Goal: Task Accomplishment & Management: Manage account settings

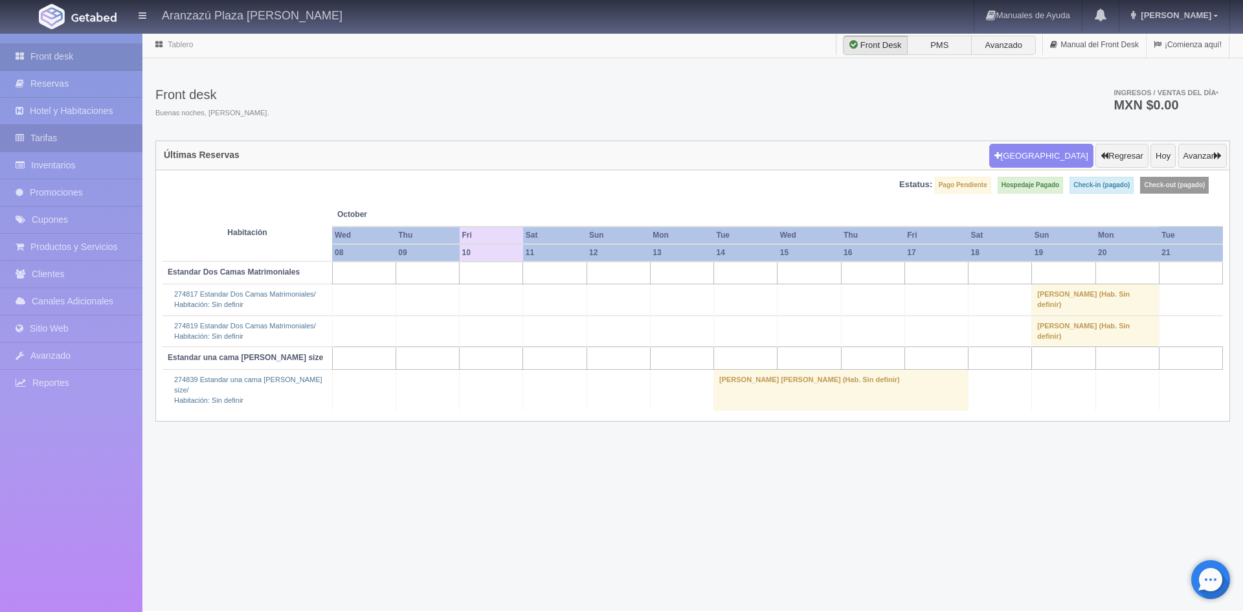
click at [51, 135] on link "Tarifas" at bounding box center [71, 138] width 142 height 27
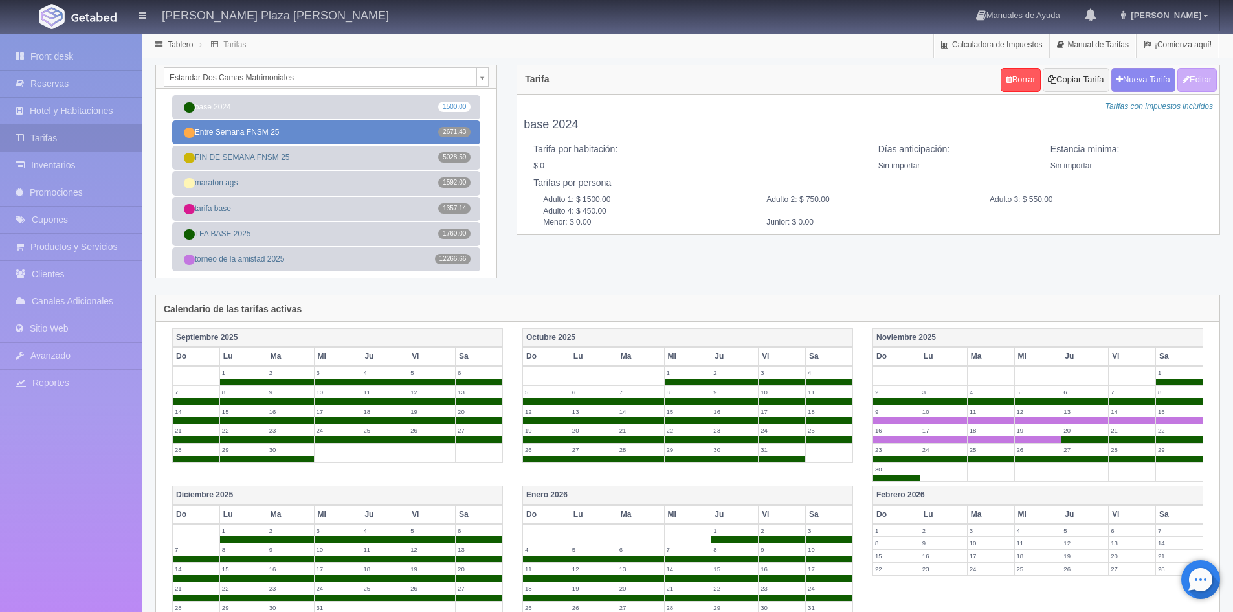
click at [300, 130] on link "Entre Semana FNSM 25 2671.43" at bounding box center [326, 132] width 308 height 24
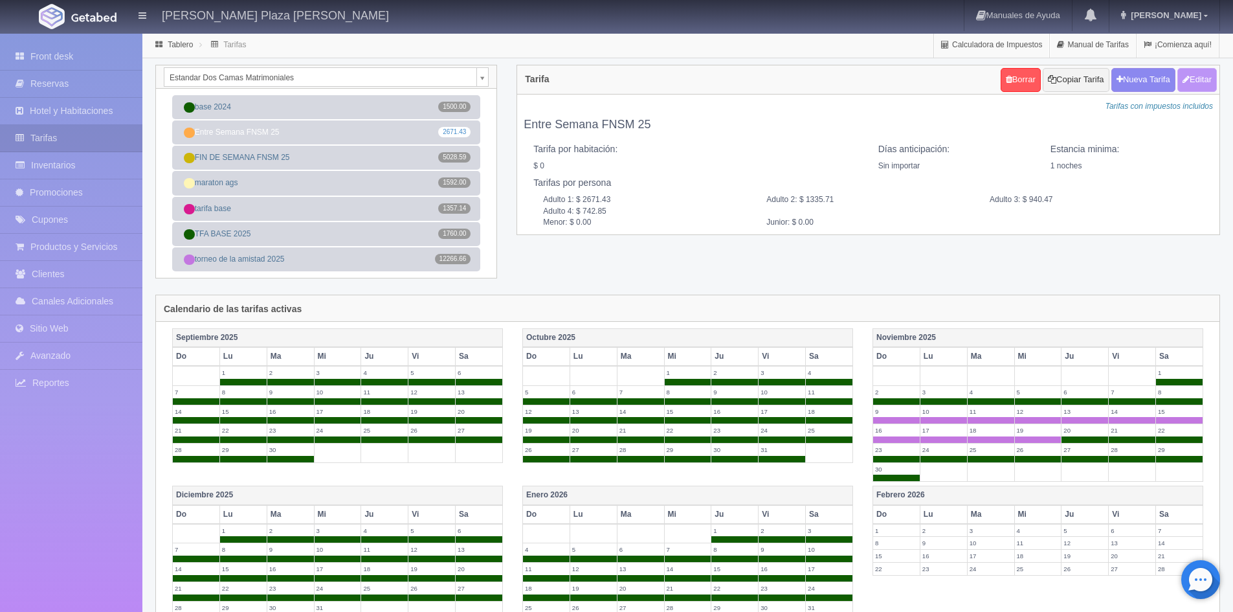
click at [1199, 83] on button "Editar" at bounding box center [1196, 80] width 39 height 24
type input "Entre Semana FNSM 25"
select select "0"
type input "1"
checkbox input "false"
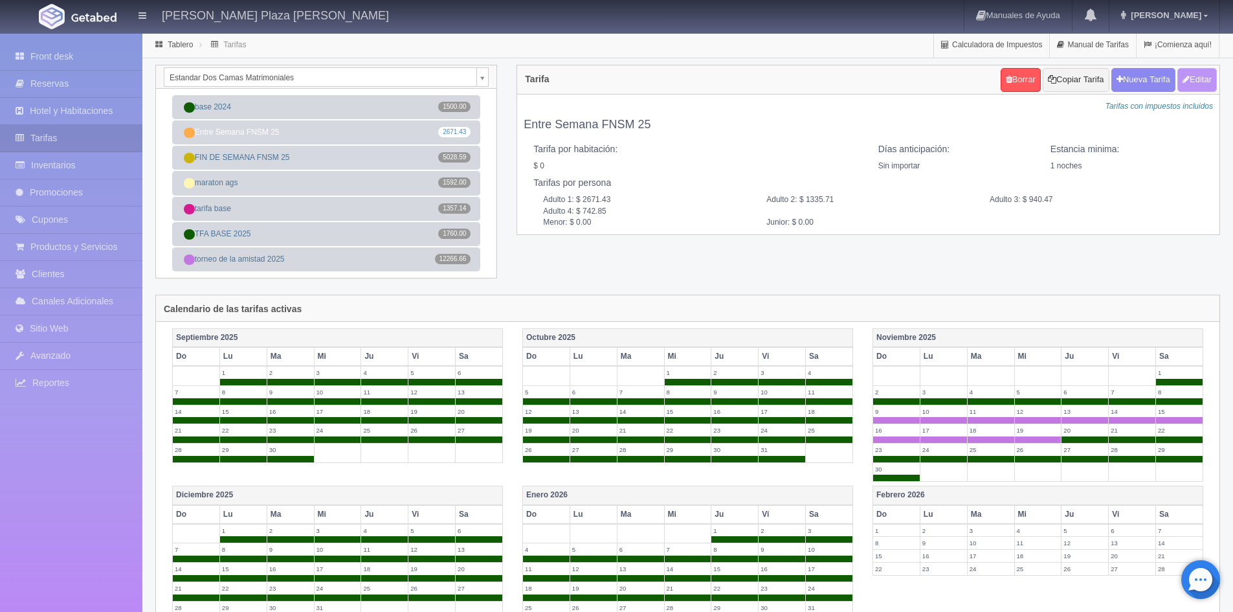
type input "2671.43"
type input "1335.71"
type input "940.47"
type input "742.85"
type input "0.00"
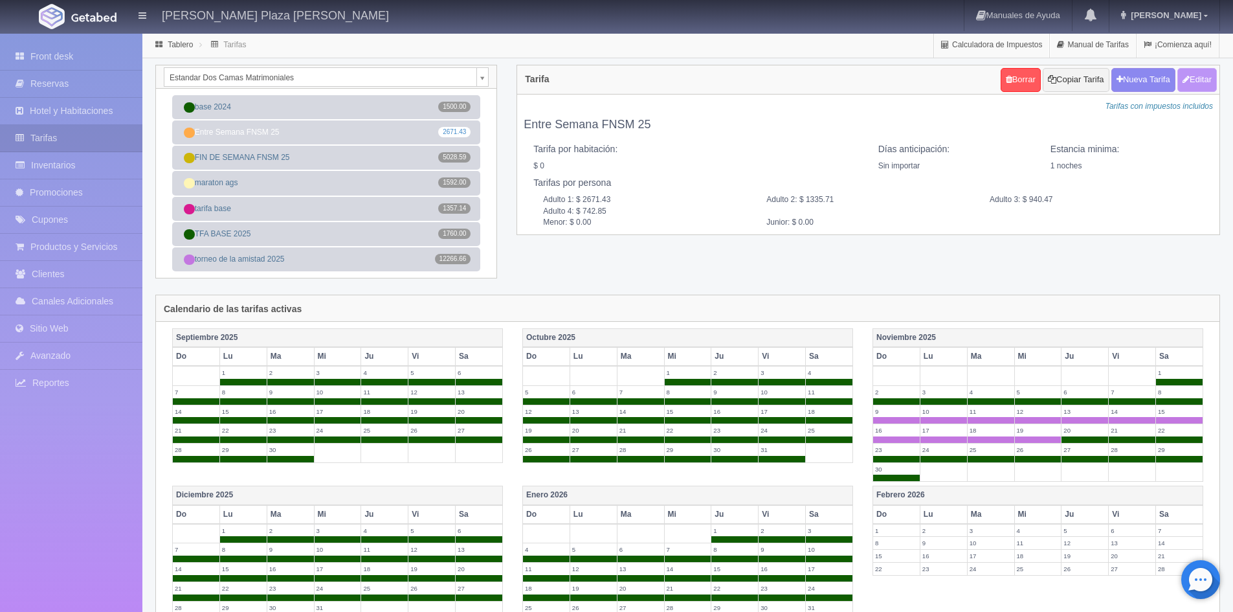
type input "0.00"
checkbox input "true"
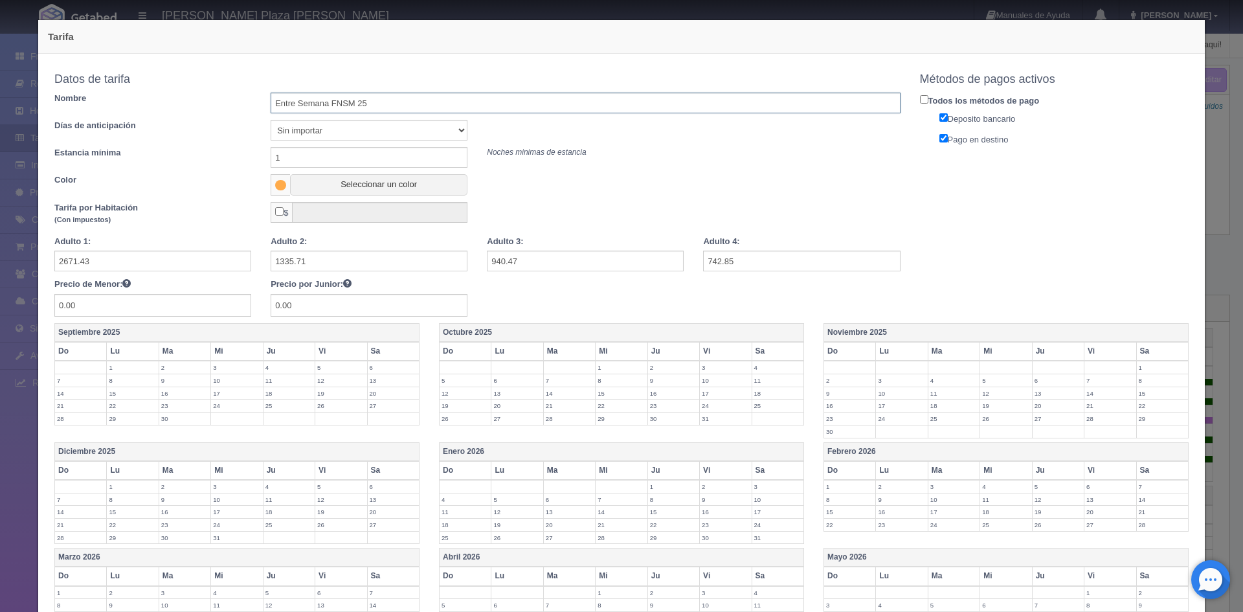
click at [423, 104] on input "Entre Semana FNSM 25" at bounding box center [585, 103] width 629 height 21
type input "Entre Semana FNSM 26"
click at [735, 142] on div "Datos de tarifa Nombre Entre Semana FNSM 26 Días de anticipación Sin importar 1…" at bounding box center [477, 131] width 846 height 128
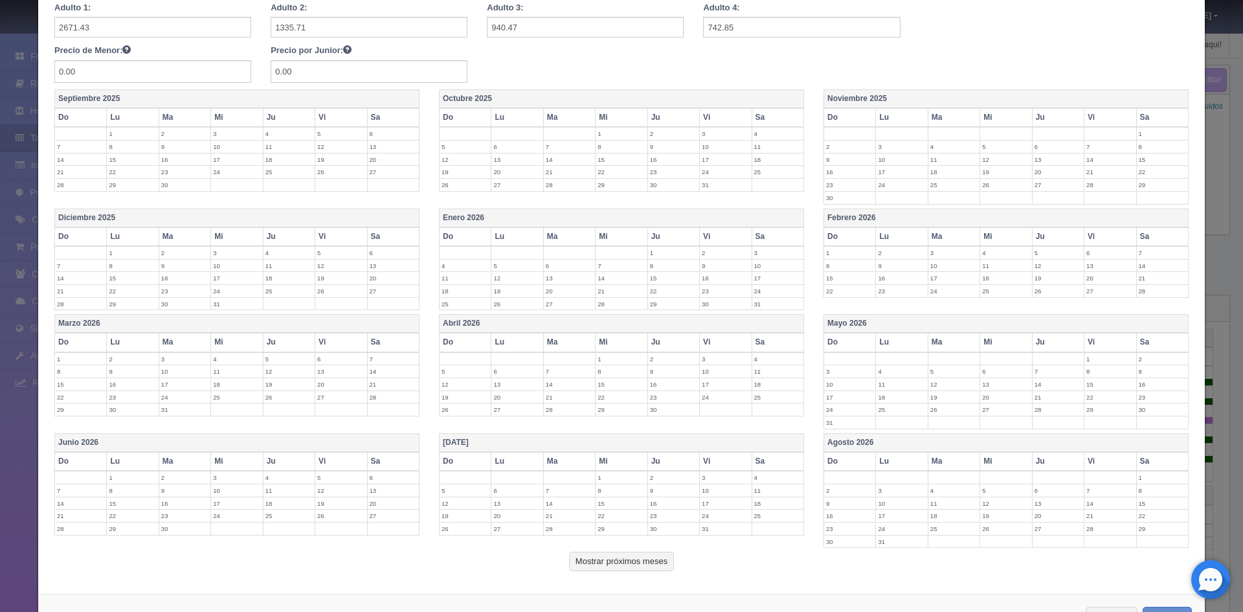
scroll to position [282, 0]
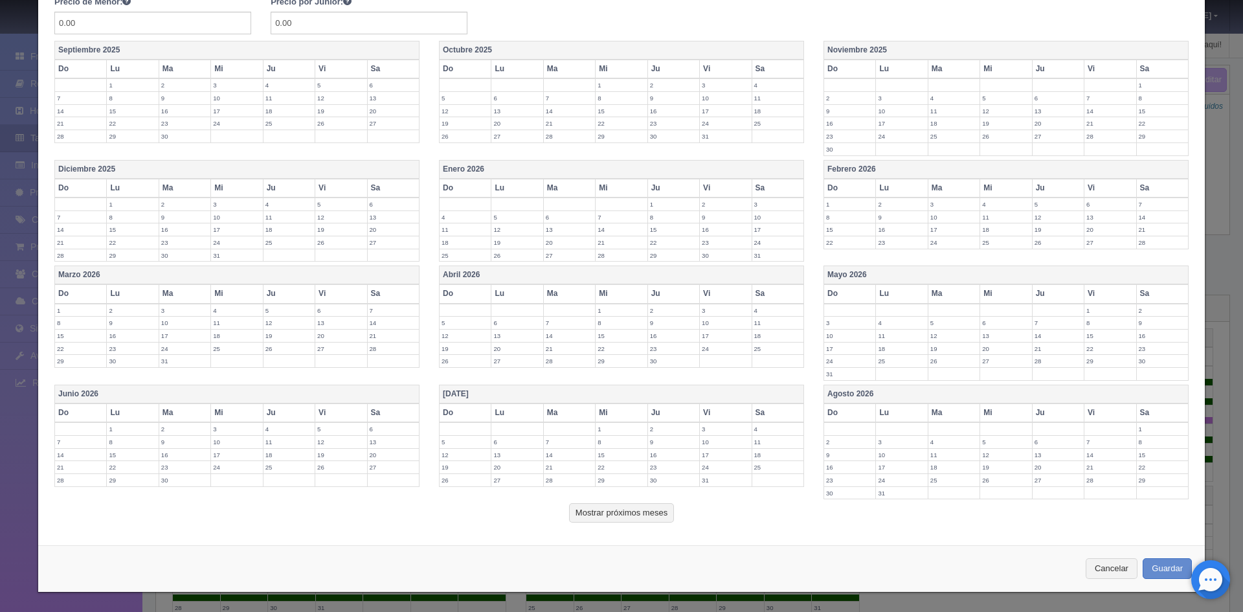
click at [448, 337] on label "12" at bounding box center [464, 335] width 51 height 12
click at [508, 340] on label "13" at bounding box center [516, 335] width 51 height 12
click at [579, 342] on td "14" at bounding box center [569, 338] width 52 height 19
click at [617, 341] on label "15" at bounding box center [620, 335] width 51 height 12
click at [656, 343] on td "16" at bounding box center [673, 338] width 52 height 19
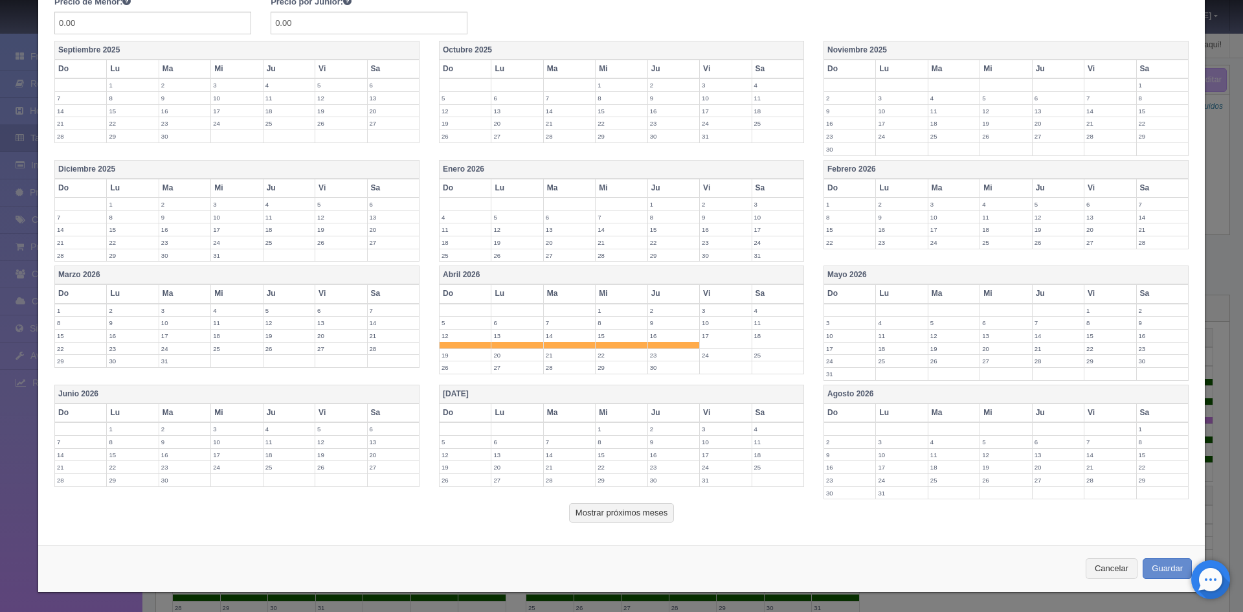
click at [668, 356] on label "23" at bounding box center [673, 355] width 51 height 12
click at [614, 359] on label "22" at bounding box center [620, 355] width 51 height 12
click at [561, 363] on td "21" at bounding box center [569, 357] width 52 height 19
click at [524, 359] on td "20" at bounding box center [517, 357] width 52 height 19
click at [466, 362] on td "19" at bounding box center [465, 357] width 52 height 19
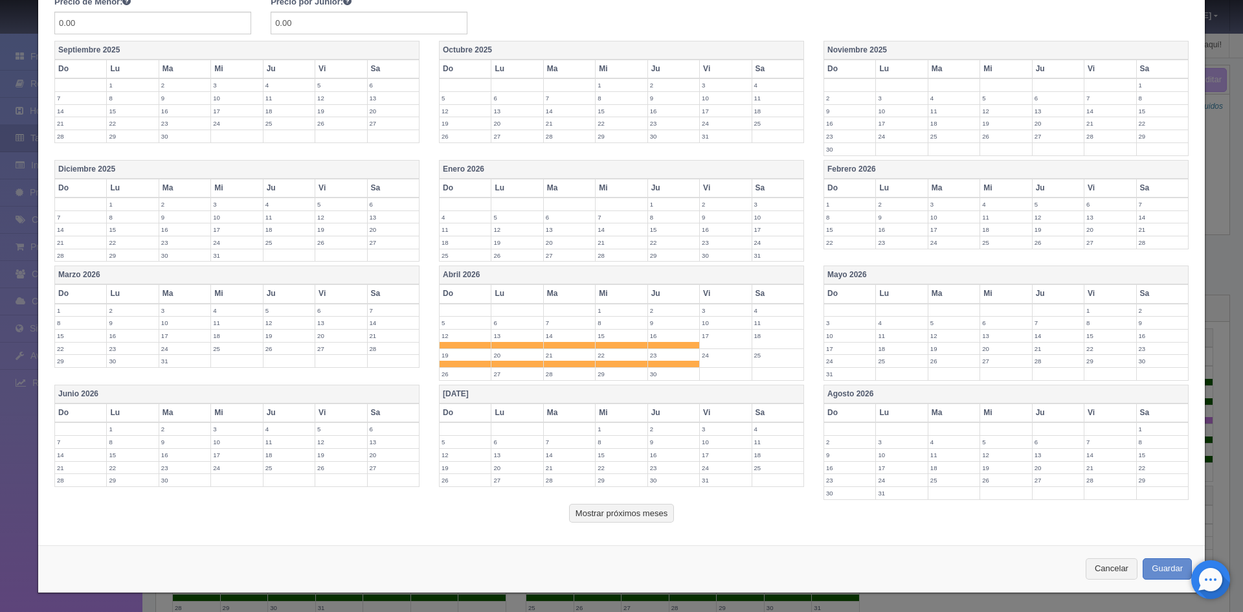
click at [466, 370] on label "26" at bounding box center [464, 374] width 51 height 12
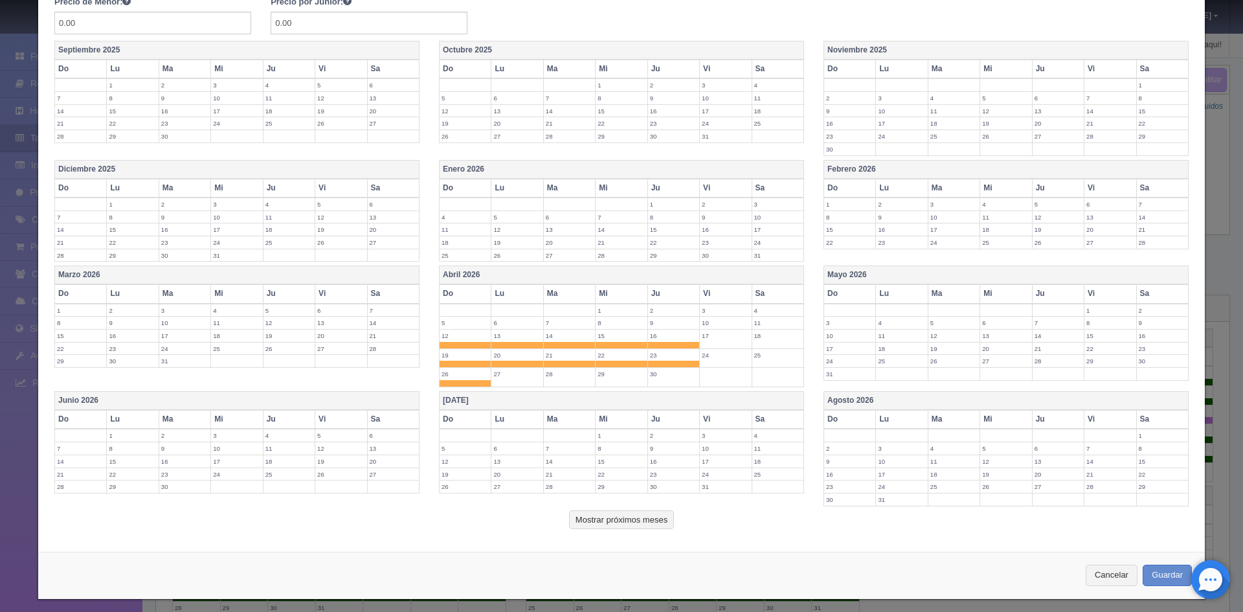
drag, startPoint x: 508, startPoint y: 375, endPoint x: 545, endPoint y: 378, distance: 37.0
click at [511, 375] on label "27" at bounding box center [516, 374] width 51 height 12
drag, startPoint x: 550, startPoint y: 378, endPoint x: 560, endPoint y: 379, distance: 9.8
click at [551, 378] on label "28" at bounding box center [569, 374] width 51 height 12
click at [606, 382] on td "29" at bounding box center [621, 377] width 52 height 19
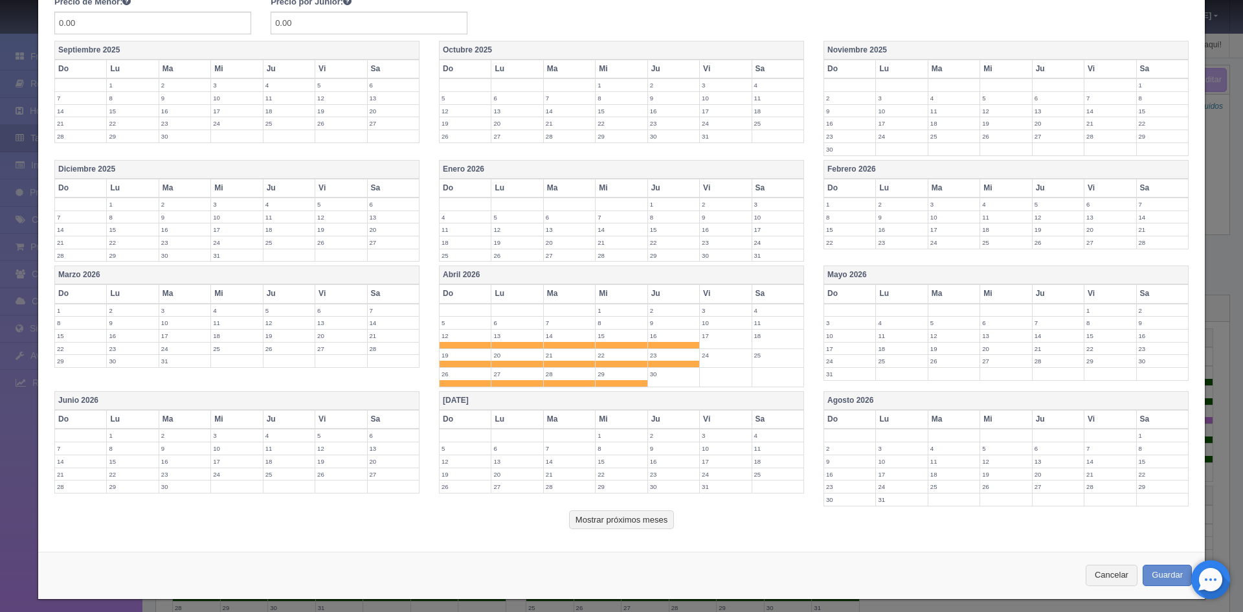
click at [658, 381] on td "30" at bounding box center [673, 377] width 52 height 19
click at [827, 324] on label "3" at bounding box center [849, 322] width 51 height 12
click at [883, 327] on label "4" at bounding box center [901, 322] width 51 height 12
click at [936, 327] on label "5" at bounding box center [953, 322] width 51 height 12
click at [998, 331] on td "6" at bounding box center [1006, 325] width 52 height 19
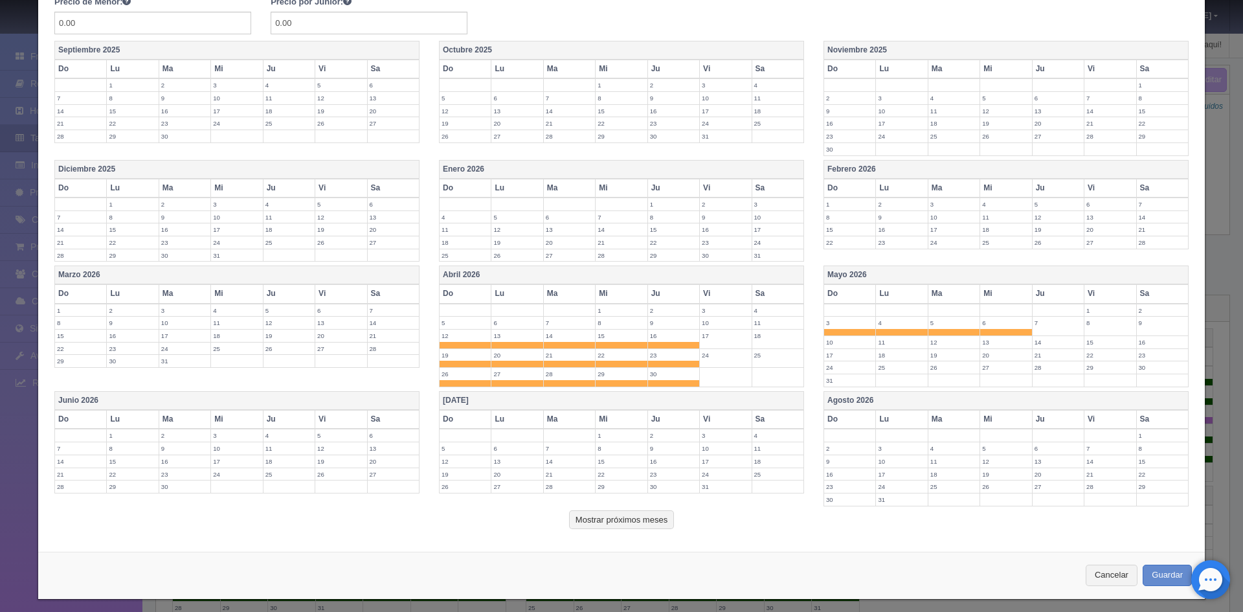
click at [1032, 327] on label "7" at bounding box center [1057, 322] width 51 height 12
click at [841, 340] on label "10" at bounding box center [849, 342] width 51 height 12
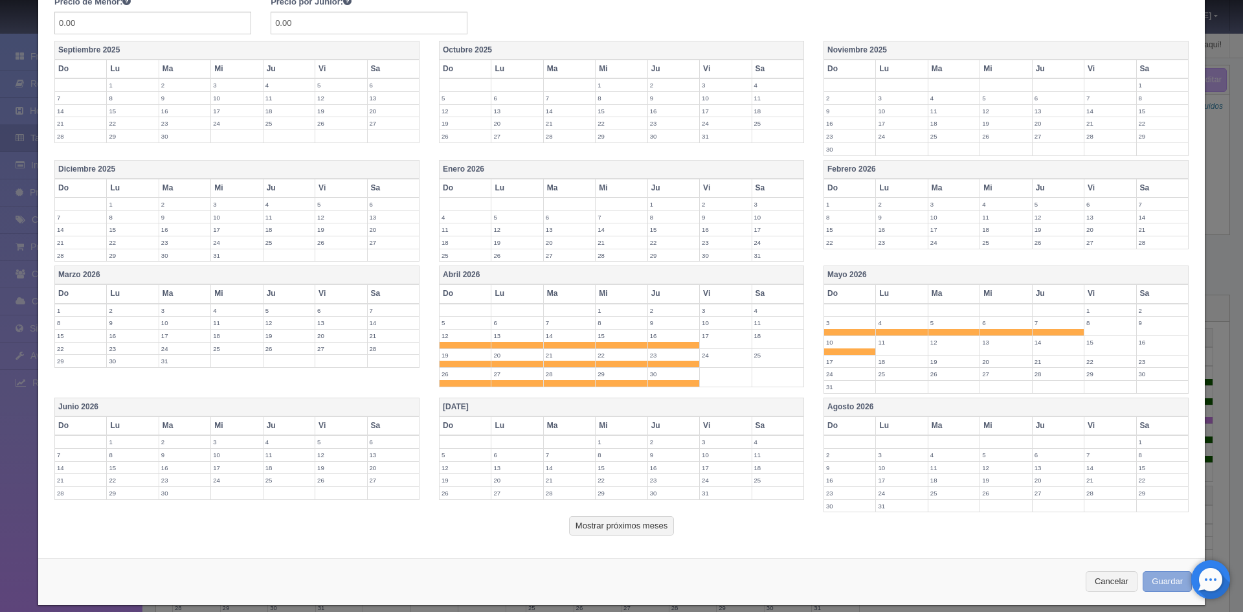
click at [1169, 582] on button "Guardar" at bounding box center [1166, 581] width 49 height 21
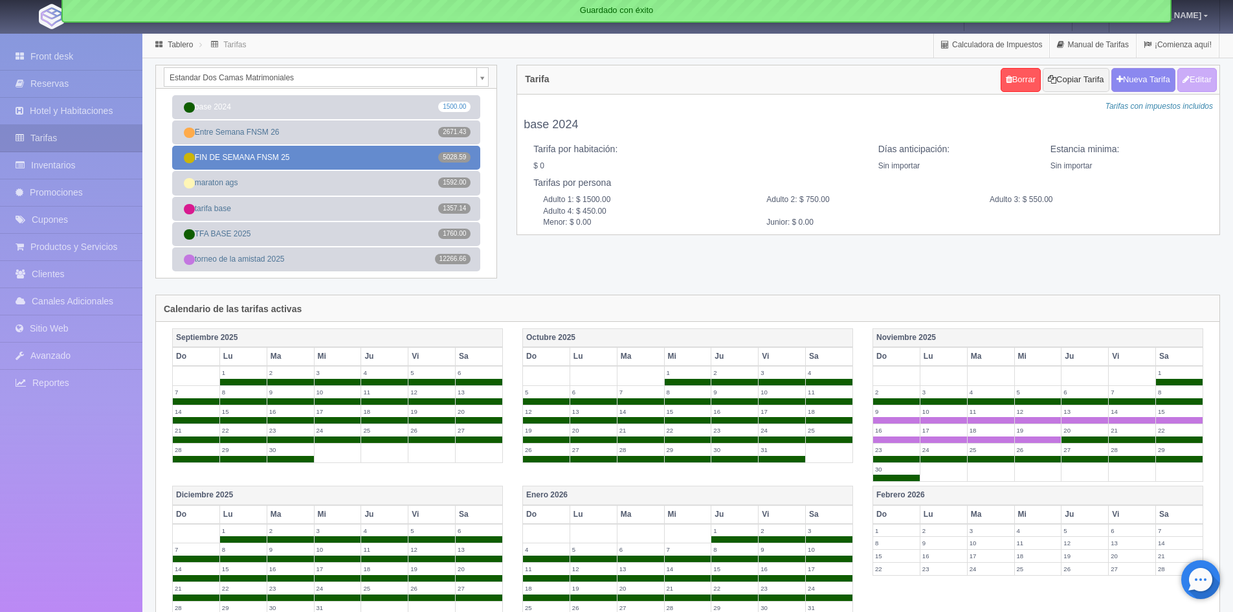
click at [355, 160] on link "FIN DE SEMANA FNSM 25 5028.59" at bounding box center [326, 158] width 308 height 24
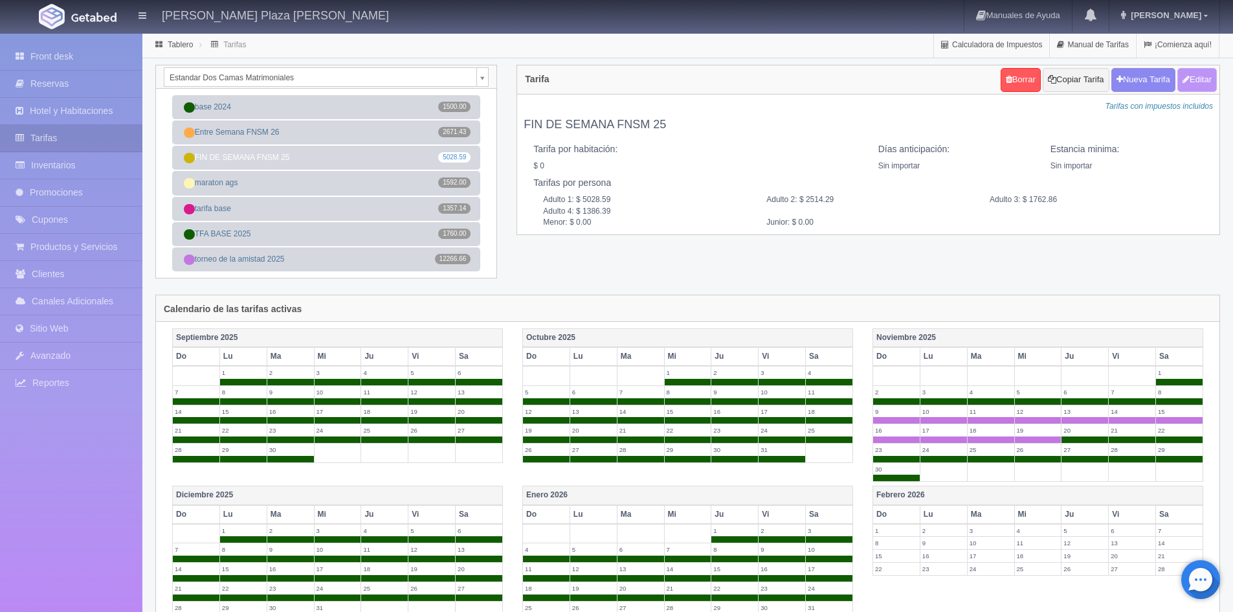
click at [1191, 85] on button "Editar" at bounding box center [1196, 80] width 39 height 24
type input "FIN DE SEMANA FNSM 25"
select select "0"
type input "0"
checkbox input "false"
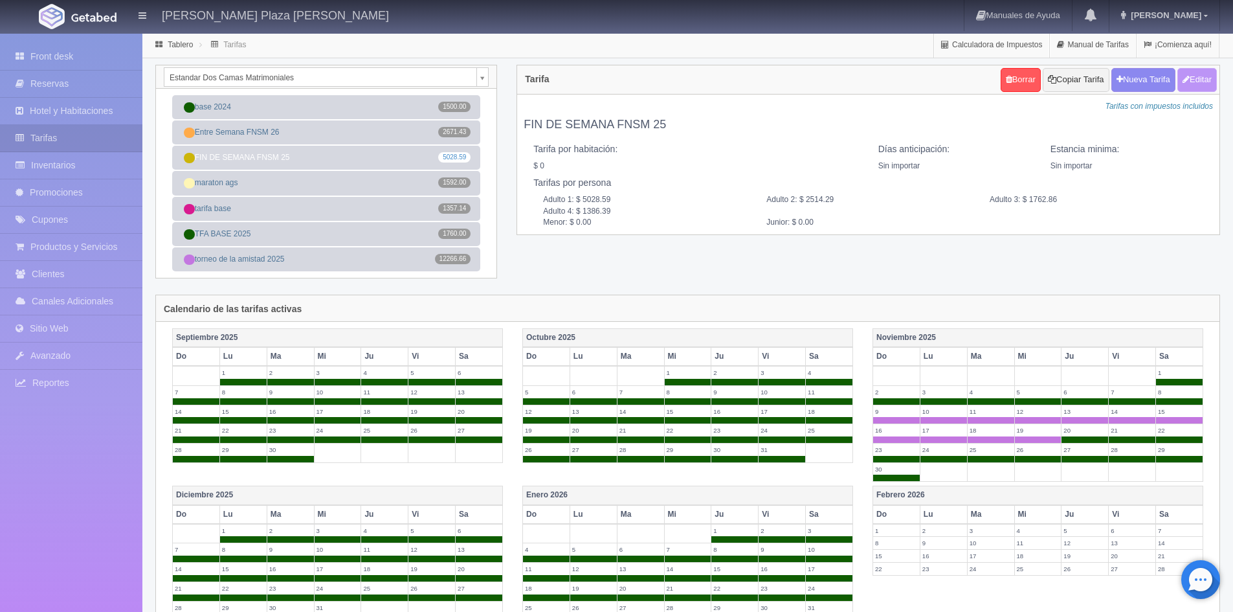
type input "5028.59"
type input "2514.29"
type input "1762.86"
type input "1386.39"
type input "0.00"
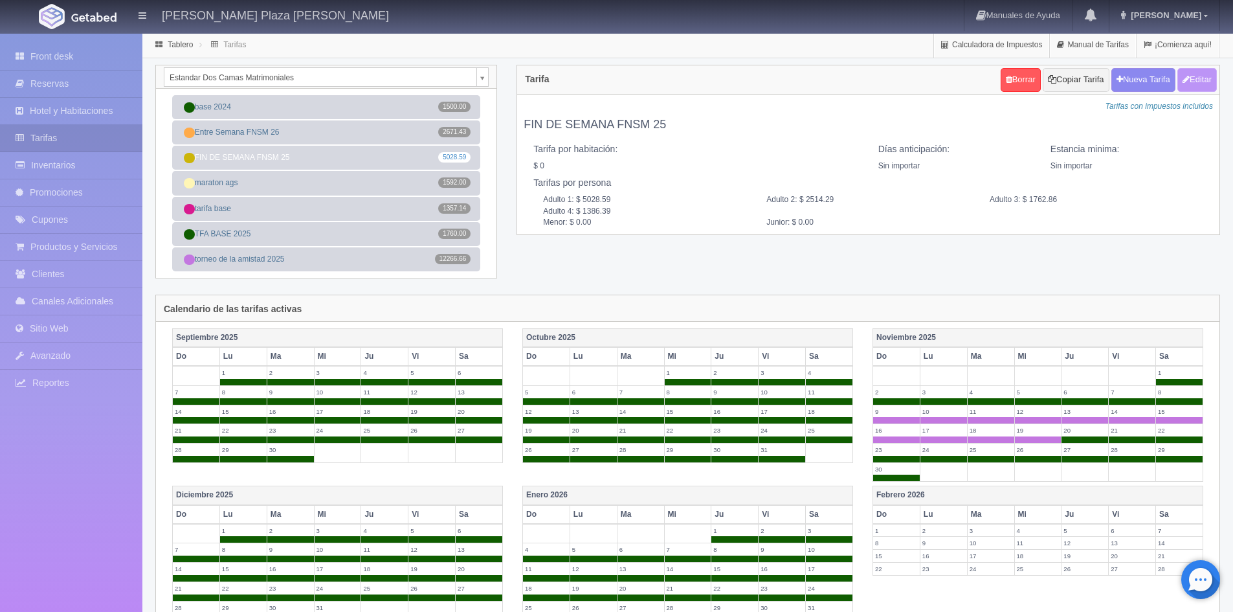
type input "0.00"
checkbox input "true"
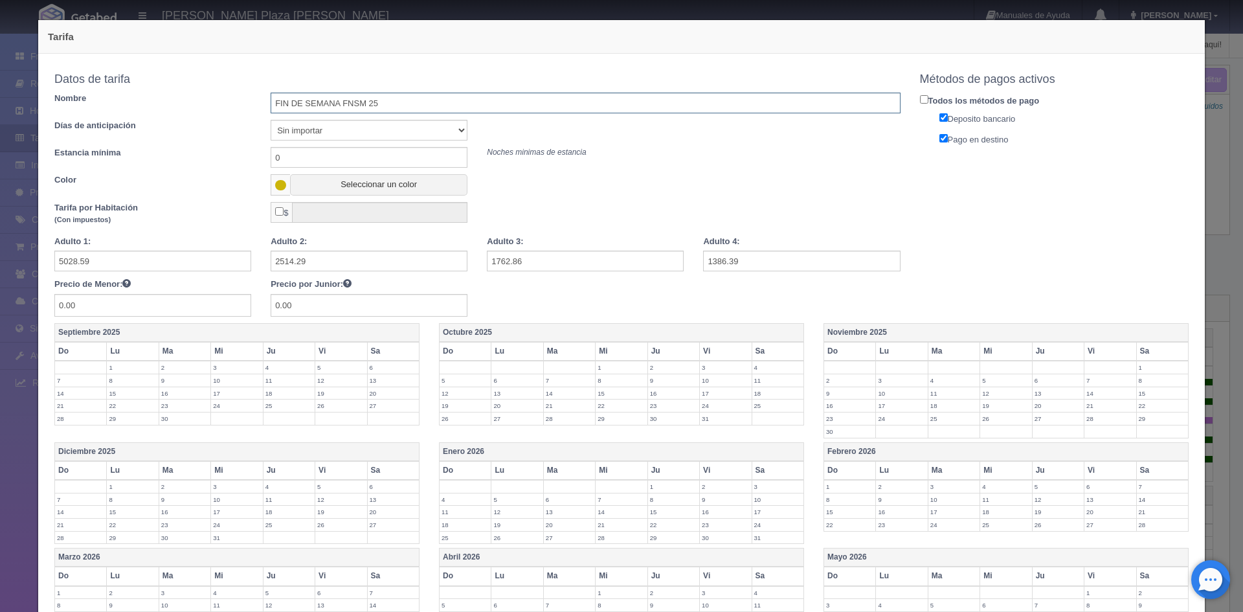
click at [423, 106] on input "FIN DE SEMANA FNSM 25" at bounding box center [585, 103] width 629 height 21
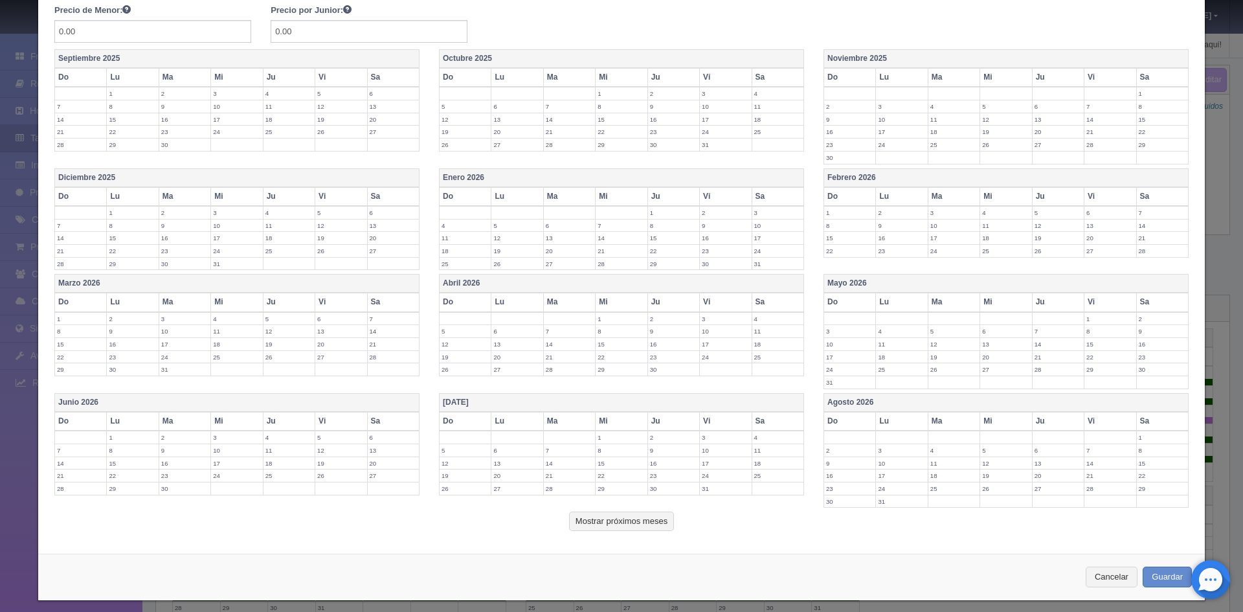
scroll to position [282, 0]
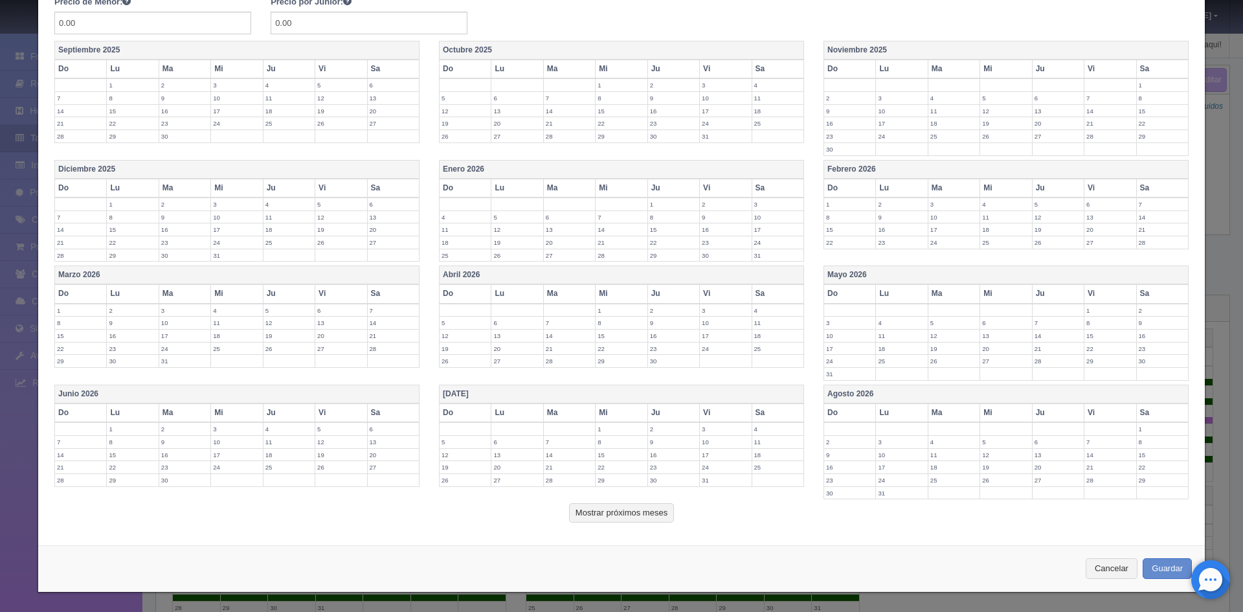
type input "FIN DE SEMANA FNSM 26"
click at [725, 322] on label "10" at bounding box center [725, 322] width 51 height 12
click at [754, 322] on label "11" at bounding box center [777, 322] width 51 height 12
click at [756, 338] on label "18" at bounding box center [777, 342] width 51 height 12
click at [727, 344] on label "17" at bounding box center [725, 342] width 51 height 12
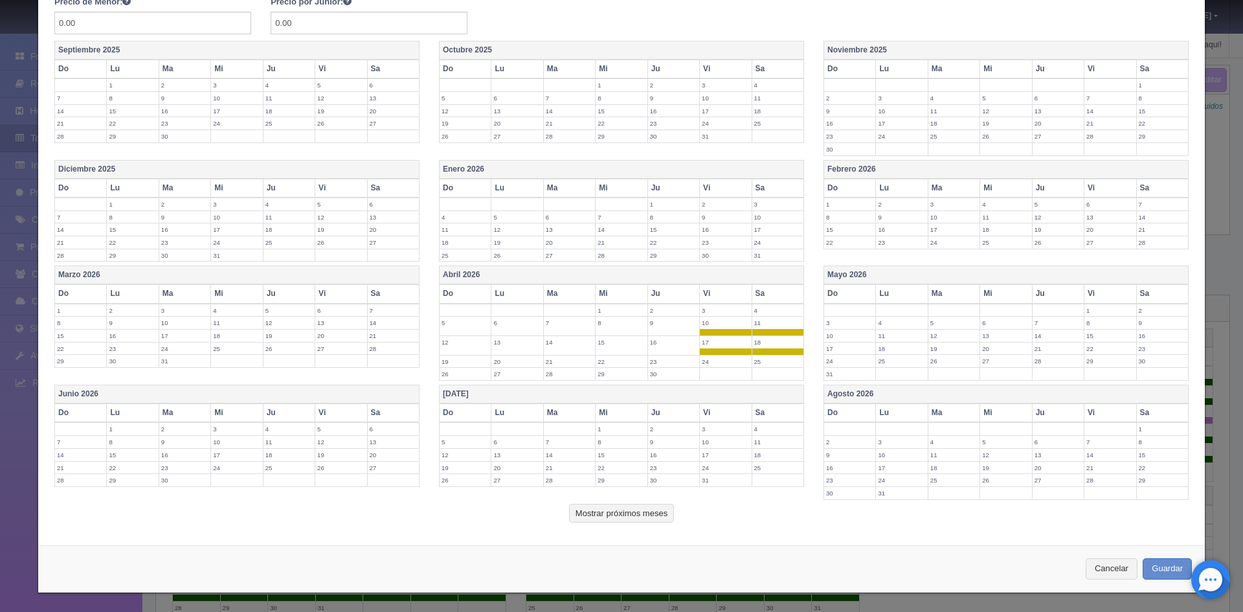
click at [725, 361] on label "24" at bounding box center [725, 361] width 51 height 12
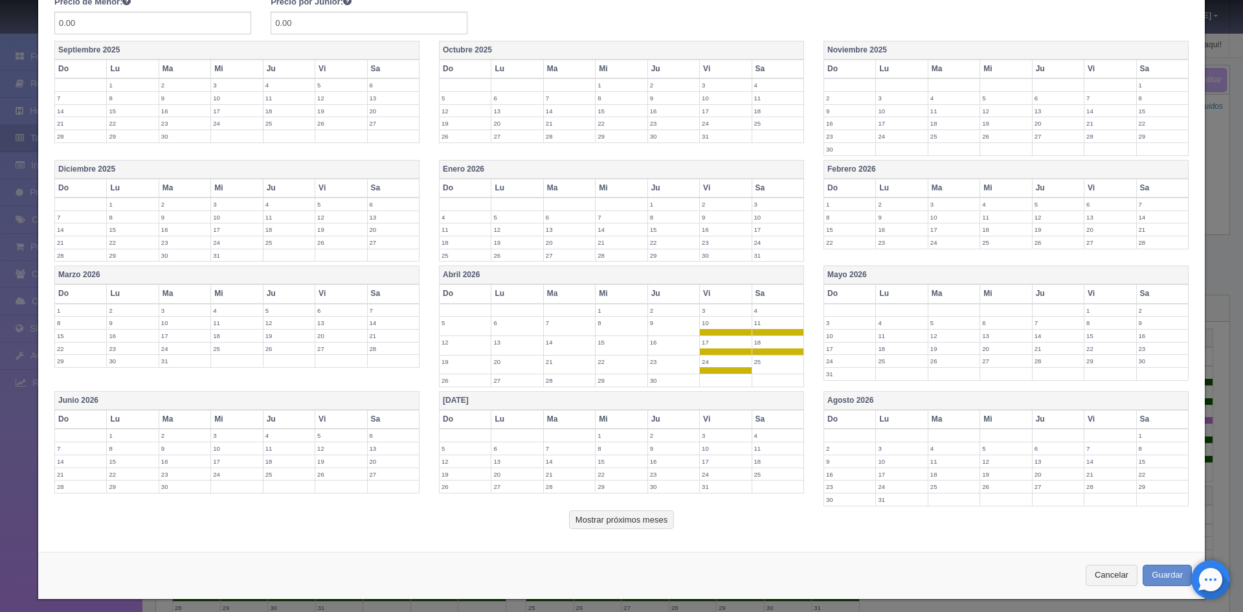
click at [757, 361] on label "25" at bounding box center [777, 361] width 51 height 12
click at [1095, 308] on label "1" at bounding box center [1109, 310] width 51 height 12
click at [1154, 307] on label "2" at bounding box center [1161, 310] width 51 height 12
click at [742, 326] on label "10" at bounding box center [725, 322] width 51 height 12
click at [760, 326] on label "11" at bounding box center [777, 322] width 51 height 12
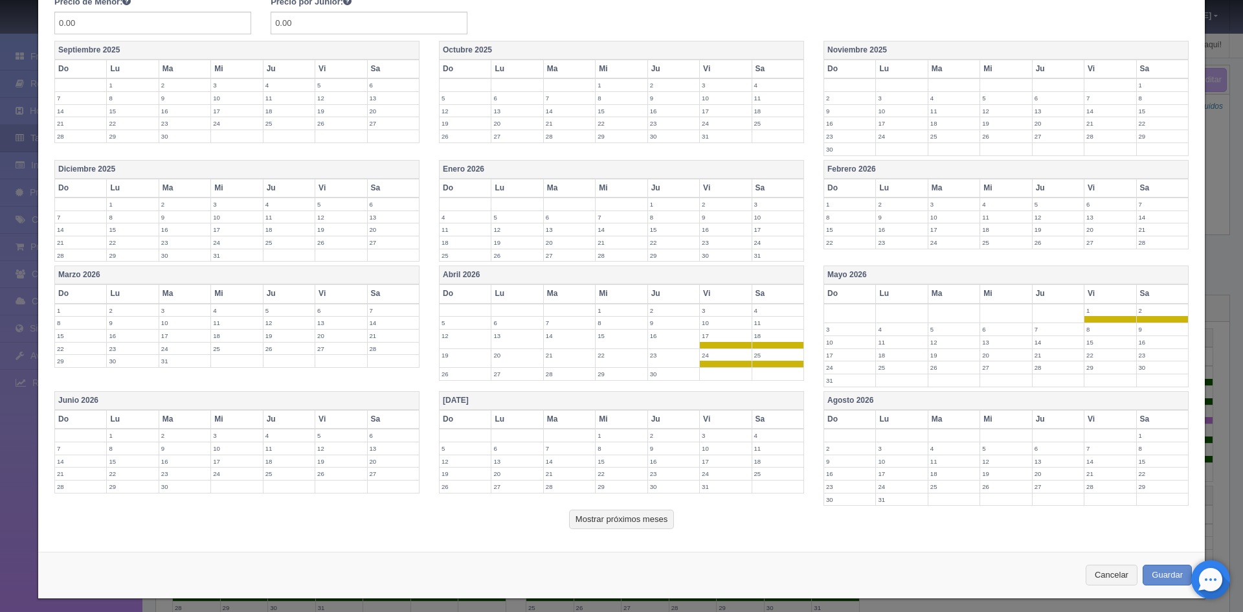
click at [1088, 329] on label "8" at bounding box center [1109, 329] width 51 height 12
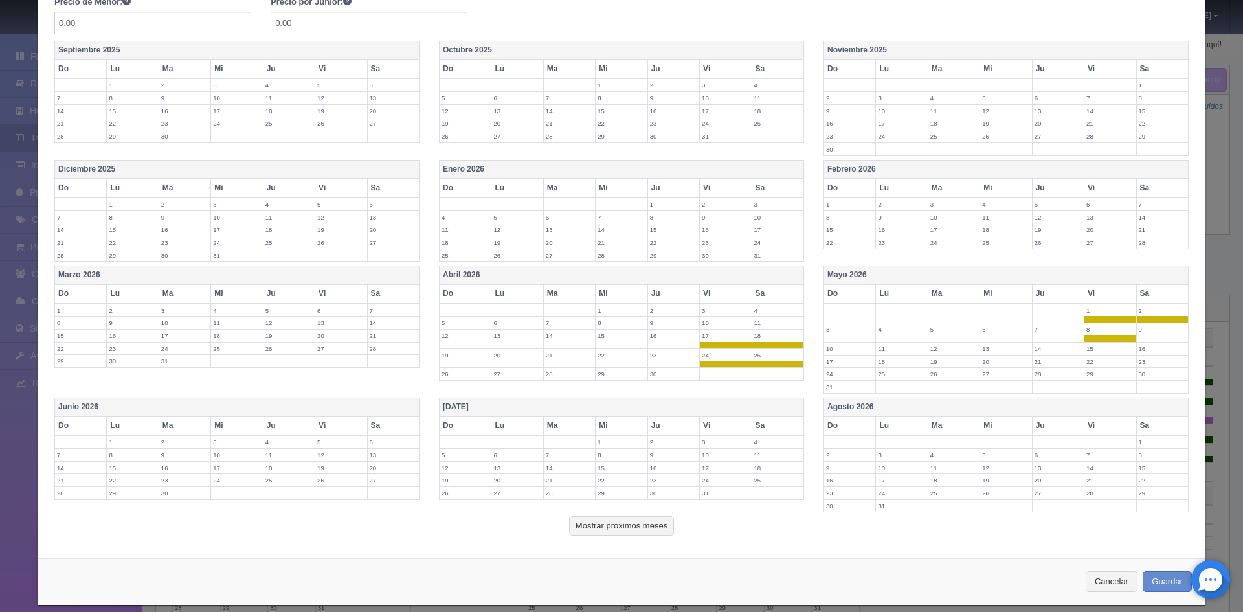
click at [1168, 331] on label "9" at bounding box center [1161, 329] width 51 height 12
click at [1160, 581] on button "Guardar" at bounding box center [1166, 581] width 49 height 21
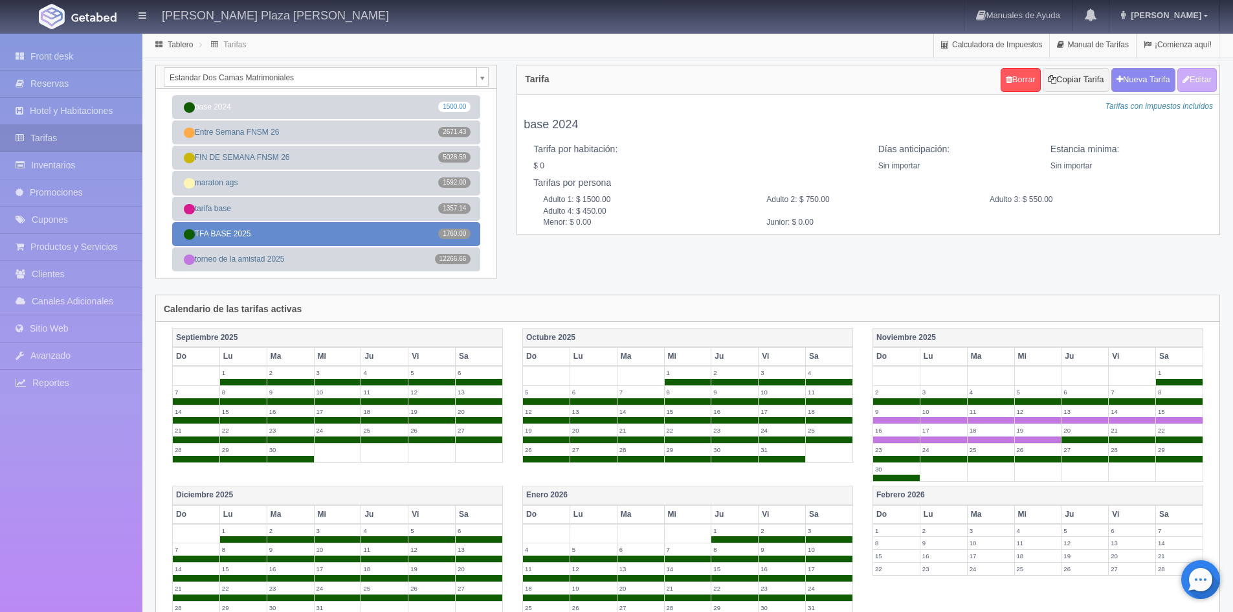
click at [369, 234] on link "TFA BASE 2025 1760.00" at bounding box center [326, 234] width 308 height 24
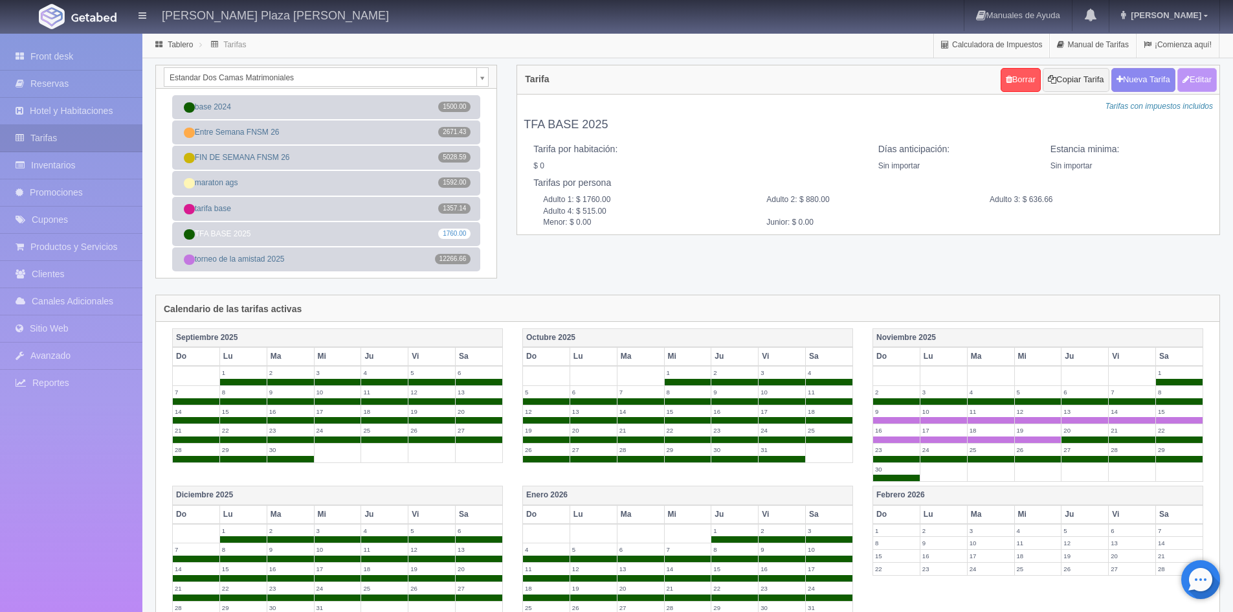
click at [1203, 74] on button "Editar" at bounding box center [1196, 80] width 39 height 24
type input "TFA BASE 2025"
select select "0"
type input "0"
checkbox input "false"
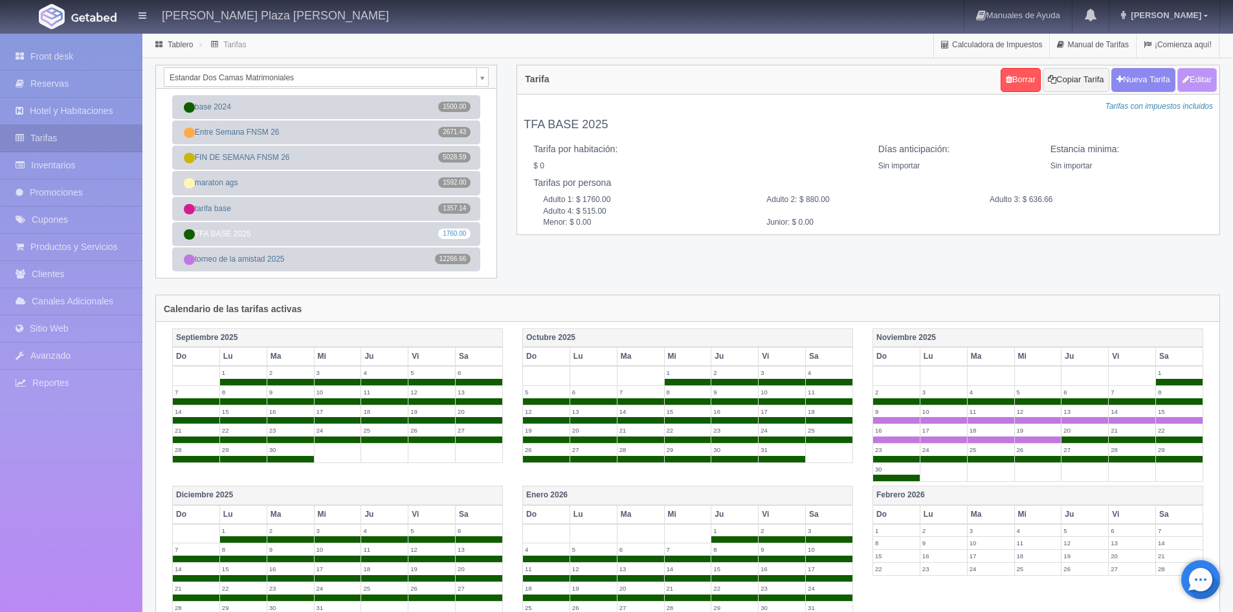
type input "1760.00"
type input "880.00"
type input "636.66"
type input "515.00"
type input "0.00"
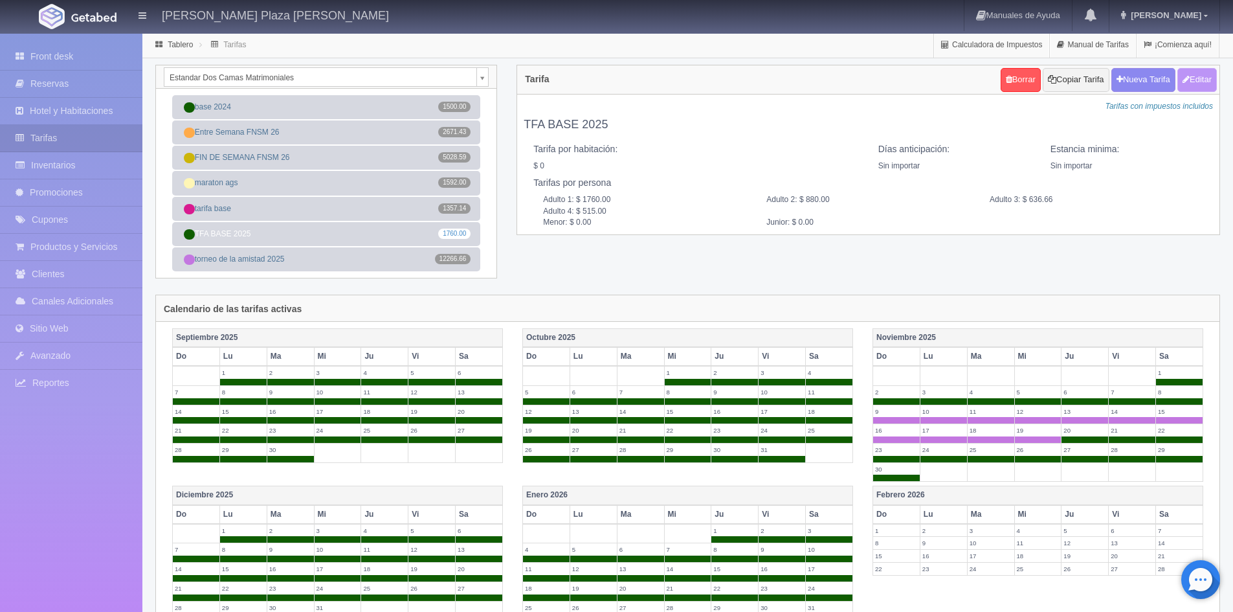
type input "0.00"
checkbox input "true"
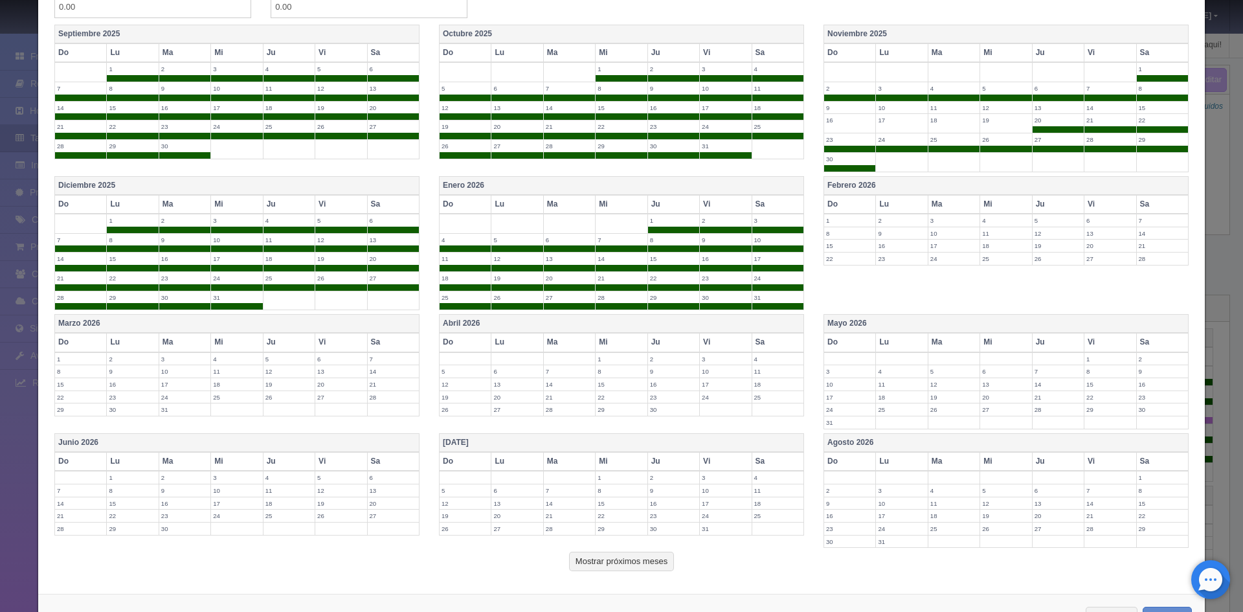
scroll to position [324, 0]
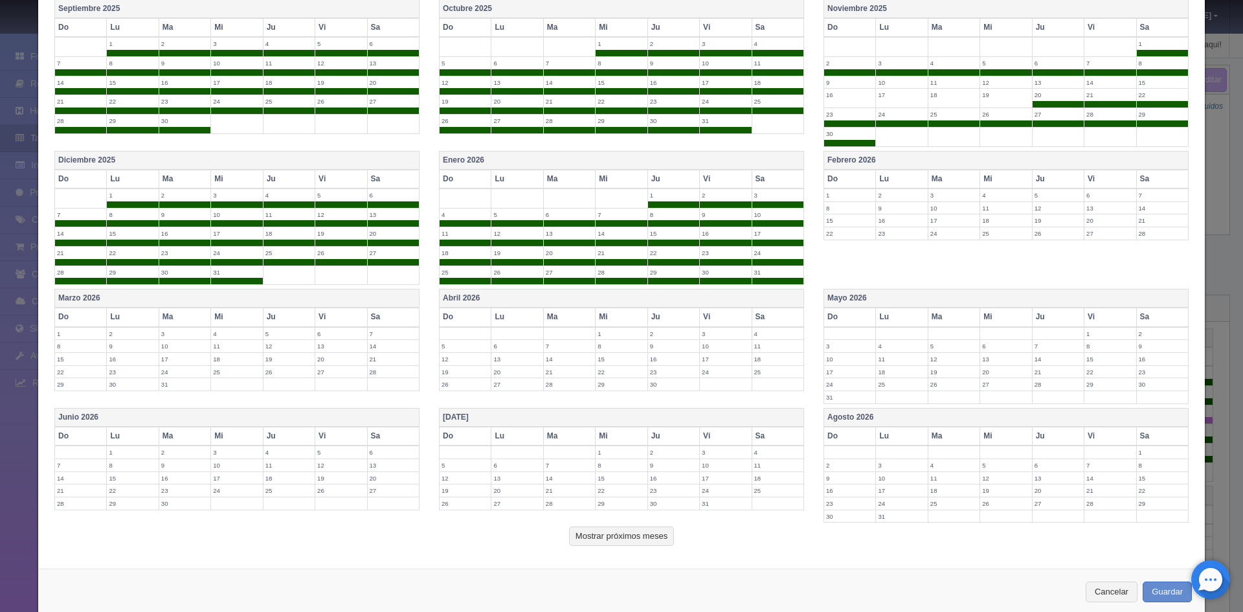
click at [917, 159] on th "Febrero 2026" at bounding box center [1005, 160] width 364 height 19
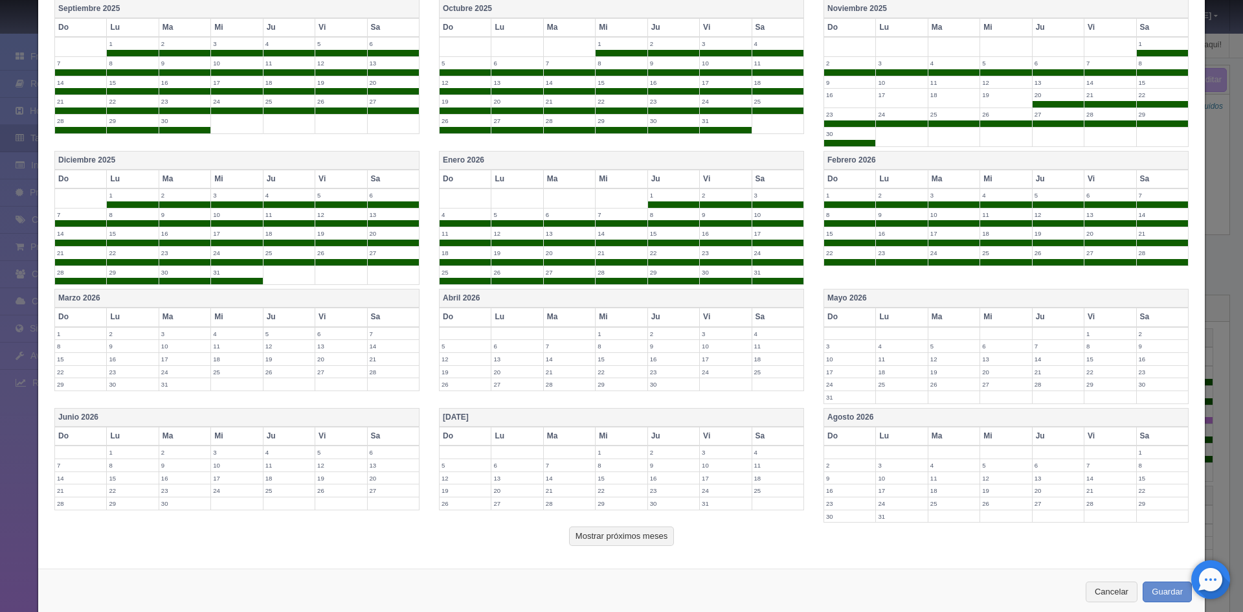
click at [303, 291] on th "Marzo 2026" at bounding box center [237, 298] width 364 height 19
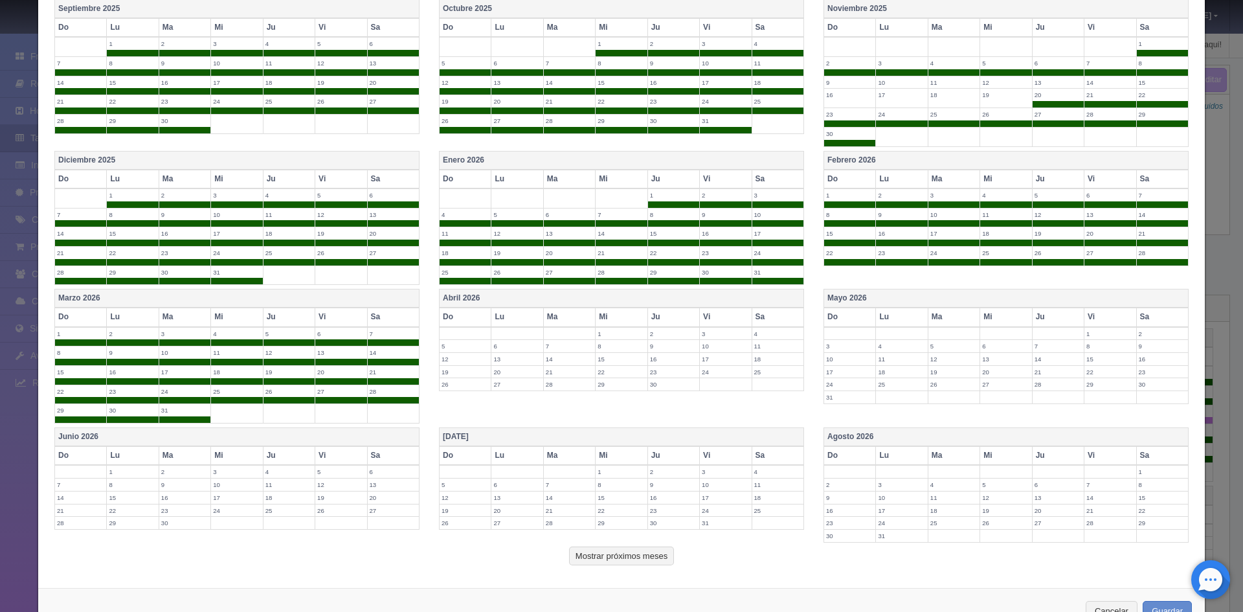
click at [533, 291] on th "Abril 2026" at bounding box center [621, 298] width 364 height 19
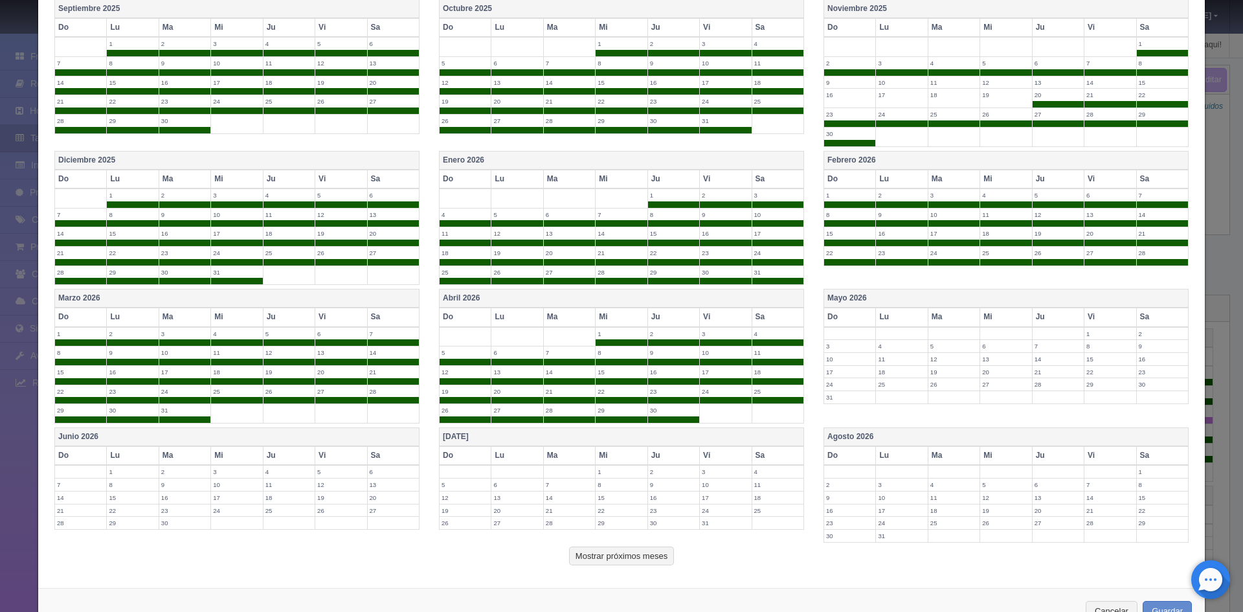
click at [533, 291] on th "Abril 2026" at bounding box center [621, 298] width 364 height 19
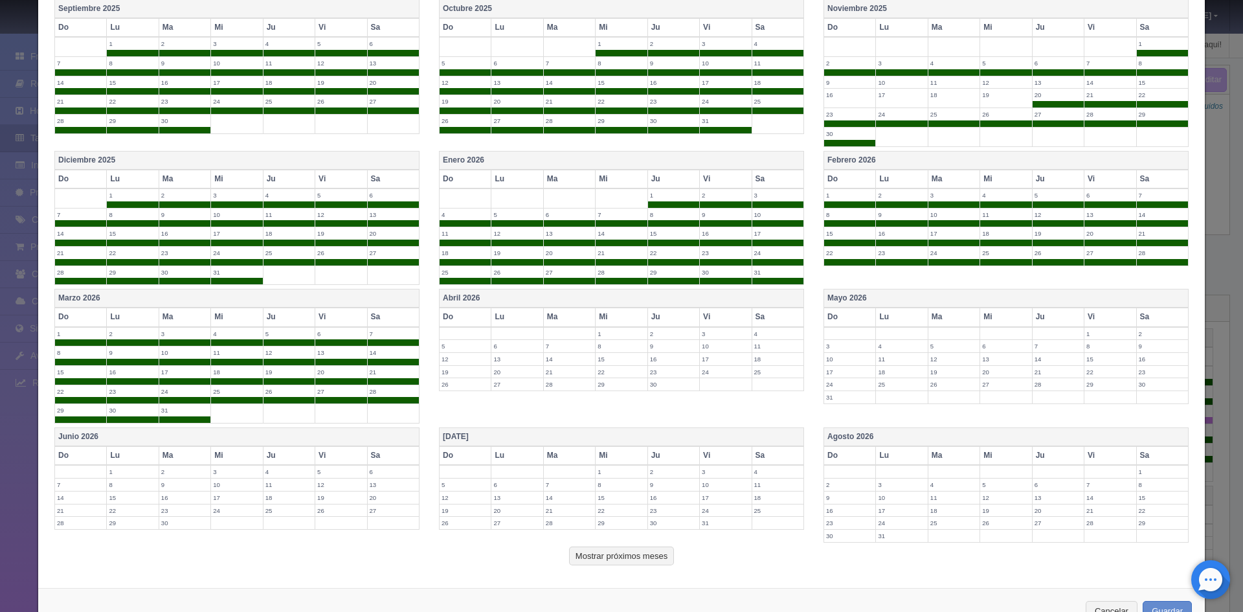
click at [612, 329] on label "1" at bounding box center [620, 333] width 51 height 12
drag, startPoint x: 658, startPoint y: 331, endPoint x: 684, endPoint y: 335, distance: 26.9
click at [661, 331] on label "2" at bounding box center [673, 333] width 51 height 12
drag, startPoint x: 713, startPoint y: 332, endPoint x: 729, endPoint y: 331, distance: 16.2
click at [714, 332] on label "3" at bounding box center [725, 333] width 51 height 12
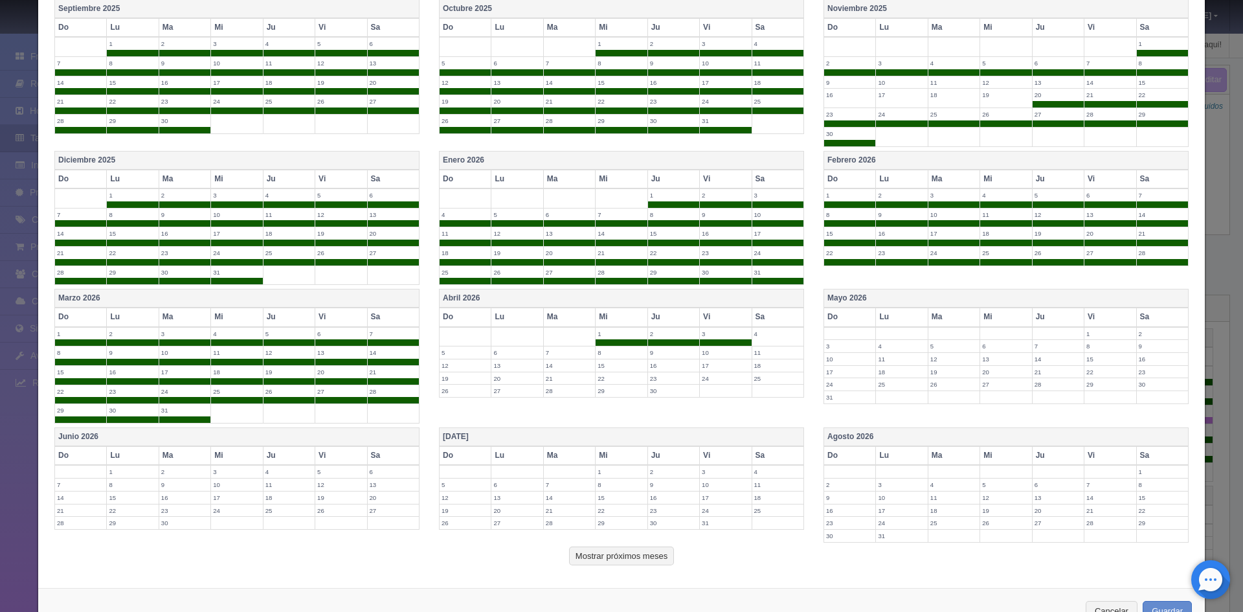
click at [761, 331] on label "4" at bounding box center [777, 333] width 51 height 12
drag, startPoint x: 446, startPoint y: 346, endPoint x: 457, endPoint y: 346, distance: 11.0
click at [454, 346] on label "5" at bounding box center [464, 352] width 51 height 12
click at [505, 355] on label "6" at bounding box center [516, 352] width 51 height 12
click at [555, 355] on label "7" at bounding box center [569, 352] width 51 height 12
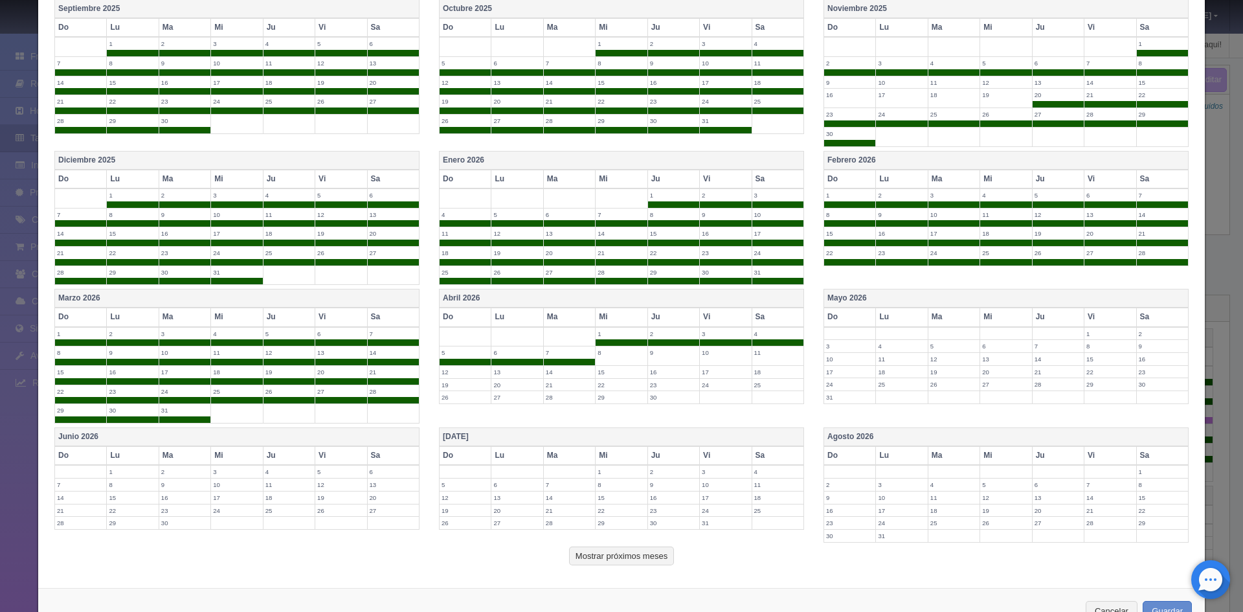
drag, startPoint x: 602, startPoint y: 355, endPoint x: 632, endPoint y: 354, distance: 30.4
click at [610, 354] on label "8" at bounding box center [620, 352] width 51 height 12
drag, startPoint x: 652, startPoint y: 352, endPoint x: 691, endPoint y: 351, distance: 38.2
click at [657, 352] on label "9" at bounding box center [673, 352] width 51 height 12
drag, startPoint x: 704, startPoint y: 350, endPoint x: 756, endPoint y: 357, distance: 52.3
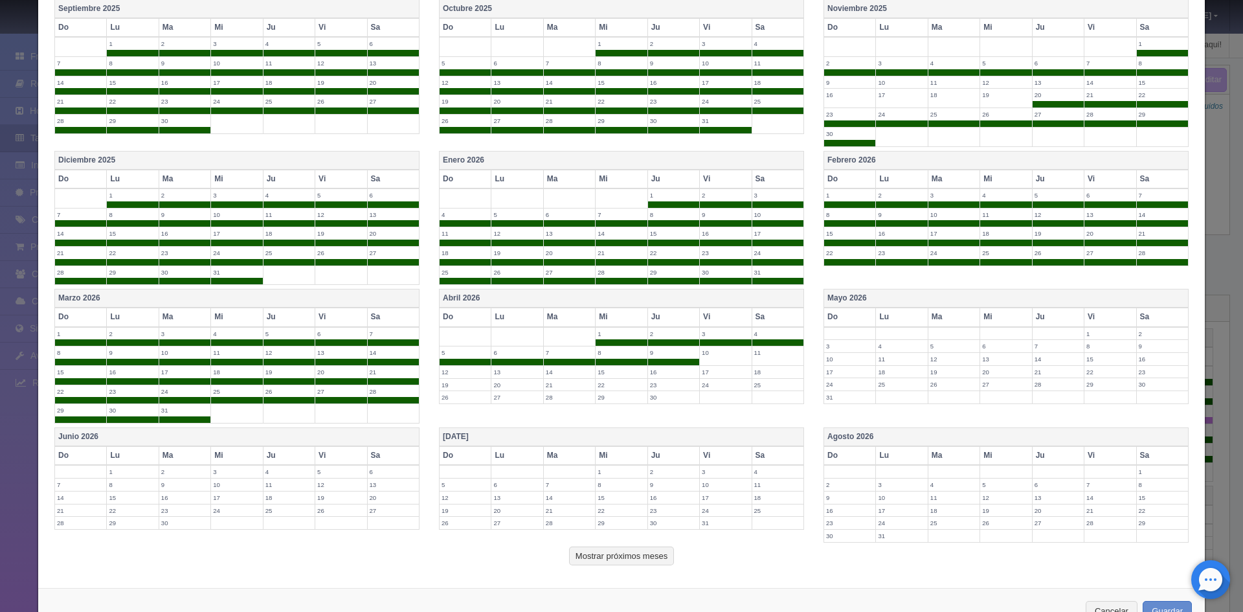
click at [705, 350] on label "10" at bounding box center [725, 352] width 51 height 12
click at [766, 357] on label "11" at bounding box center [777, 352] width 51 height 12
drag, startPoint x: 461, startPoint y: 368, endPoint x: 525, endPoint y: 374, distance: 64.3
click at [471, 368] on label "12" at bounding box center [464, 372] width 51 height 12
click at [524, 370] on label "13" at bounding box center [516, 372] width 51 height 12
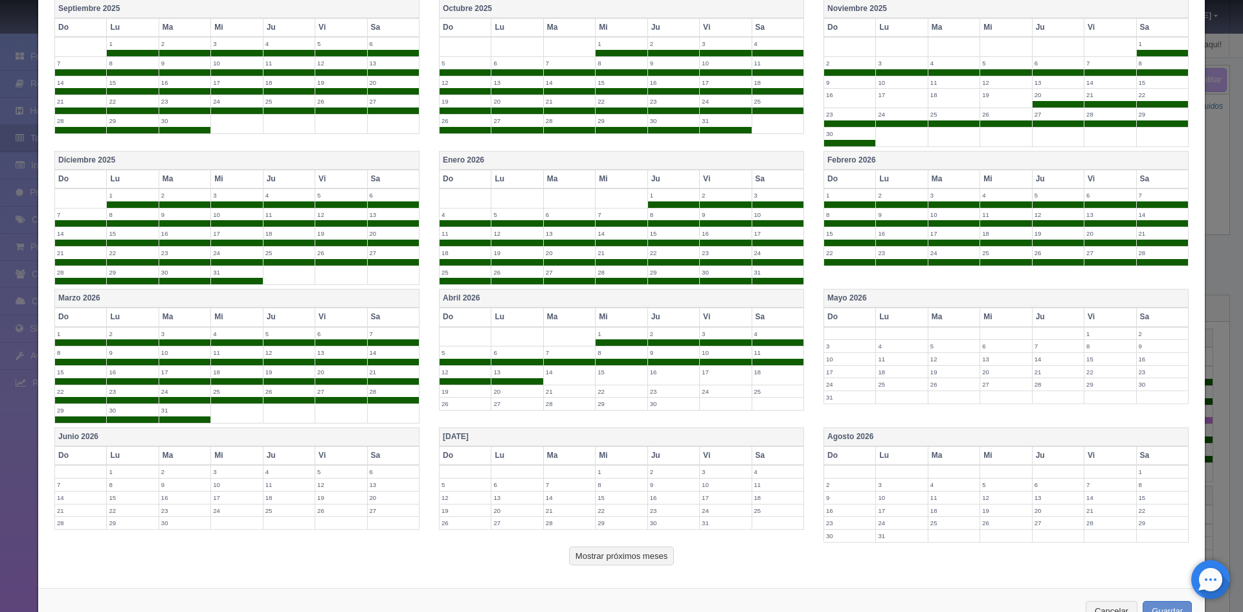
drag, startPoint x: 557, startPoint y: 371, endPoint x: 598, endPoint y: 375, distance: 41.6
click at [566, 371] on label "14" at bounding box center [569, 372] width 51 height 12
click at [605, 374] on label "15" at bounding box center [620, 372] width 51 height 12
click at [636, 373] on label "15" at bounding box center [620, 372] width 51 height 12
click at [655, 375] on label "16" at bounding box center [673, 372] width 51 height 12
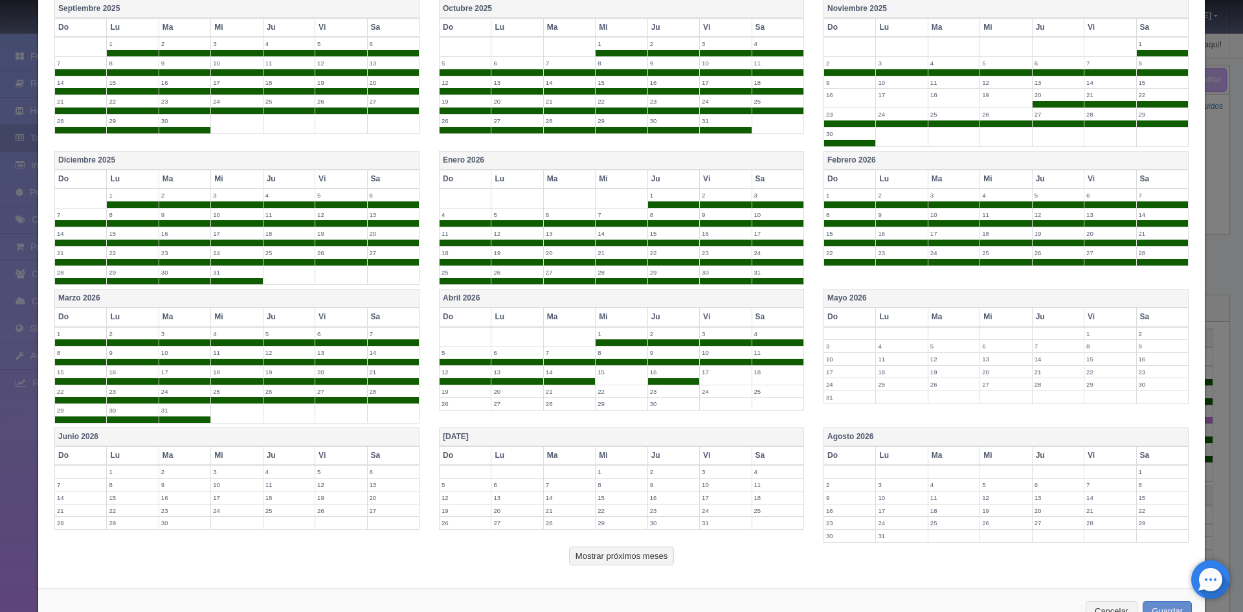
click at [627, 375] on label "15" at bounding box center [620, 372] width 51 height 12
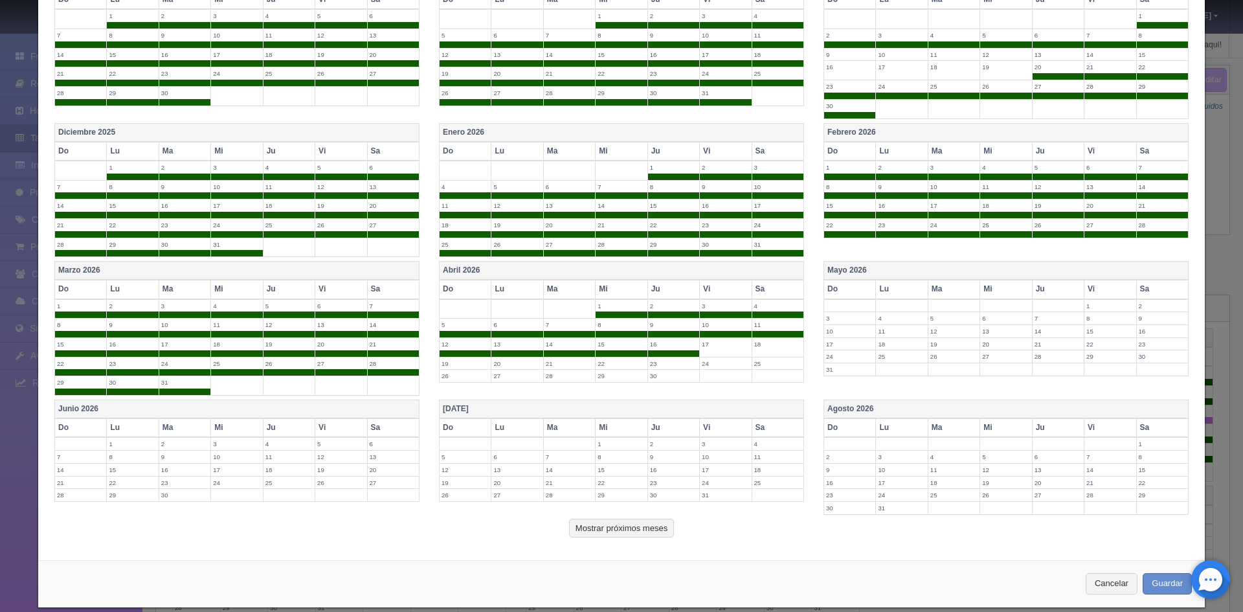
scroll to position [367, 0]
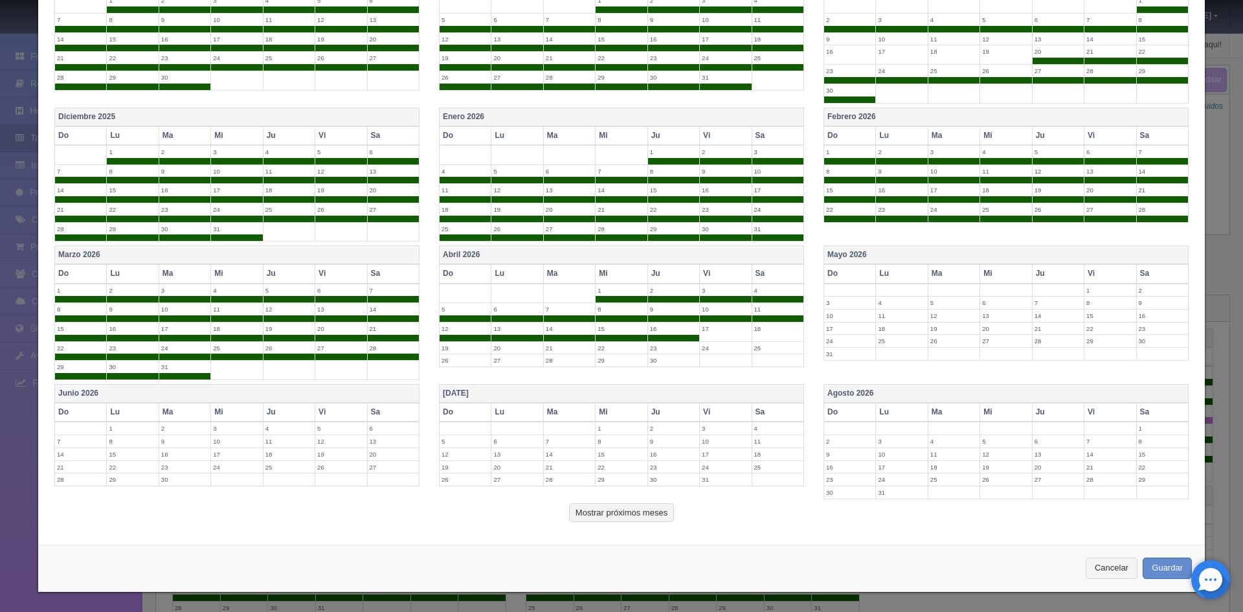
drag, startPoint x: 403, startPoint y: 386, endPoint x: 483, endPoint y: 392, distance: 80.5
click at [412, 386] on th "Junio 2026" at bounding box center [237, 393] width 364 height 19
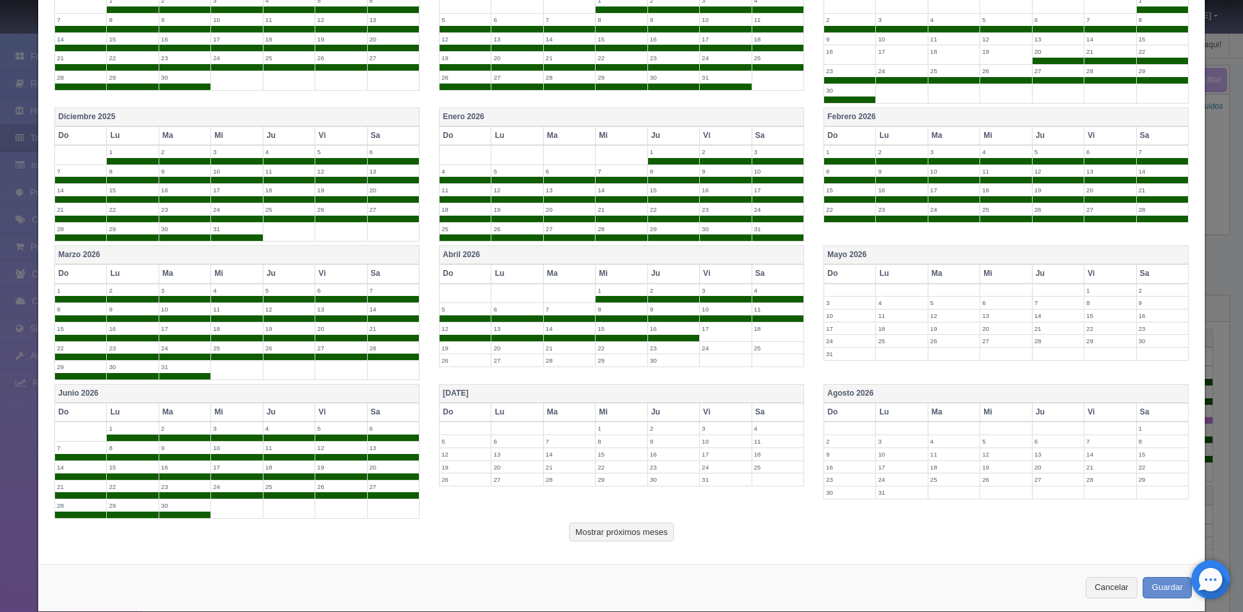
drag, startPoint x: 487, startPoint y: 392, endPoint x: 702, endPoint y: 397, distance: 214.9
click at [511, 391] on th "[DATE]" at bounding box center [621, 393] width 364 height 19
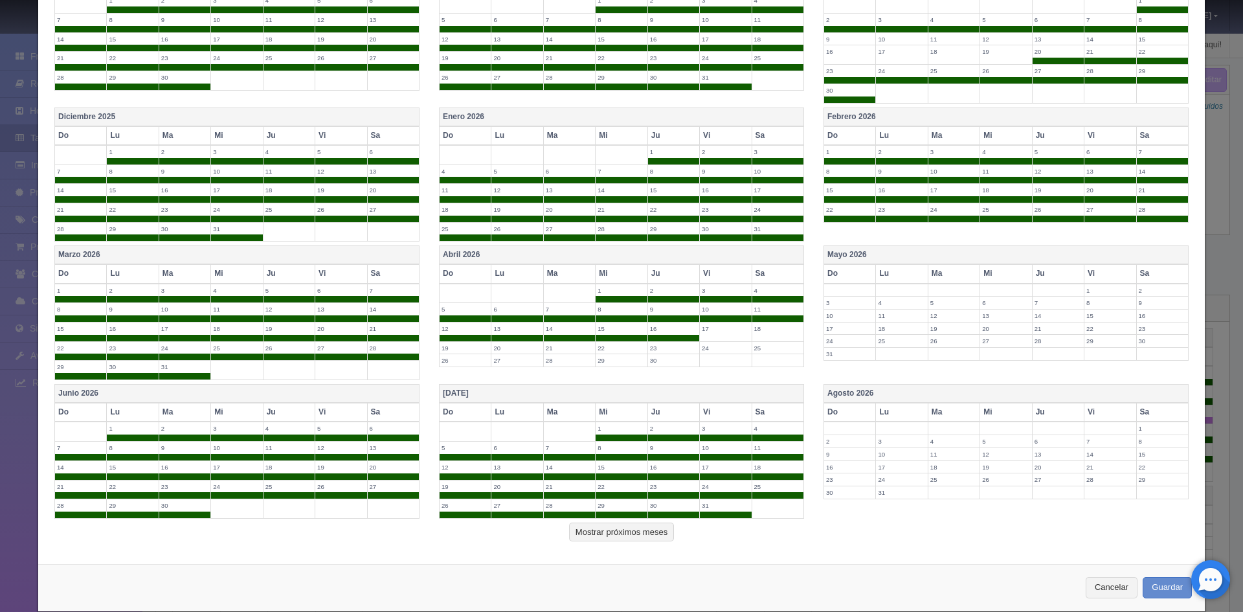
click at [839, 392] on th "Agosto 2026" at bounding box center [1005, 393] width 364 height 19
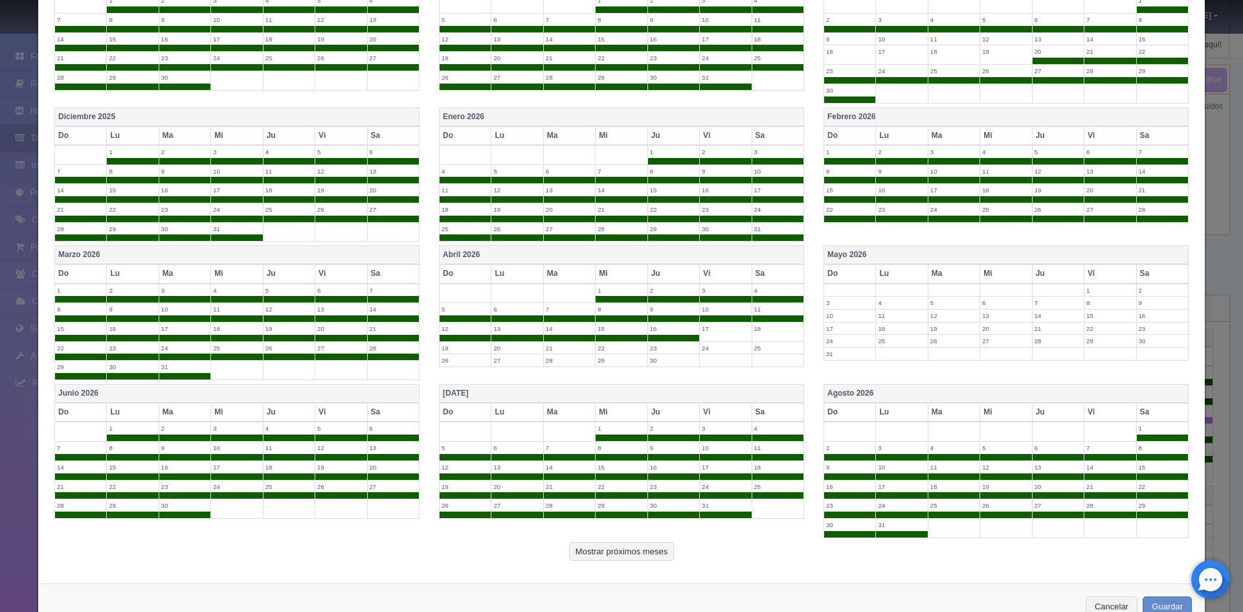
click at [843, 317] on label "10" at bounding box center [849, 315] width 51 height 12
click at [887, 316] on label "11" at bounding box center [901, 315] width 51 height 12
click at [840, 326] on span at bounding box center [849, 325] width 51 height 6
click at [952, 317] on label "12" at bounding box center [953, 315] width 51 height 12
click at [987, 317] on label "13" at bounding box center [1005, 315] width 51 height 12
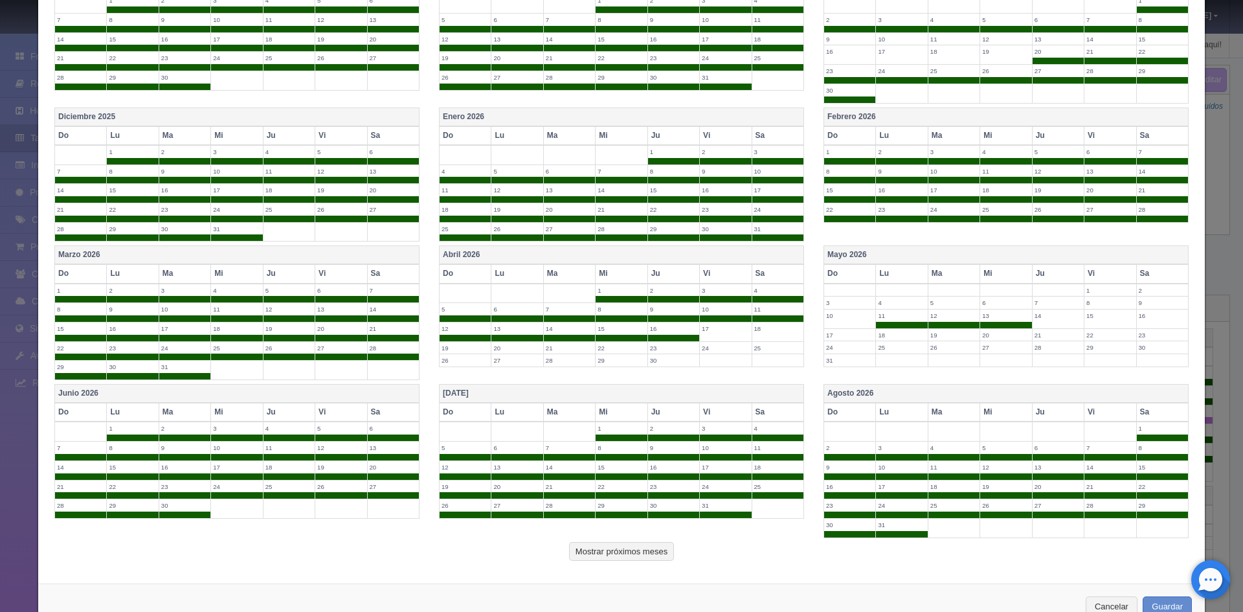
click at [1045, 319] on label "14" at bounding box center [1057, 315] width 51 height 12
click at [1087, 319] on label "15" at bounding box center [1109, 315] width 51 height 12
click at [1147, 316] on label "16" at bounding box center [1161, 315] width 51 height 12
click at [1146, 333] on label "23" at bounding box center [1161, 335] width 51 height 12
click at [1140, 353] on label "30" at bounding box center [1161, 354] width 51 height 12
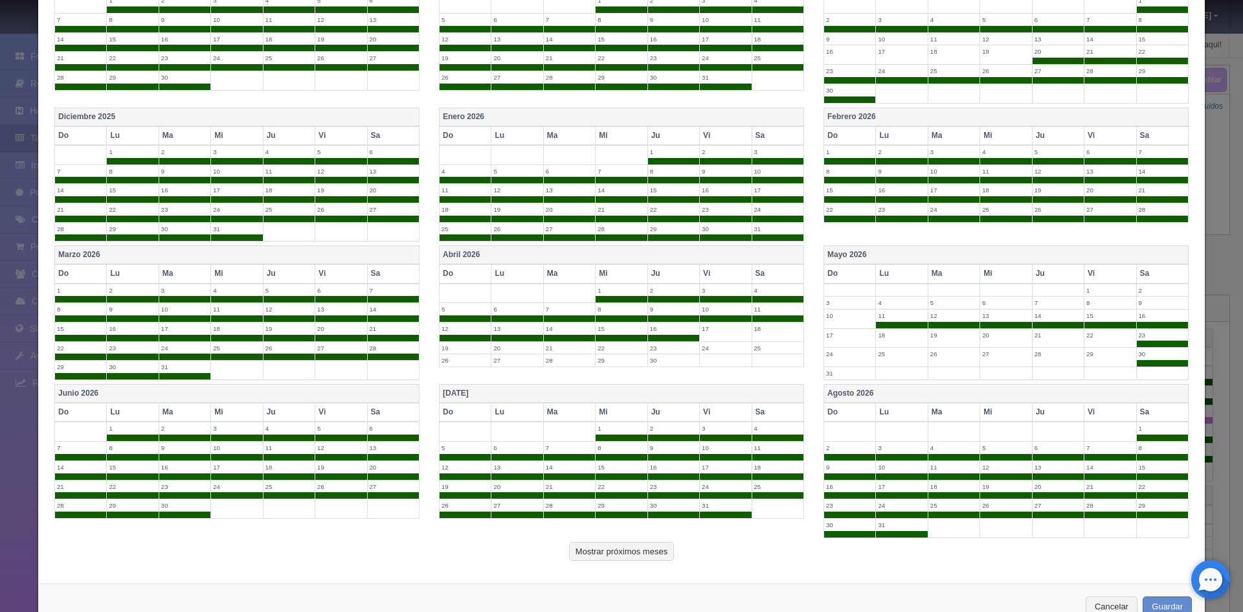
click at [1100, 357] on label "29" at bounding box center [1109, 354] width 51 height 12
click at [1055, 359] on label "28" at bounding box center [1057, 354] width 51 height 12
click at [987, 357] on label "27" at bounding box center [1005, 354] width 51 height 12
click at [931, 357] on label "26" at bounding box center [953, 354] width 51 height 12
click at [900, 360] on label "25" at bounding box center [901, 354] width 51 height 12
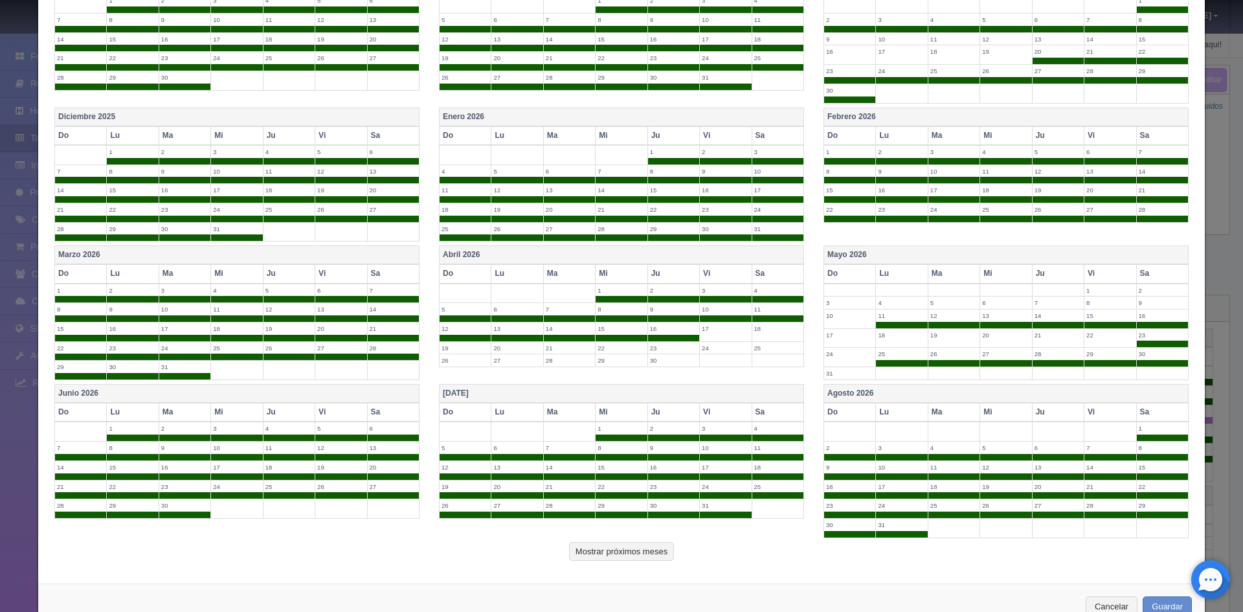
click at [824, 357] on label "24" at bounding box center [849, 354] width 51 height 12
click at [830, 377] on label "31" at bounding box center [849, 373] width 51 height 12
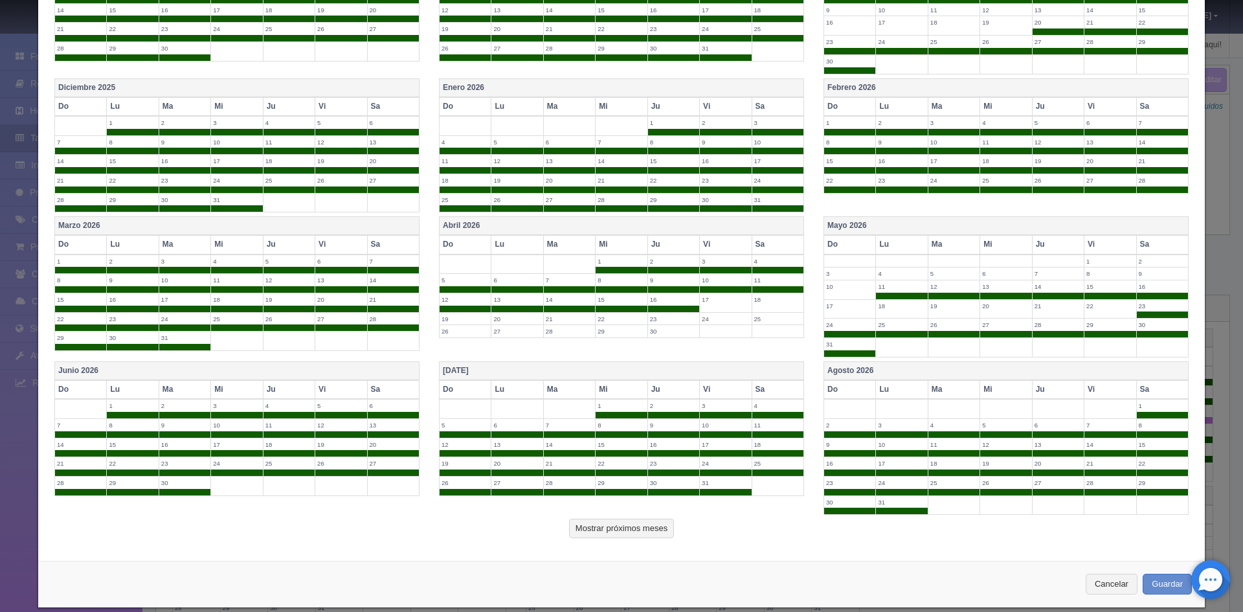
scroll to position [412, 0]
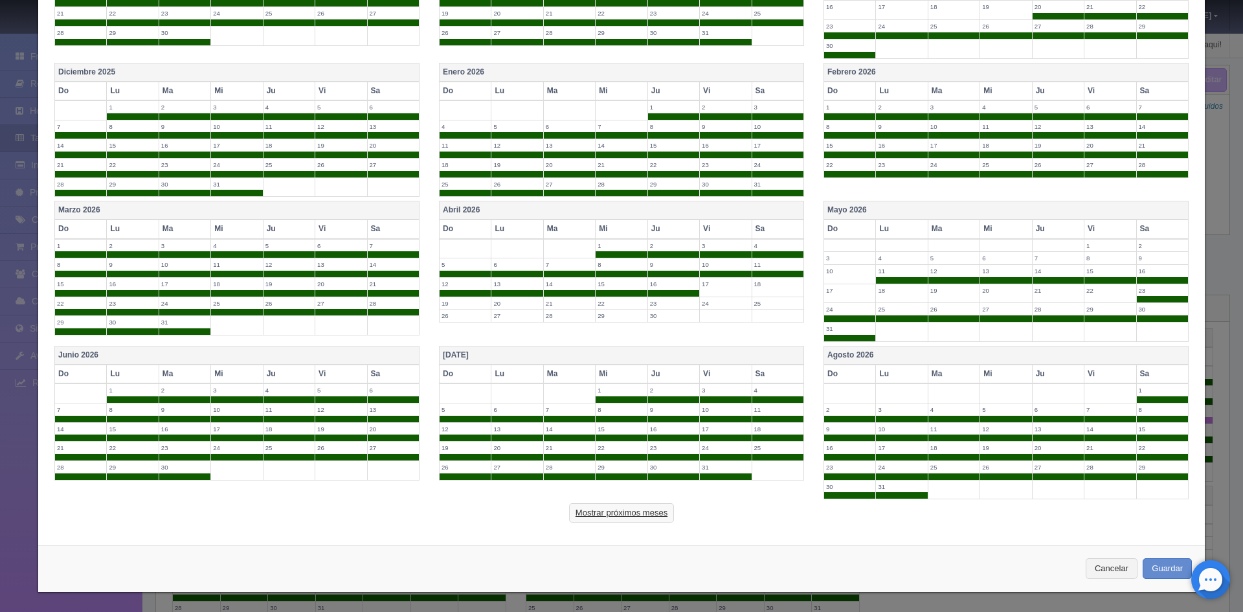
click at [623, 505] on button "Mostrar próximos meses" at bounding box center [621, 512] width 105 height 19
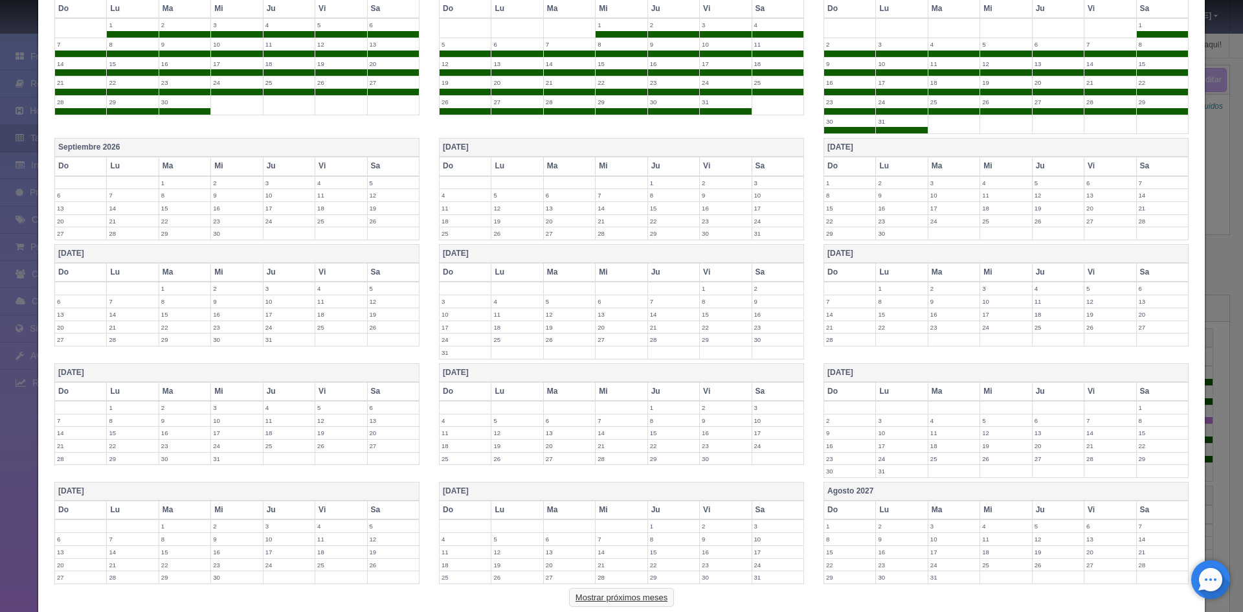
scroll to position [861, 0]
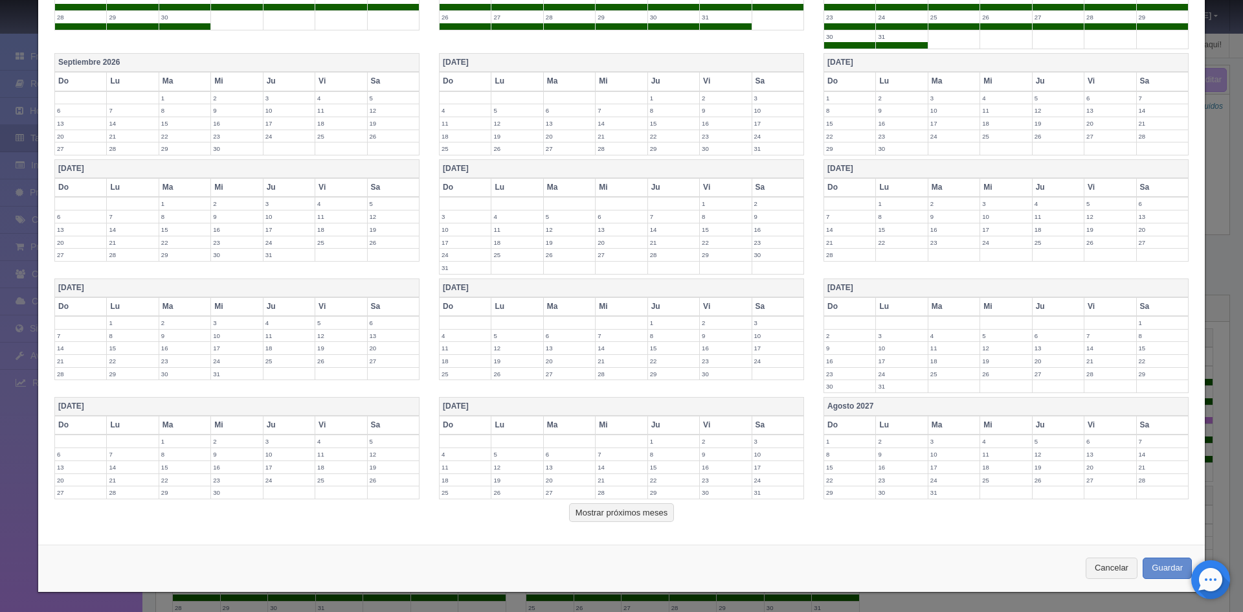
drag, startPoint x: 285, startPoint y: 62, endPoint x: 327, endPoint y: 60, distance: 42.1
click at [289, 61] on th "Septiembre 2026" at bounding box center [237, 63] width 364 height 19
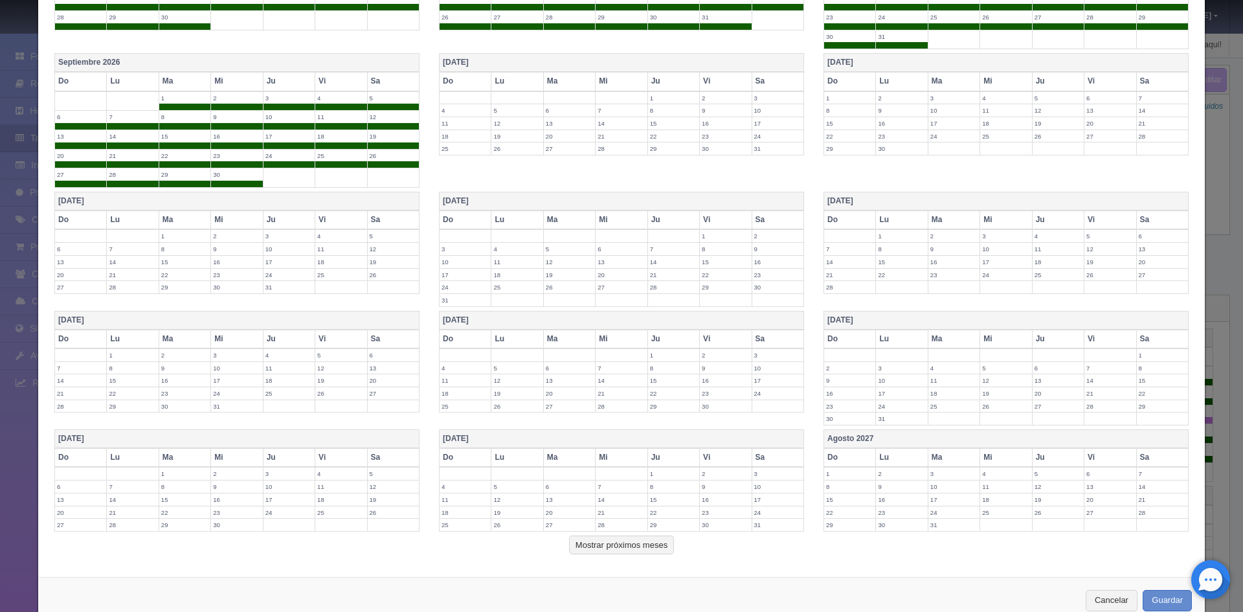
drag, startPoint x: 491, startPoint y: 62, endPoint x: 507, endPoint y: 58, distance: 16.8
click at [507, 58] on th "Octubre 2026" at bounding box center [621, 63] width 364 height 19
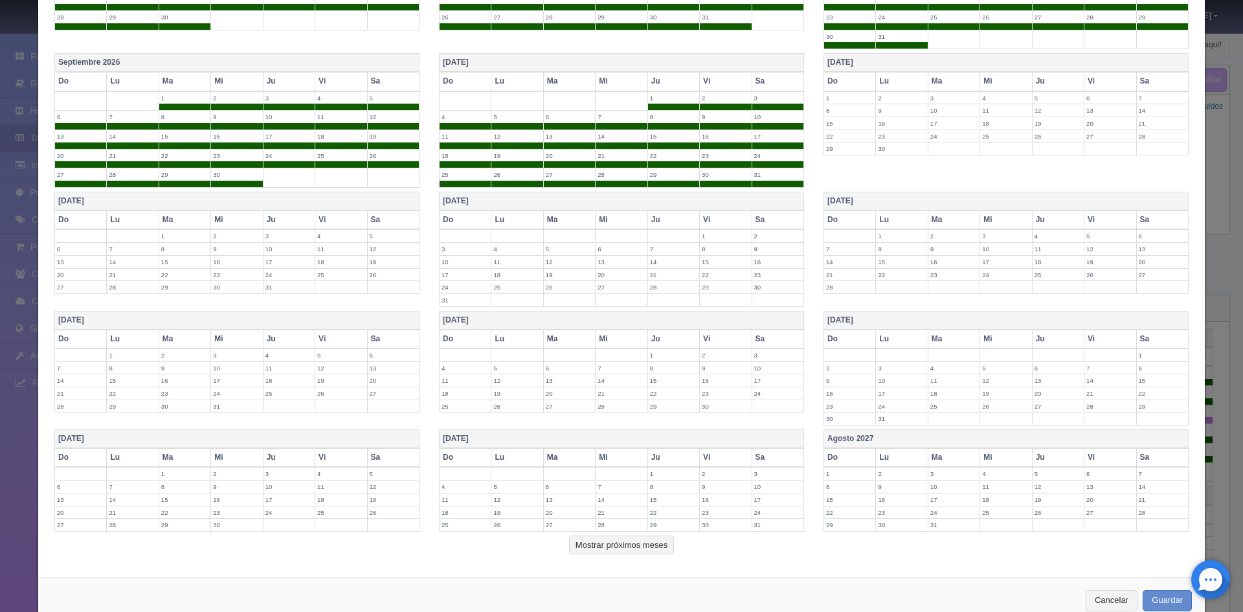
click at [838, 58] on th "Noviembre 2026" at bounding box center [1005, 63] width 364 height 19
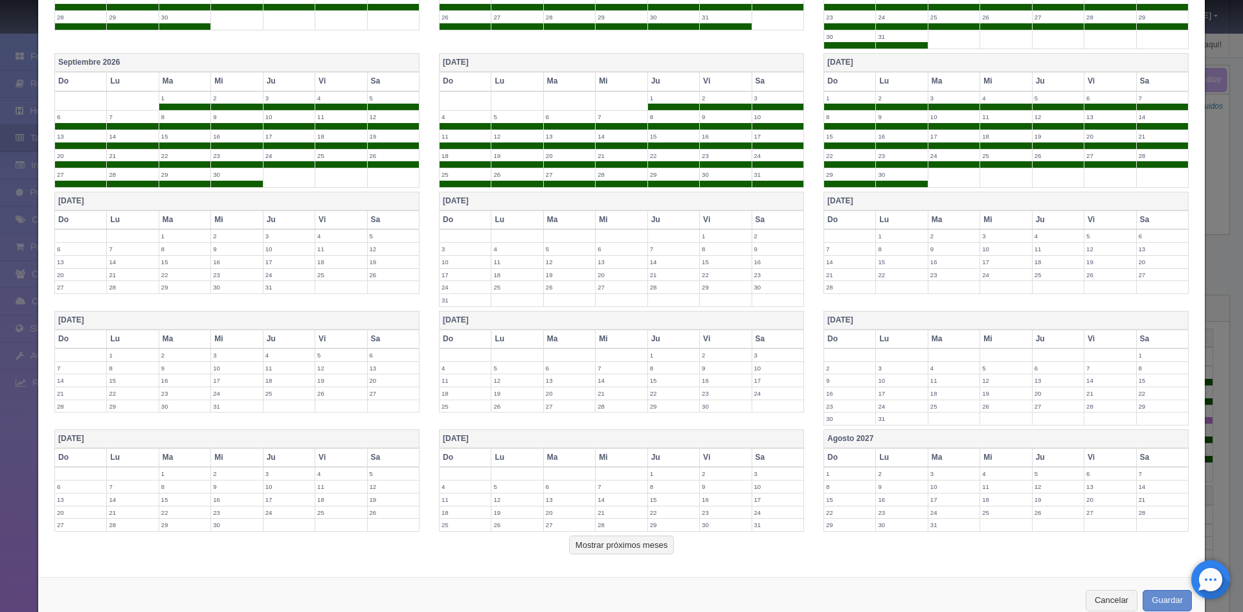
click at [316, 205] on th "Diciembre 2026" at bounding box center [237, 201] width 364 height 19
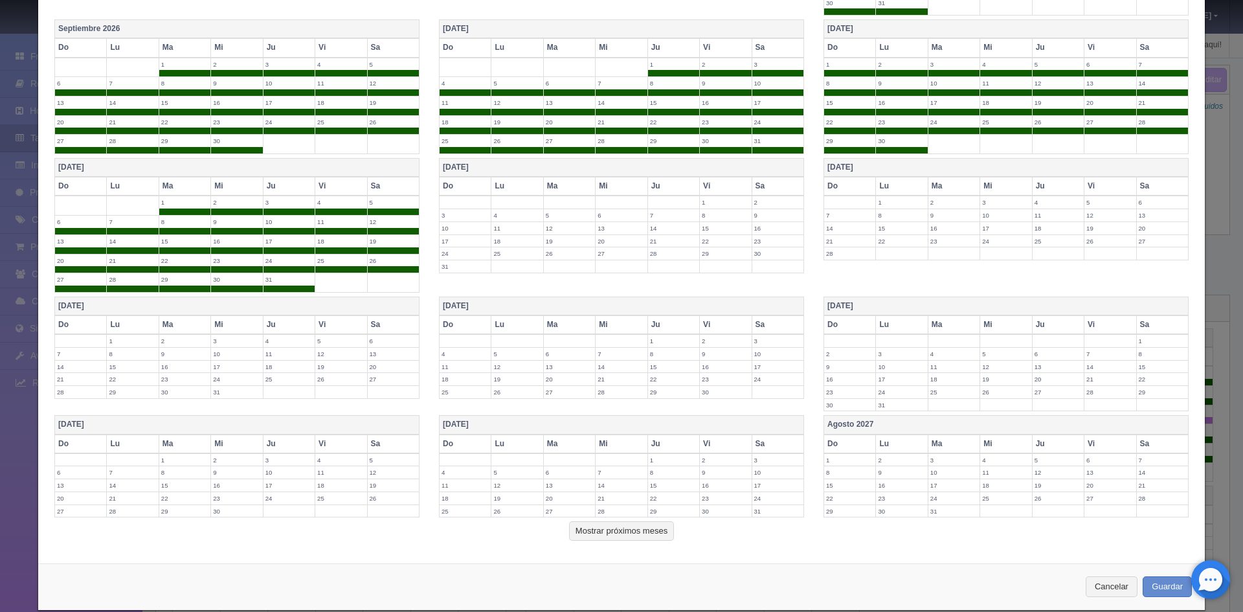
scroll to position [913, 0]
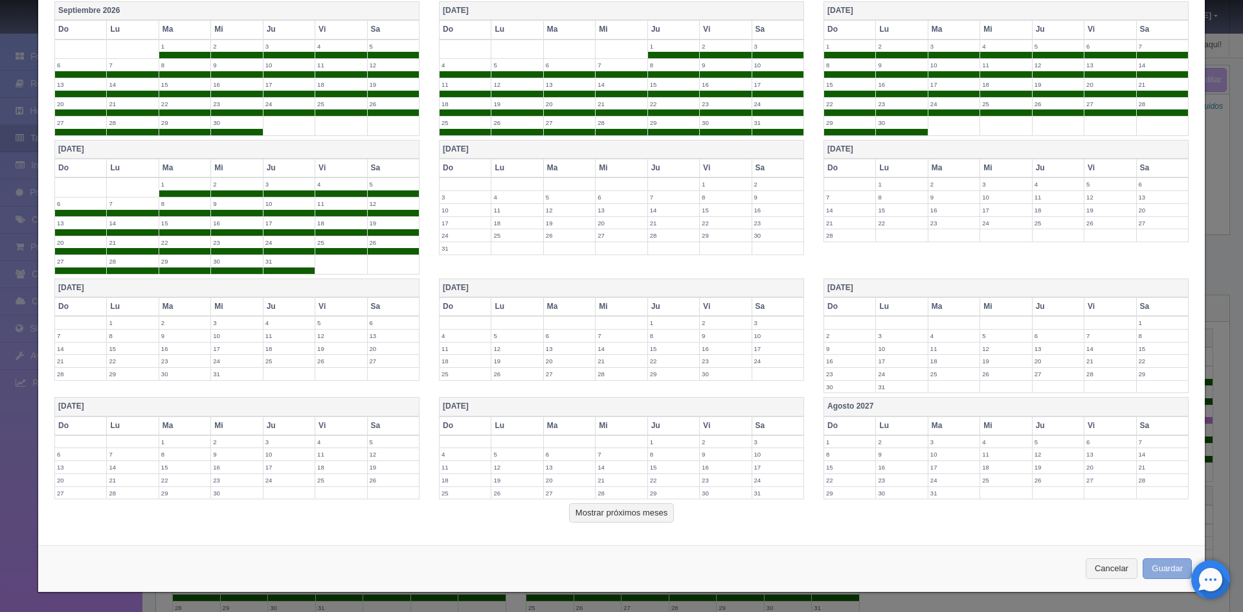
click at [1164, 566] on button "Guardar" at bounding box center [1166, 568] width 49 height 21
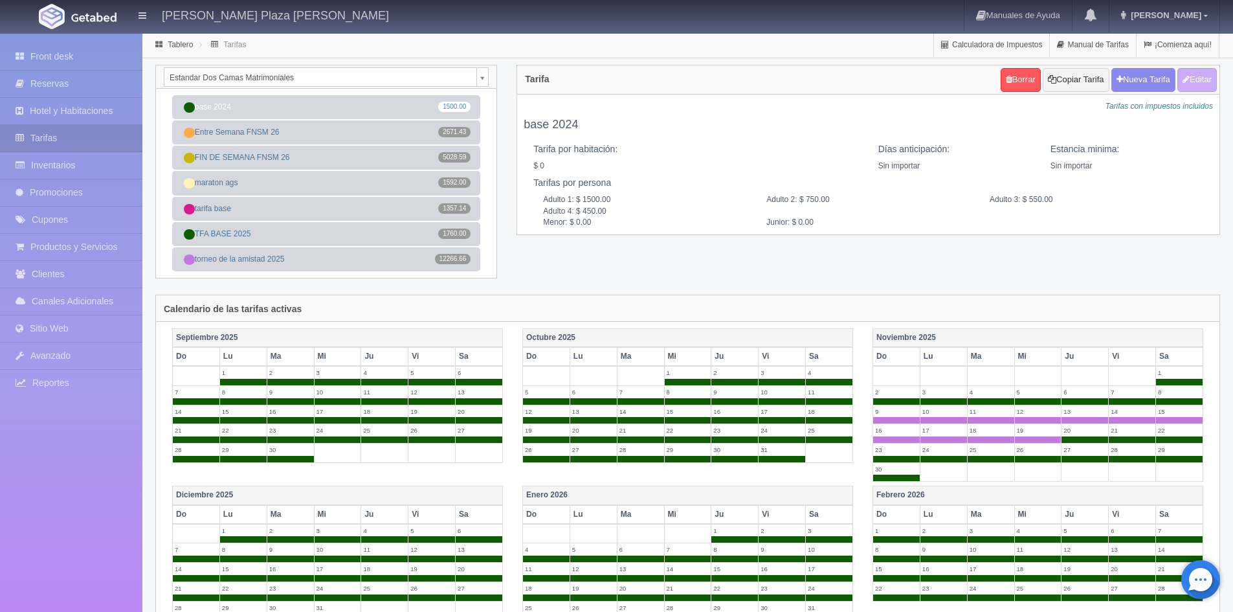
click at [489, 81] on body "[PERSON_NAME] Plaza [PERSON_NAME] Manuales de Ayuda Actualizaciones recientes […" at bounding box center [616, 507] width 1233 height 951
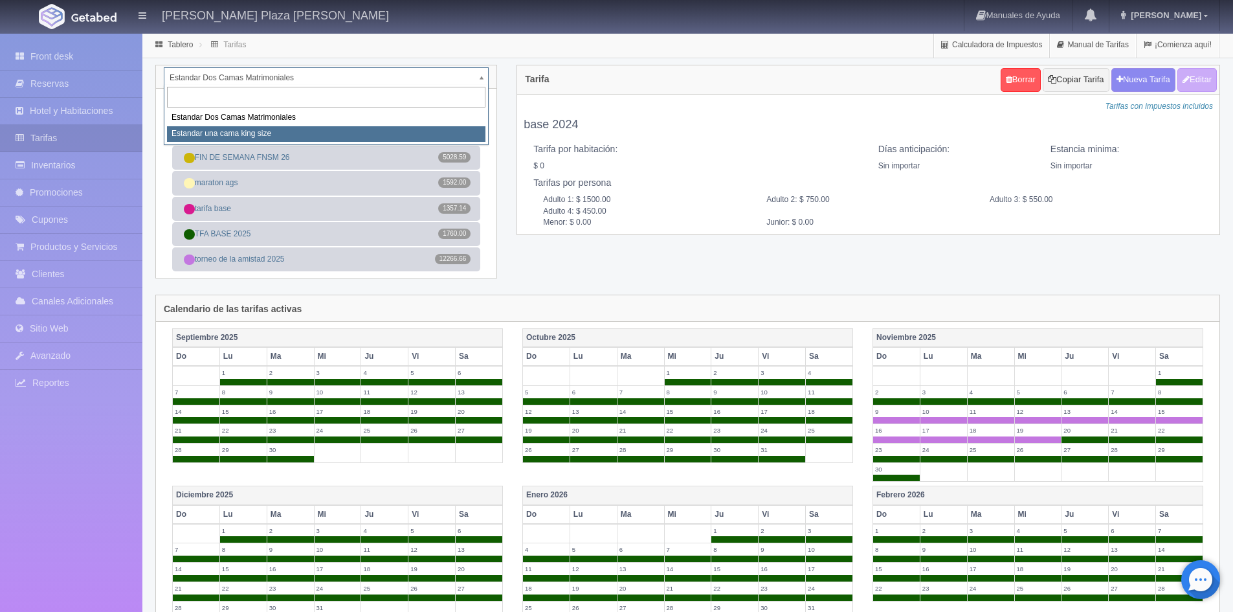
select select "324"
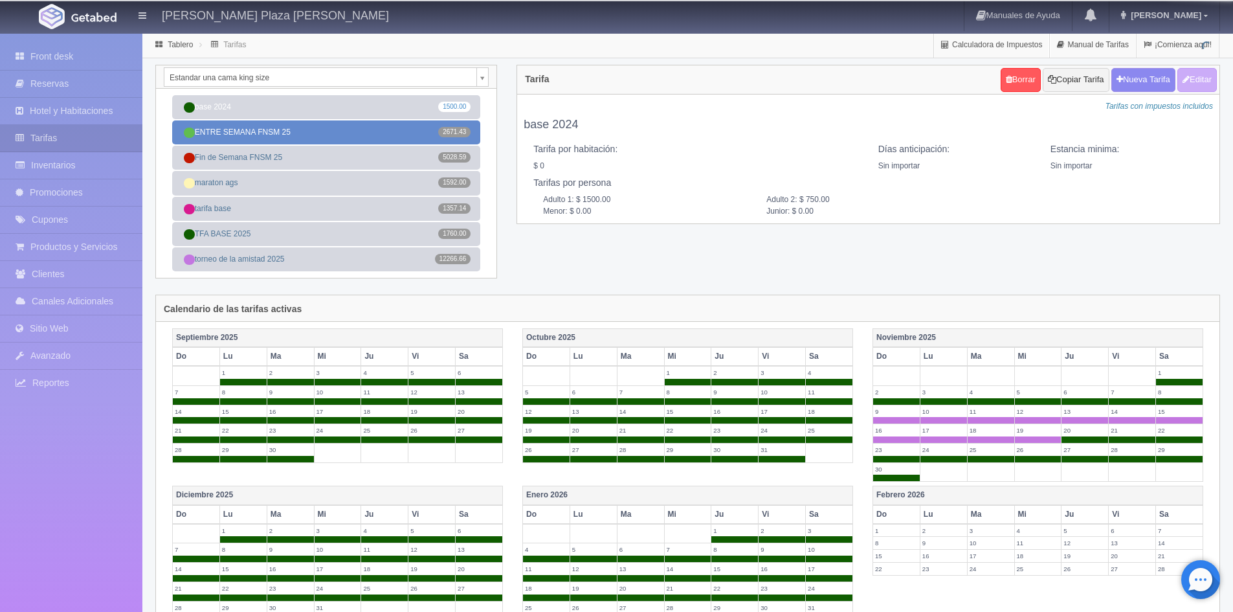
click at [324, 143] on link "ENTRE SEMANA FNSM 25 2671.43" at bounding box center [326, 132] width 308 height 24
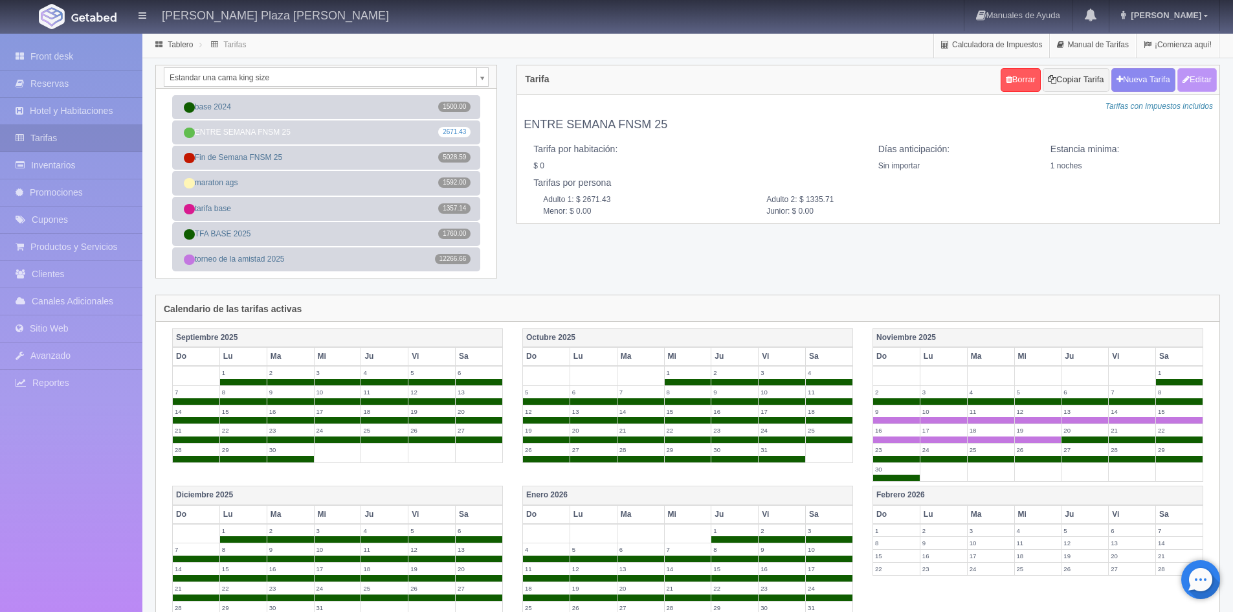
click at [1190, 72] on button "Editar" at bounding box center [1196, 80] width 39 height 24
type input "ENTRE SEMANA FNSM 25"
select select "0"
type input "1"
checkbox input "false"
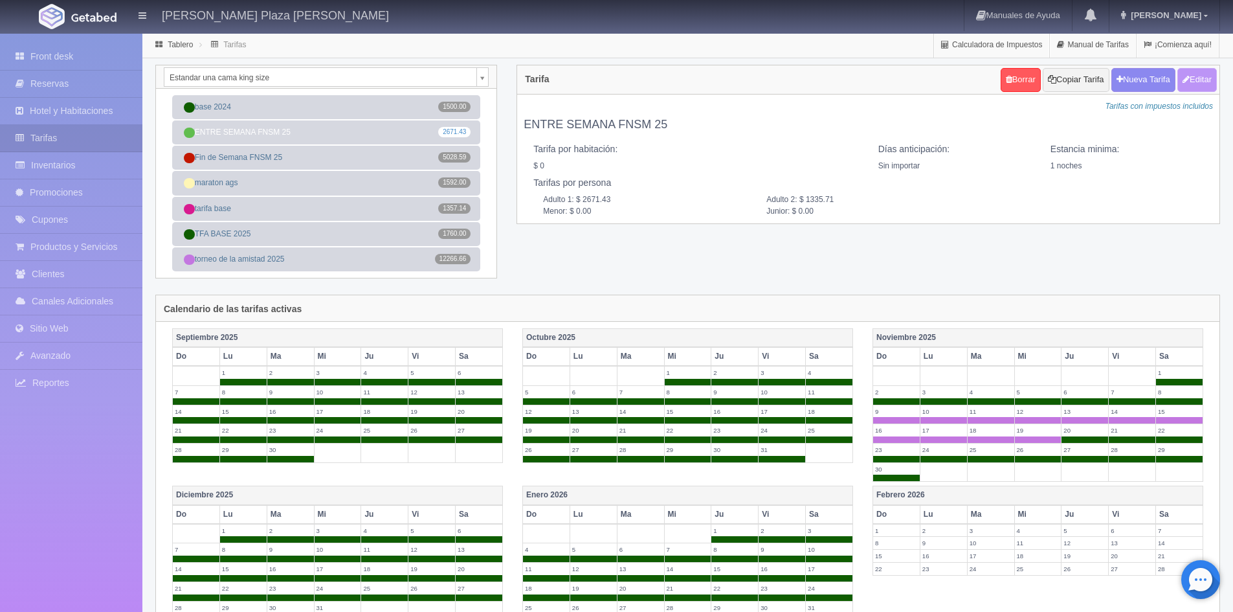
type input "2671.43"
type input "1335.71"
type input "0.00"
checkbox input "true"
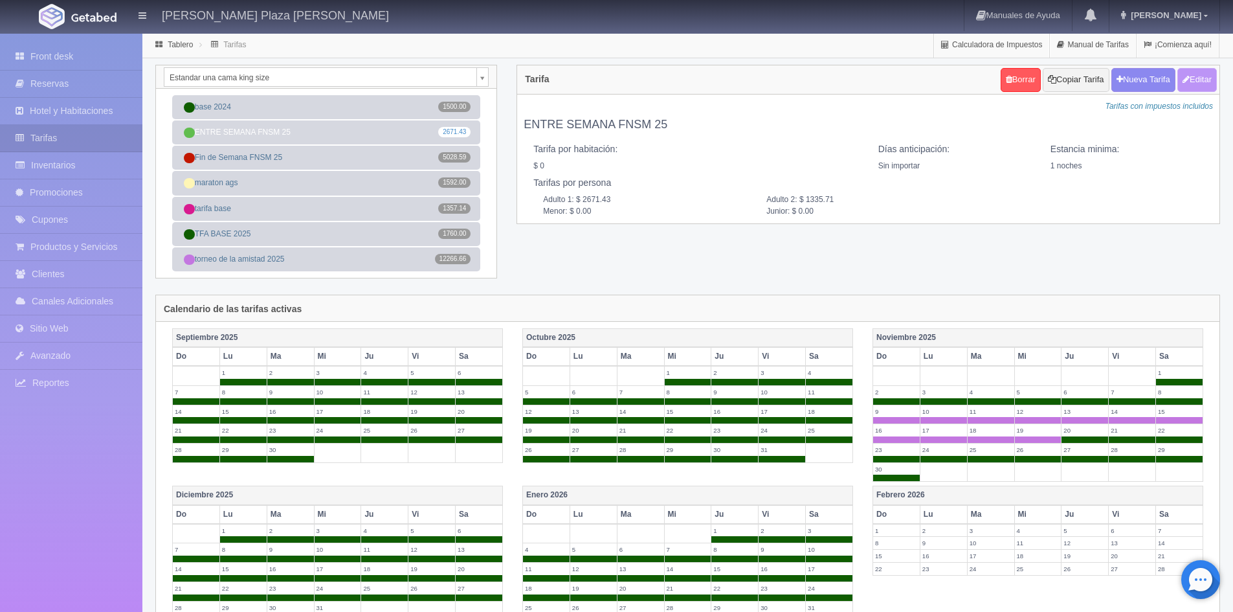
checkbox input "true"
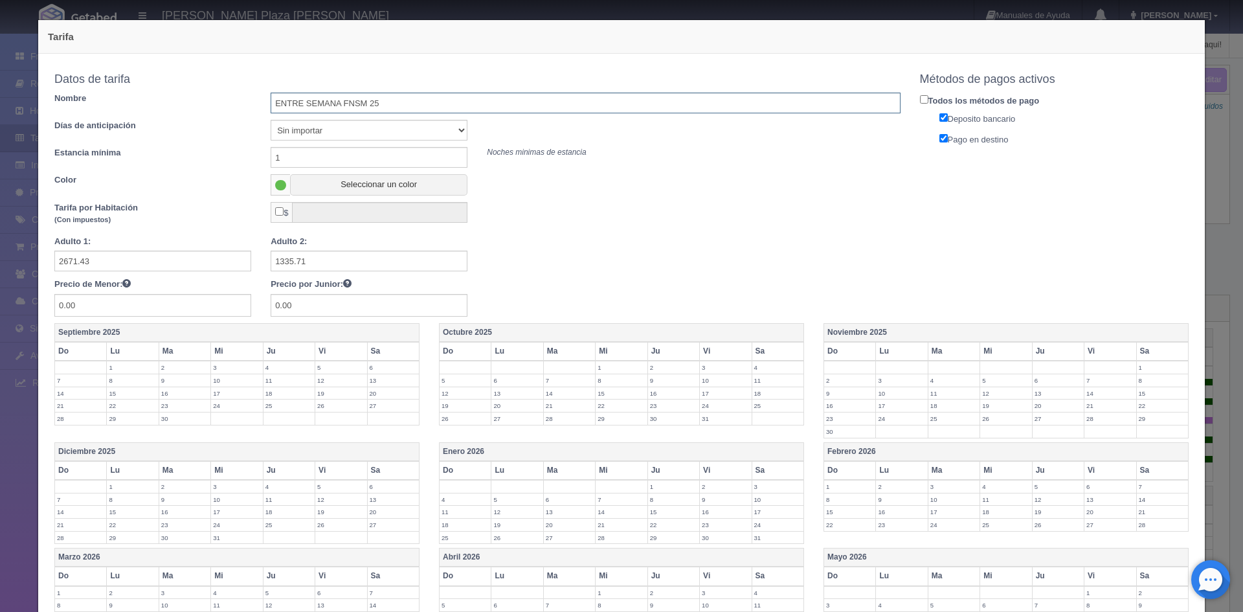
click at [439, 94] on input "ENTRE SEMANA FNSM 25" at bounding box center [585, 103] width 629 height 21
type input "ENTRE SEMANA FNSM 26"
click at [610, 254] on div at bounding box center [477, 254] width 865 height 36
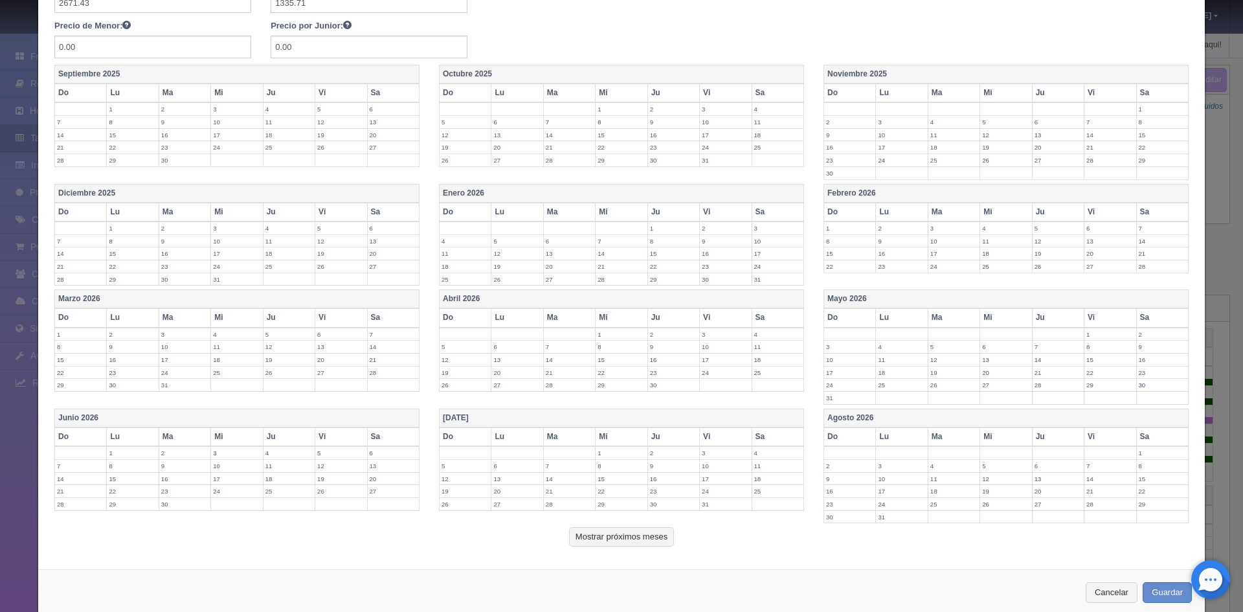
scroll to position [259, 0]
drag, startPoint x: 460, startPoint y: 372, endPoint x: 496, endPoint y: 373, distance: 36.3
click at [463, 372] on label "19" at bounding box center [464, 372] width 51 height 12
click at [500, 373] on label "20" at bounding box center [516, 372] width 51 height 12
click at [567, 373] on label "21" at bounding box center [569, 372] width 51 height 12
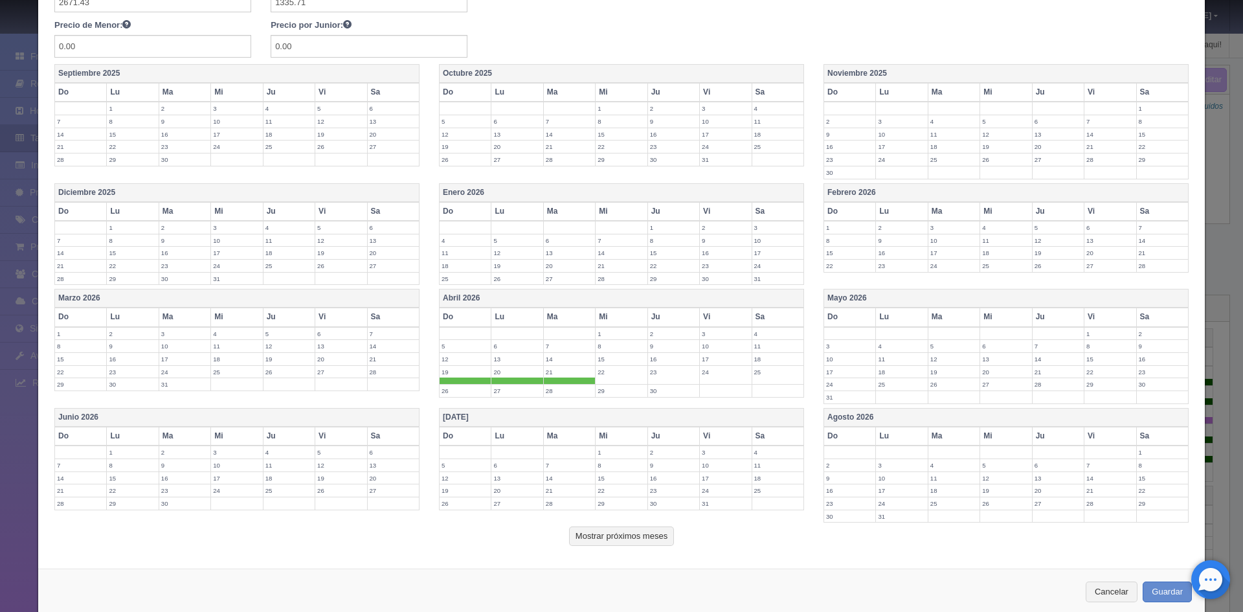
click at [608, 378] on td "22" at bounding box center [621, 374] width 52 height 19
click at [664, 374] on label "23" at bounding box center [673, 372] width 51 height 12
click at [649, 389] on label "30" at bounding box center [673, 390] width 51 height 12
click at [612, 390] on label "29" at bounding box center [620, 390] width 51 height 12
click at [553, 392] on label "28" at bounding box center [569, 390] width 51 height 12
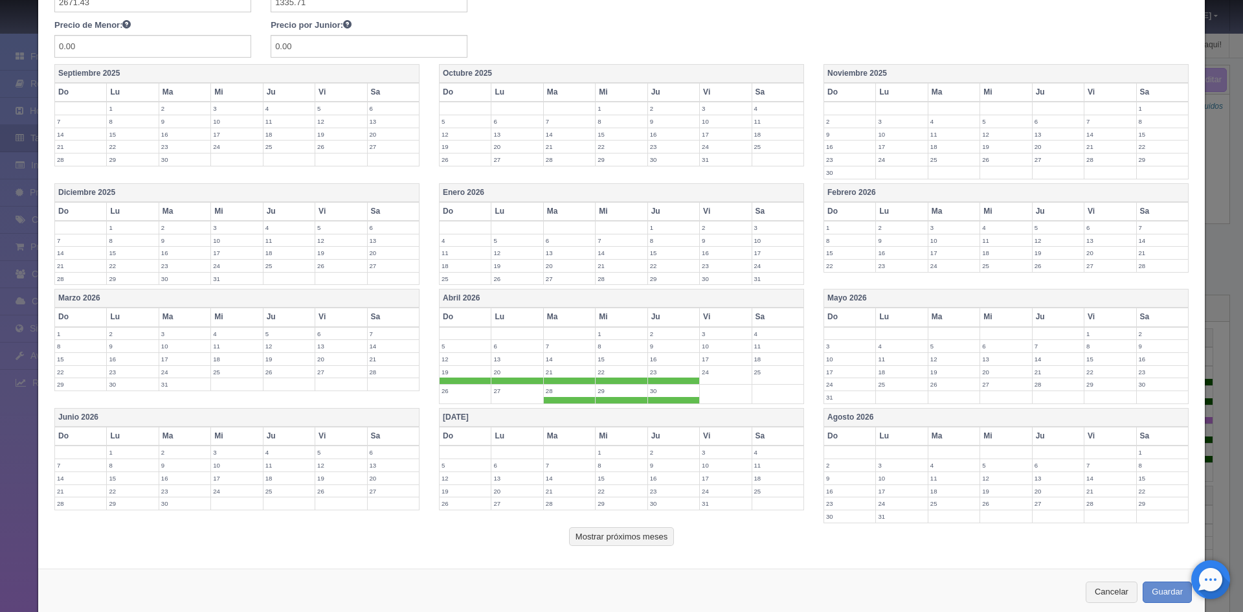
click at [522, 392] on label "27" at bounding box center [516, 390] width 51 height 12
drag, startPoint x: 474, startPoint y: 392, endPoint x: 694, endPoint y: 380, distance: 221.0
click at [497, 382] on tbody "1 2 3 4 5 6 7 8 9 10 11 12 13 14 15 16 17 18 19 20 21 22 23 24 25 26 27 28 29 30" at bounding box center [621, 365] width 364 height 77
click at [833, 344] on label "3" at bounding box center [849, 346] width 51 height 12
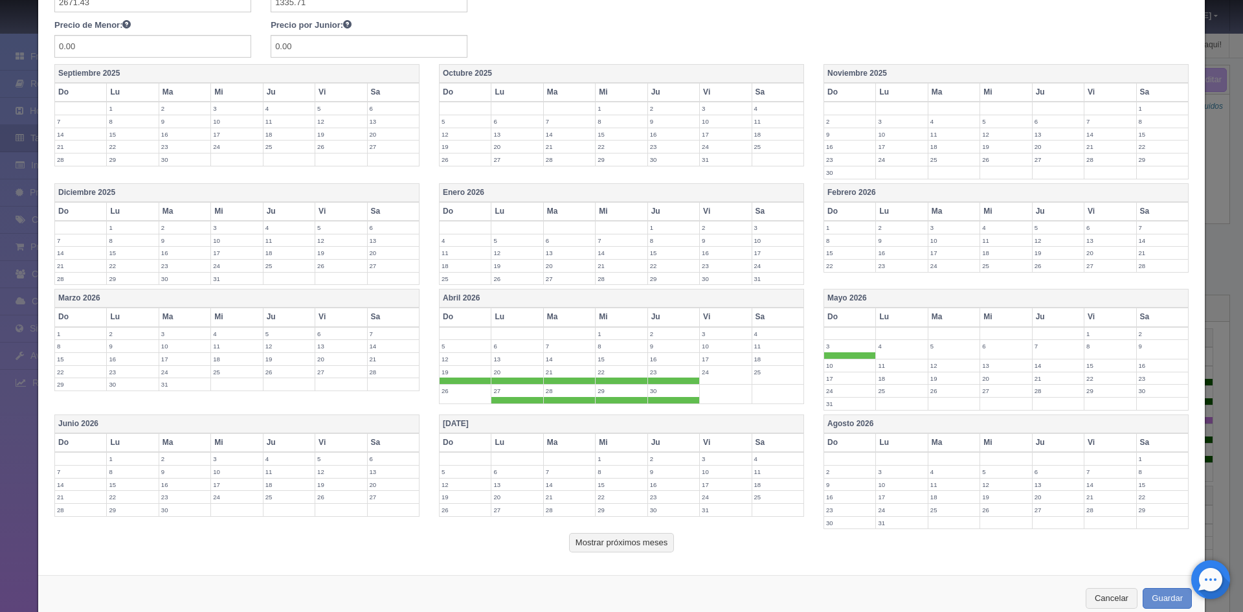
click at [868, 344] on label "3" at bounding box center [849, 346] width 51 height 12
click at [439, 393] on label "26" at bounding box center [464, 390] width 51 height 12
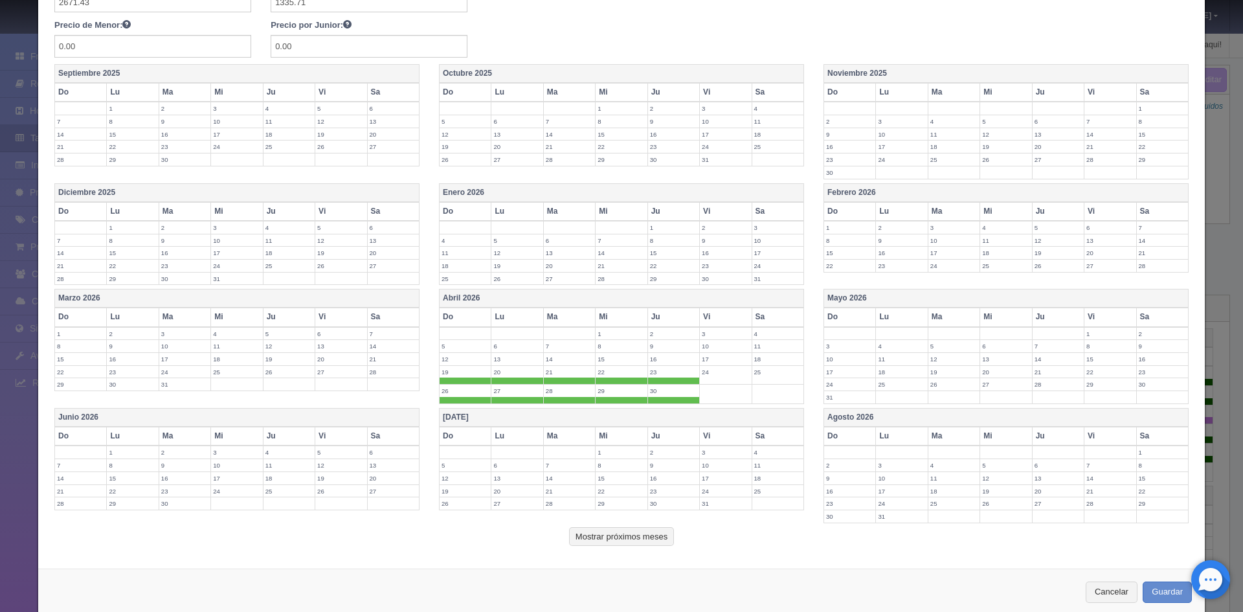
click at [852, 348] on label "3" at bounding box center [849, 346] width 51 height 12
click at [839, 366] on label "10" at bounding box center [849, 365] width 51 height 12
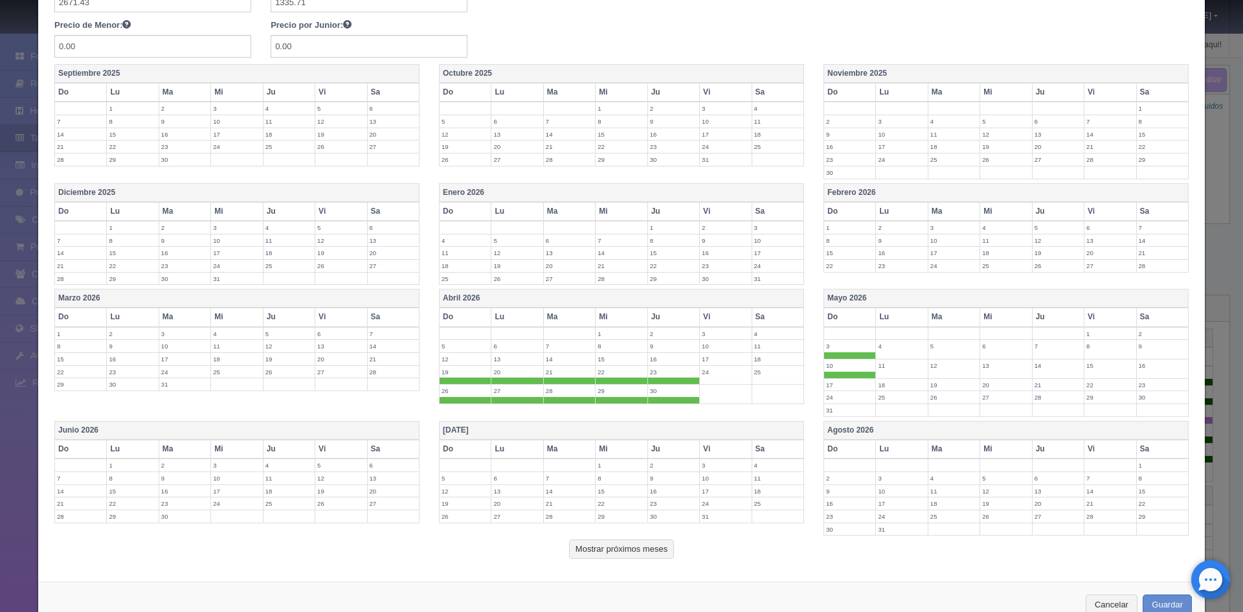
click at [890, 348] on label "4" at bounding box center [901, 346] width 51 height 12
click at [938, 348] on label "5" at bounding box center [953, 346] width 51 height 12
click at [993, 348] on label "6" at bounding box center [1005, 346] width 51 height 12
click at [1052, 346] on label "7" at bounding box center [1057, 346] width 51 height 12
click at [1094, 347] on label "8" at bounding box center [1109, 346] width 51 height 12
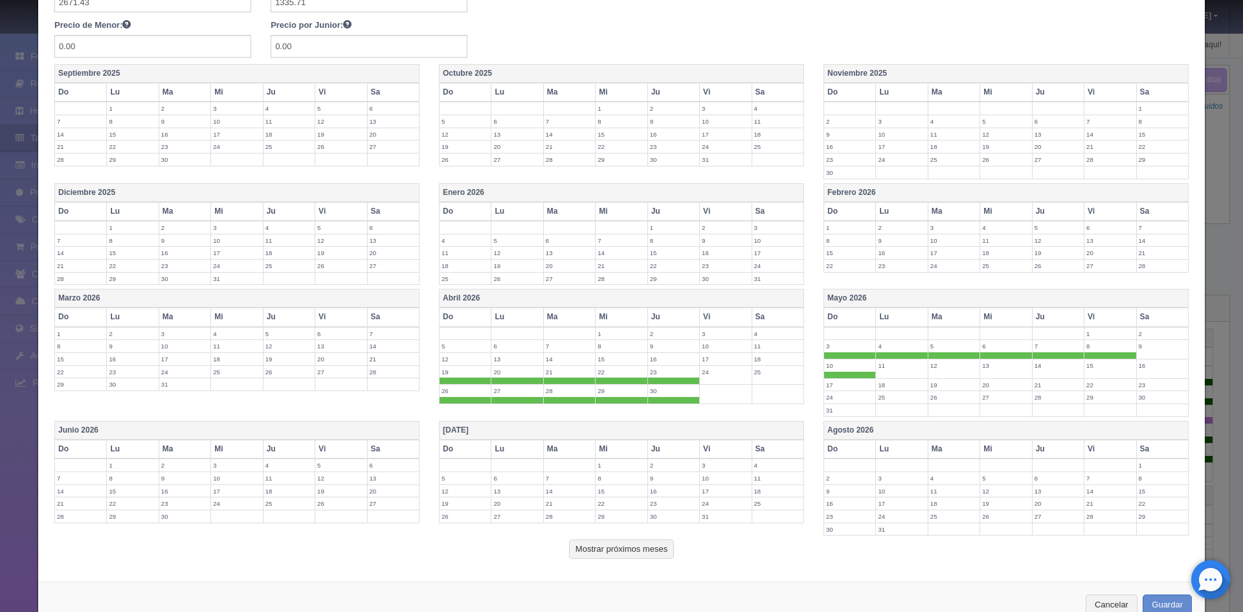
click at [1074, 349] on label "7" at bounding box center [1057, 346] width 51 height 12
click at [1091, 348] on label "8" at bounding box center [1109, 346] width 51 height 12
click at [1061, 351] on label "7" at bounding box center [1057, 346] width 51 height 12
click at [1162, 600] on button "Guardar" at bounding box center [1166, 604] width 49 height 21
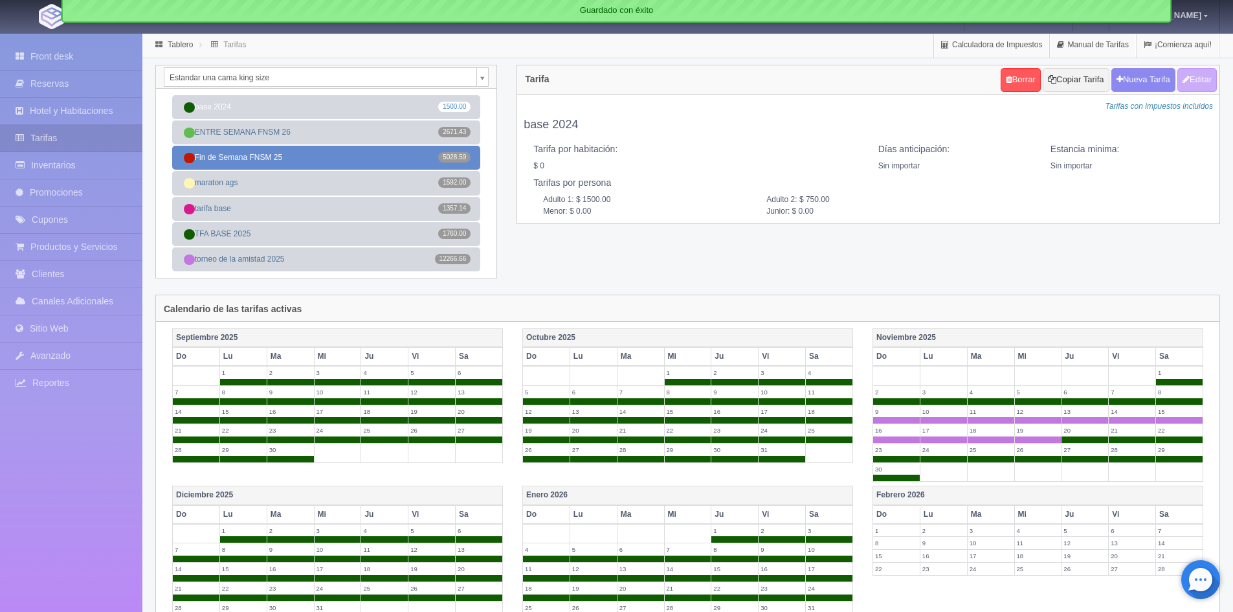
click at [366, 155] on link "Fin de Semana FNSM 25 5028.59" at bounding box center [326, 158] width 308 height 24
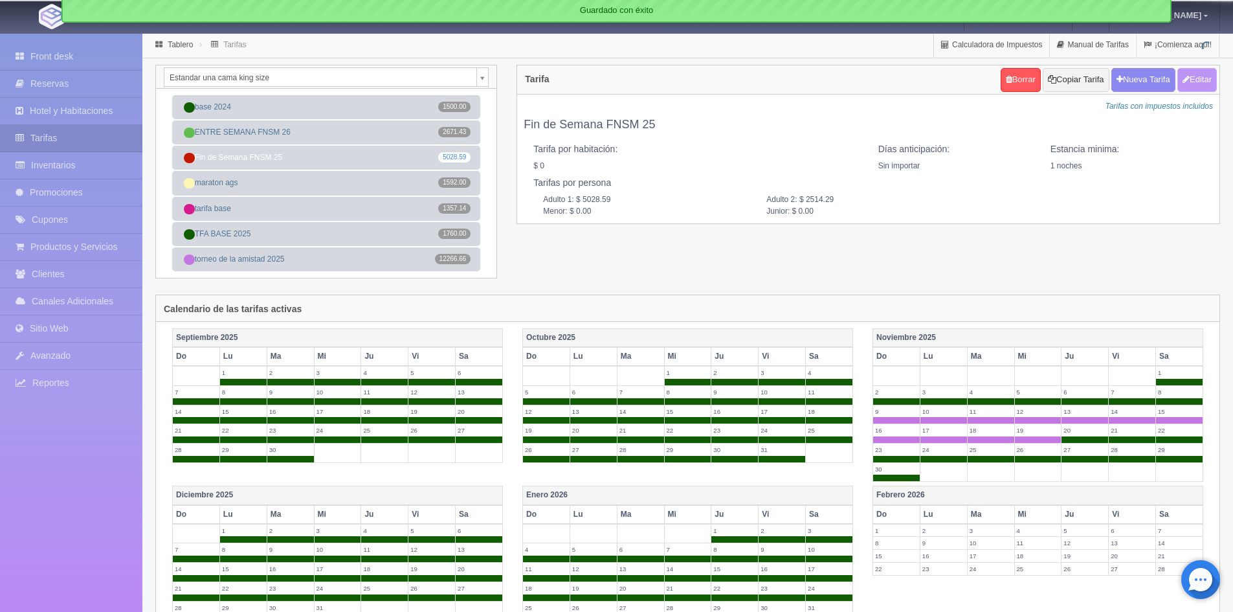
click at [1203, 79] on button "Editar" at bounding box center [1196, 80] width 39 height 24
type input "Fin de Semana FNSM 25"
select select "0"
type input "1"
checkbox input "false"
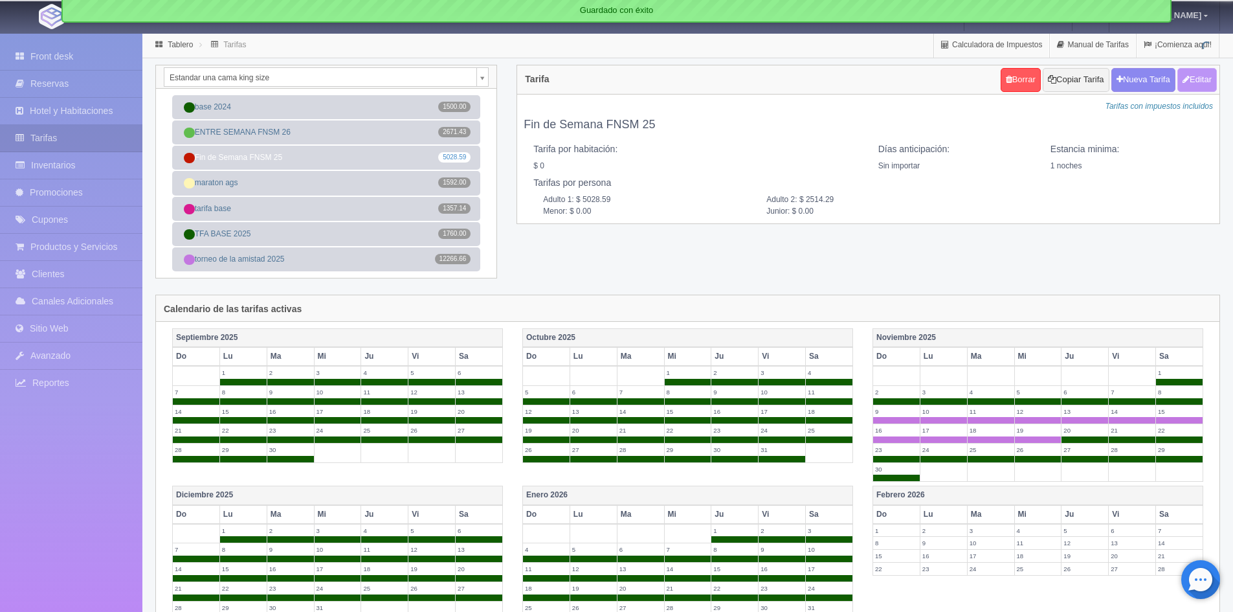
type input "5028.59"
type input "2514.29"
type input "0.00"
checkbox input "true"
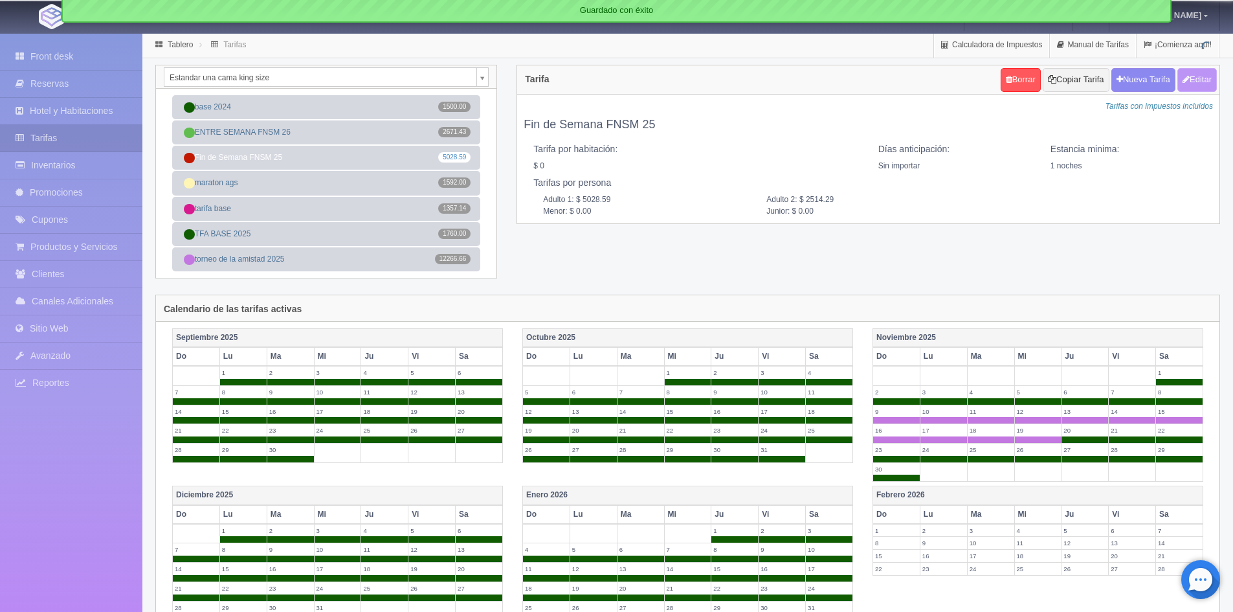
checkbox input "true"
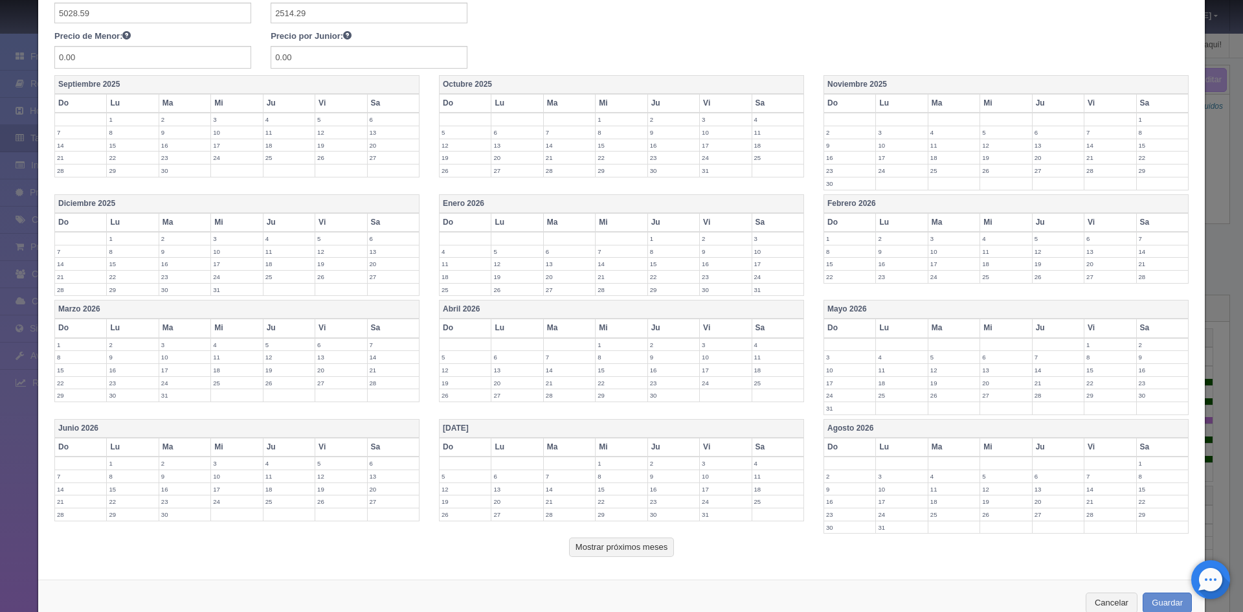
scroll to position [259, 0]
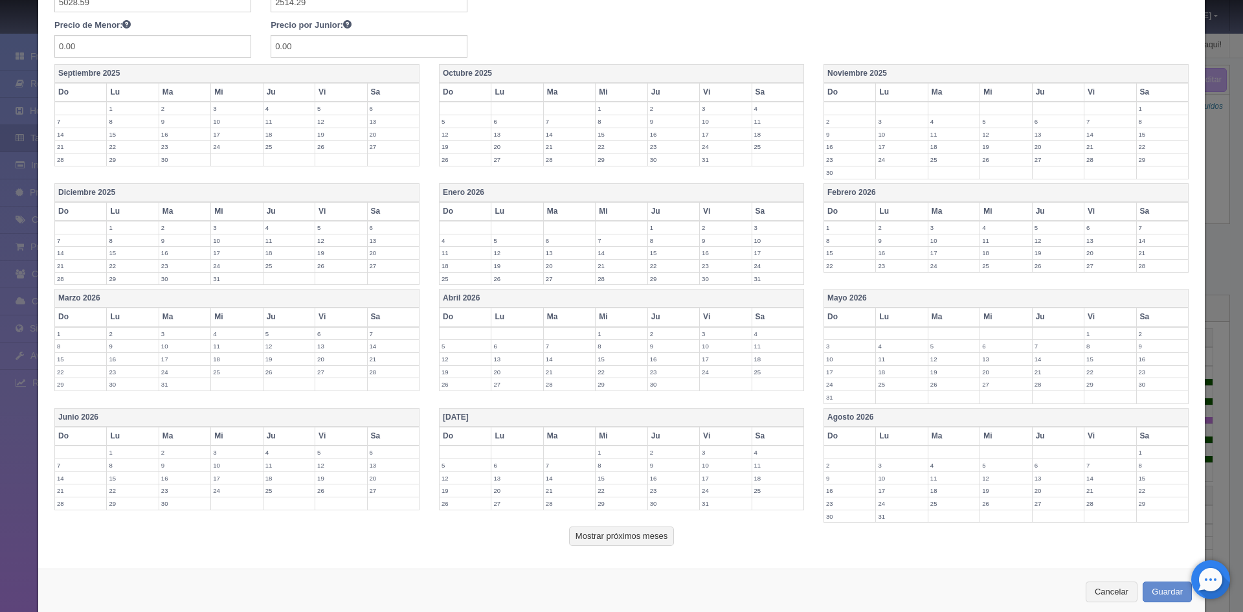
click at [709, 359] on label "17" at bounding box center [725, 359] width 51 height 12
click at [760, 362] on label "18" at bounding box center [777, 359] width 51 height 12
click at [760, 373] on label "25" at bounding box center [777, 378] width 51 height 12
click at [726, 379] on label "24" at bounding box center [725, 378] width 51 height 12
click at [1151, 328] on label "2" at bounding box center [1161, 333] width 51 height 12
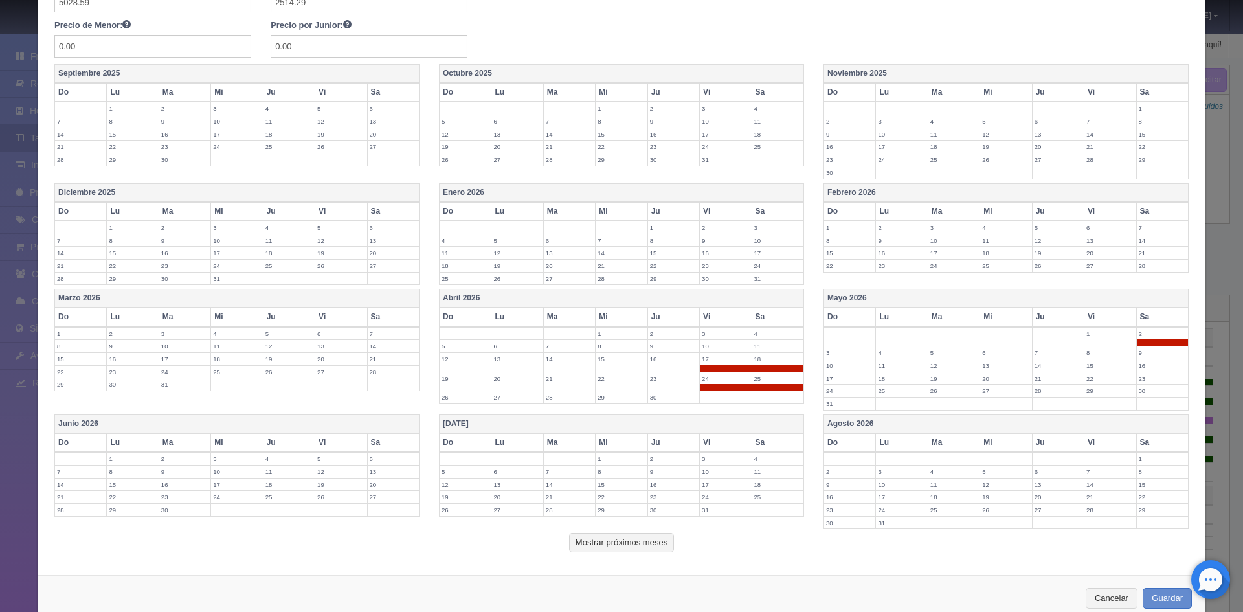
click at [1104, 335] on label "1" at bounding box center [1109, 333] width 51 height 12
click at [1097, 355] on label "8" at bounding box center [1109, 352] width 51 height 12
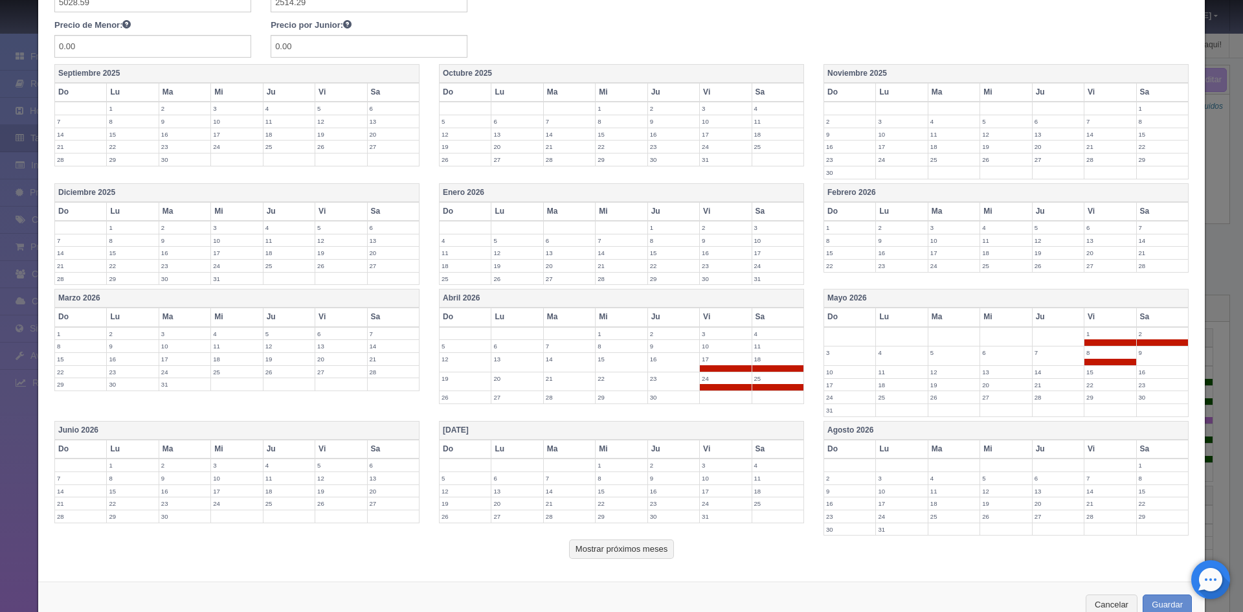
click at [1137, 352] on label "9" at bounding box center [1161, 352] width 51 height 12
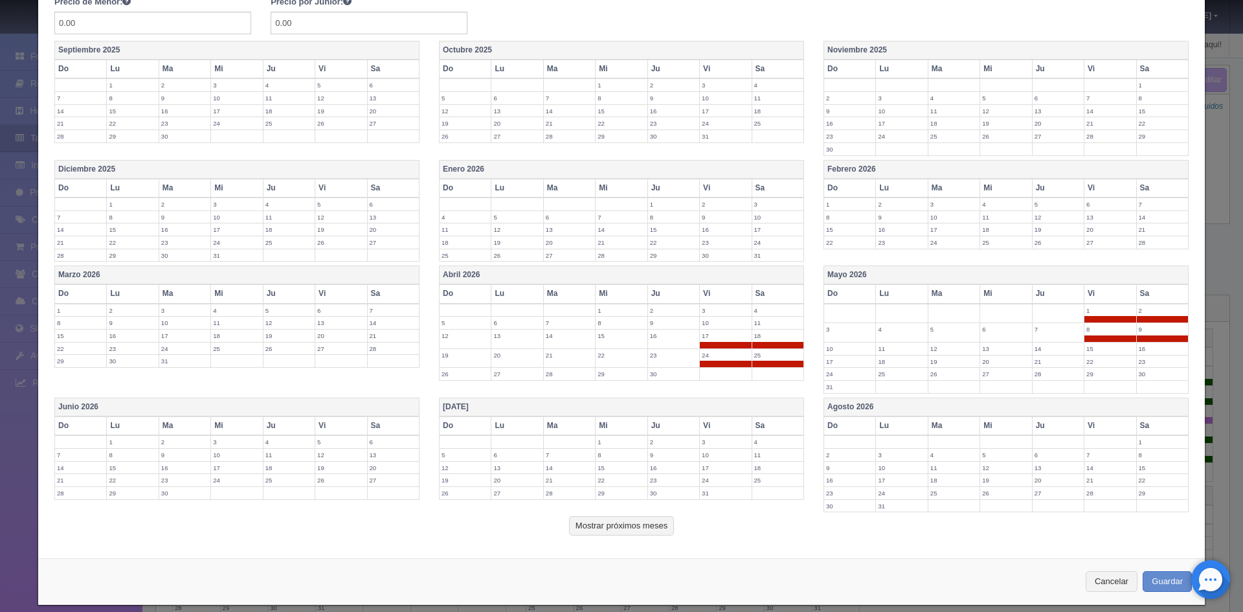
scroll to position [295, 0]
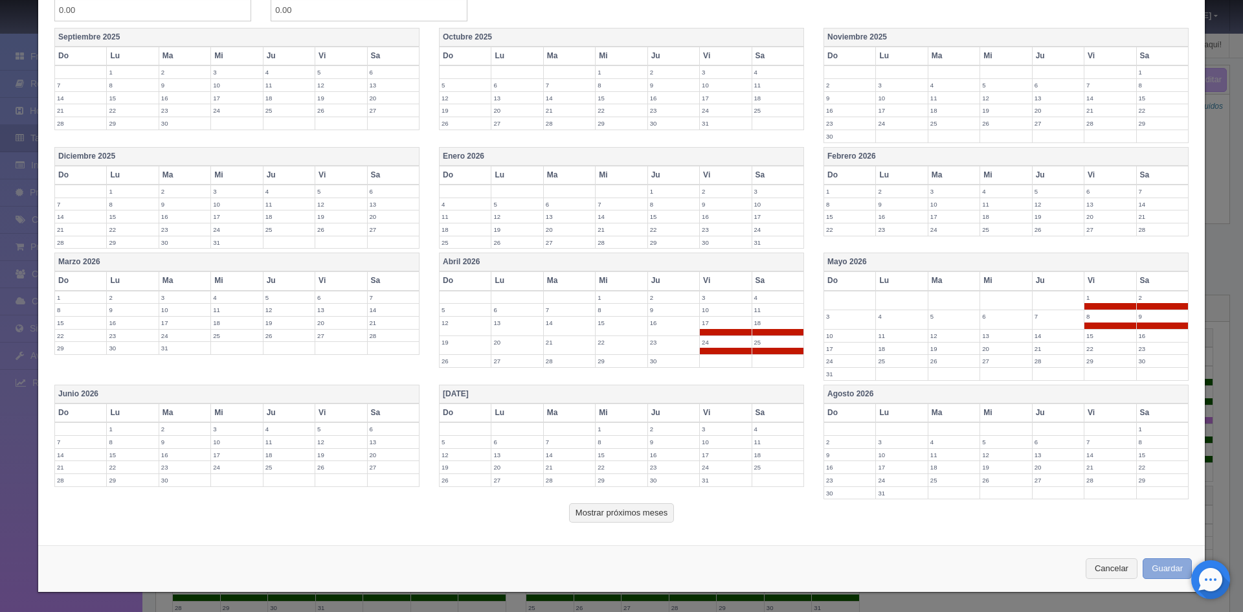
click at [1158, 570] on button "Guardar" at bounding box center [1166, 568] width 49 height 21
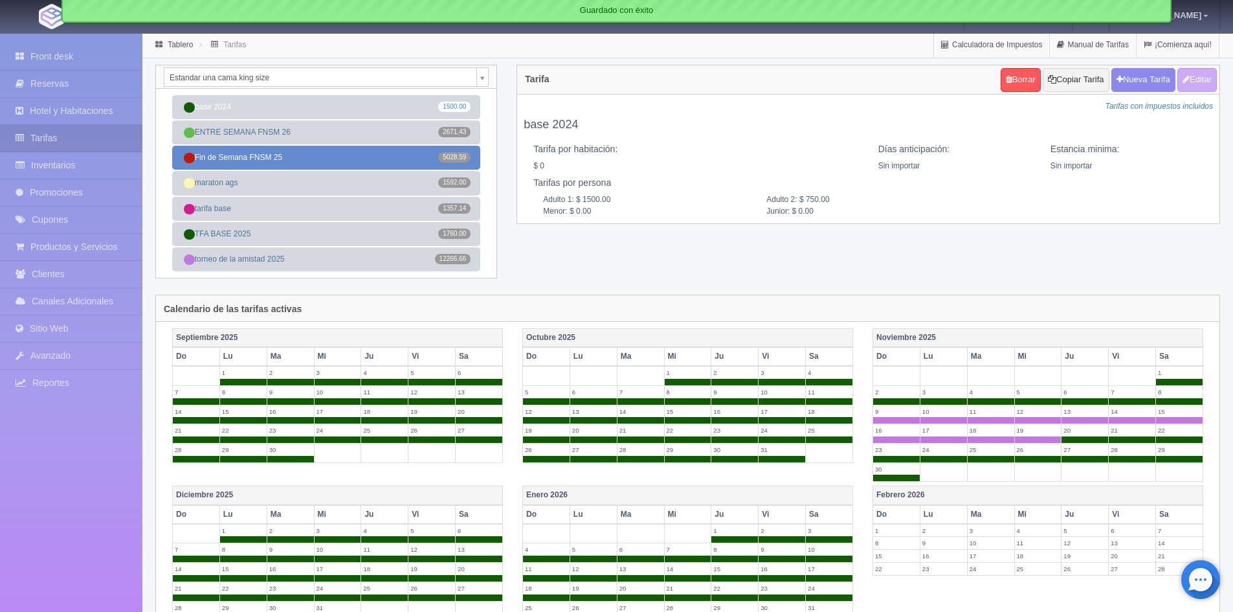
click at [327, 154] on link "Fin de Semana FNSM 25 5028.59" at bounding box center [326, 158] width 308 height 24
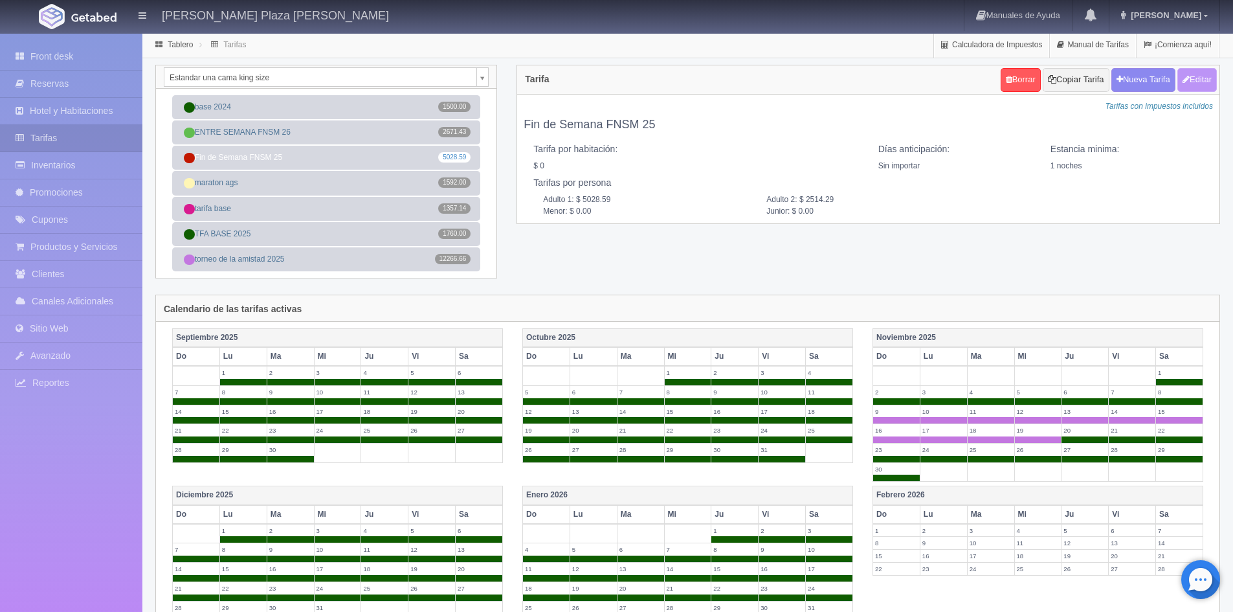
click at [1199, 81] on button "Editar" at bounding box center [1196, 80] width 39 height 24
type input "Fin de Semana FNSM 25"
select select "0"
type input "1"
checkbox input "false"
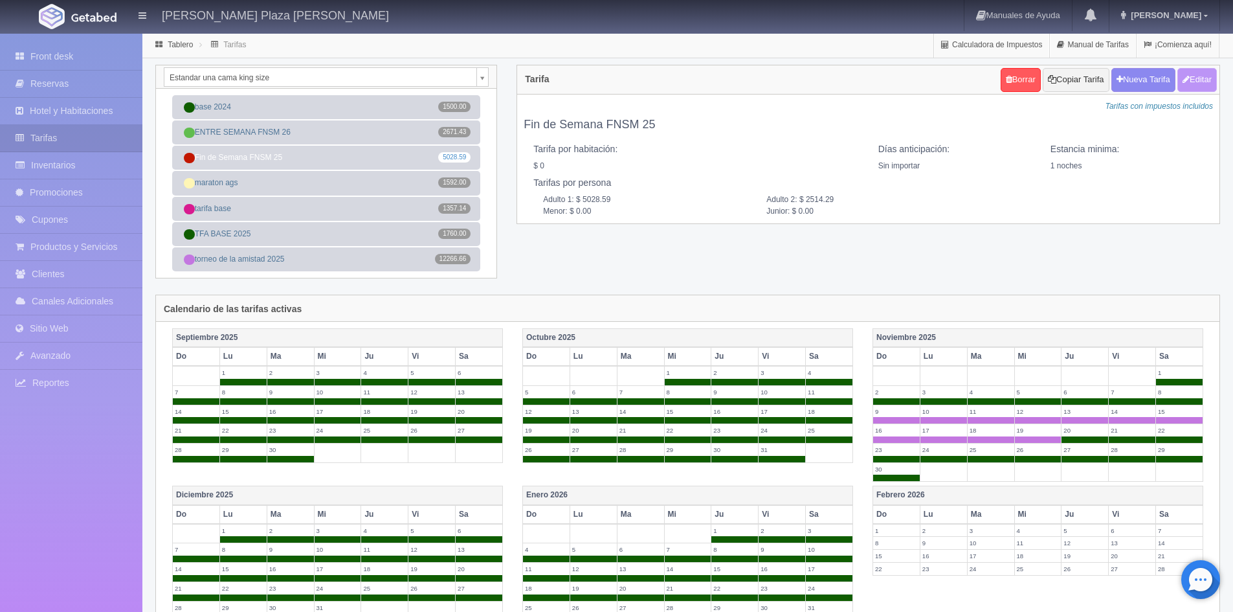
type input "5028.59"
type input "2514.29"
type input "0.00"
checkbox input "true"
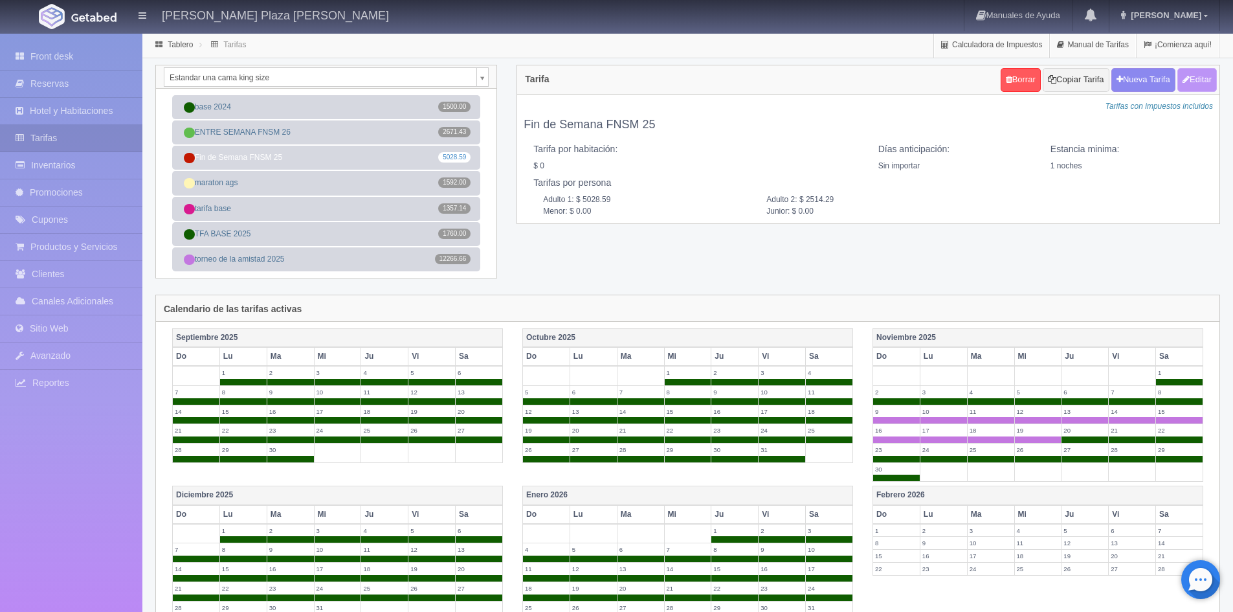
checkbox input "true"
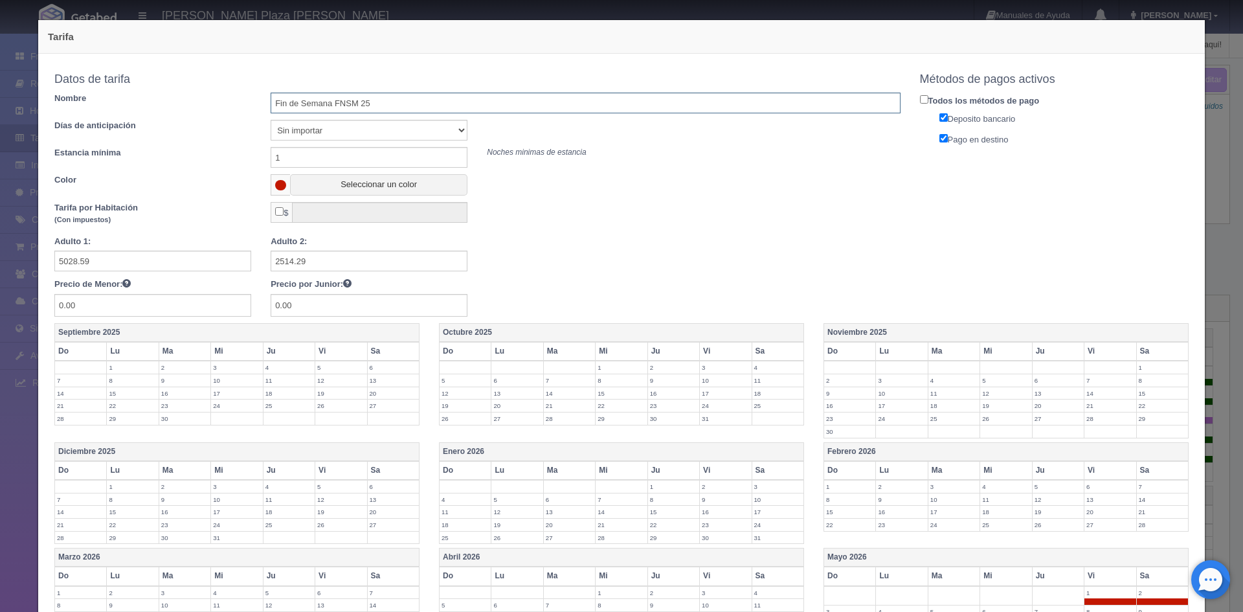
click at [463, 96] on input "Fin de Semana FNSM 25" at bounding box center [585, 103] width 629 height 21
type input "Fin de Semana FNSM 26"
click at [678, 190] on div "Color Seleccionar un color" at bounding box center [477, 184] width 865 height 21
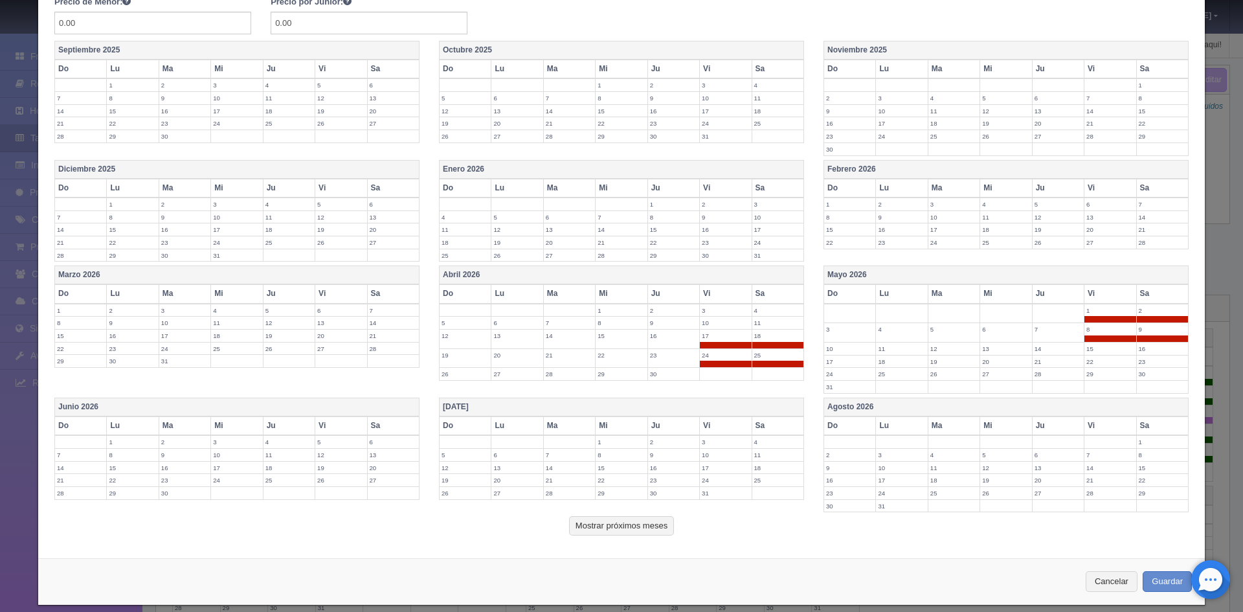
scroll to position [295, 0]
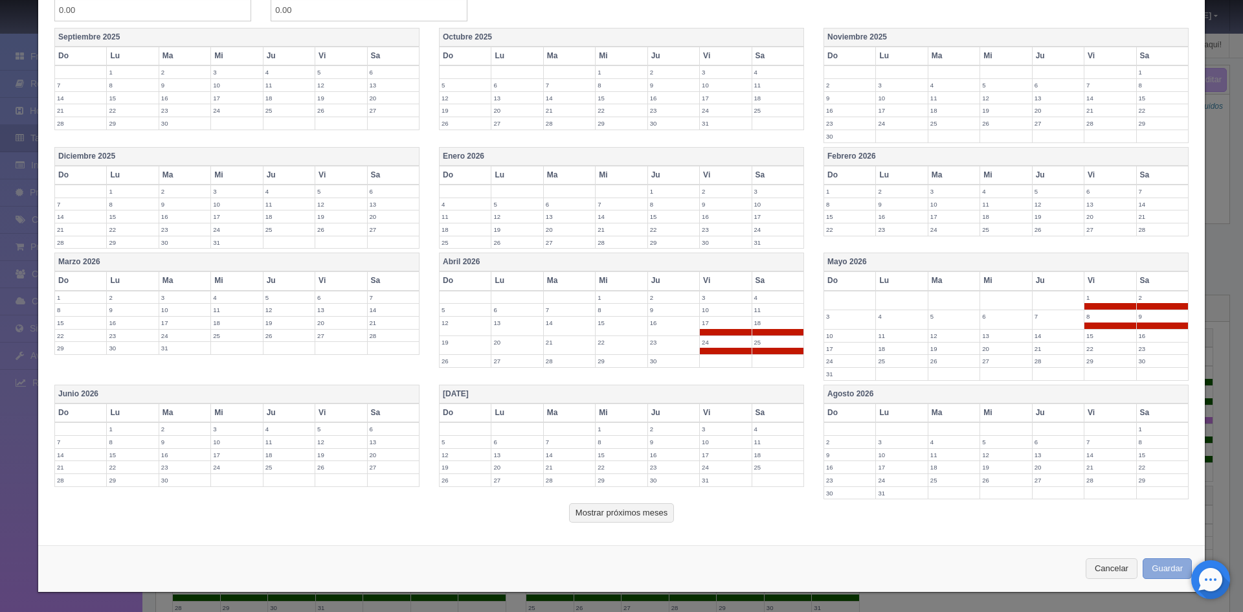
click at [1161, 570] on button "Guardar" at bounding box center [1166, 568] width 49 height 21
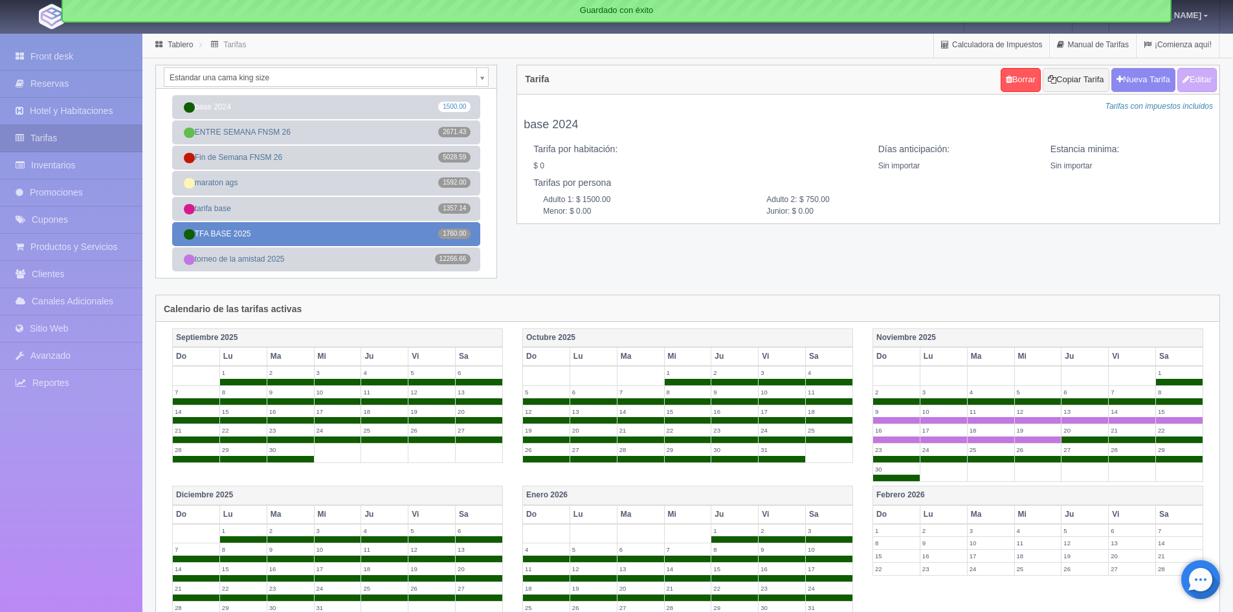
click at [264, 237] on link "TFA BASE 2025 1760.00" at bounding box center [326, 234] width 308 height 24
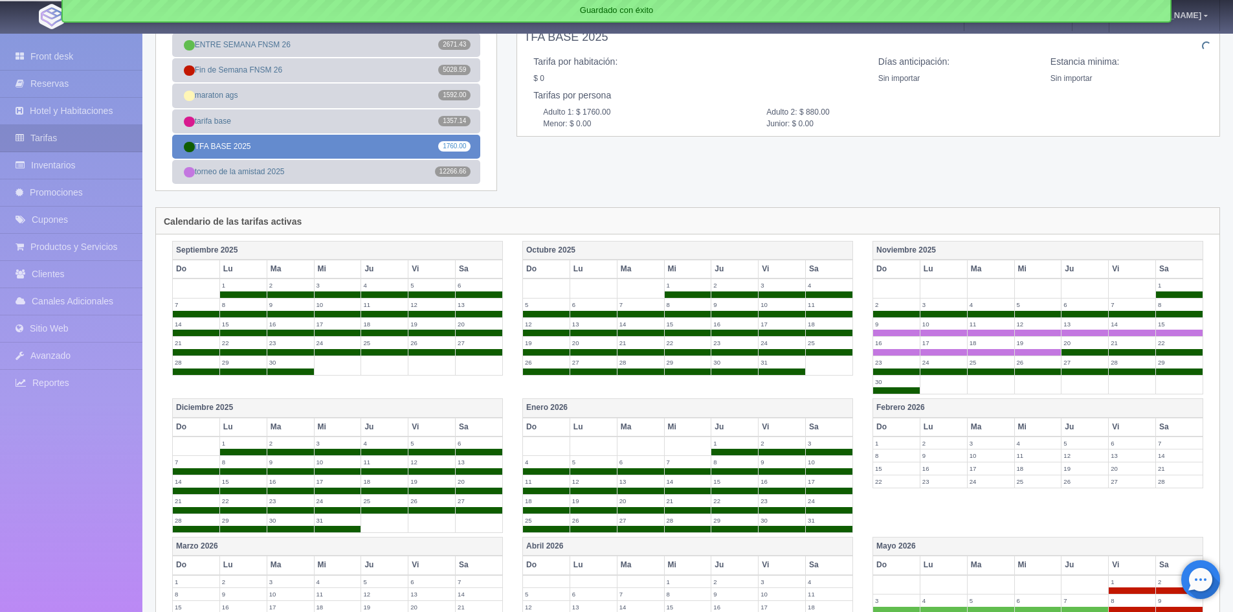
scroll to position [315, 0]
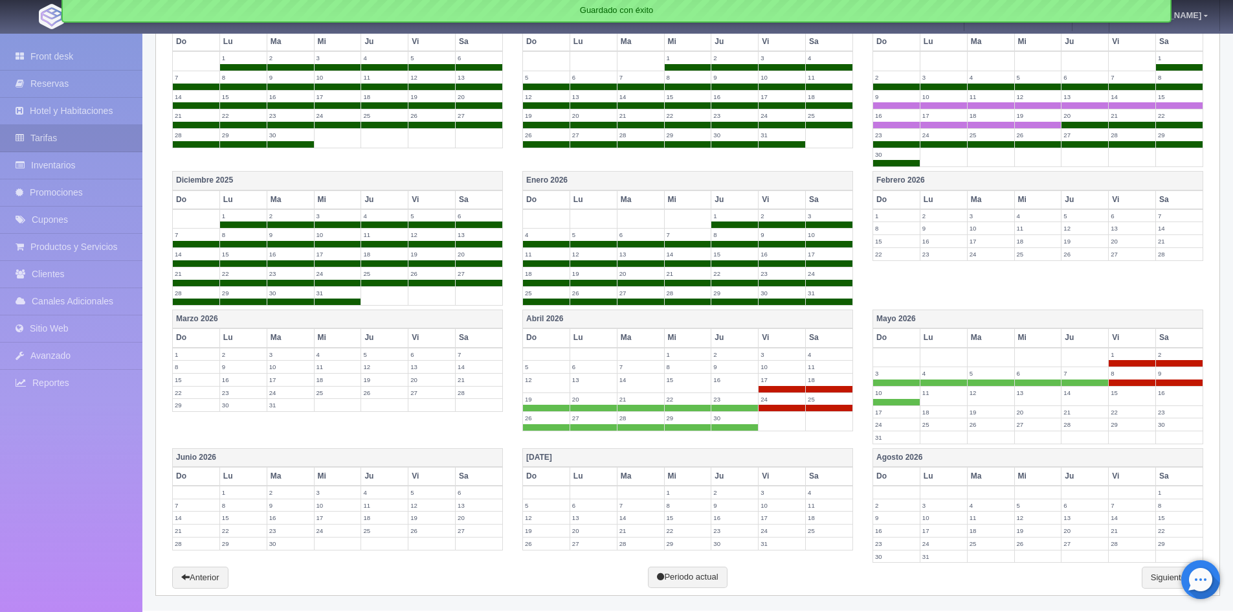
click at [944, 173] on th "Febrero 2026" at bounding box center [1037, 181] width 330 height 19
click at [935, 183] on th "Febrero 2026" at bounding box center [1037, 181] width 330 height 19
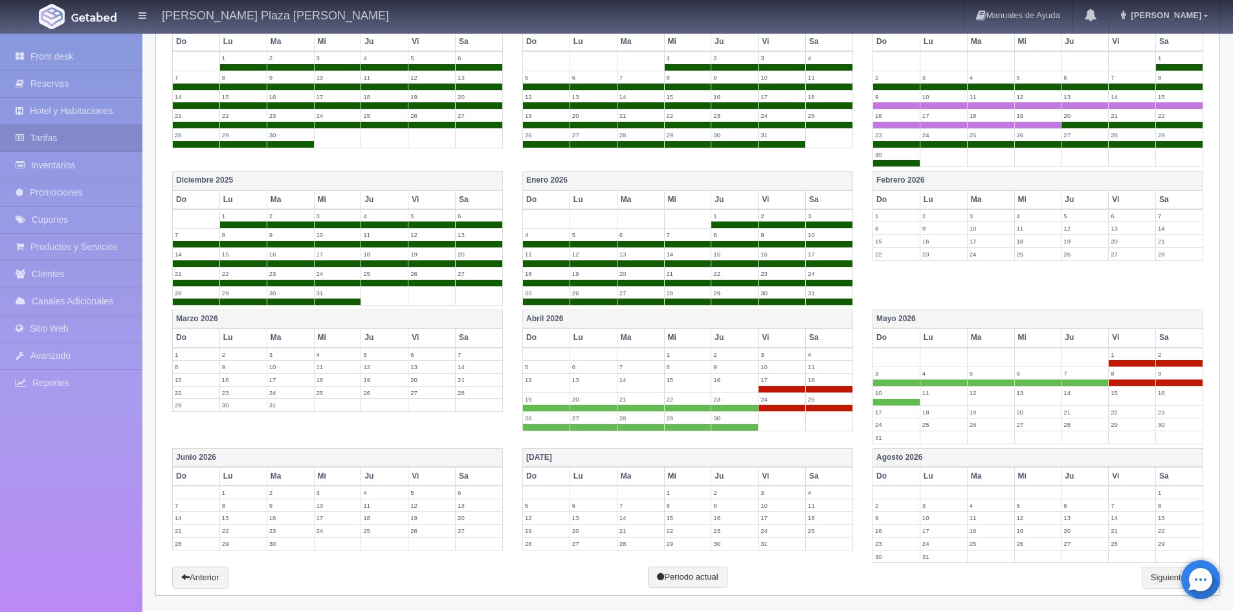
click at [924, 187] on th "Febrero 2026" at bounding box center [1037, 181] width 330 height 19
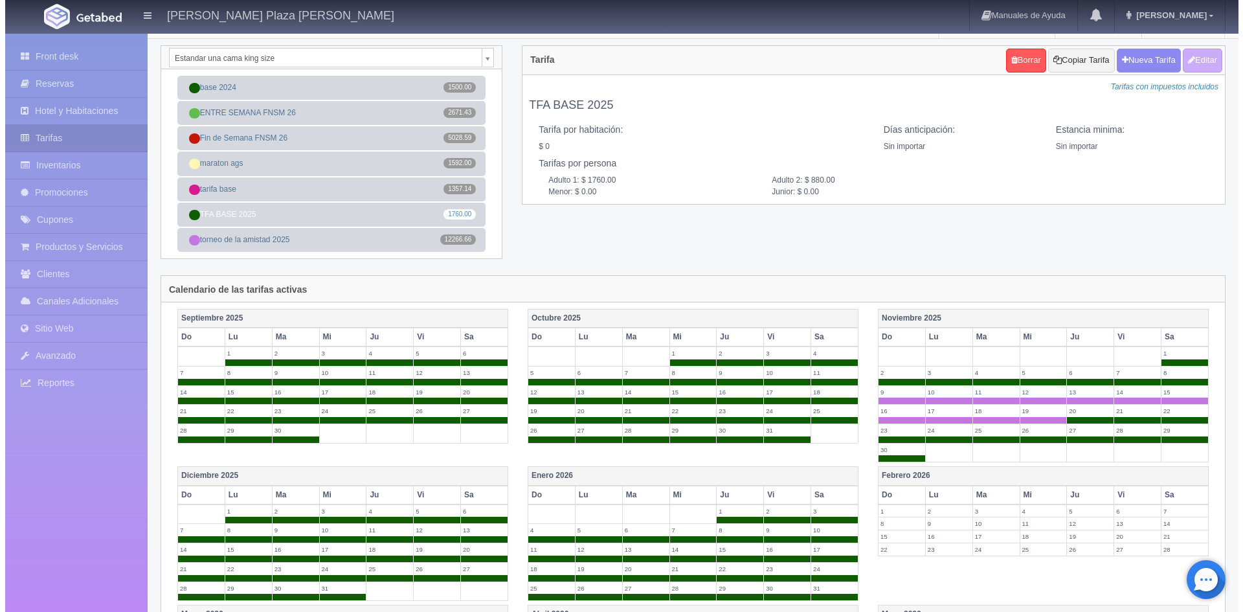
scroll to position [0, 0]
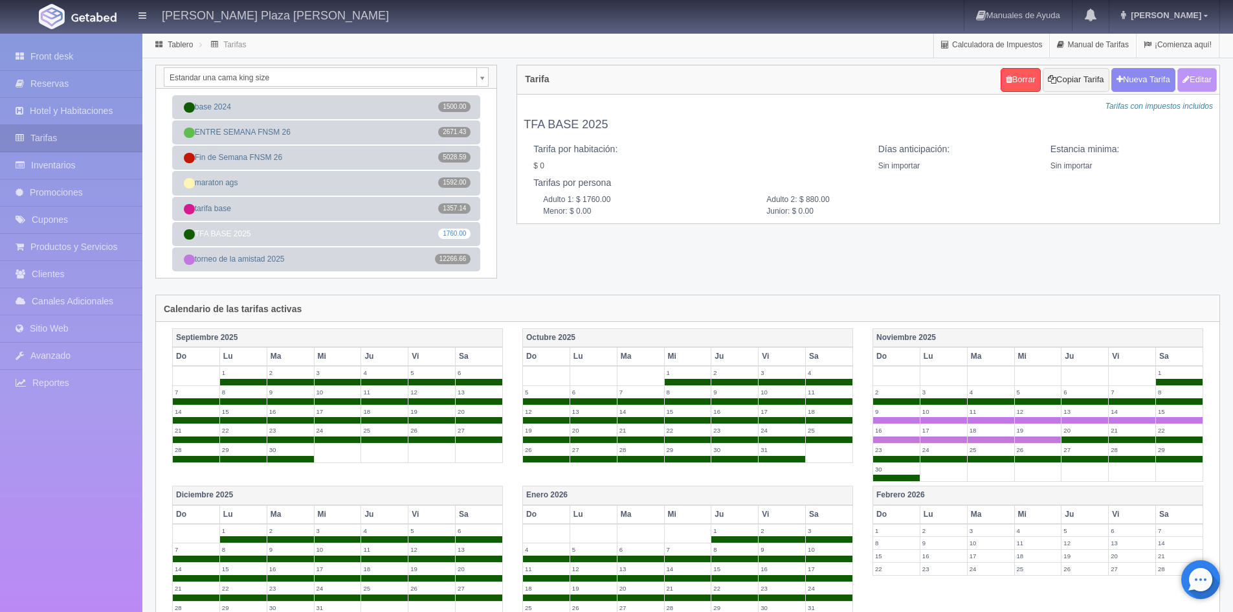
click at [1196, 82] on button "Editar" at bounding box center [1196, 80] width 39 height 24
type input "TFA BASE 2025"
select select "0"
type input "0"
checkbox input "false"
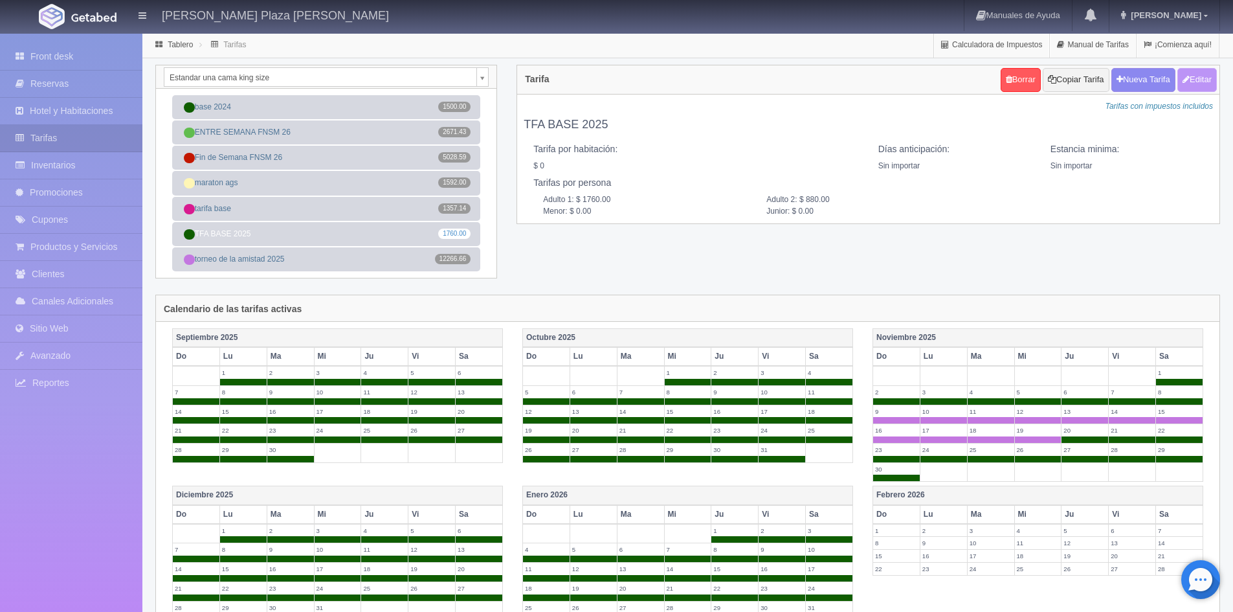
type input "1760.00"
type input "880.00"
type input "0.00"
checkbox input "true"
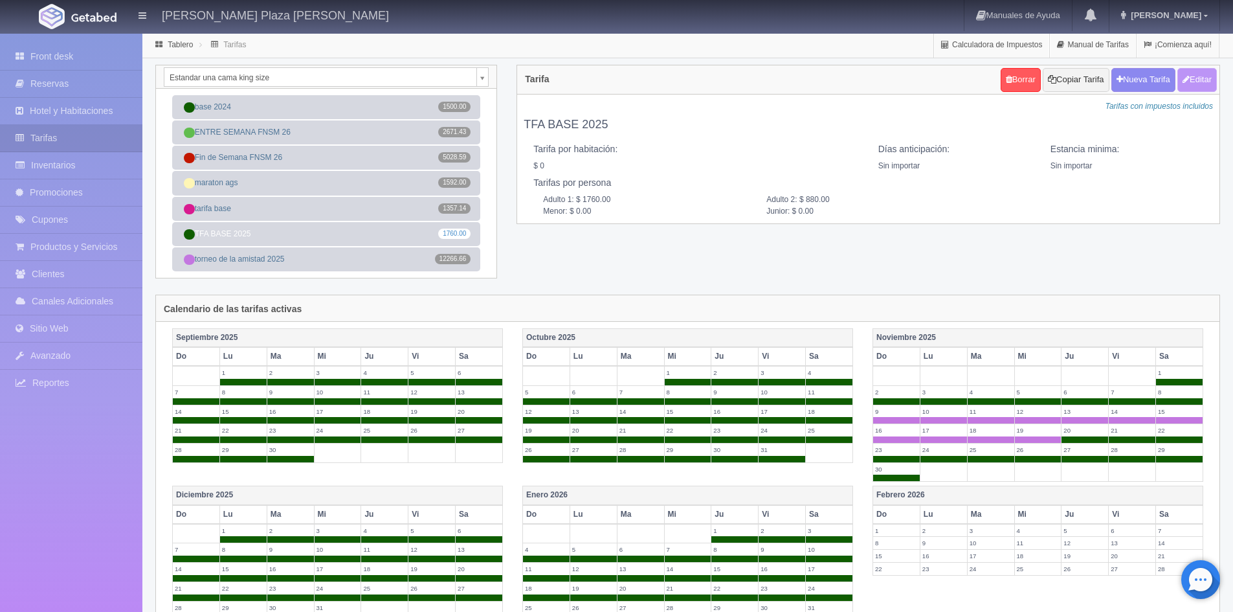
checkbox input "true"
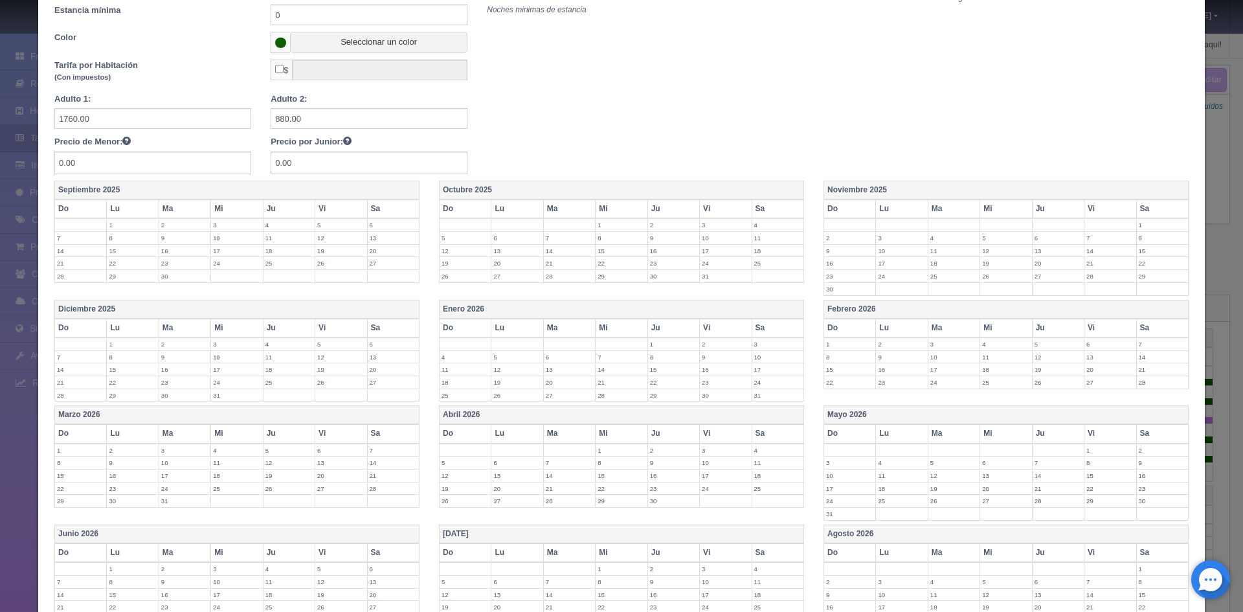
scroll to position [282, 0]
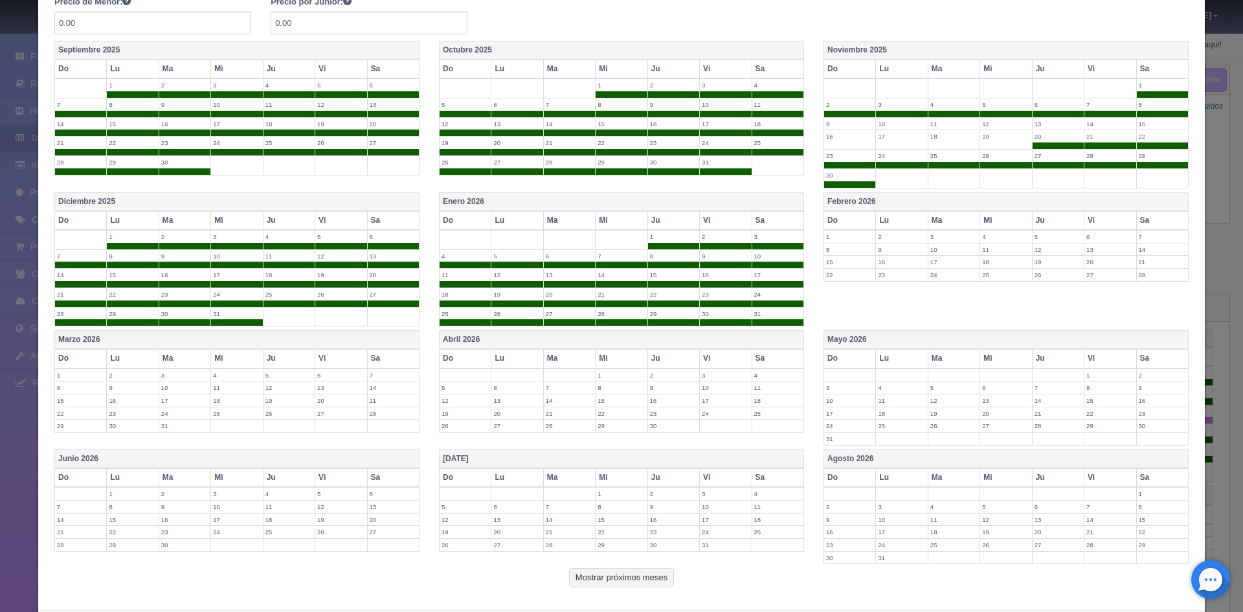
click at [878, 199] on th "Febrero 2026" at bounding box center [1005, 201] width 364 height 19
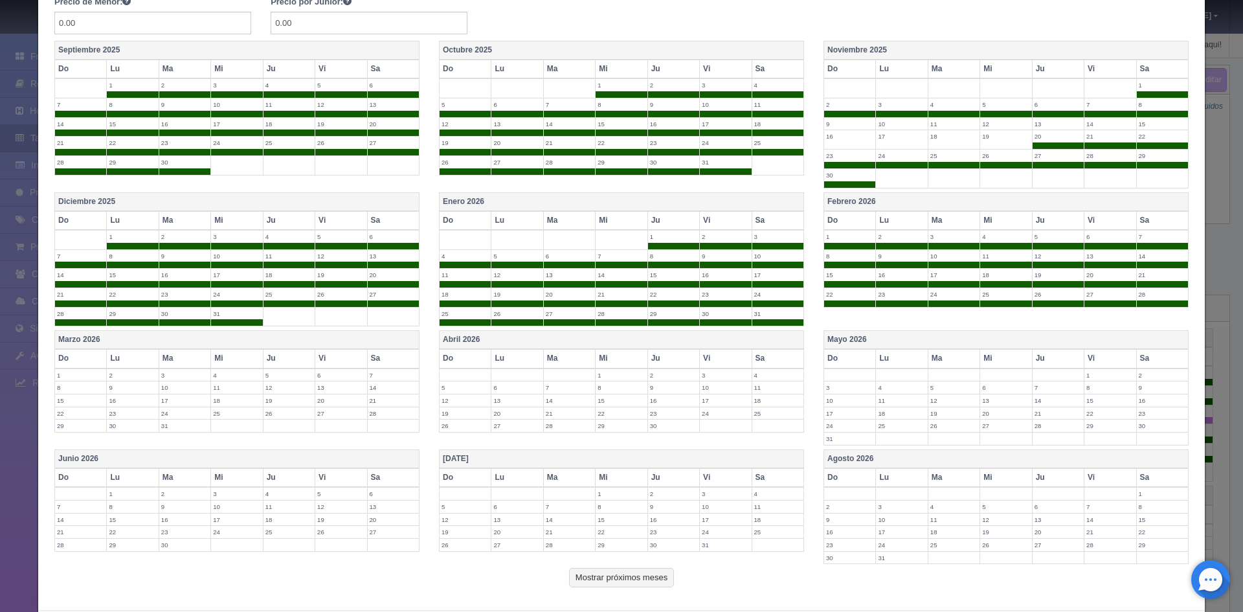
click at [328, 336] on th "Marzo 2026" at bounding box center [237, 340] width 364 height 19
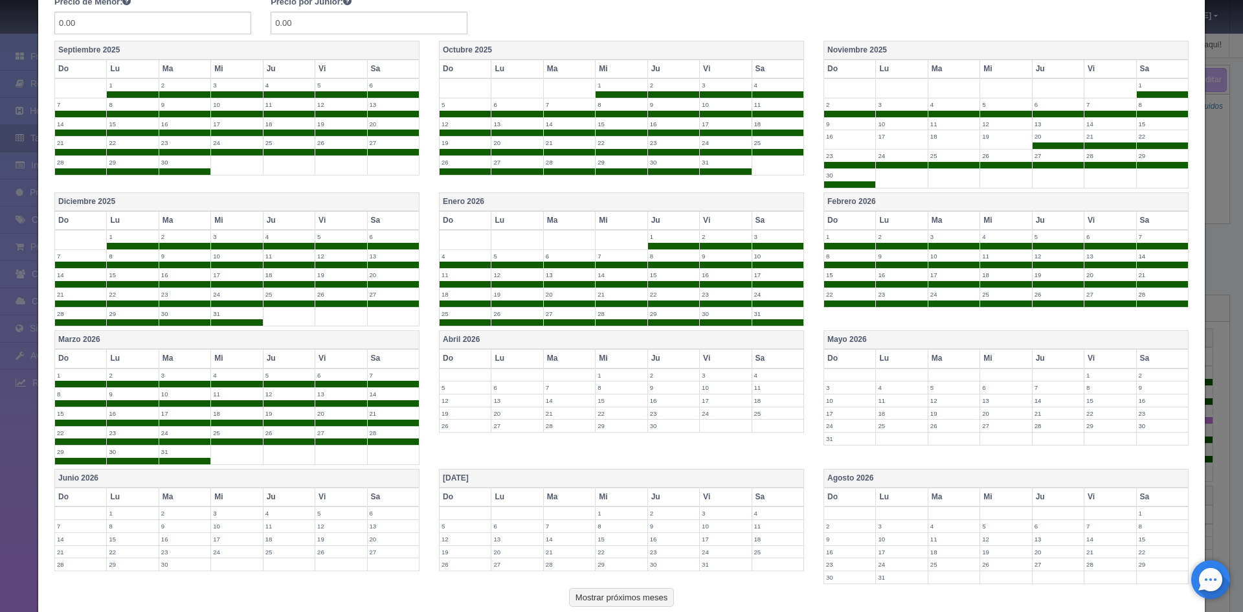
click at [618, 376] on label "1" at bounding box center [620, 375] width 51 height 12
click at [658, 373] on label "2" at bounding box center [673, 375] width 51 height 12
click at [722, 379] on label "3" at bounding box center [725, 375] width 51 height 12
click at [778, 379] on label "4" at bounding box center [777, 375] width 51 height 12
click at [773, 394] on label "11" at bounding box center [777, 394] width 51 height 12
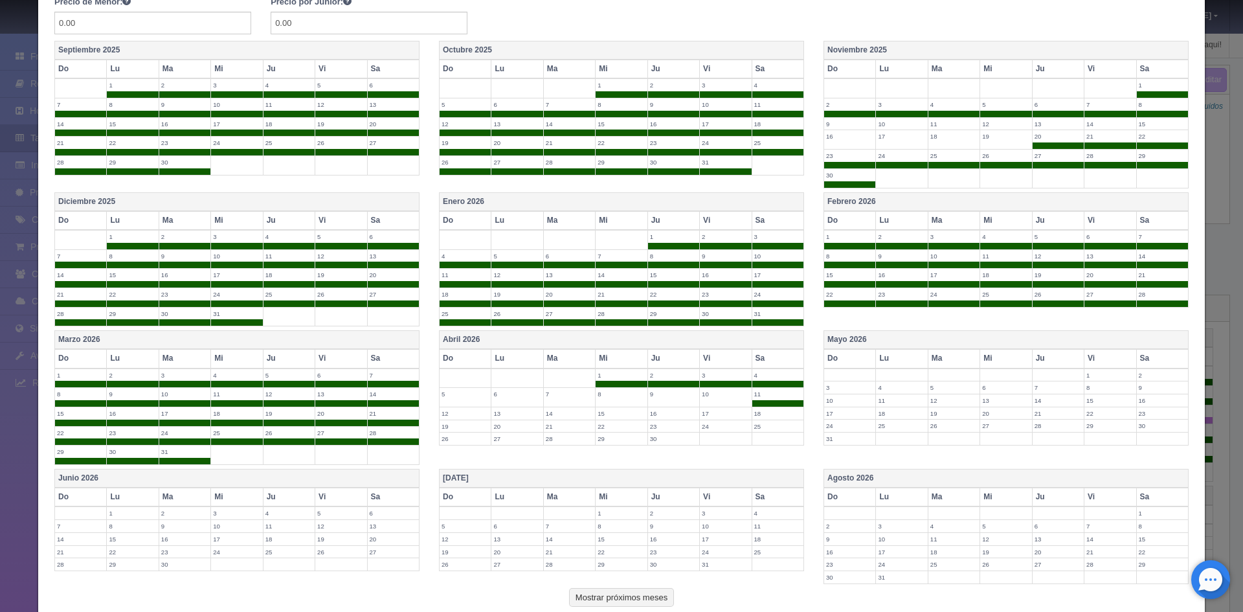
click at [709, 389] on label "10" at bounding box center [725, 394] width 51 height 12
click at [670, 392] on label "9" at bounding box center [673, 394] width 51 height 12
click at [658, 413] on label "16" at bounding box center [673, 413] width 51 height 12
click at [621, 397] on label "8" at bounding box center [620, 394] width 51 height 12
click at [613, 409] on label "15" at bounding box center [620, 413] width 51 height 12
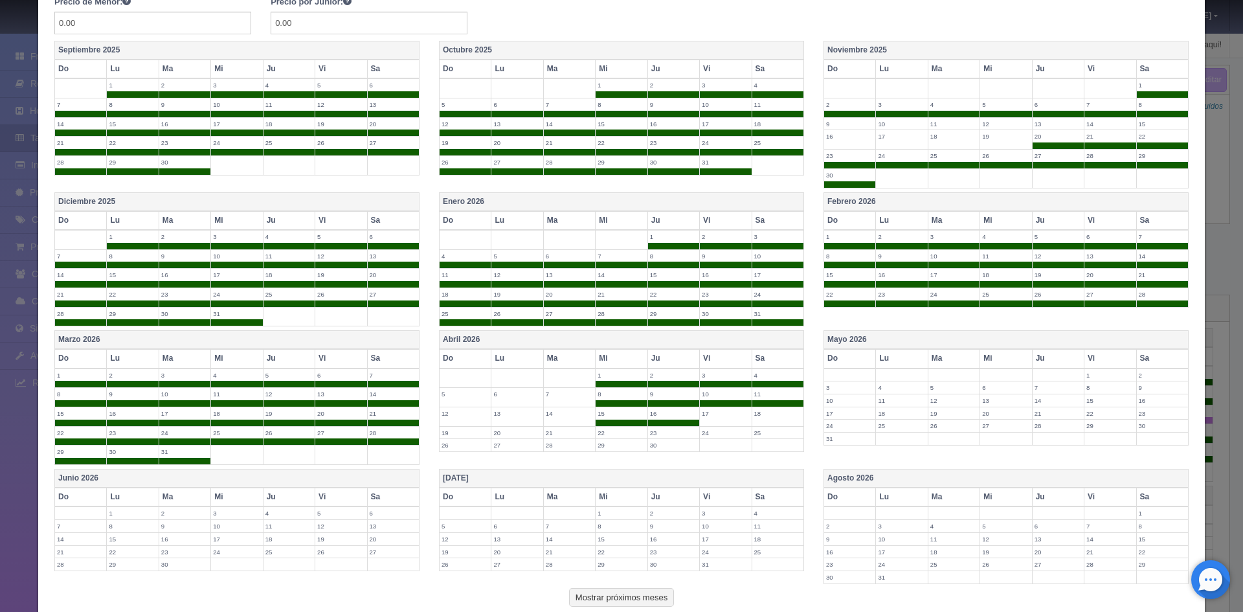
click at [567, 398] on label "7" at bounding box center [569, 394] width 51 height 12
drag, startPoint x: 554, startPoint y: 417, endPoint x: 542, endPoint y: 417, distance: 11.6
click at [555, 417] on label "14" at bounding box center [569, 413] width 51 height 12
click at [511, 416] on label "13" at bounding box center [516, 413] width 51 height 12
click at [509, 396] on label "6" at bounding box center [516, 394] width 51 height 12
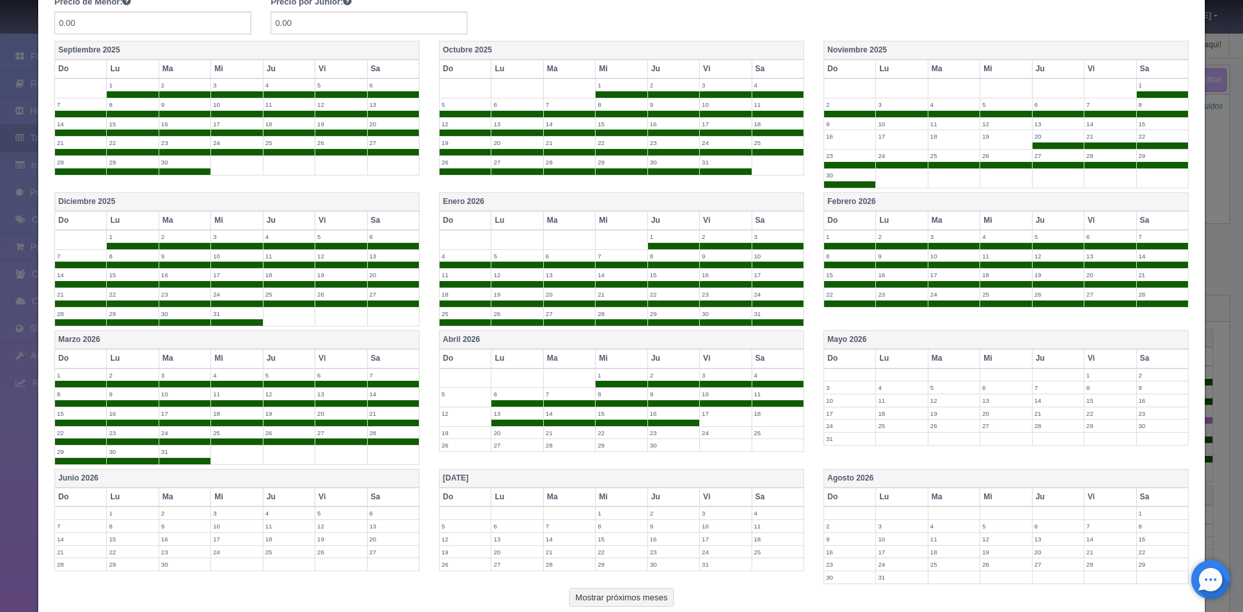
click at [475, 395] on label "5" at bounding box center [464, 394] width 51 height 12
click at [471, 410] on label "12" at bounding box center [464, 413] width 51 height 12
click at [889, 401] on label "11" at bounding box center [901, 400] width 51 height 12
click at [928, 397] on label "12" at bounding box center [953, 400] width 51 height 12
click at [993, 407] on td "13" at bounding box center [1006, 403] width 52 height 19
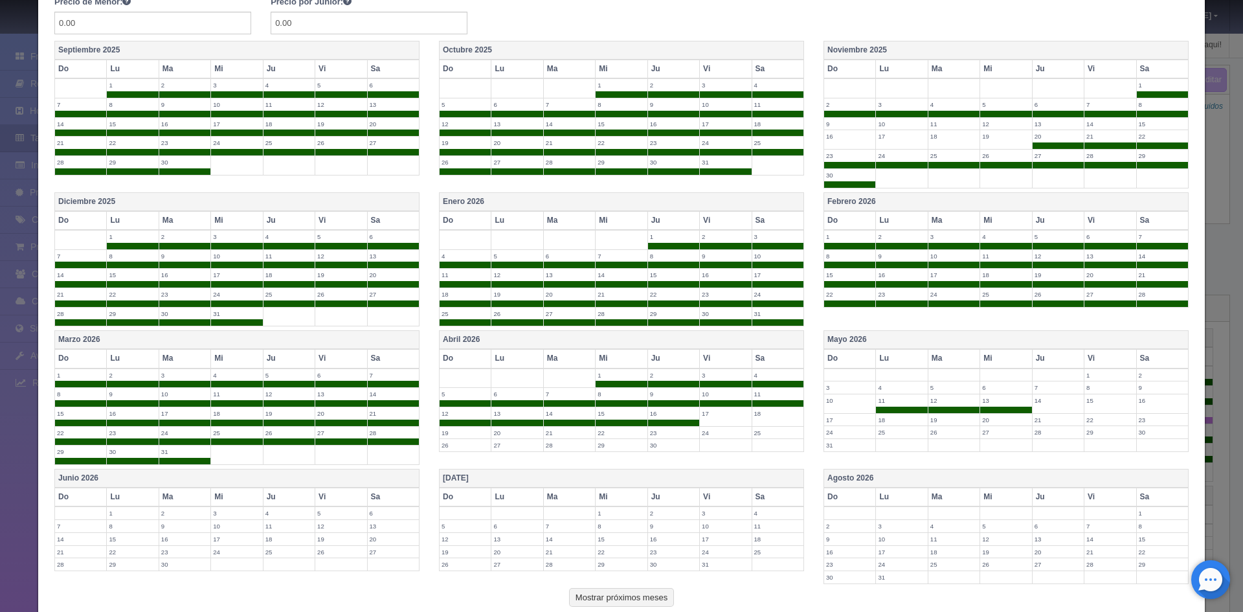
drag, startPoint x: 1037, startPoint y: 401, endPoint x: 1075, endPoint y: 402, distance: 37.5
click at [1041, 401] on label "14" at bounding box center [1057, 400] width 51 height 12
click at [1084, 402] on label "15" at bounding box center [1109, 400] width 51 height 12
click at [1139, 400] on label "16" at bounding box center [1161, 400] width 51 height 12
click at [1141, 422] on label "23" at bounding box center [1161, 420] width 51 height 12
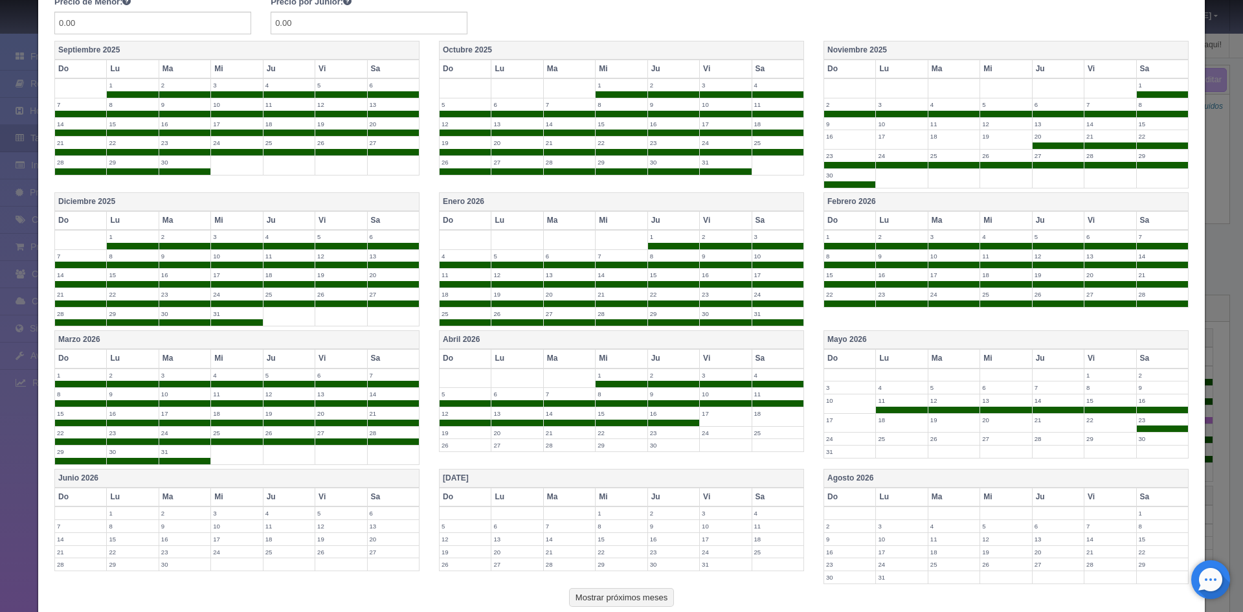
click at [1138, 440] on label "30" at bounding box center [1161, 438] width 51 height 12
click at [1085, 440] on label "29" at bounding box center [1109, 438] width 51 height 12
click at [1085, 430] on td "22" at bounding box center [1110, 422] width 52 height 19
click at [1050, 430] on td "21" at bounding box center [1058, 422] width 52 height 19
click at [1040, 439] on label "28" at bounding box center [1057, 438] width 51 height 12
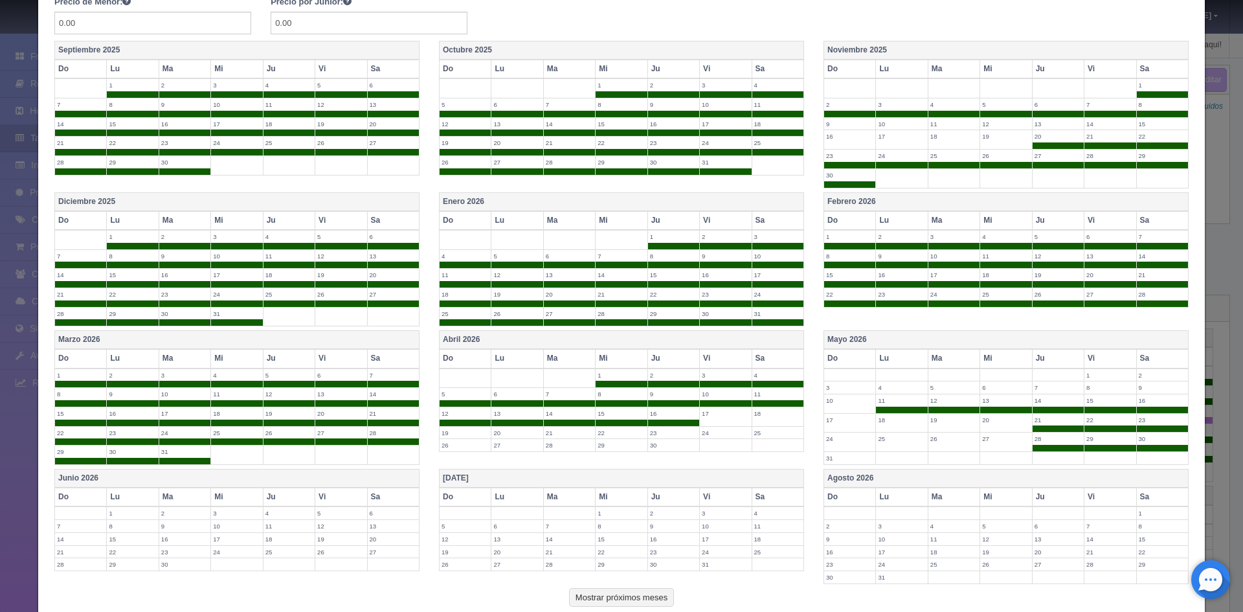
click at [1003, 439] on label "27" at bounding box center [1005, 438] width 51 height 12
drag, startPoint x: 995, startPoint y: 422, endPoint x: 960, endPoint y: 425, distance: 35.1
click at [991, 422] on label "20" at bounding box center [1005, 420] width 51 height 12
click at [955, 425] on label "19" at bounding box center [953, 420] width 51 height 12
click at [945, 436] on label "26" at bounding box center [953, 438] width 51 height 12
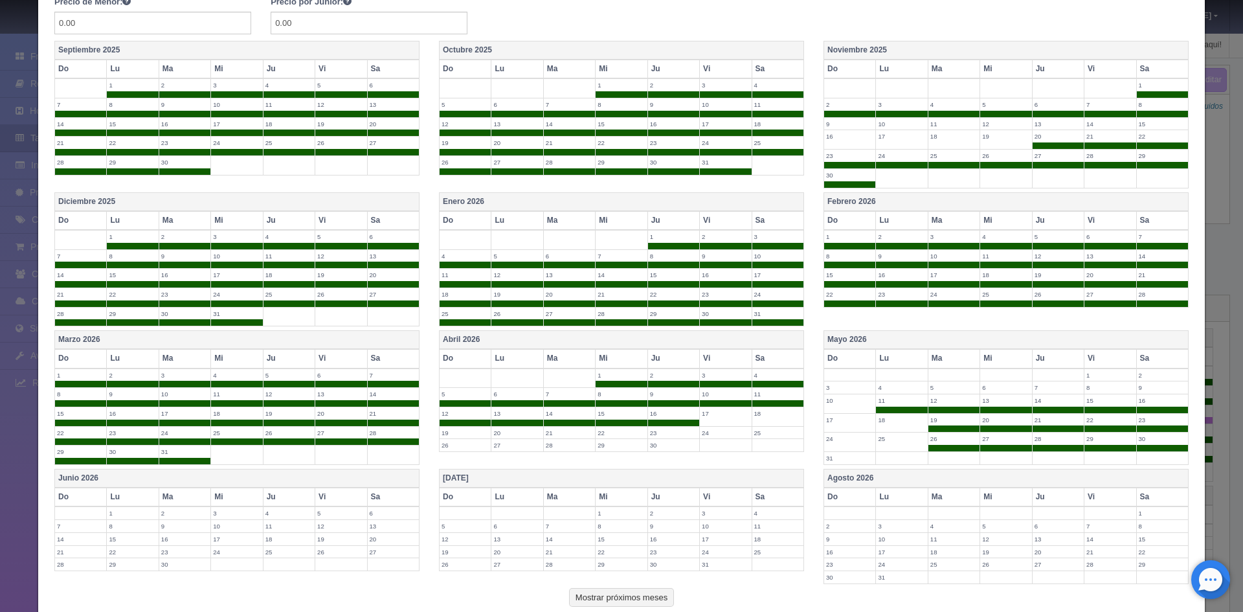
click at [890, 440] on label "25" at bounding box center [901, 438] width 51 height 12
click at [890, 427] on td "18" at bounding box center [902, 422] width 52 height 19
click at [842, 430] on td "17" at bounding box center [849, 422] width 52 height 19
click at [843, 443] on label "24" at bounding box center [849, 438] width 51 height 12
click at [846, 462] on label "31" at bounding box center [849, 458] width 51 height 12
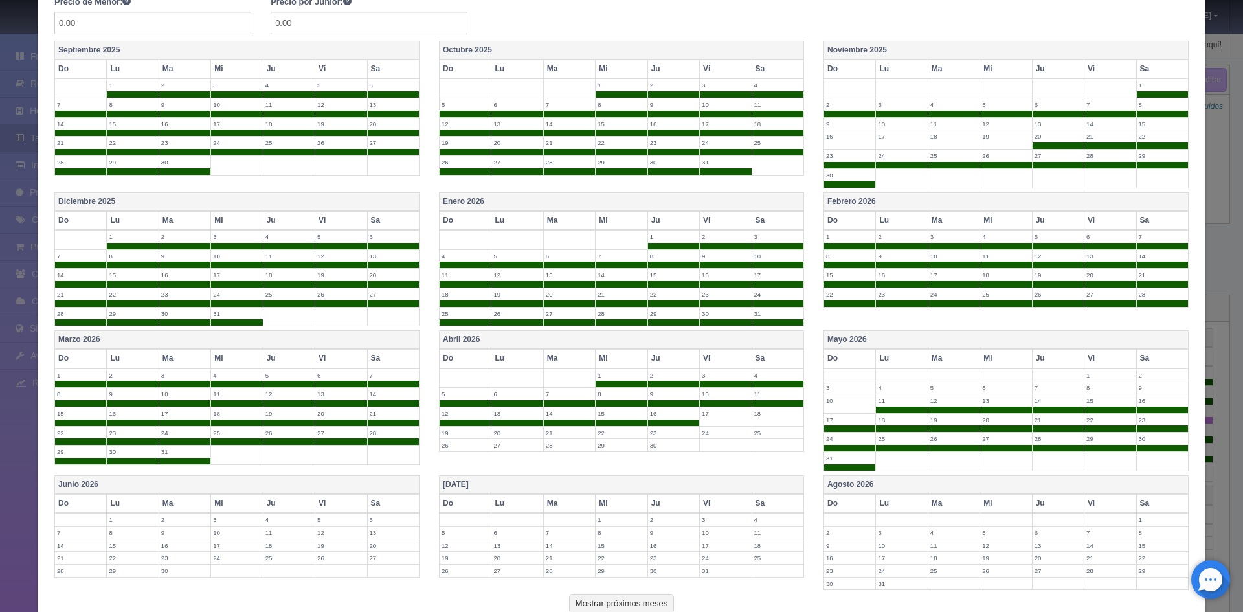
click at [849, 479] on th "Agosto 2026" at bounding box center [1005, 484] width 364 height 19
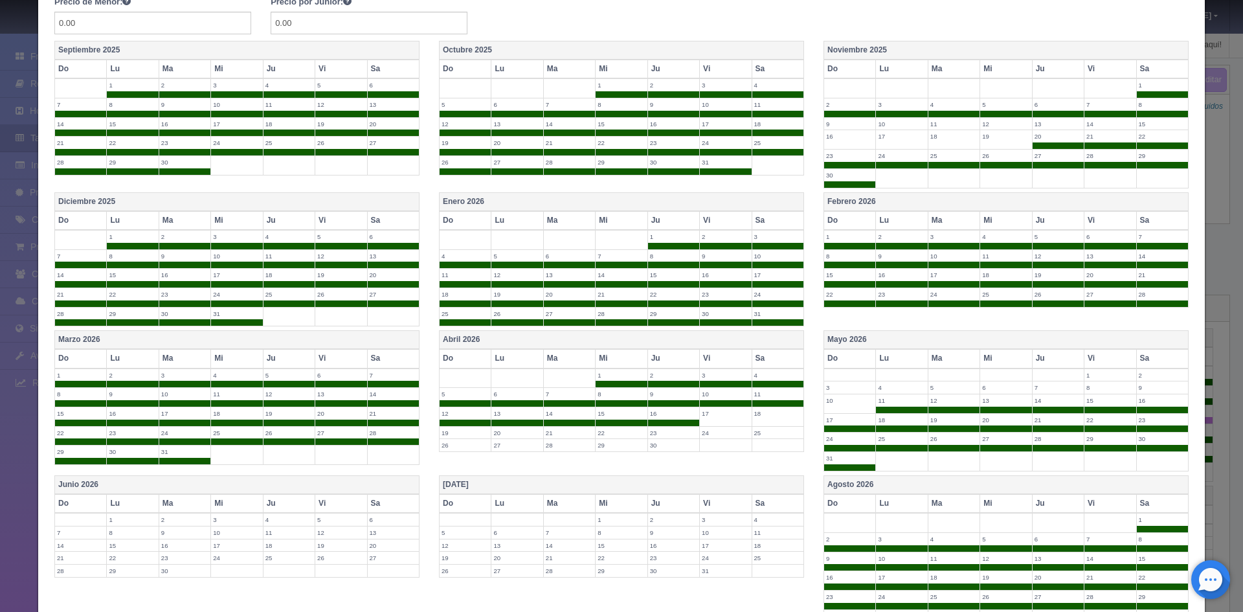
click at [760, 493] on th "[DATE]" at bounding box center [621, 484] width 364 height 19
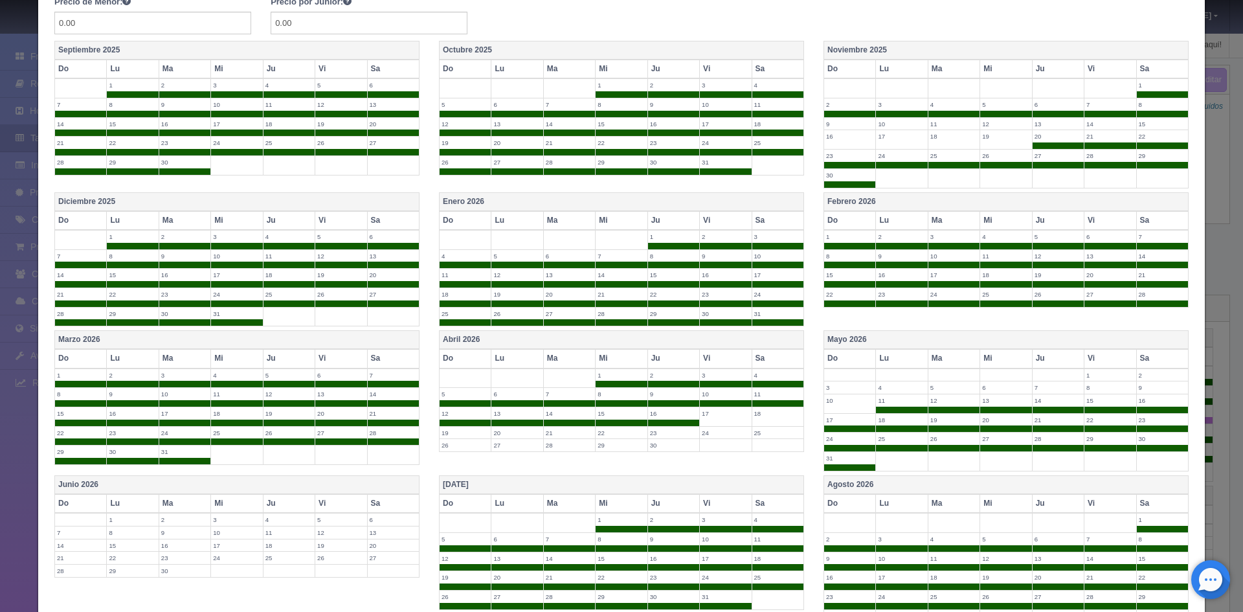
click at [371, 487] on th "Junio 2026" at bounding box center [237, 484] width 364 height 19
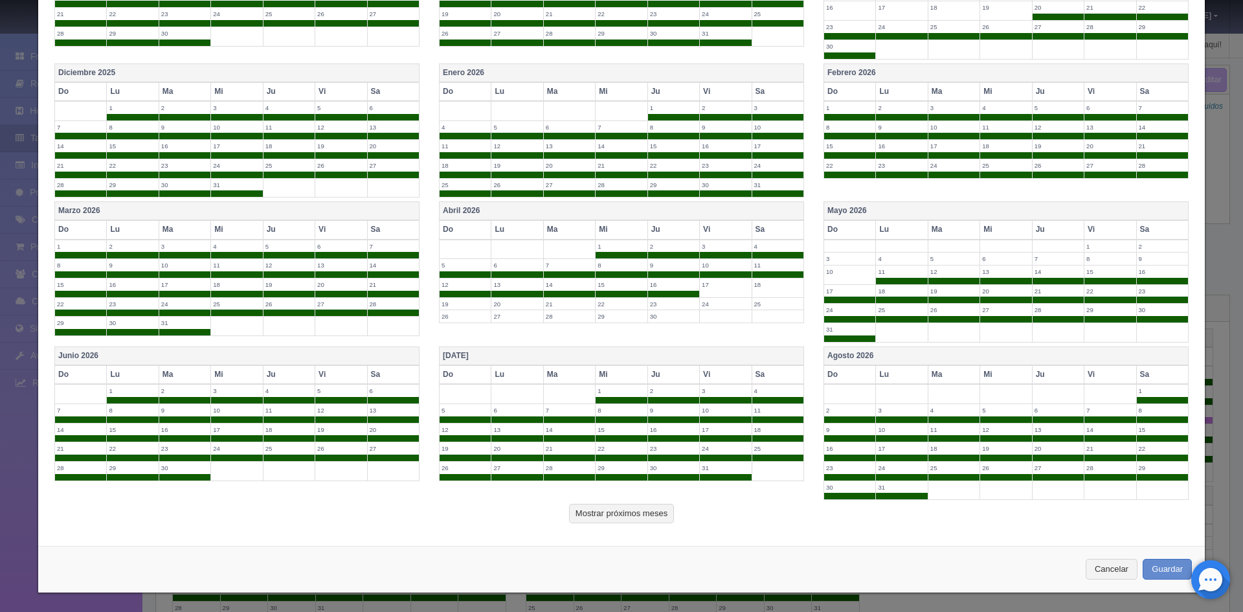
scroll to position [412, 0]
click at [641, 515] on button "Mostrar próximos meses" at bounding box center [621, 512] width 105 height 19
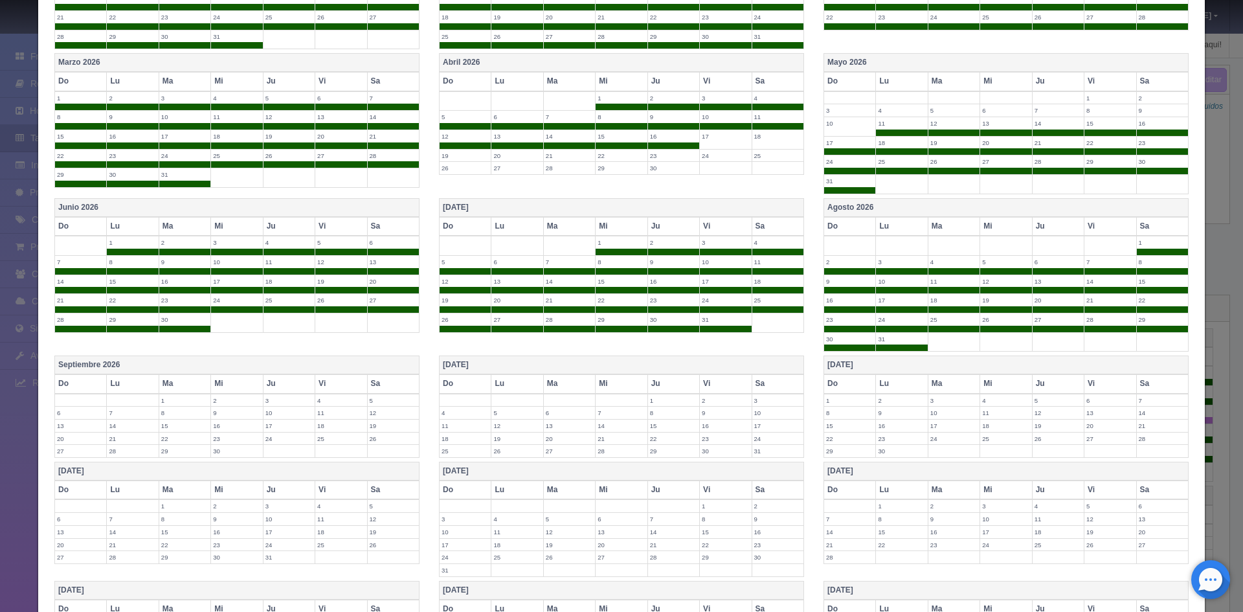
scroll to position [800, 0]
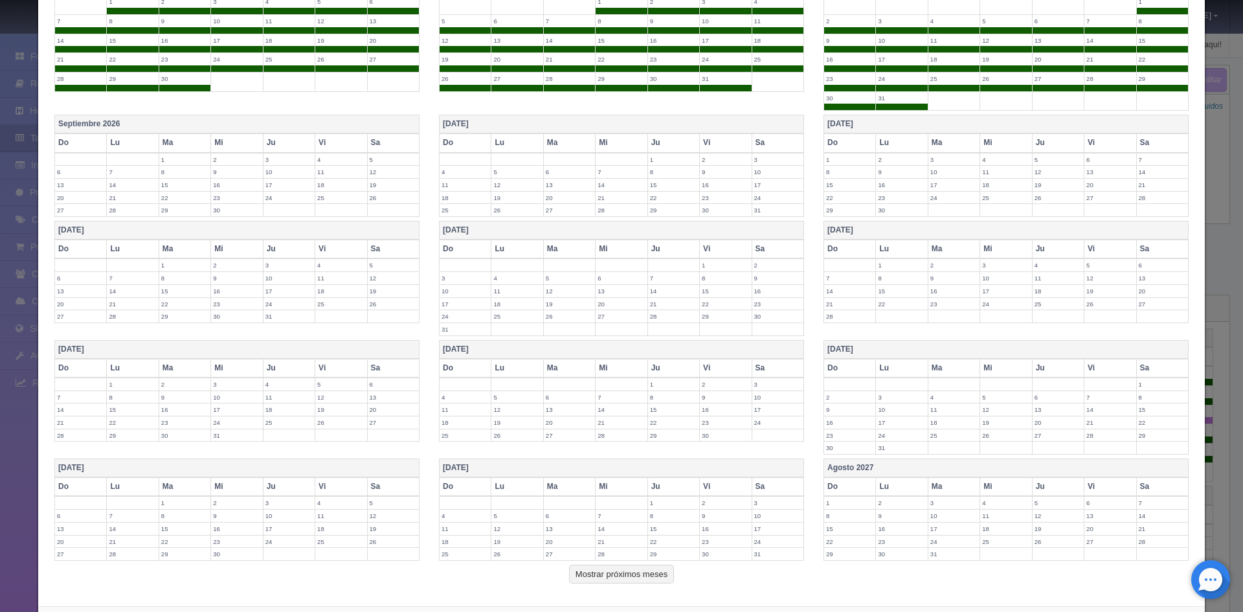
click at [367, 133] on th "Sa" at bounding box center [393, 142] width 52 height 19
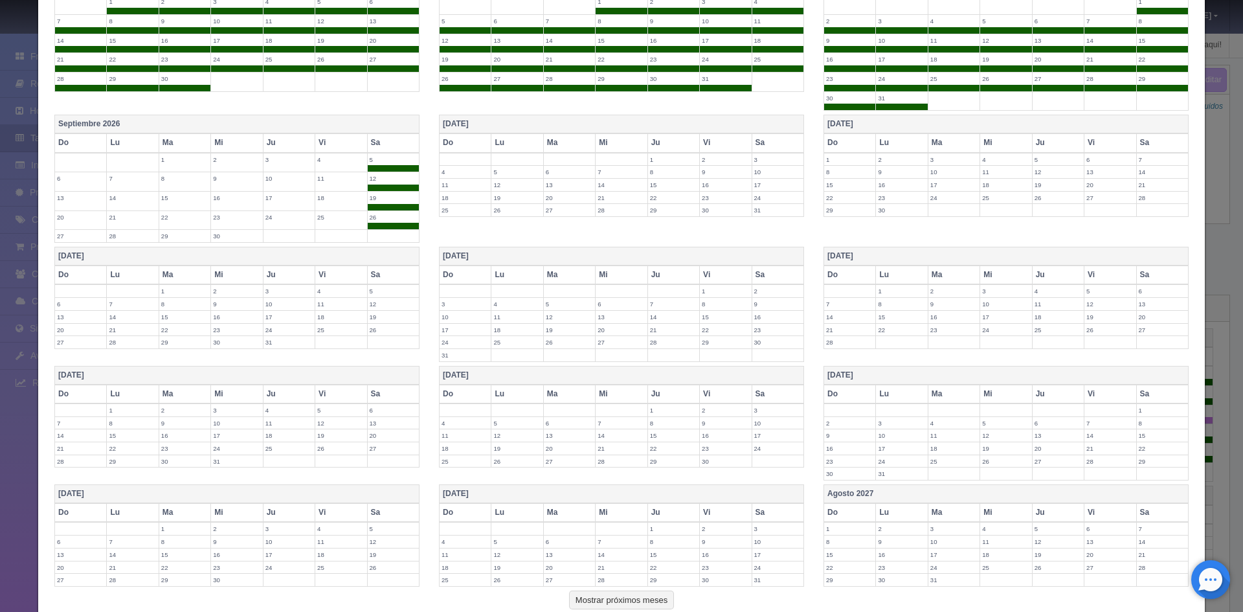
click at [395, 118] on th "Septiembre 2026" at bounding box center [237, 124] width 364 height 19
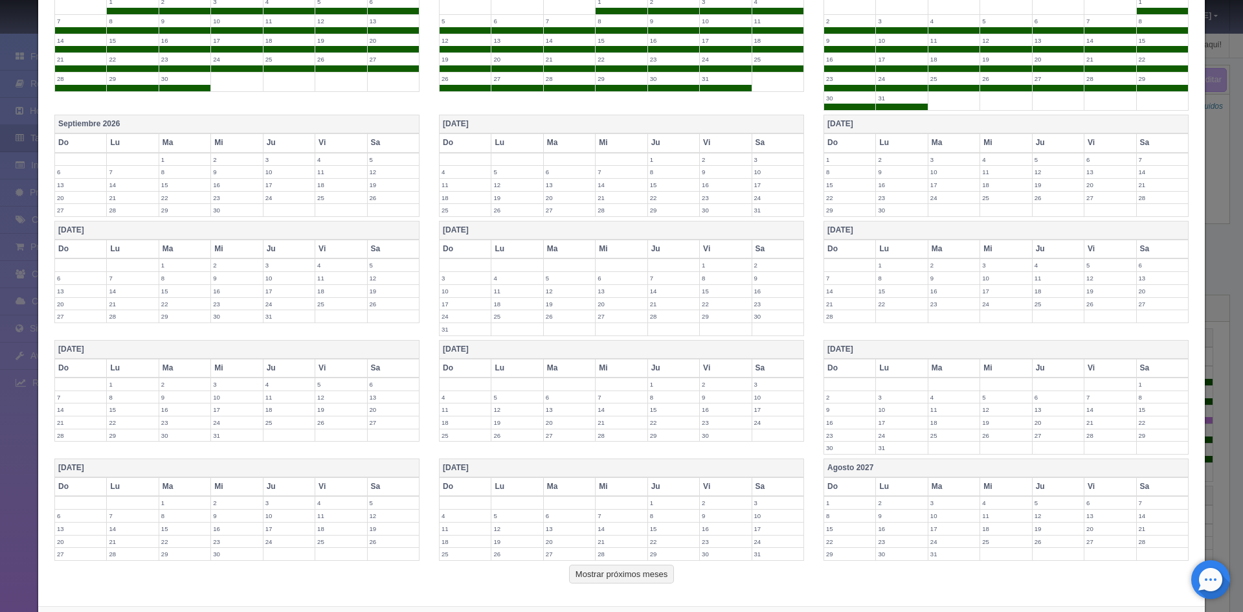
click at [394, 123] on th "Septiembre 2026" at bounding box center [237, 124] width 364 height 19
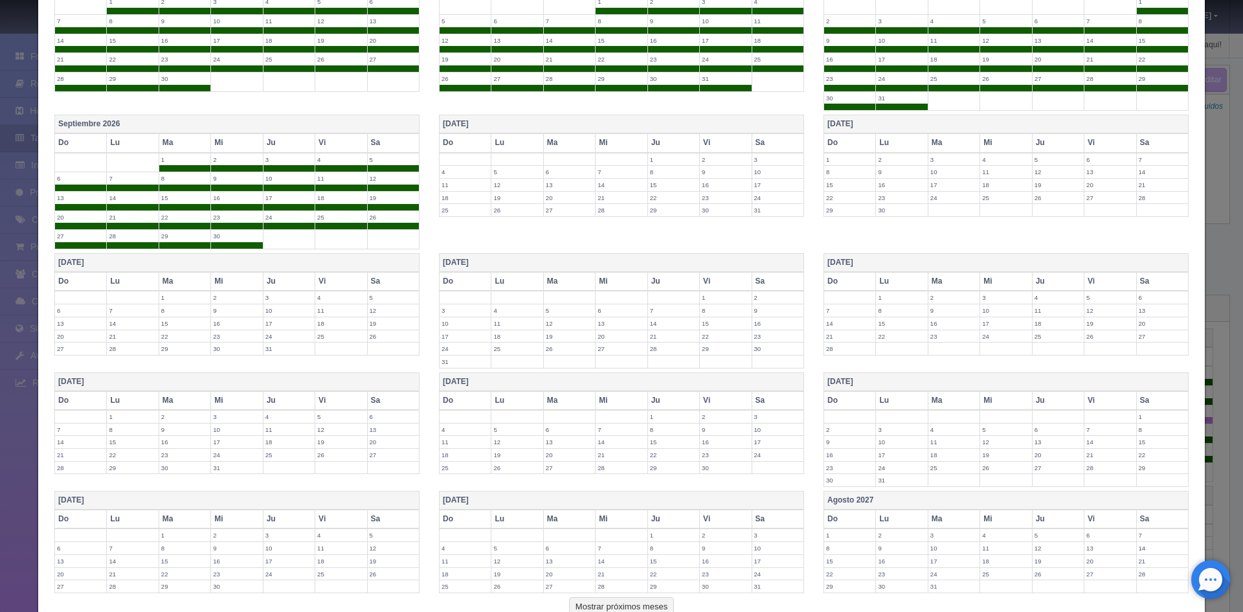
click at [485, 131] on th "Octubre 2026" at bounding box center [621, 124] width 364 height 19
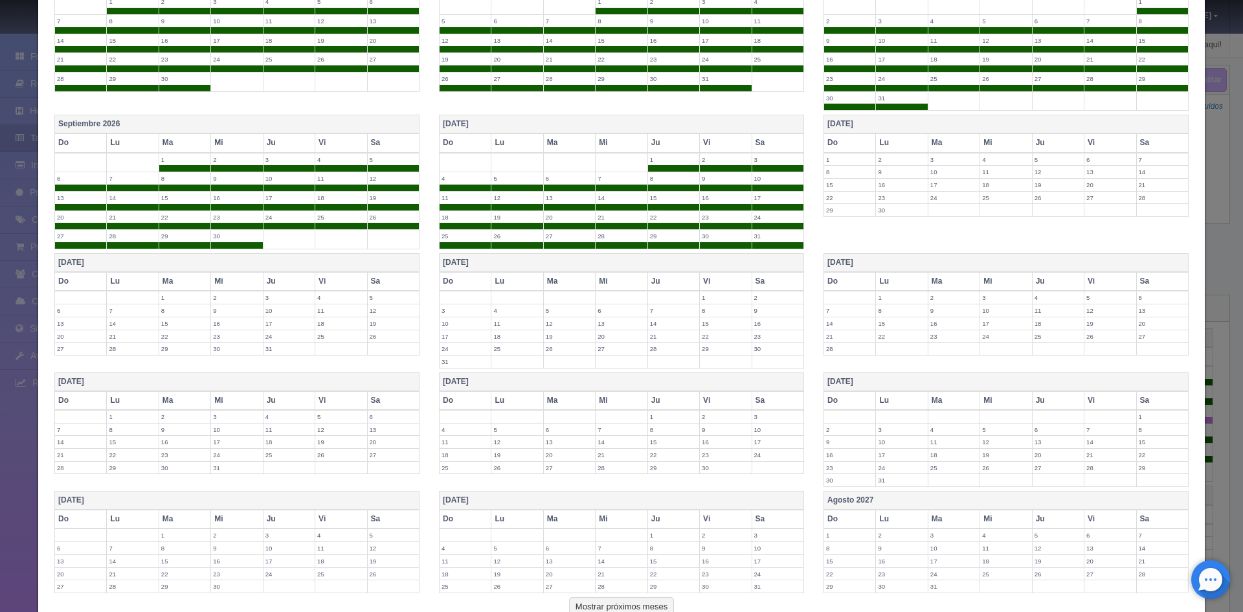
click at [872, 122] on th "Noviembre 2026" at bounding box center [1005, 124] width 364 height 19
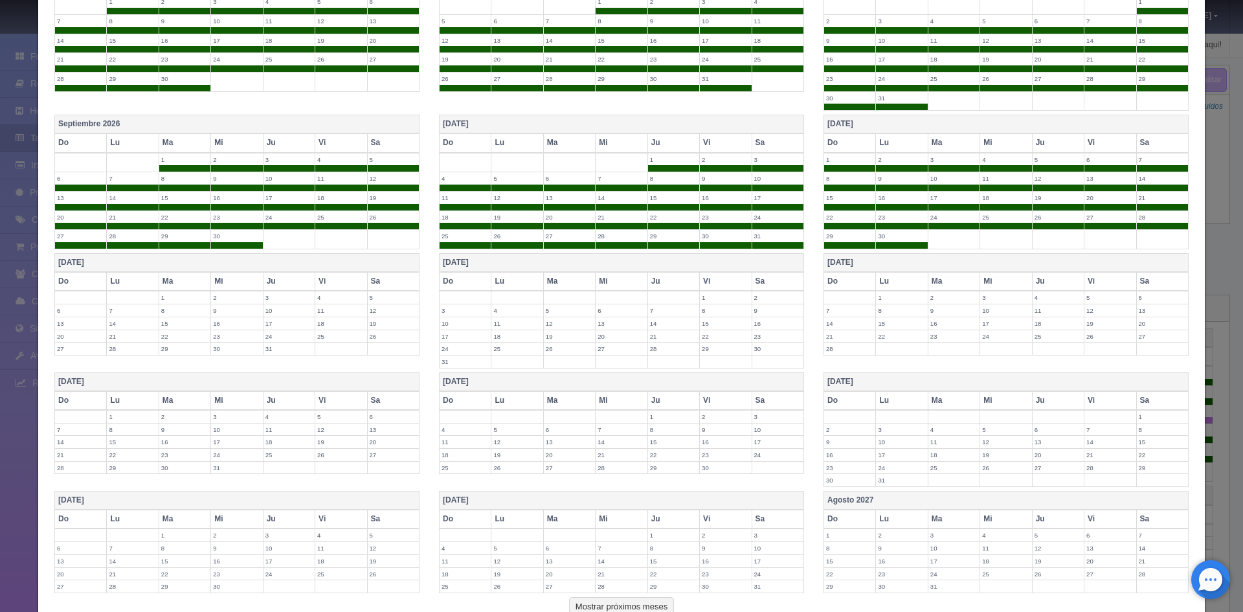
click at [281, 265] on th "Diciembre 2026" at bounding box center [237, 263] width 364 height 19
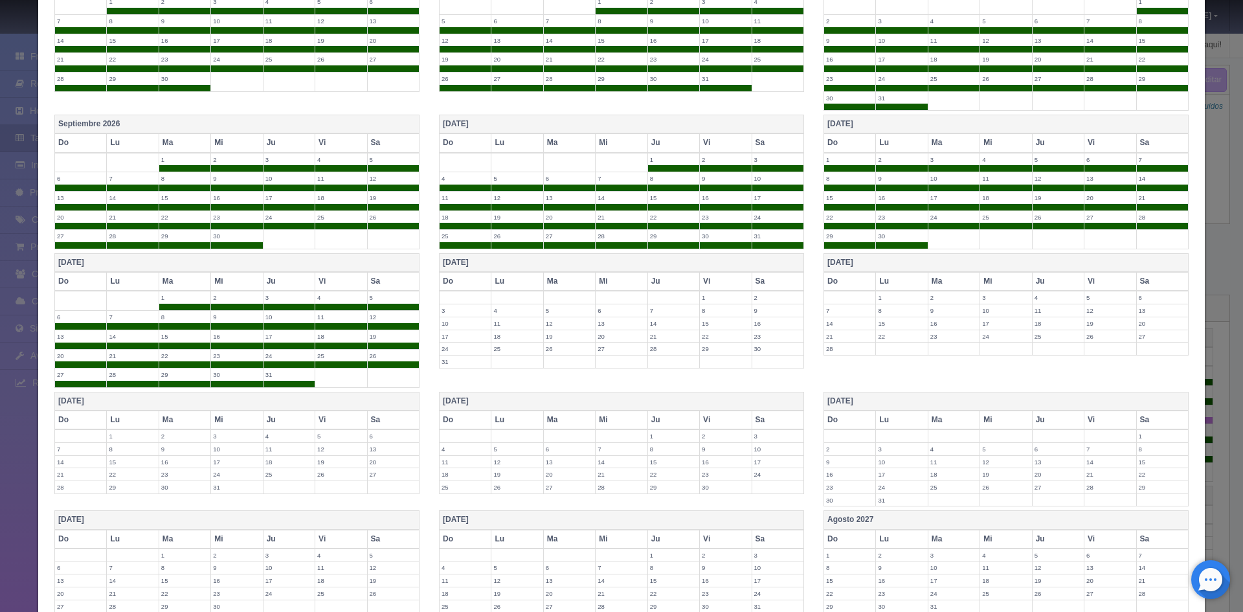
scroll to position [913, 0]
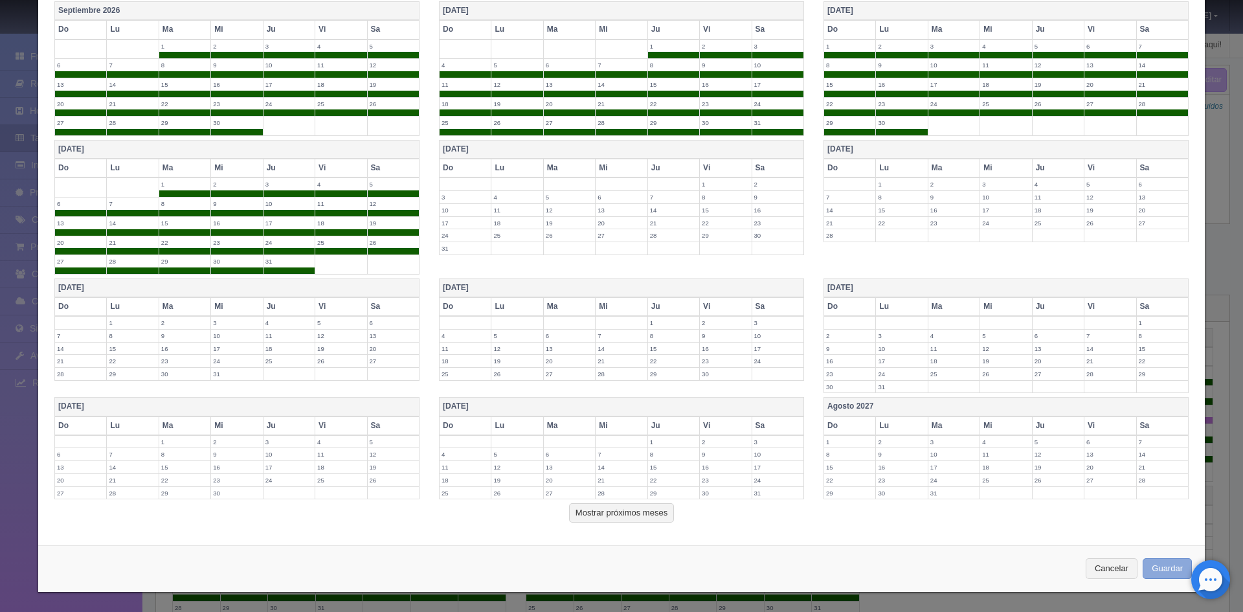
click at [1171, 573] on button "Guardar" at bounding box center [1166, 568] width 49 height 21
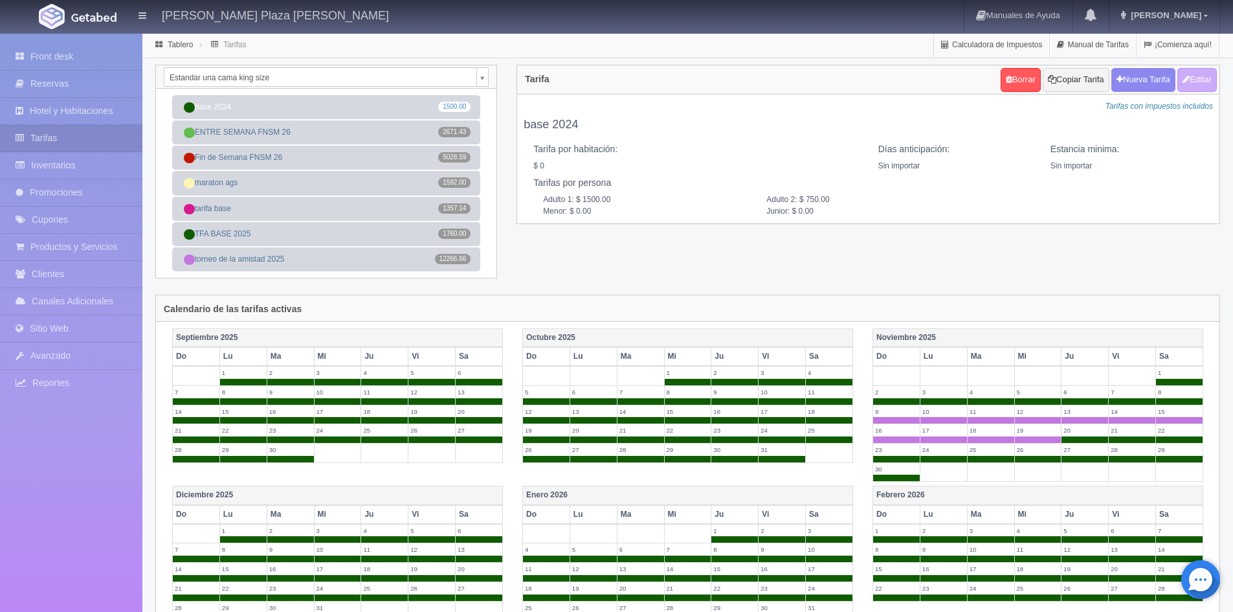
click at [483, 82] on body "Aranzazú Plaza Kristal Manuales de Ayuda Actualizaciones recientes Marcos Mi Pe…" at bounding box center [616, 507] width 1233 height 951
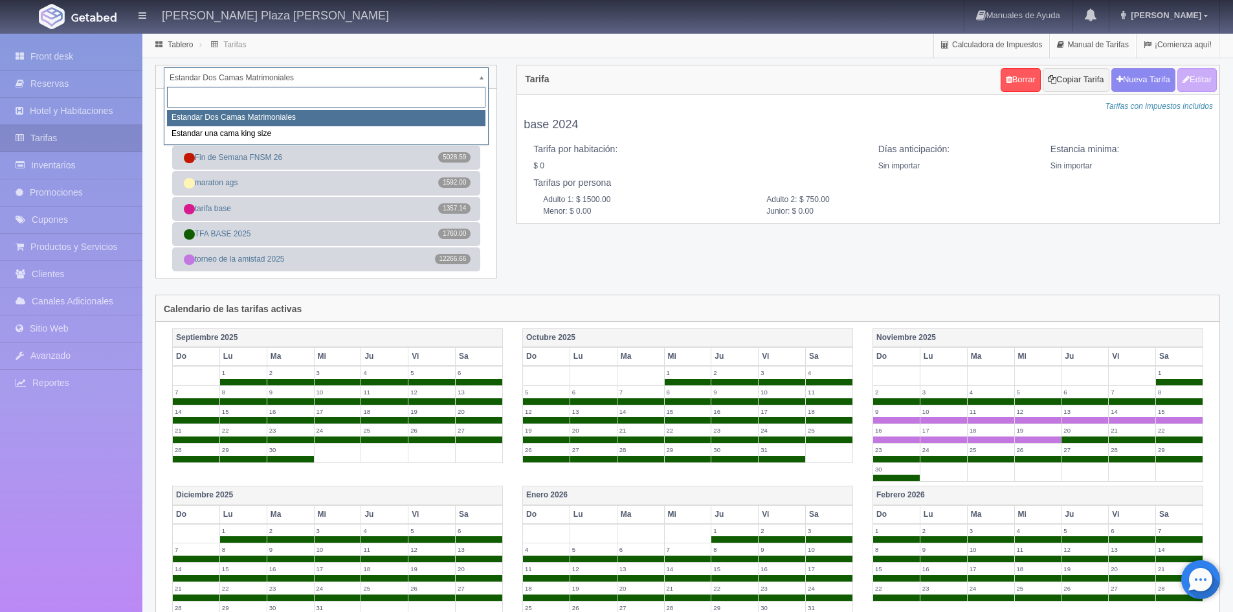
click at [482, 83] on body "Aranzazú Plaza Kristal Manuales de Ayuda Actualizaciones recientes Marcos Mi Pe…" at bounding box center [616, 507] width 1233 height 951
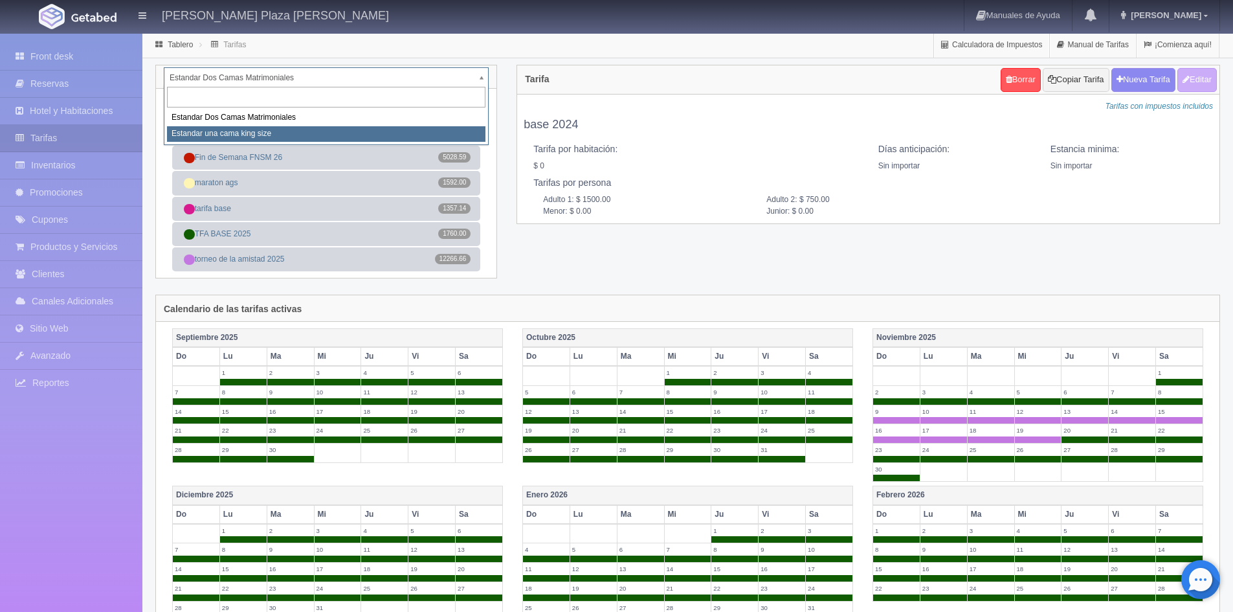
select select "324"
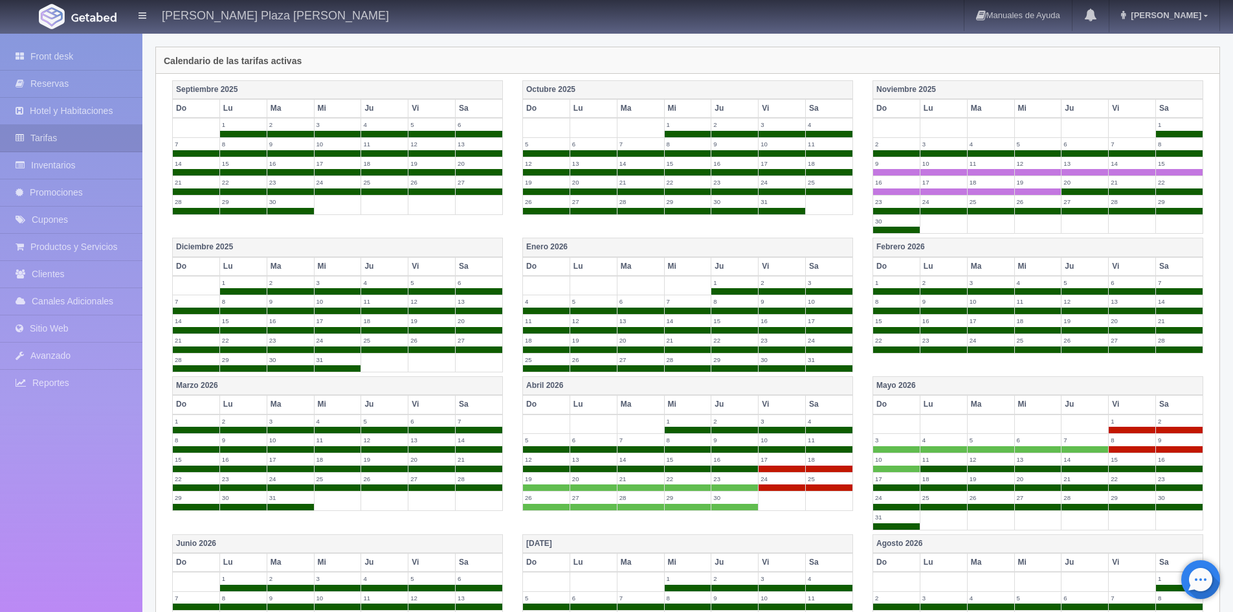
scroll to position [259, 0]
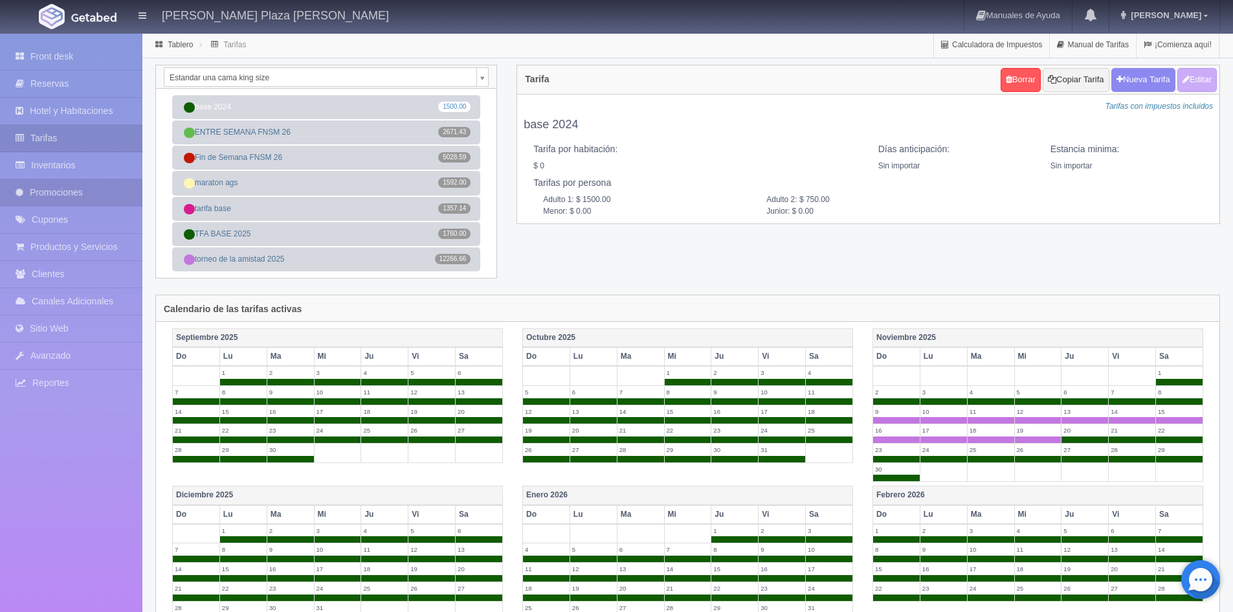
click at [47, 197] on link "Promociones" at bounding box center [71, 192] width 142 height 27
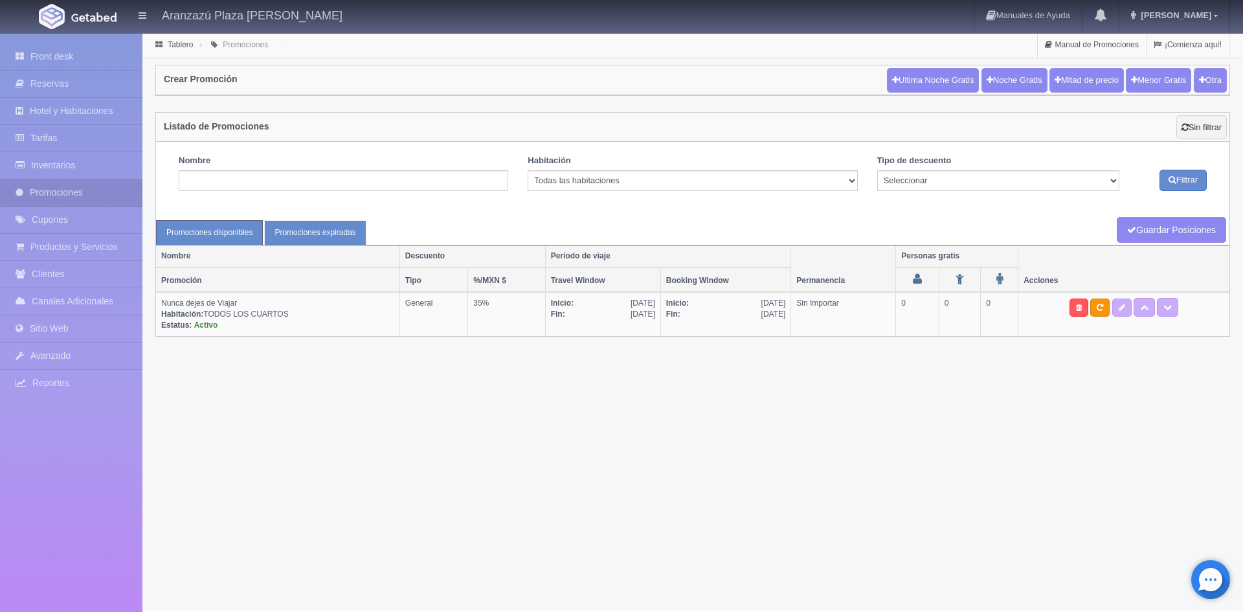
click at [313, 228] on link "Promociones expiradas" at bounding box center [315, 232] width 102 height 25
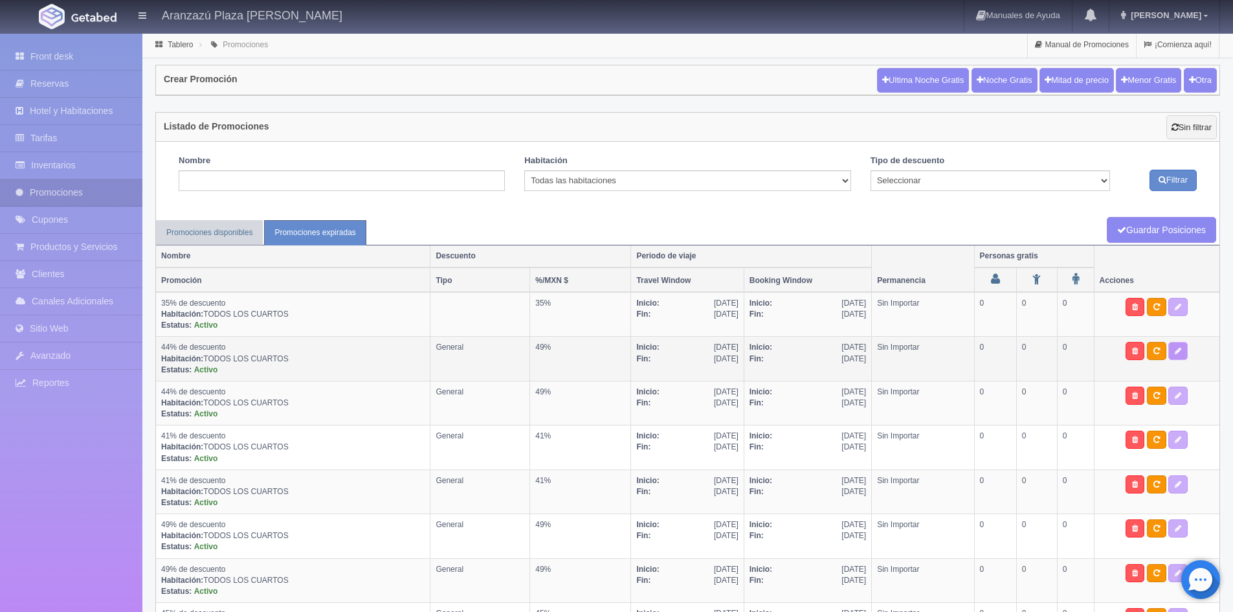
click at [1182, 356] on link at bounding box center [1177, 351] width 19 height 18
type textarea "una vez reservado se enviara un correo para solicitar pago mediante transferenc…"
select select "General"
type input "[DATE]"
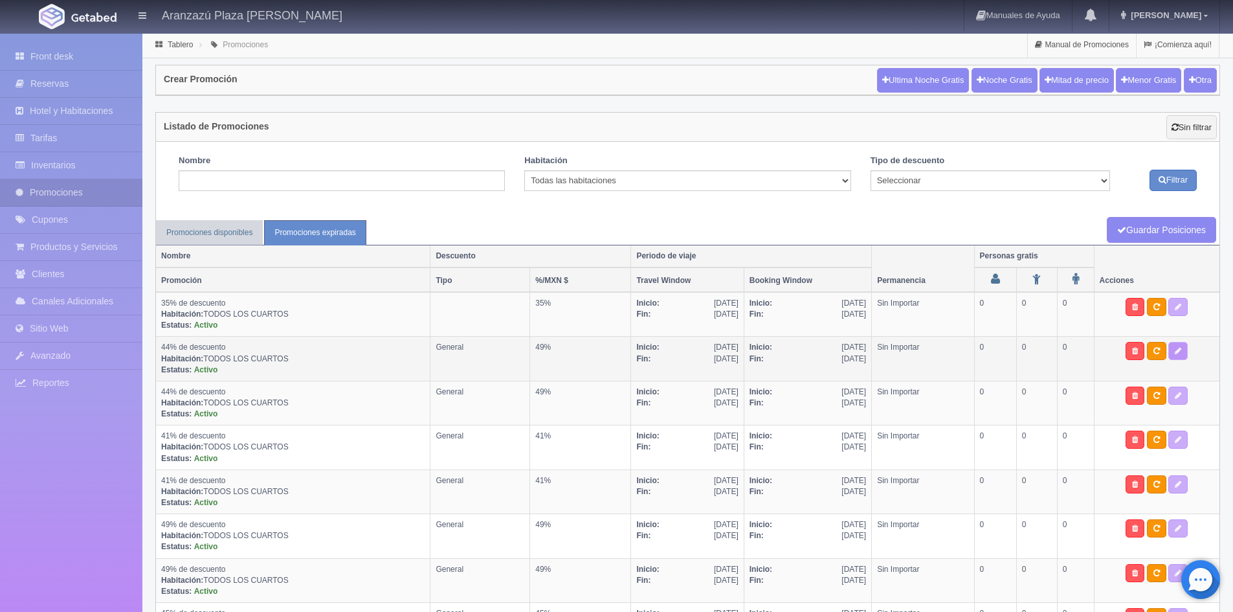
type input "[DATE]"
type input "30-09-2025"
checkbox input "true"
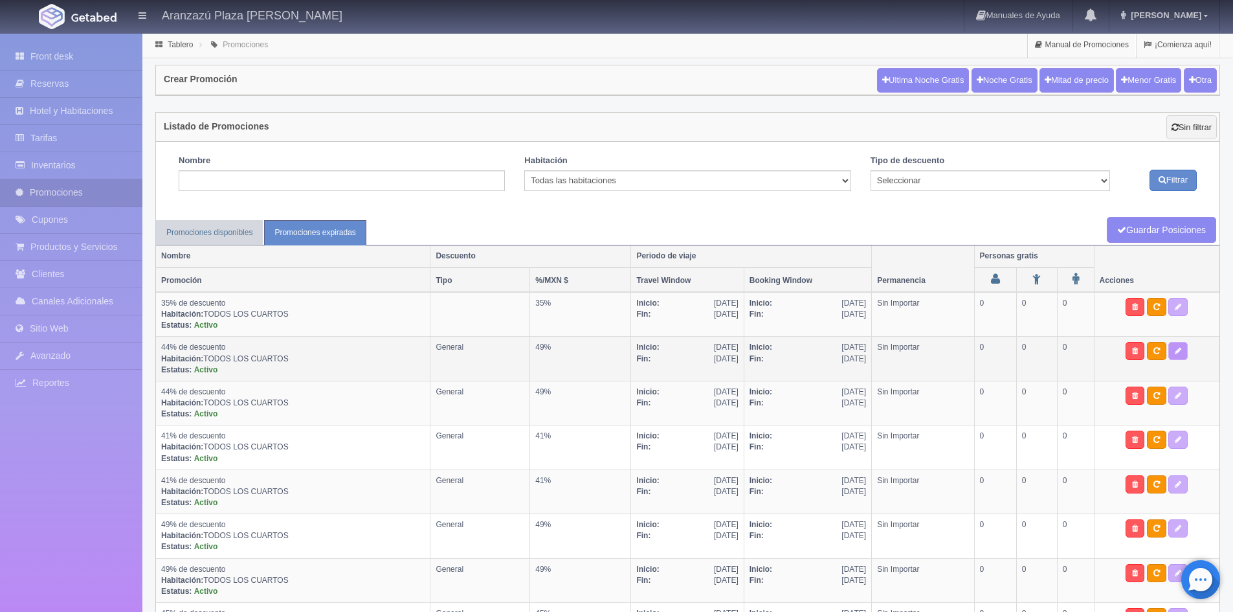
checkbox input "true"
type input "49"
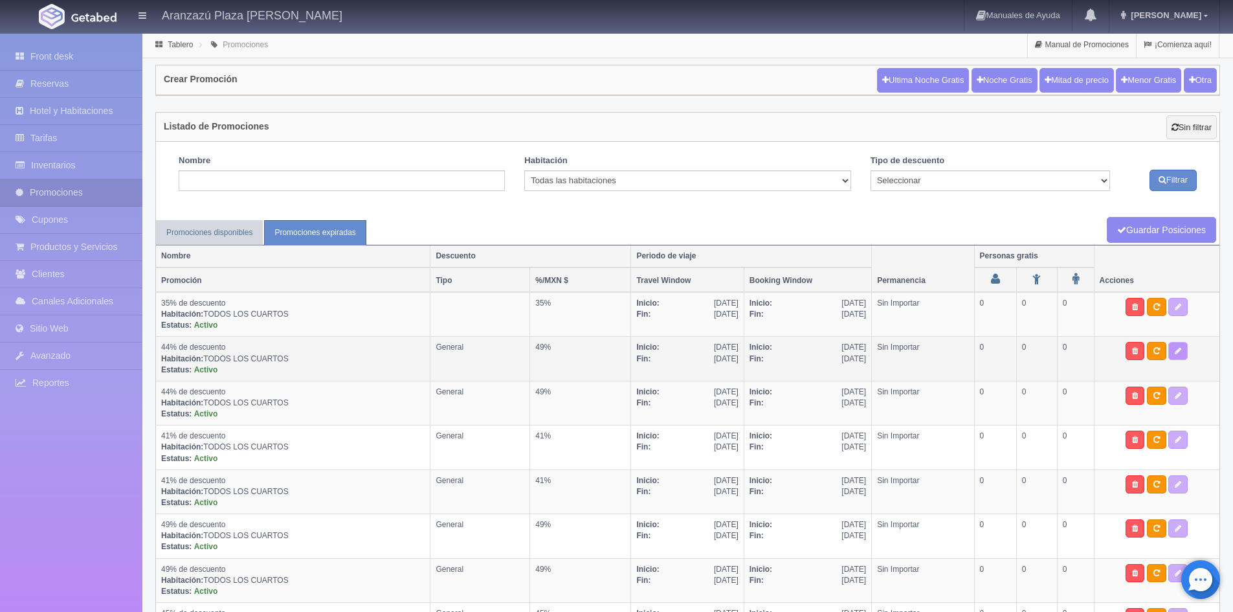
type input "0"
type input "999"
select select "44% de descuento"
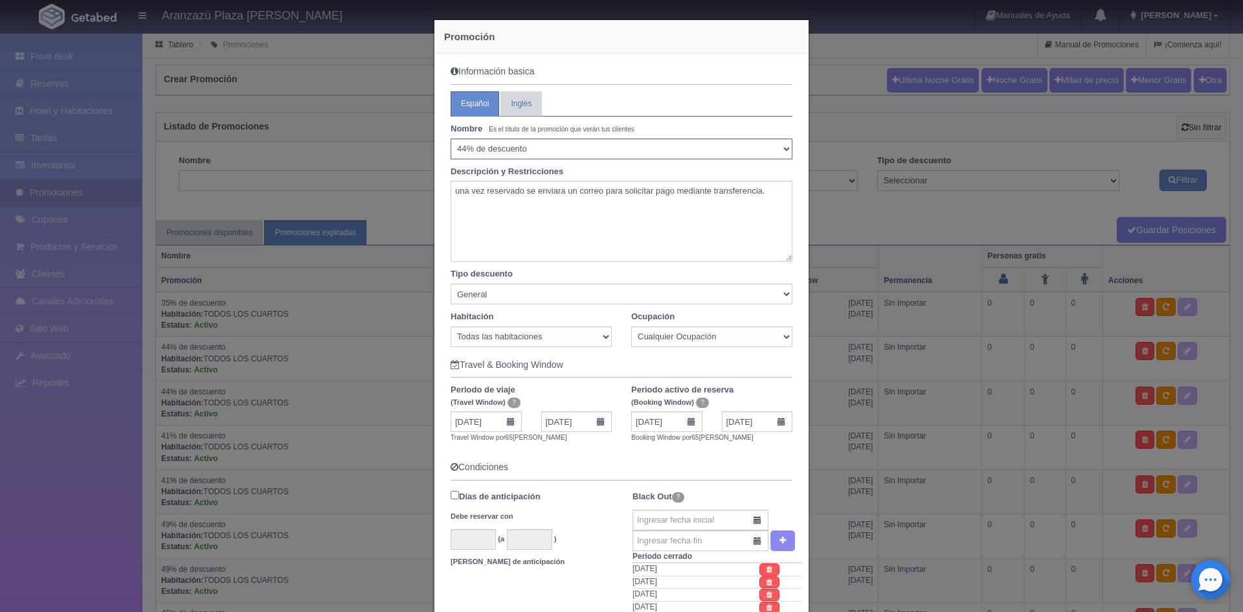
click at [461, 147] on select "Seleccionar 10% de descuento 15% de descuento 15% de descuento y 2 menores grat…" at bounding box center [621, 148] width 342 height 21
click at [348, 189] on div "Promoción Información basica Español Inglés Nombre Es el título de la promoción…" at bounding box center [621, 306] width 1243 height 612
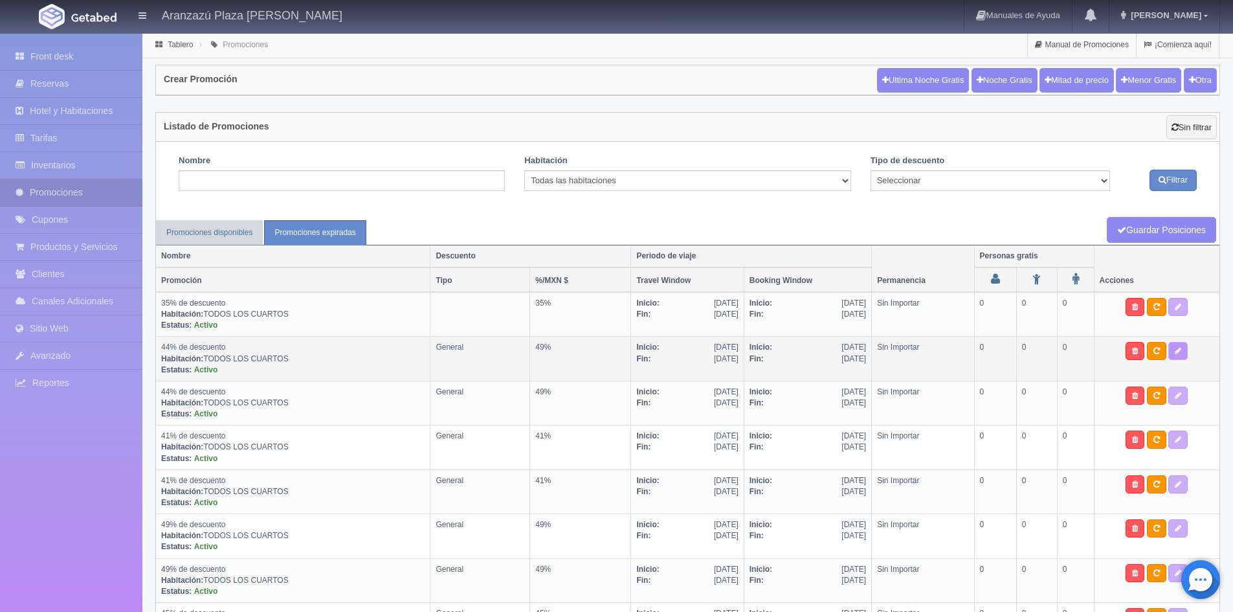
click at [1177, 351] on icon at bounding box center [1178, 351] width 6 height 8
type textarea "una vez reservado se enviara un correo para solicitar pago mediante transferenc…"
select select "General"
type input "28-07-2025"
type input "30-09-2025"
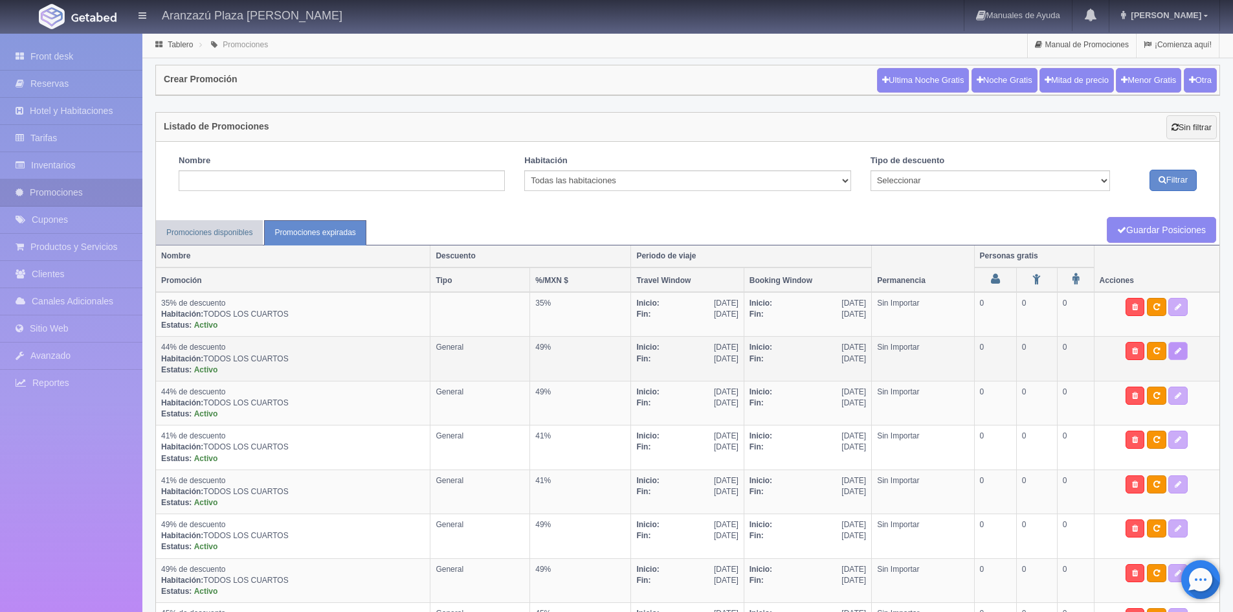
type input "28-07-2025"
type input "30-09-2025"
checkbox input "true"
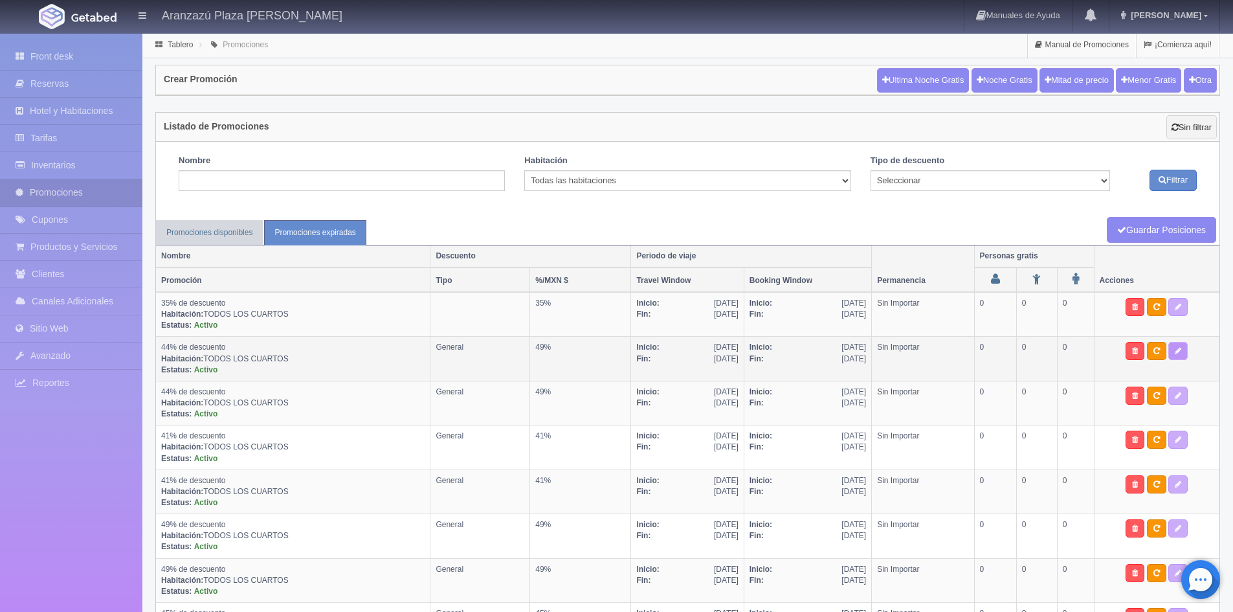
checkbox input "true"
type input "49"
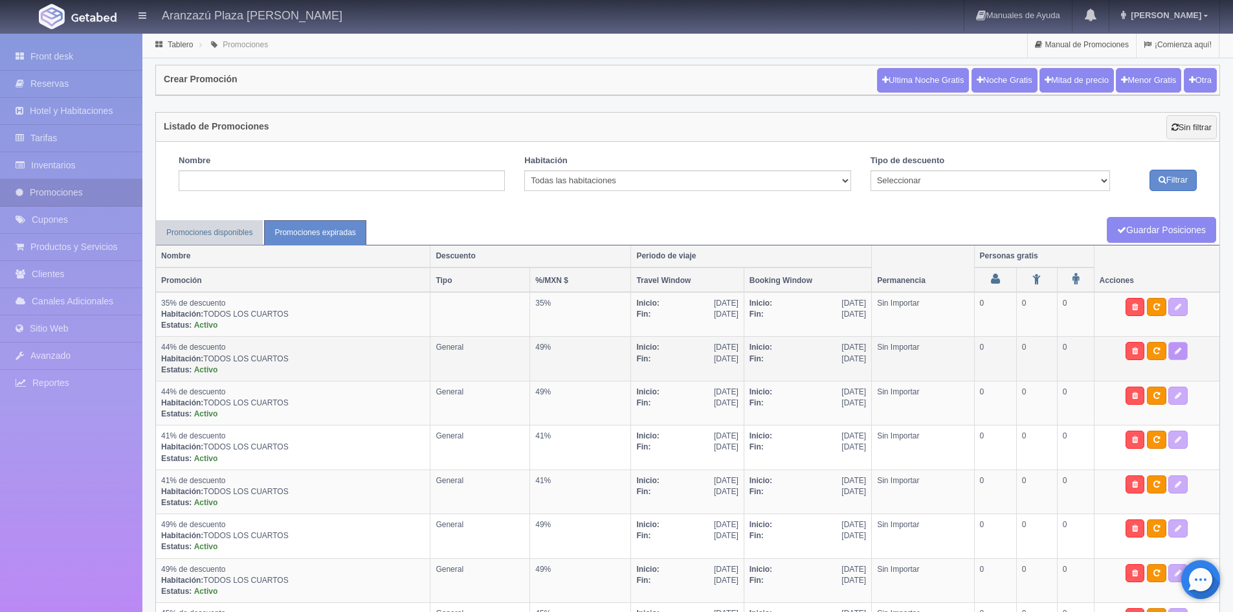
type input "999"
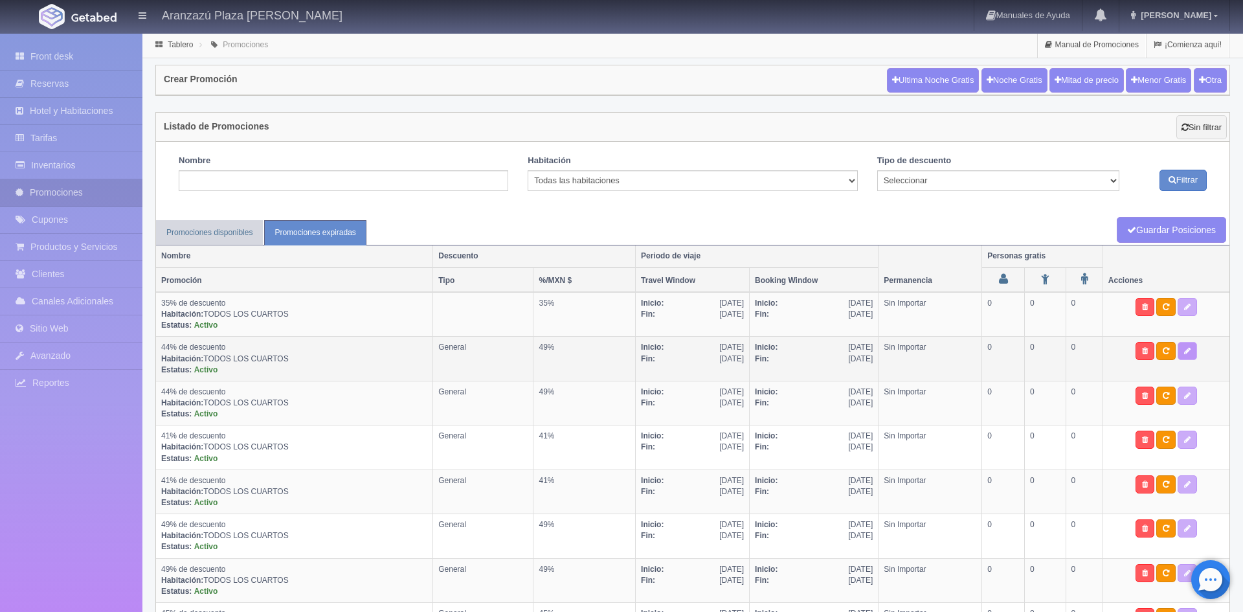
select select "44% de descuento"
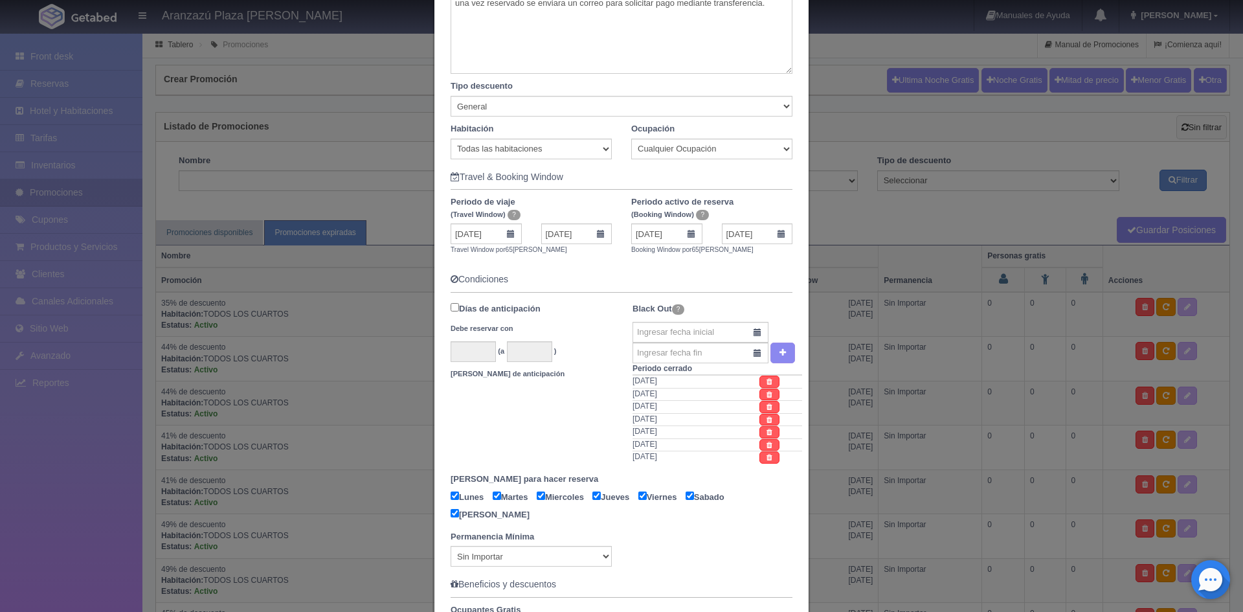
scroll to position [194, 0]
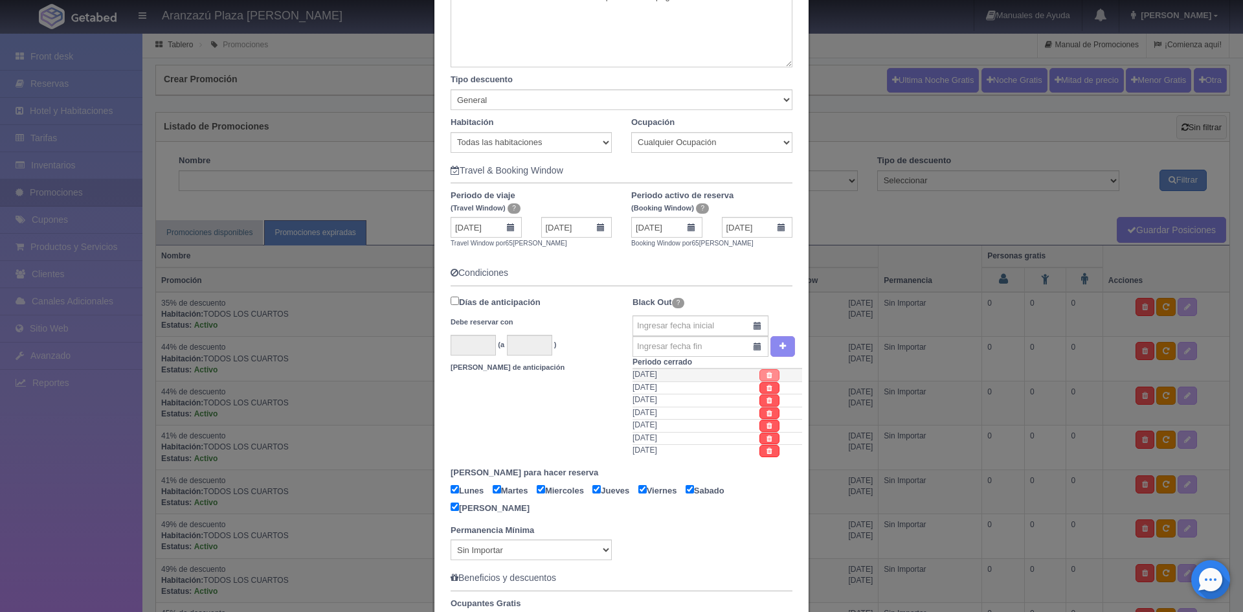
click at [759, 381] on link at bounding box center [769, 375] width 20 height 12
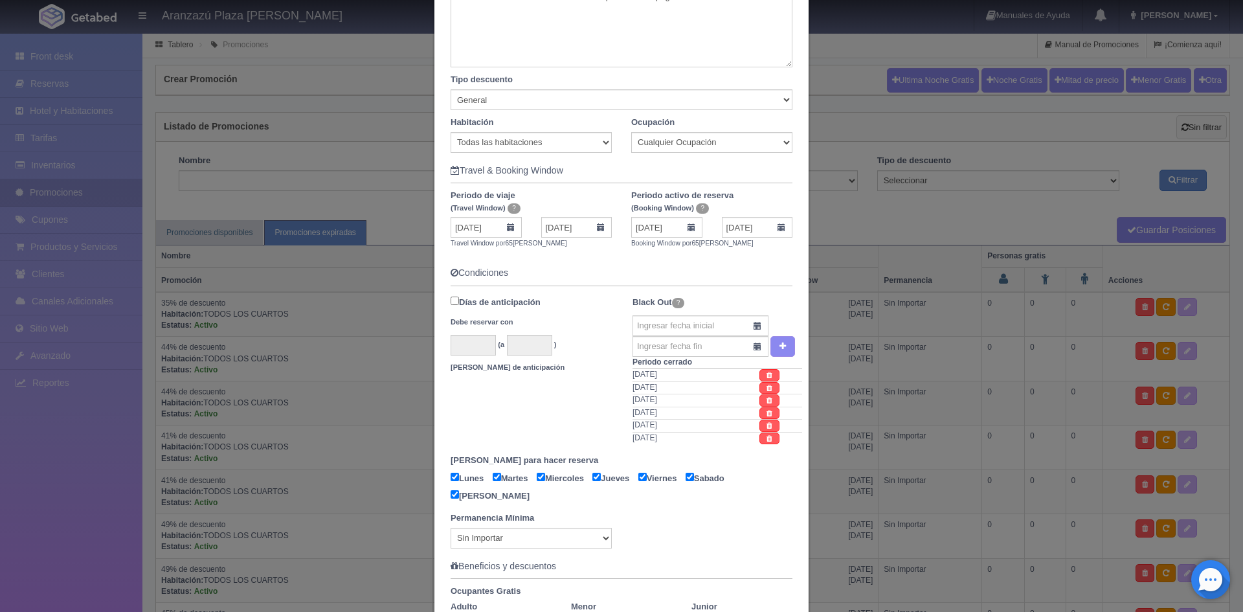
click at [759, 381] on link at bounding box center [769, 375] width 20 height 12
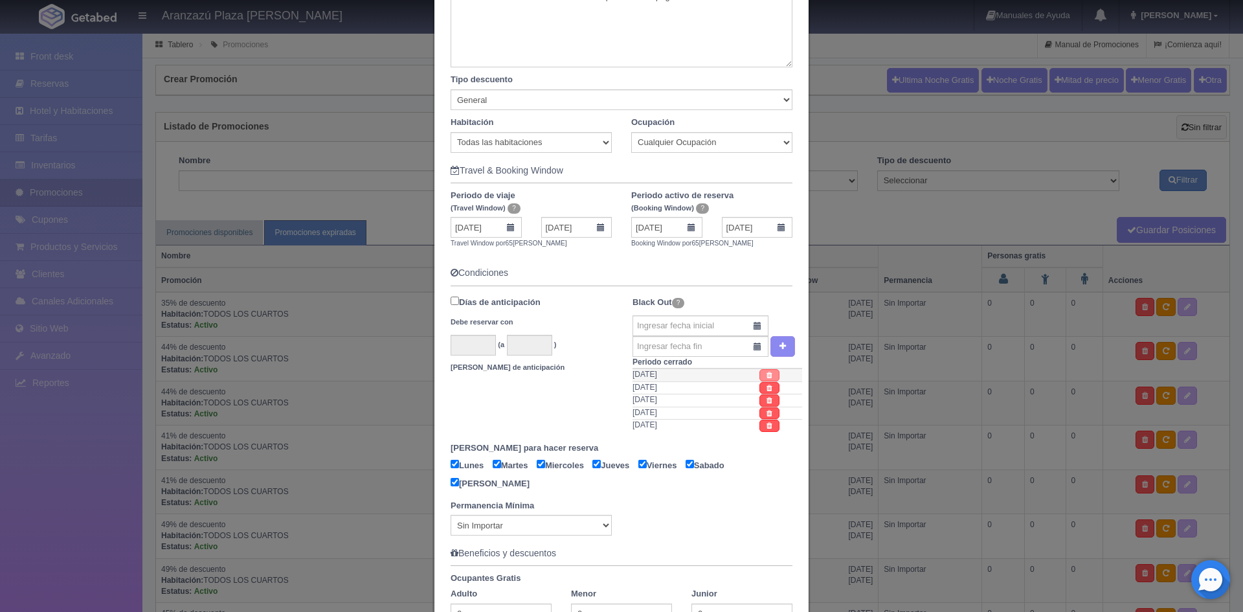
click at [768, 377] on link at bounding box center [769, 375] width 20 height 12
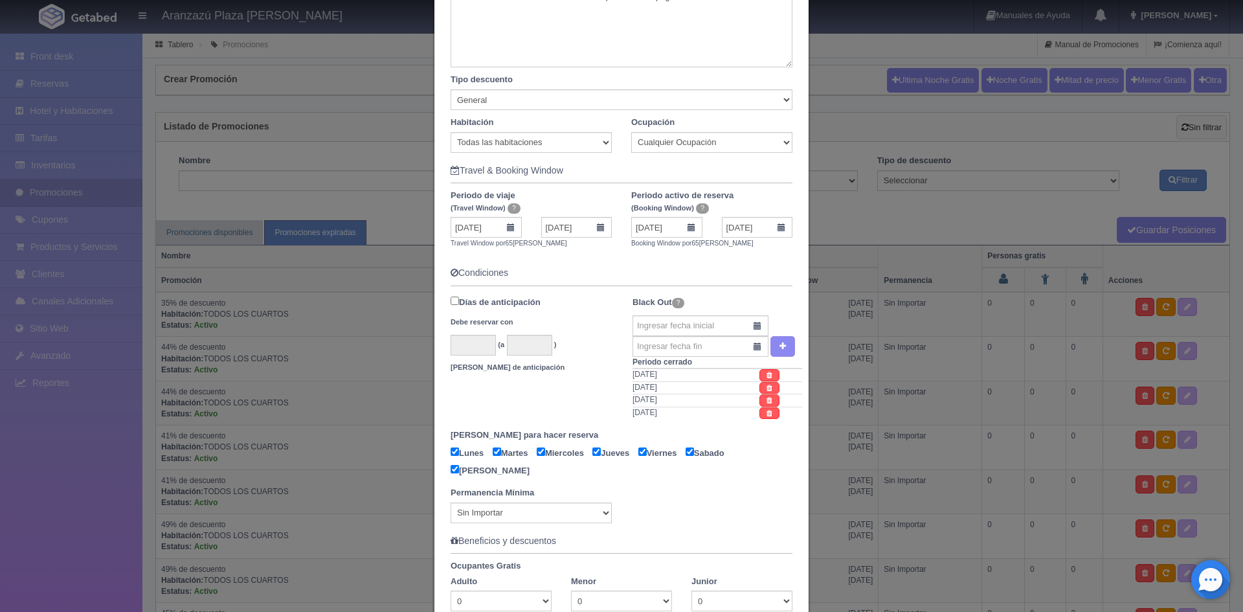
click at [768, 377] on link at bounding box center [769, 375] width 20 height 12
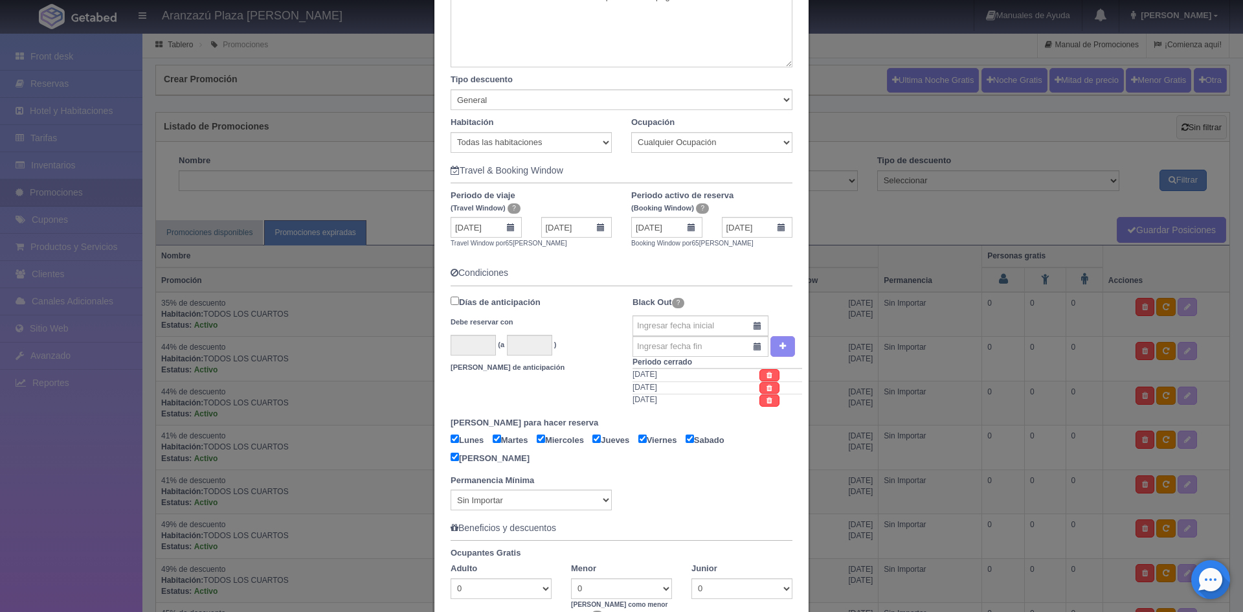
click at [768, 377] on link at bounding box center [769, 375] width 20 height 12
click at [768, 382] on link at bounding box center [769, 388] width 20 height 12
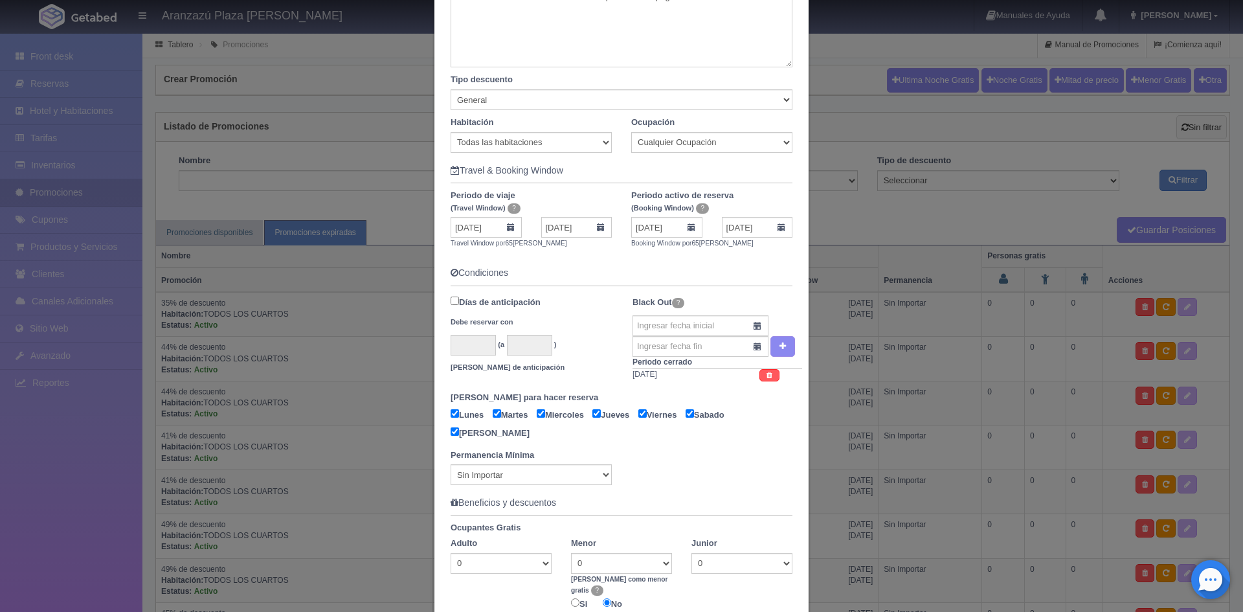
click at [768, 377] on link at bounding box center [769, 375] width 20 height 12
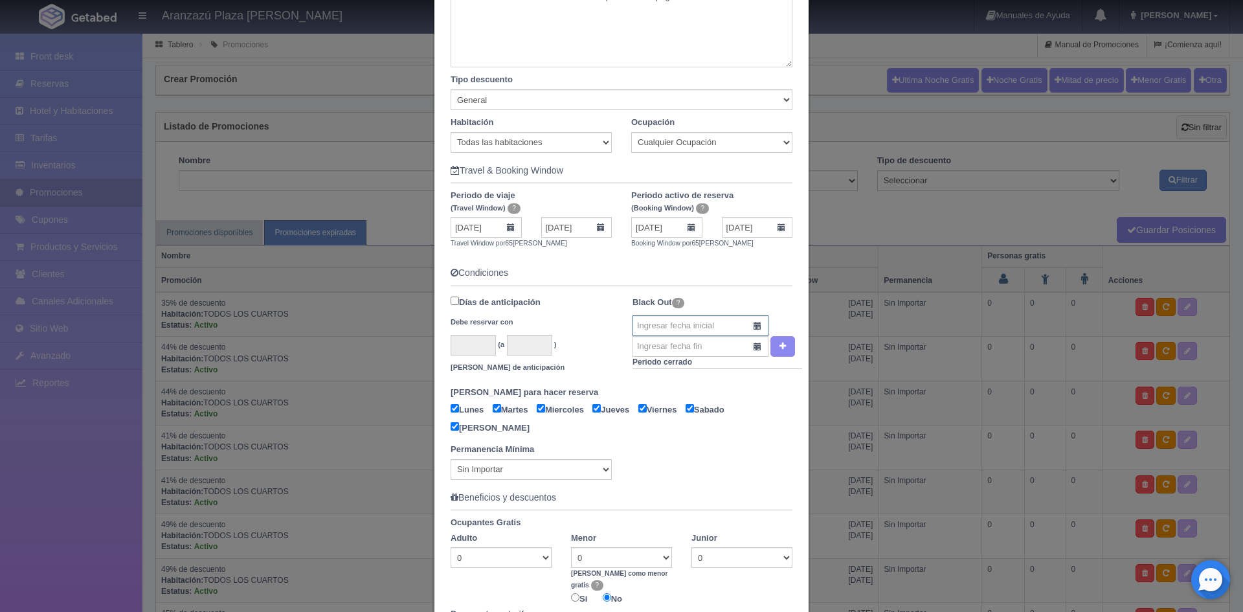
click at [669, 324] on input "text" at bounding box center [700, 325] width 136 height 21
click at [735, 443] on link "24" at bounding box center [730, 446] width 17 height 19
type input "24-10-2025"
click at [716, 351] on input "text" at bounding box center [700, 346] width 136 height 21
click at [747, 465] on link "25" at bounding box center [748, 467] width 17 height 19
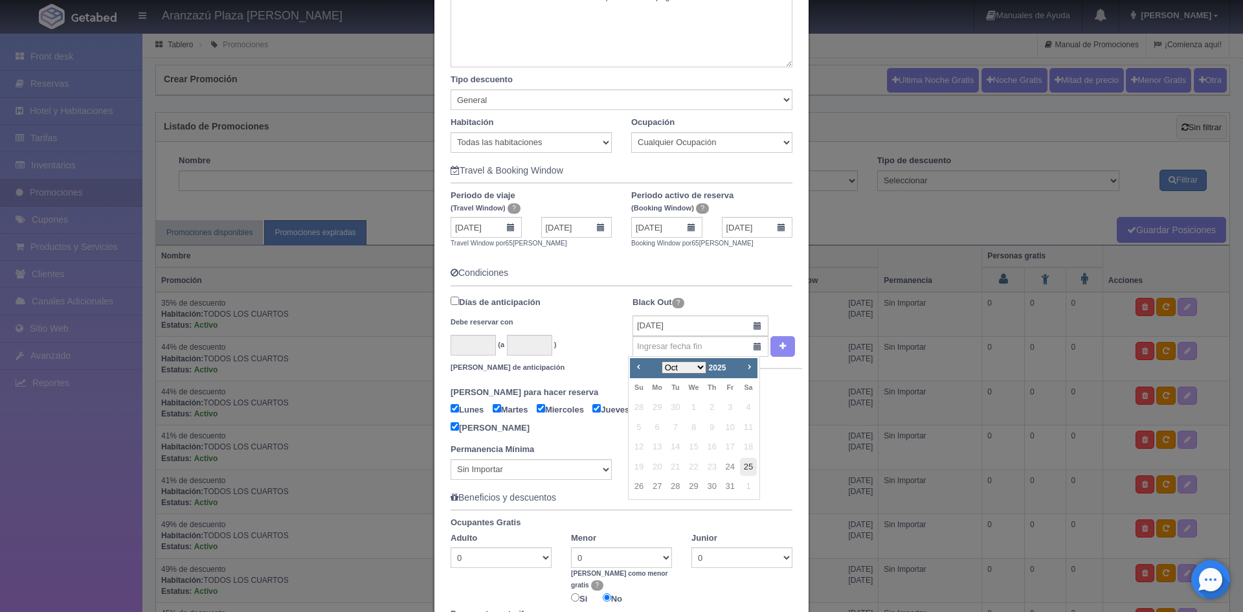
type input "25-10-2025"
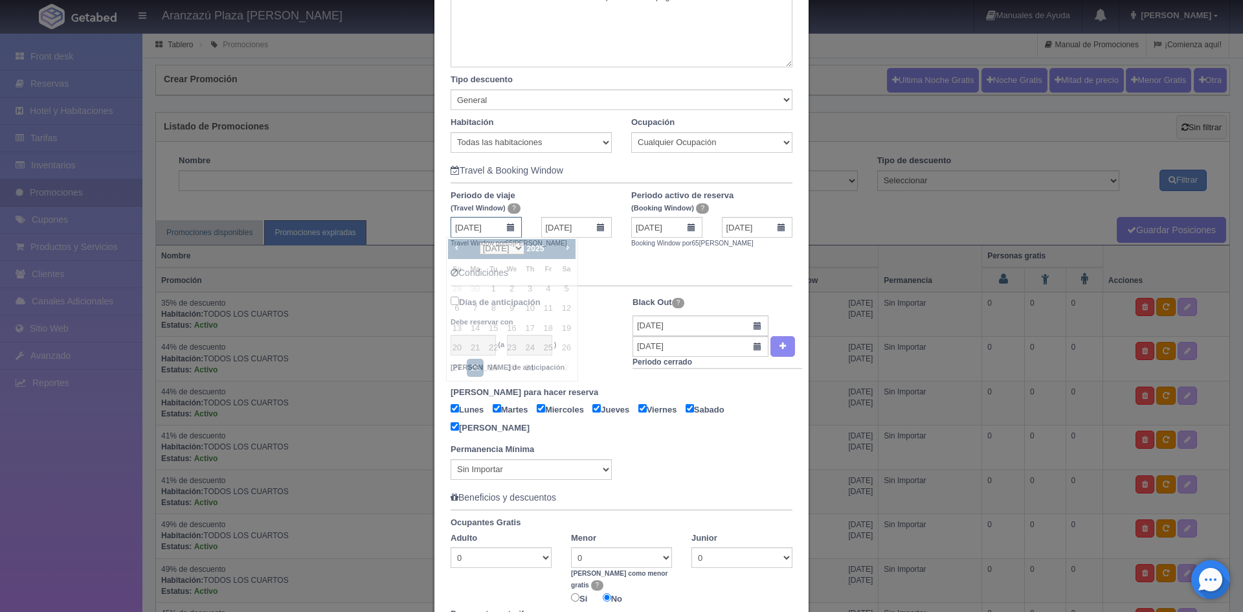
click at [509, 232] on input "28-07-2025" at bounding box center [485, 227] width 71 height 21
click at [566, 245] on span "Next" at bounding box center [567, 247] width 10 height 10
click at [536, 312] on link "9" at bounding box center [530, 308] width 17 height 19
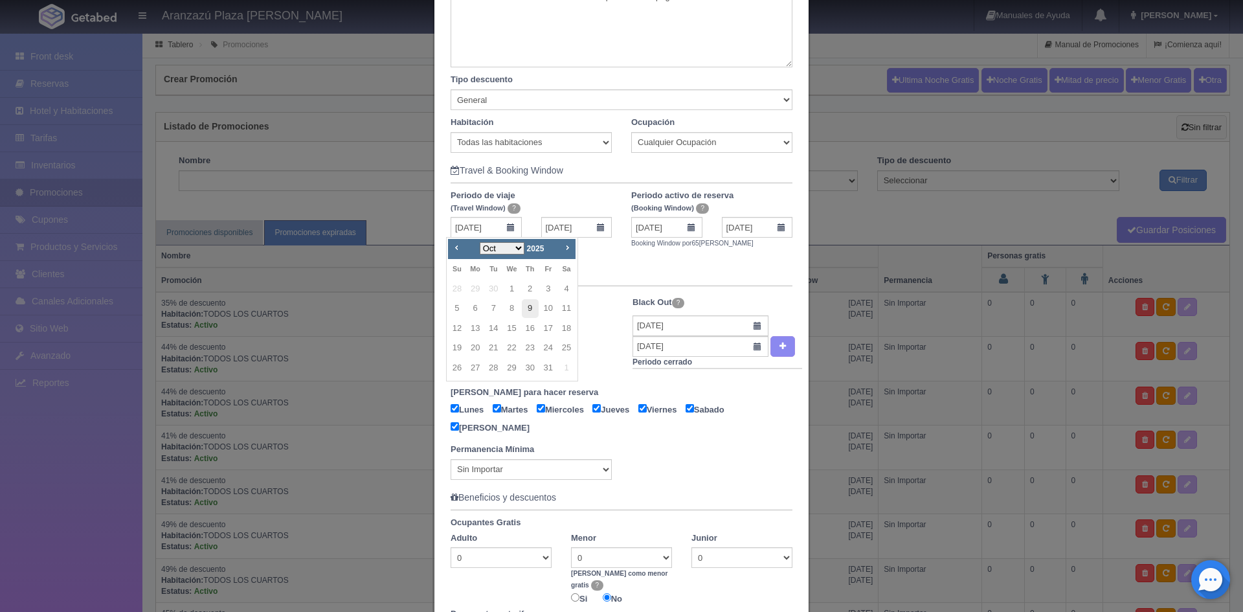
type input "[DATE]"
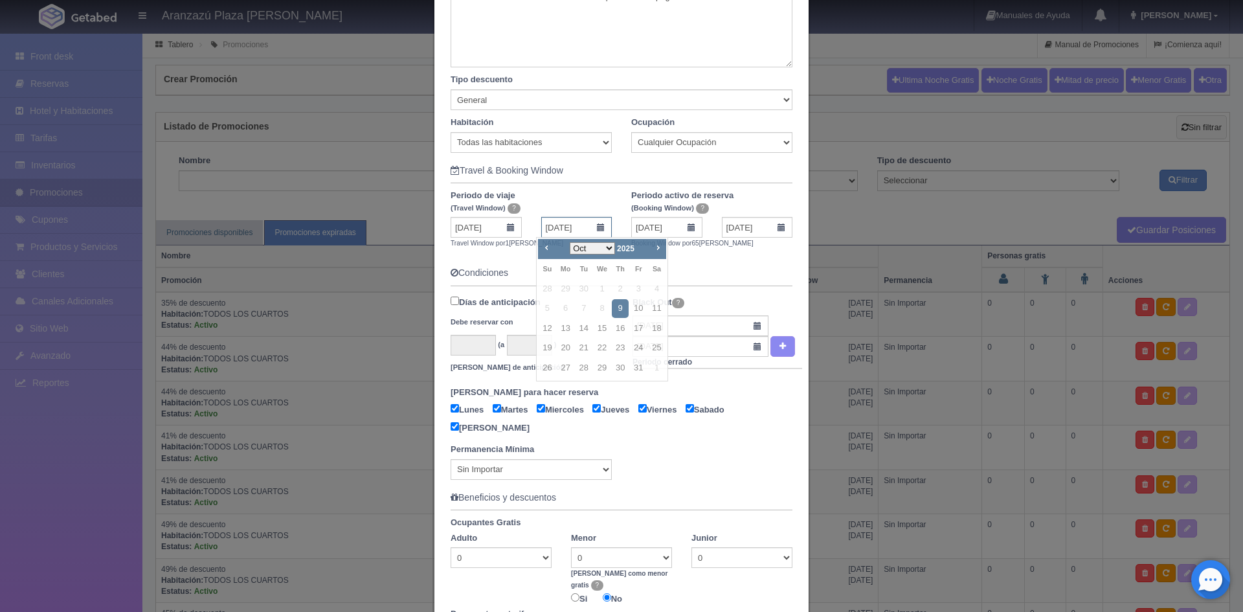
click at [599, 227] on input "[DATE]" at bounding box center [576, 227] width 71 height 21
click at [654, 249] on span "Next" at bounding box center [657, 247] width 10 height 10
click at [620, 304] on link "6" at bounding box center [620, 308] width 17 height 19
type input "06-11-2025"
click at [688, 235] on input "28-07-2025" at bounding box center [666, 227] width 71 height 21
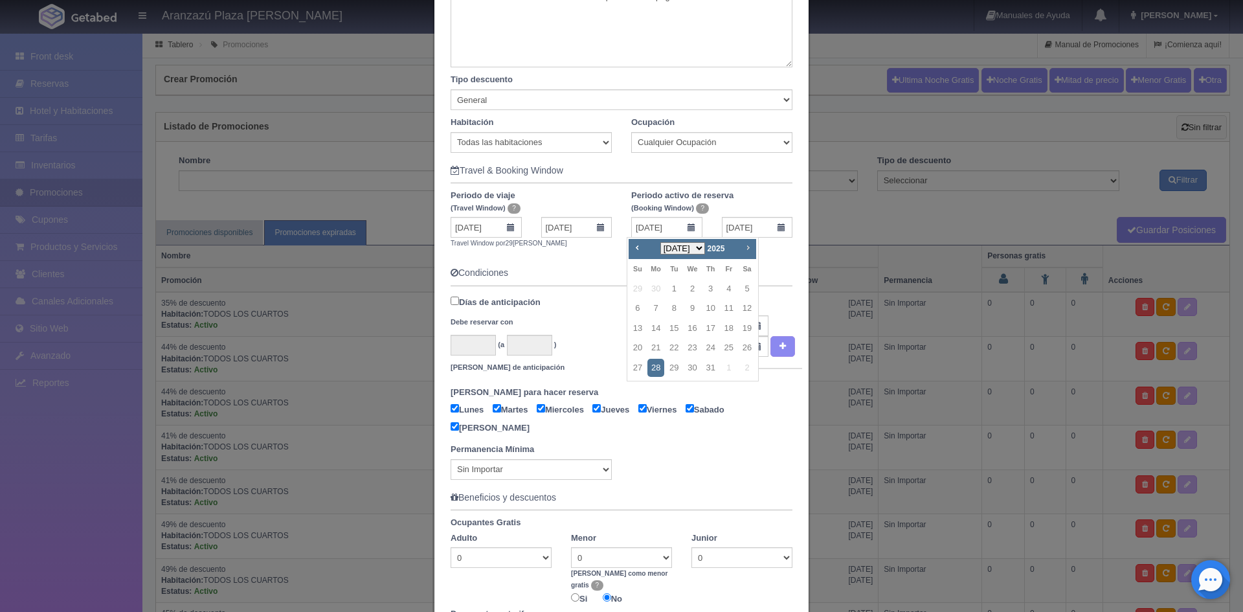
click at [747, 247] on span "Next" at bounding box center [747, 247] width 10 height 10
click at [744, 252] on span "Next" at bounding box center [747, 247] width 10 height 10
click at [715, 308] on link "9" at bounding box center [710, 308] width 17 height 19
type input "09-10-2025"
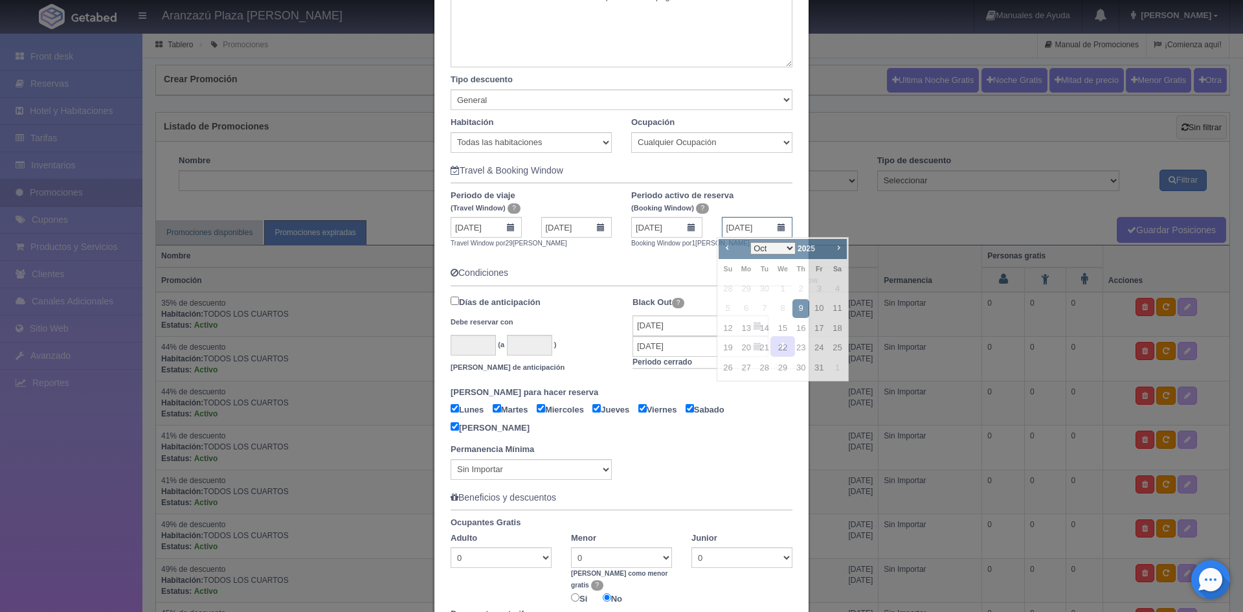
click at [782, 230] on input "09-10-2025" at bounding box center [757, 227] width 71 height 21
click at [836, 249] on span "Next" at bounding box center [838, 247] width 10 height 10
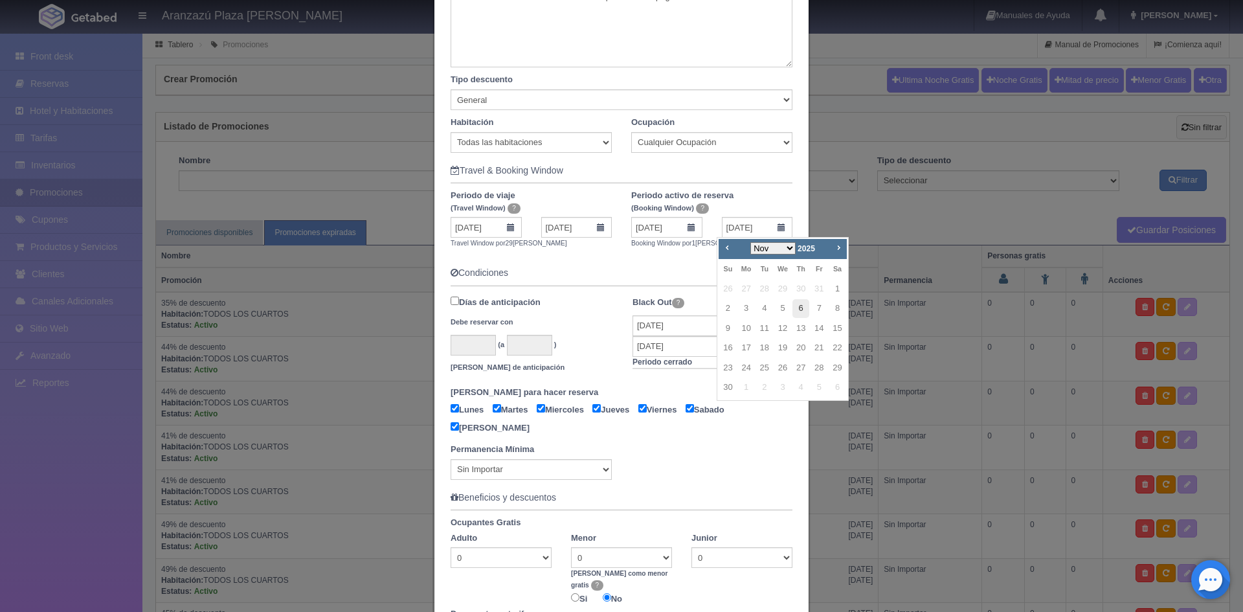
click at [803, 307] on link "6" at bounding box center [800, 308] width 17 height 19
type input "06-11-2025"
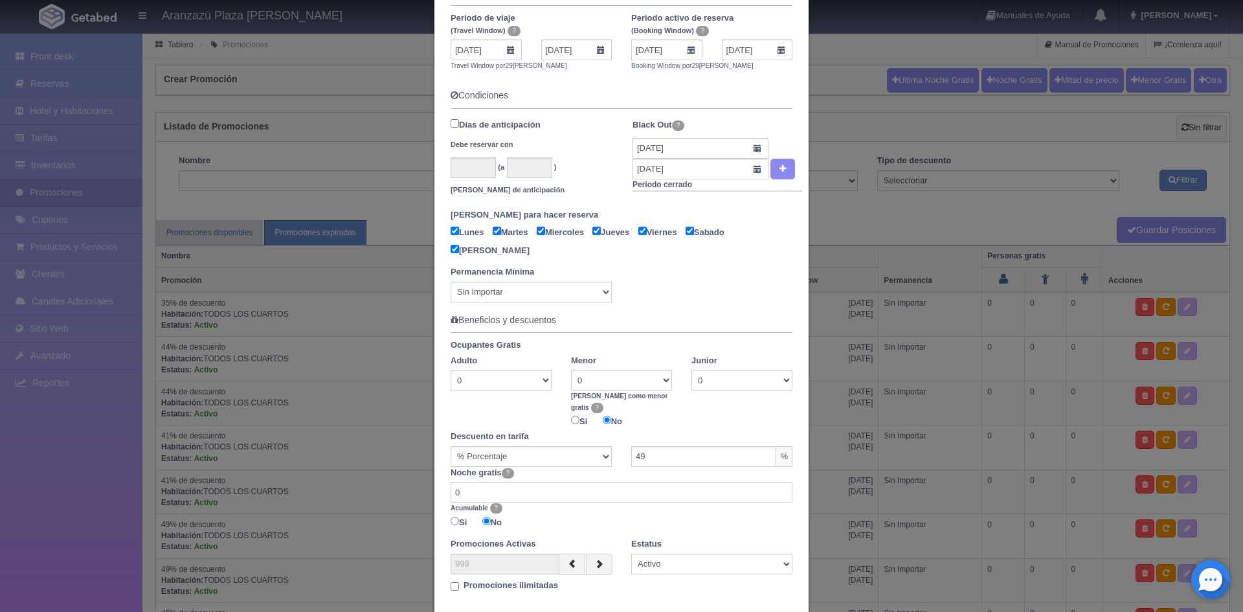
scroll to position [436, 0]
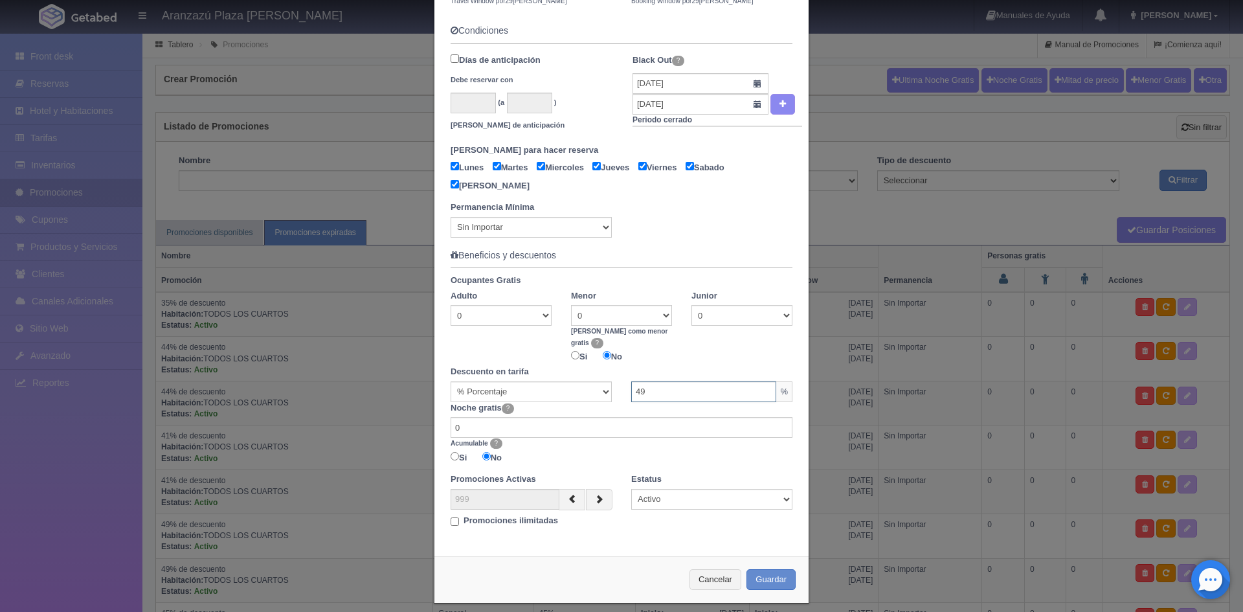
click at [654, 383] on input "49" at bounding box center [703, 391] width 145 height 21
type input "44"
click at [771, 569] on button "Guardar" at bounding box center [770, 579] width 49 height 21
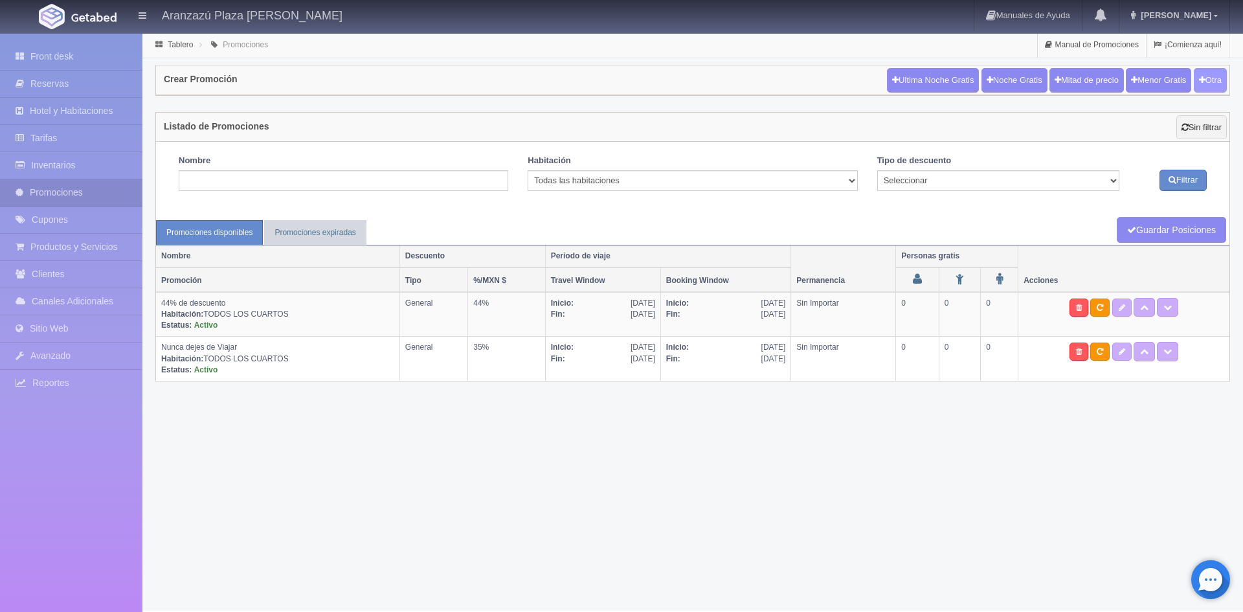
click at [1215, 85] on button "Otra" at bounding box center [1209, 80] width 33 height 25
checkbox input "true"
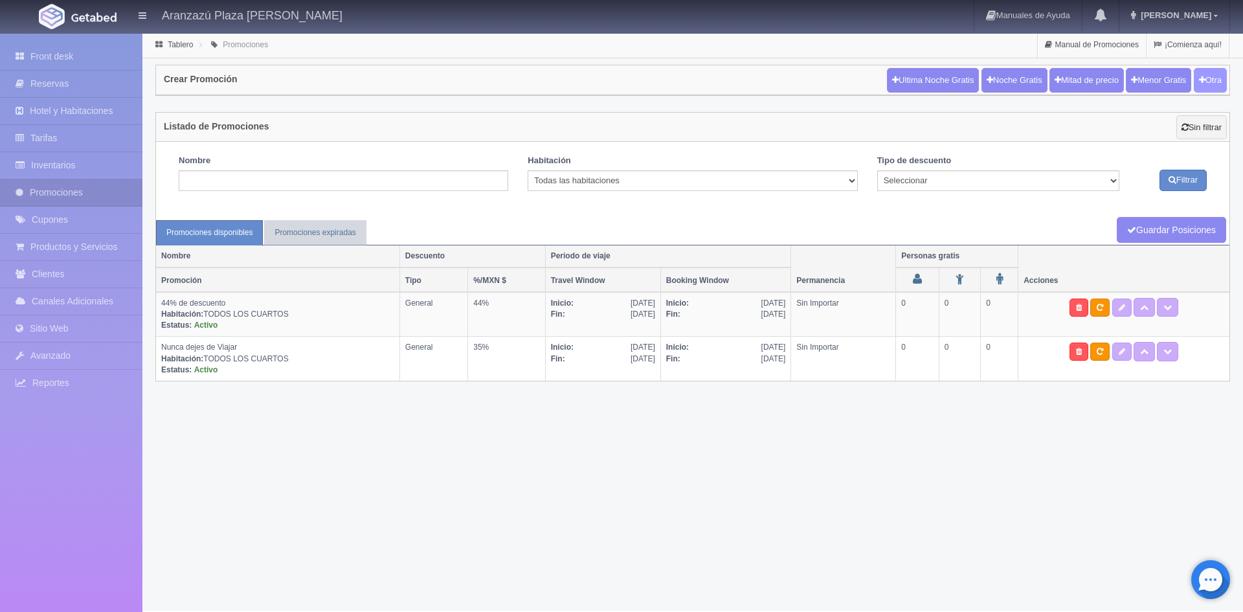
checkbox input "true"
type input "20"
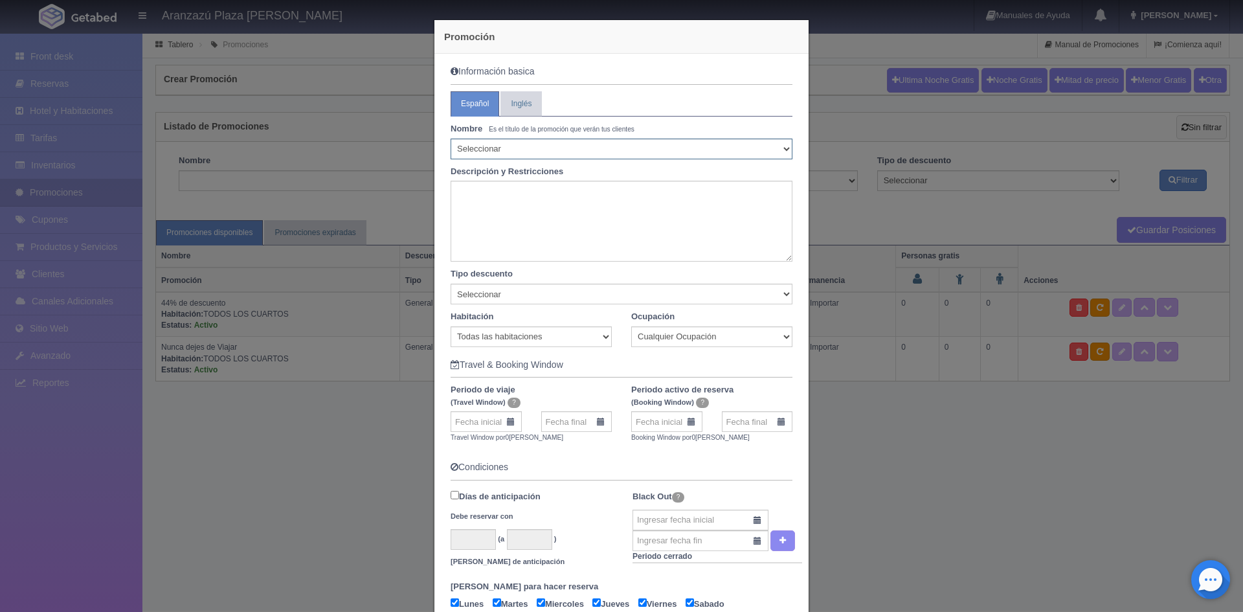
click at [584, 159] on select "Seleccionar 10% de descuento 15% de descuento 15% de descuento y 2 menores grat…" at bounding box center [621, 148] width 342 height 21
select select "35% de descuento"
click at [450, 138] on select "Seleccionar 10% de descuento 15% de descuento 15% de descuento y 2 menores grat…" at bounding box center [621, 148] width 342 height 21
click at [296, 484] on div "Promoción Información basica Español Inglés Nombre Es el título de la promoción…" at bounding box center [621, 306] width 1243 height 612
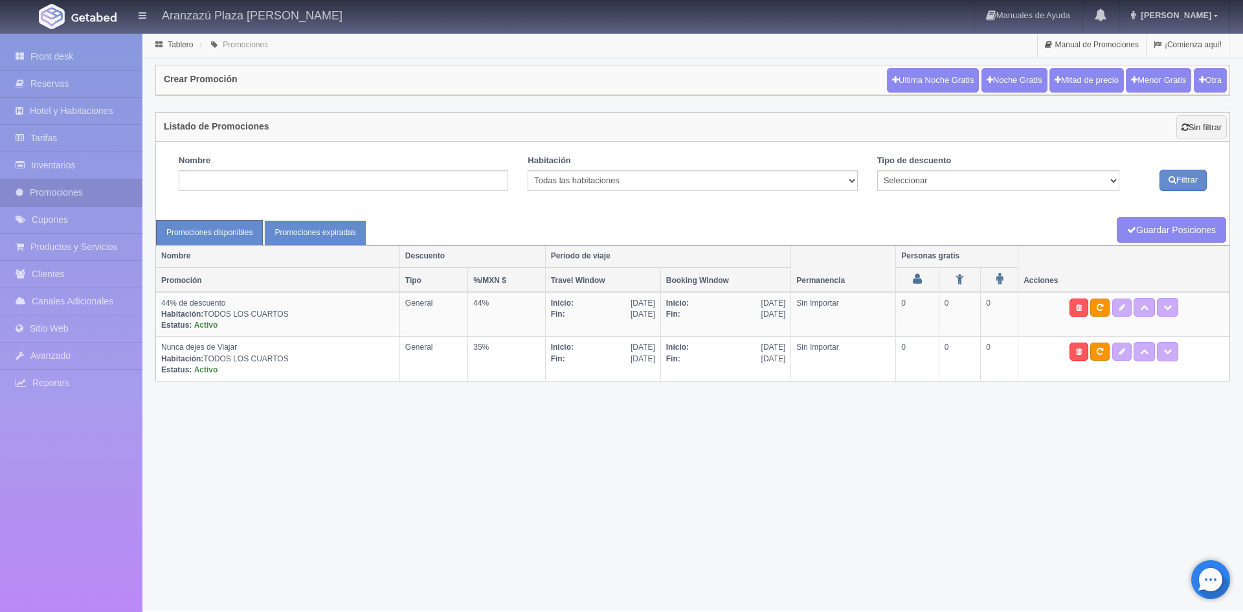
click at [317, 228] on link "Promociones expiradas" at bounding box center [315, 232] width 102 height 25
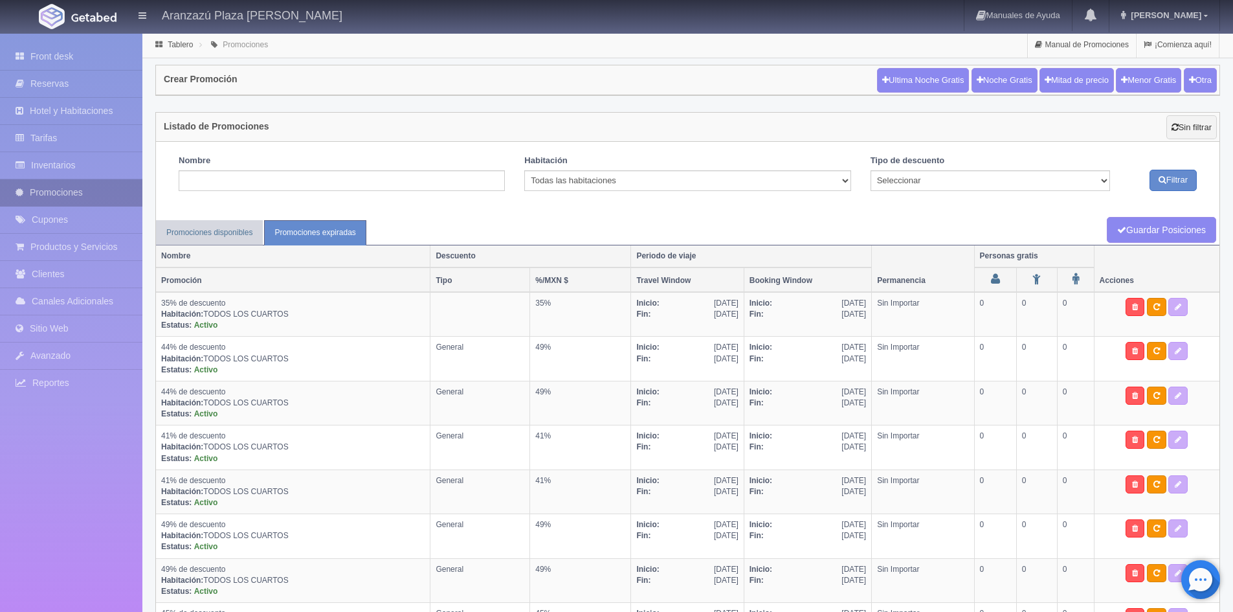
click at [63, 187] on link "Promociones" at bounding box center [71, 192] width 142 height 27
click at [210, 237] on link "Promociones disponibles" at bounding box center [209, 232] width 107 height 25
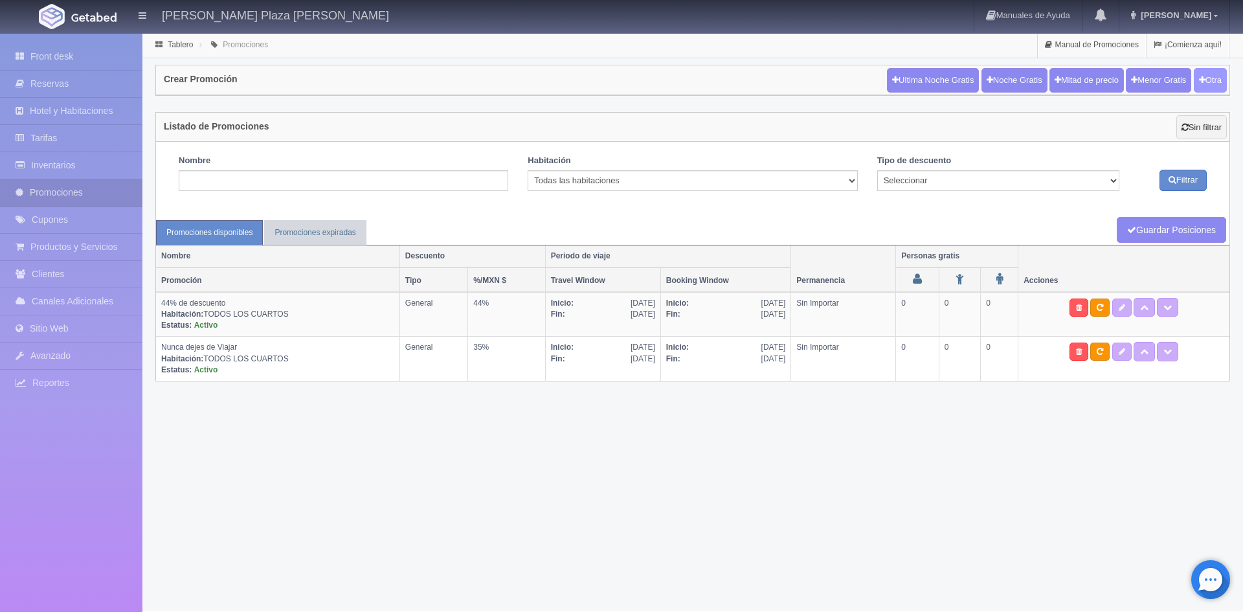
click at [1210, 85] on button "Otra" at bounding box center [1209, 80] width 33 height 25
checkbox input "true"
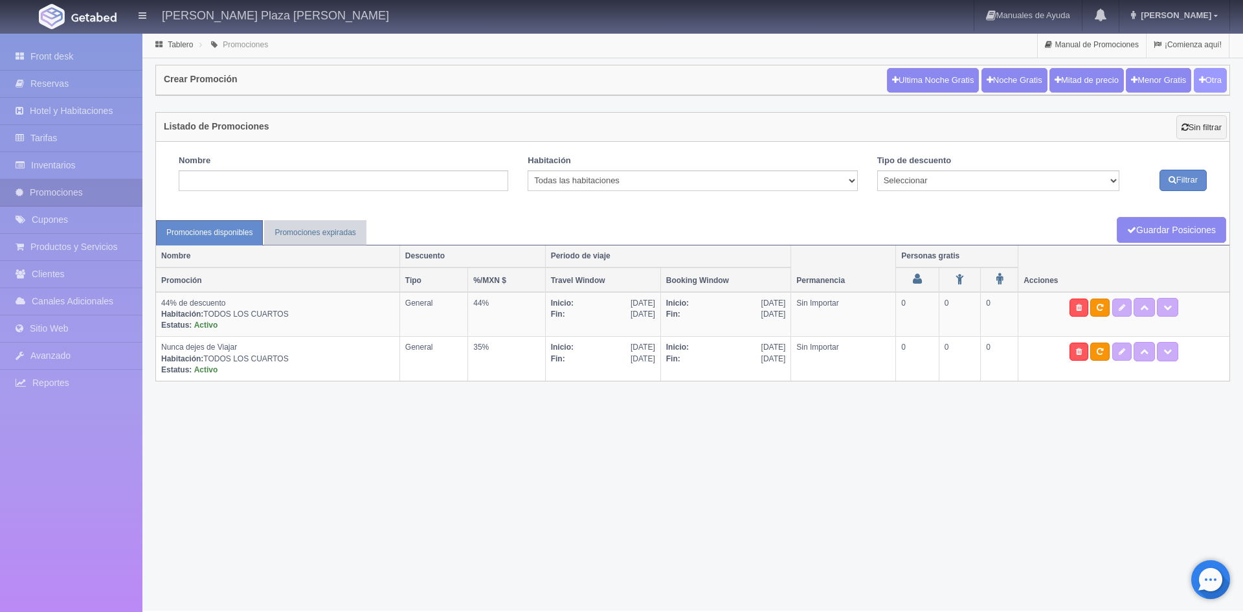
checkbox input "true"
type input "20"
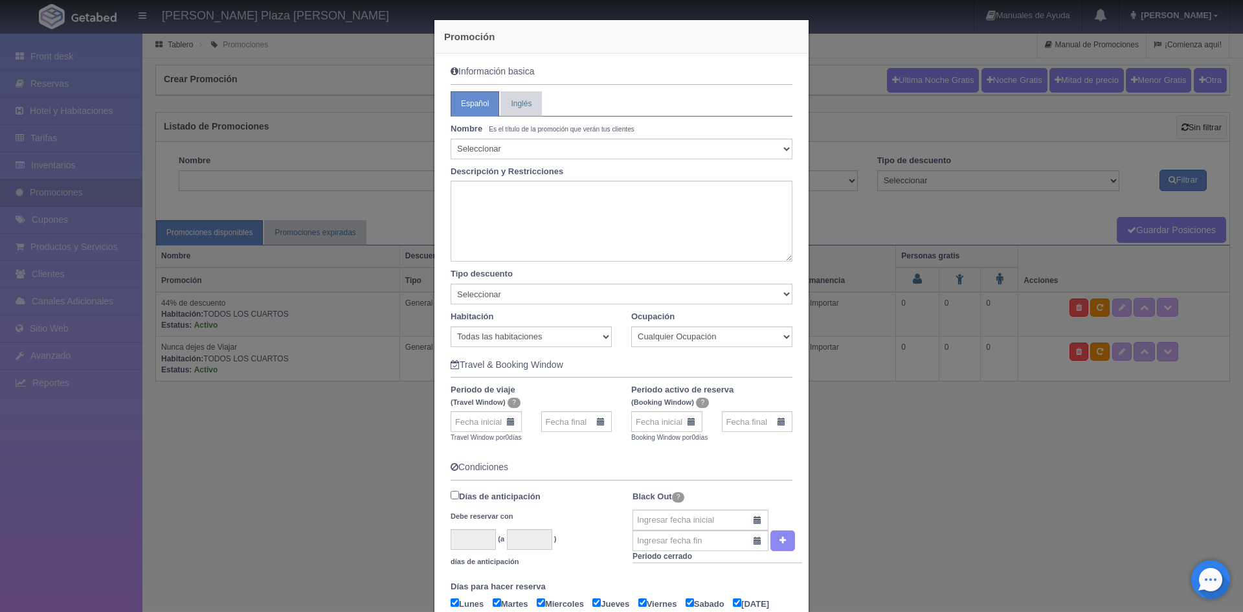
click at [579, 78] on form "Información basica Español Inglés Nombre Es el título de la promoción que verán…" at bounding box center [621, 500] width 342 height 867
drag, startPoint x: 579, startPoint y: 74, endPoint x: 522, endPoint y: 92, distance: 59.1
click at [566, 78] on form "Información basica Español Inglés Nombre Es el título de la promoción que verán…" at bounding box center [621, 500] width 342 height 867
click at [517, 127] on small "Es el título de la promoción que verán tus clientes" at bounding box center [562, 129] width 146 height 7
click at [597, 145] on select "Seleccionar 10% de descuento 15% de descuento 15% de descuento y 2 menores grat…" at bounding box center [621, 148] width 342 height 21
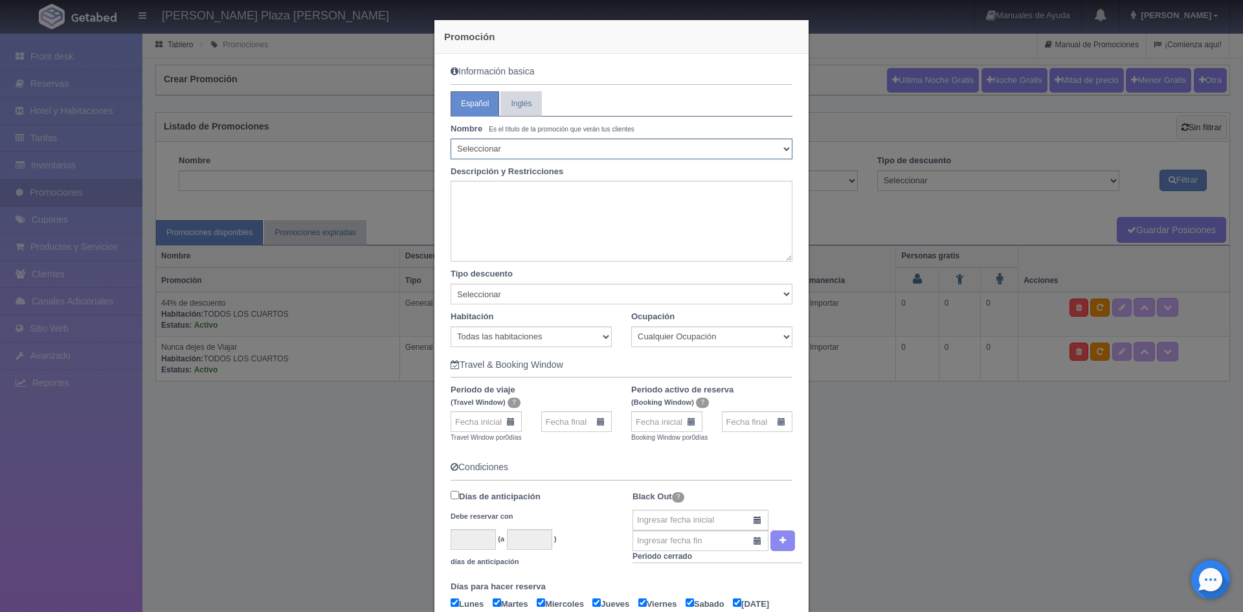
click at [597, 145] on select "Seleccionar 10% de descuento 15% de descuento 15% de descuento y 2 menores grat…" at bounding box center [621, 148] width 342 height 21
click at [631, 124] on div "Nombre Es el título de la promoción que verán tus clientes" at bounding box center [621, 131] width 361 height 16
click at [673, 129] on div "Nombre Es el título de la promoción que verán tus clientes" at bounding box center [621, 131] width 361 height 16
click at [548, 72] on h5 "Información basica" at bounding box center [621, 72] width 342 height 10
click at [525, 102] on link "Inglés" at bounding box center [520, 103] width 41 height 25
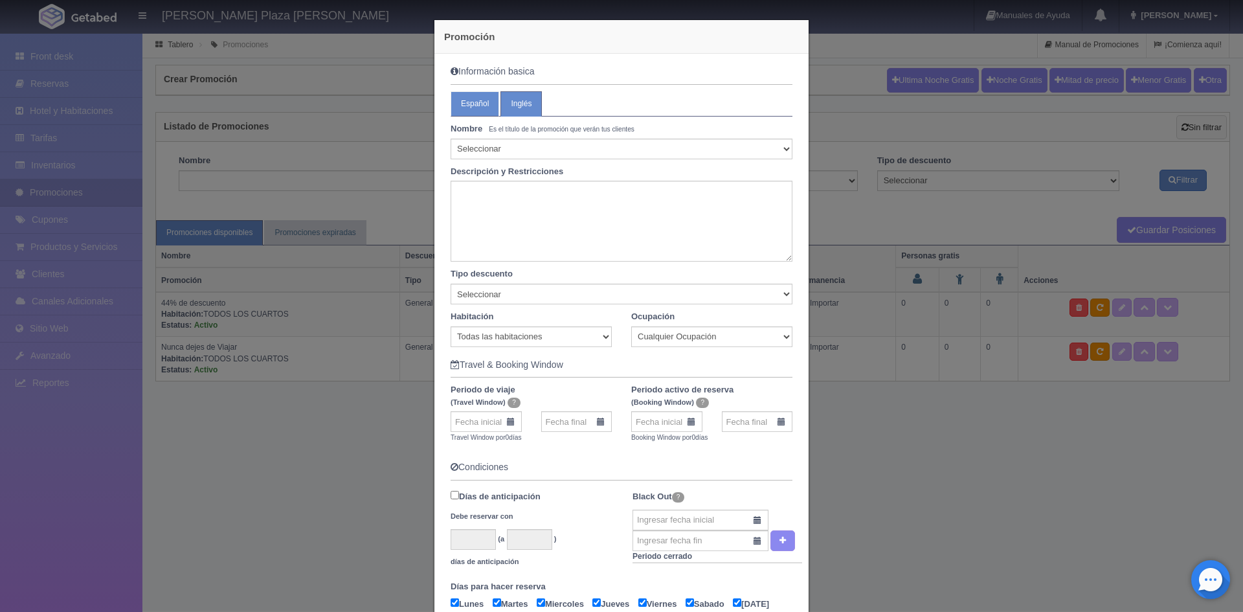
click at [470, 103] on link "Español" at bounding box center [474, 103] width 49 height 25
click at [542, 155] on select "Seleccionar 10% de descuento 15% de descuento 15% de descuento y 2 menores grat…" at bounding box center [621, 148] width 342 height 21
select select "35% de descuento"
click at [450, 138] on select "Seleccionar 10% de descuento 15% de descuento 15% de descuento y 2 menores grat…" at bounding box center [621, 148] width 342 height 21
click at [544, 223] on textarea at bounding box center [621, 221] width 342 height 81
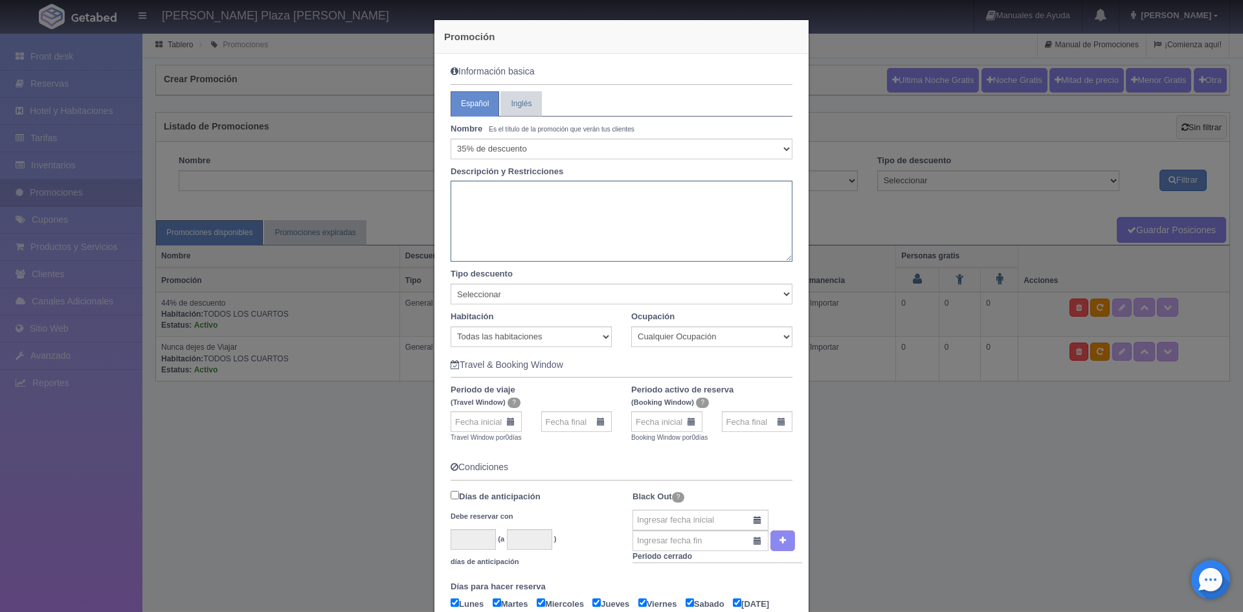
scroll to position [65, 0]
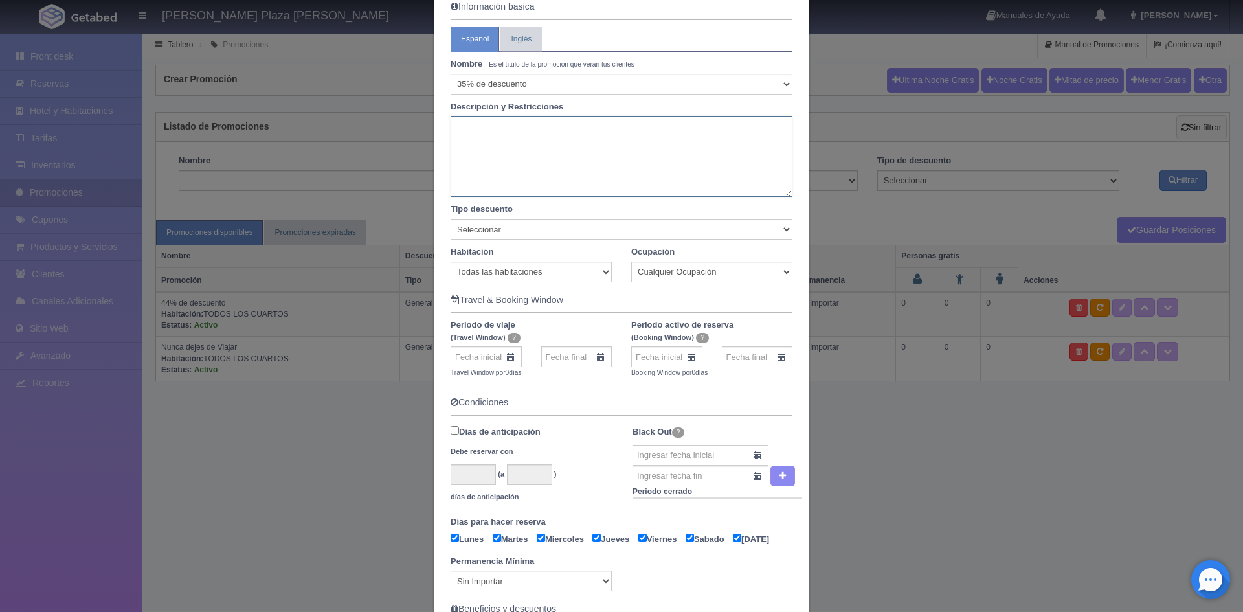
click at [509, 140] on textarea at bounding box center [621, 156] width 342 height 81
type textarea "U"
click at [643, 126] on textarea "una vez reservado, se enviara un correo electronicopara solicitar el pago corre…" at bounding box center [621, 156] width 342 height 81
click at [634, 122] on textarea "una vez reservado, se enviara un correo electronico para solicitar el pago corr…" at bounding box center [621, 156] width 342 height 81
drag, startPoint x: 524, startPoint y: 151, endPoint x: 525, endPoint y: 202, distance: 50.5
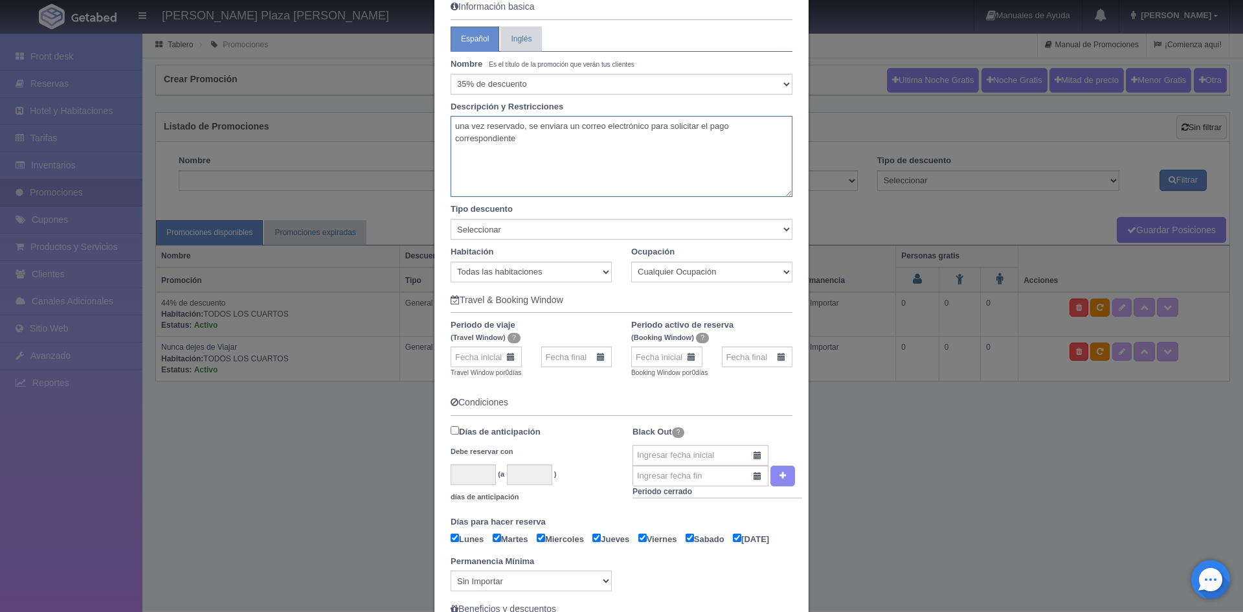
click at [525, 168] on textarea "una vez reservado, se enviara un correo electrónico para solicitar el pago corr…" at bounding box center [621, 156] width 342 height 81
type textarea "una vez reservado, se enviara un correo electrónico para solicitar el pago corr…"
click at [529, 223] on select "Seleccionar Noche gratis Última Noche General" at bounding box center [621, 229] width 342 height 21
select select "General"
click at [450, 219] on select "Seleccionar Noche gratis Última Noche General" at bounding box center [621, 229] width 342 height 21
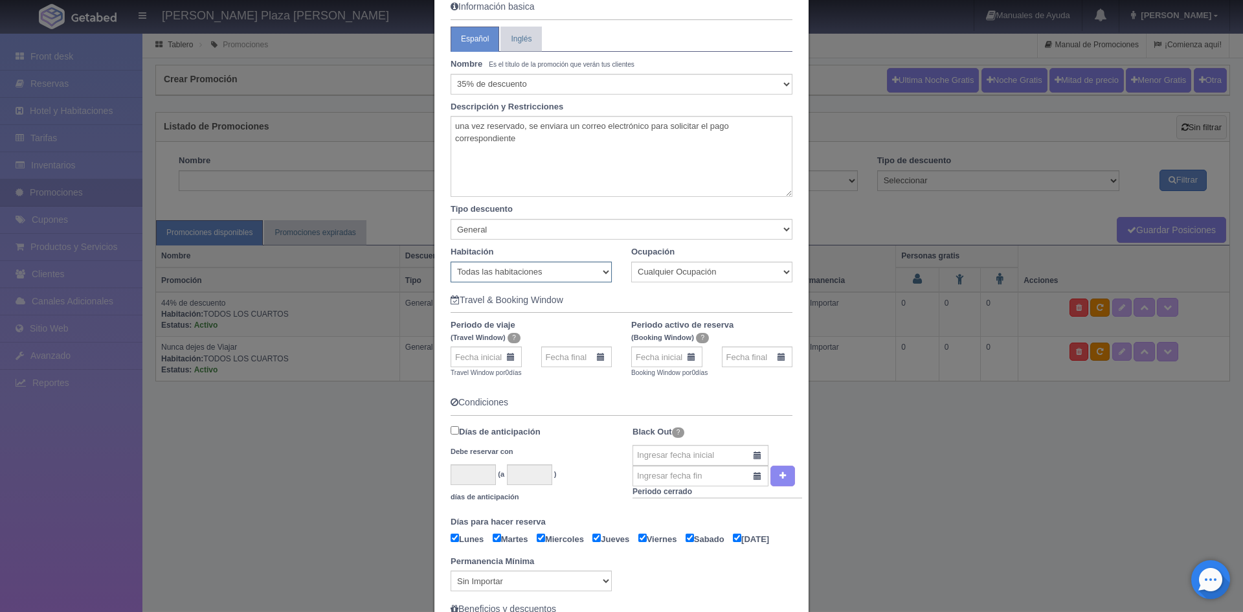
click at [537, 266] on select "Todas las habitaciones Estandar Dos Camas Matrimoniales Estandar una cama king …" at bounding box center [530, 271] width 161 height 21
click at [580, 277] on select "Todas las habitaciones Estandar Dos Camas Matrimoniales Estandar una cama king …" at bounding box center [530, 271] width 161 height 21
click at [632, 265] on select "Cualquier Ocupación" at bounding box center [711, 271] width 161 height 21
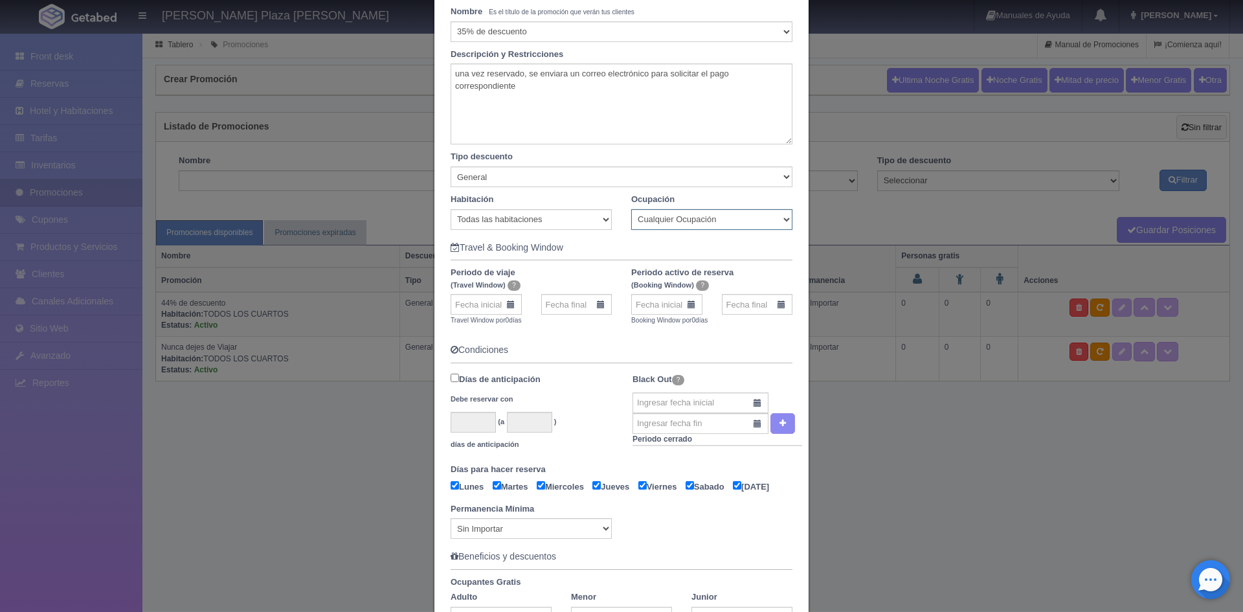
scroll to position [259, 0]
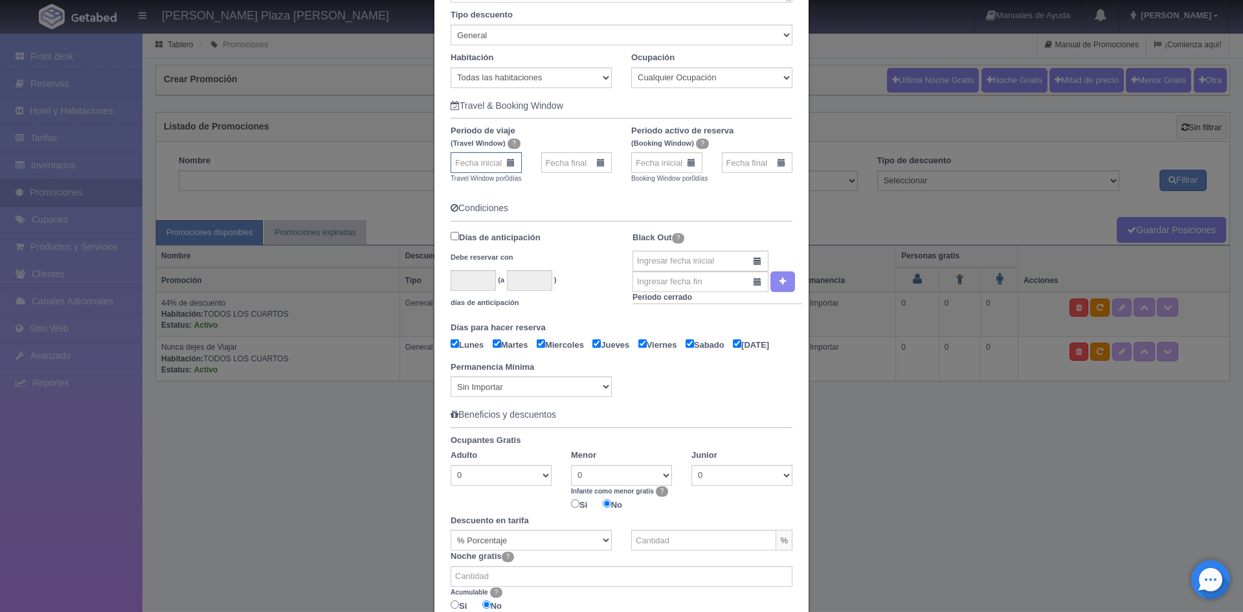
click at [506, 160] on input "text" at bounding box center [485, 162] width 71 height 21
click at [571, 183] on span "Next" at bounding box center [567, 182] width 10 height 10
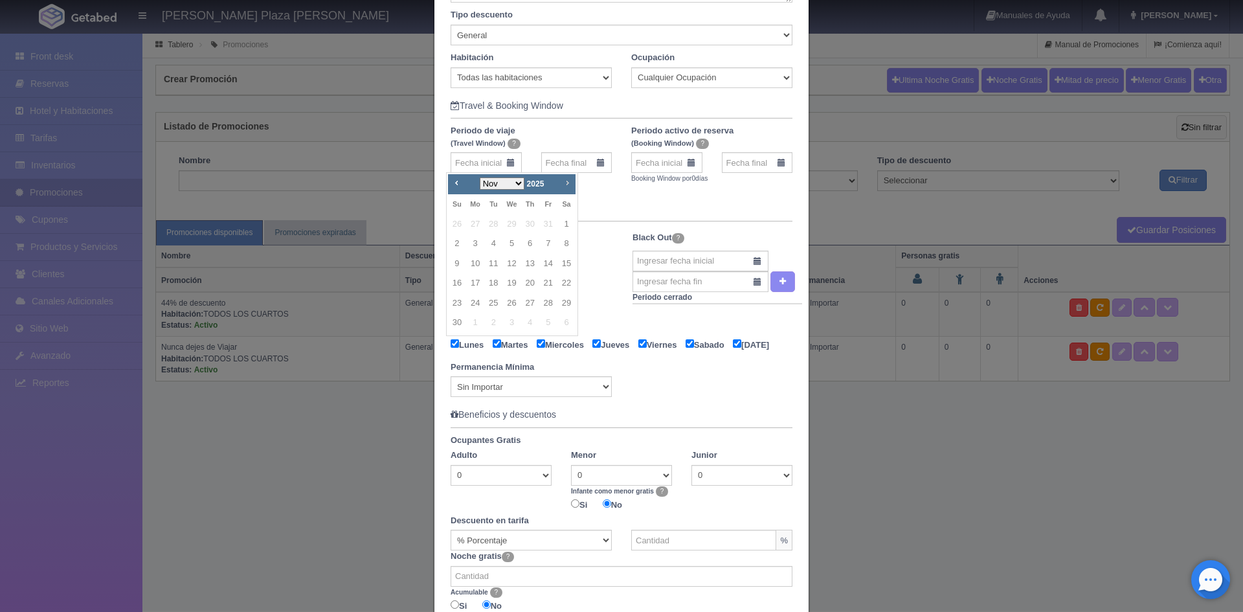
click at [571, 183] on span "Next" at bounding box center [567, 182] width 10 height 10
click at [570, 183] on span "Next" at bounding box center [567, 182] width 10 height 10
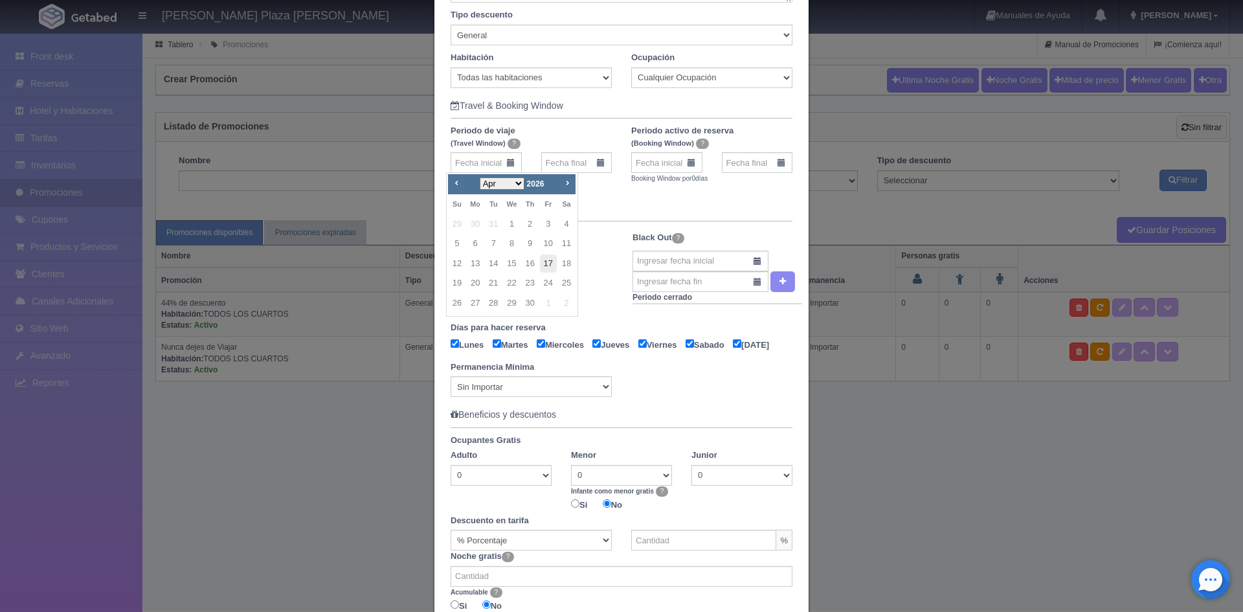
click at [546, 263] on link "17" at bounding box center [548, 263] width 17 height 19
type input "17-04-2026"
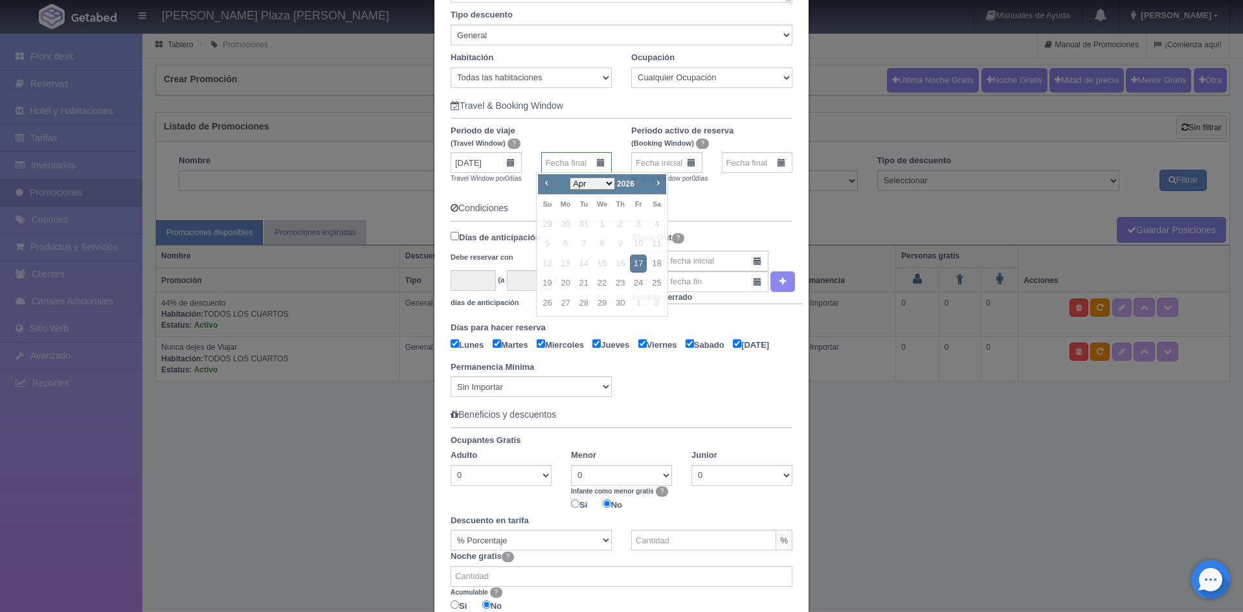
click at [598, 164] on input "text" at bounding box center [576, 162] width 71 height 21
click at [659, 184] on span "Next" at bounding box center [657, 182] width 10 height 10
click at [544, 260] on link "10" at bounding box center [546, 263] width 17 height 19
type input "10-05-2026"
click at [684, 164] on input "text" at bounding box center [666, 162] width 71 height 21
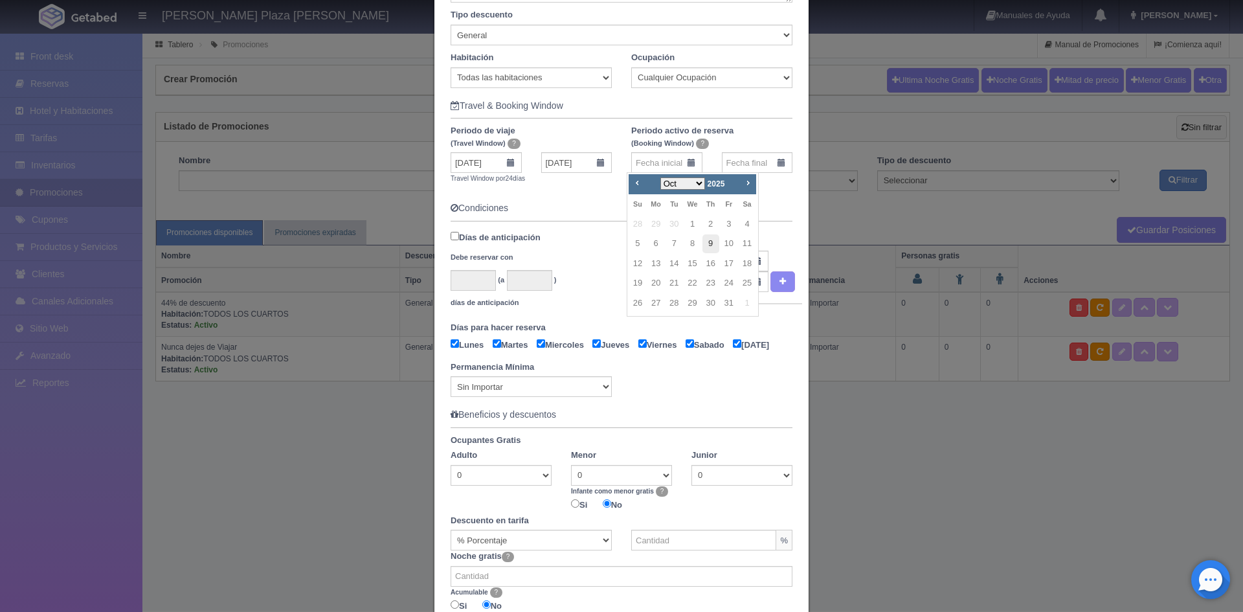
click at [710, 243] on link "9" at bounding box center [710, 243] width 17 height 19
type input "09-10-2025"
click at [774, 157] on input "text" at bounding box center [757, 162] width 71 height 21
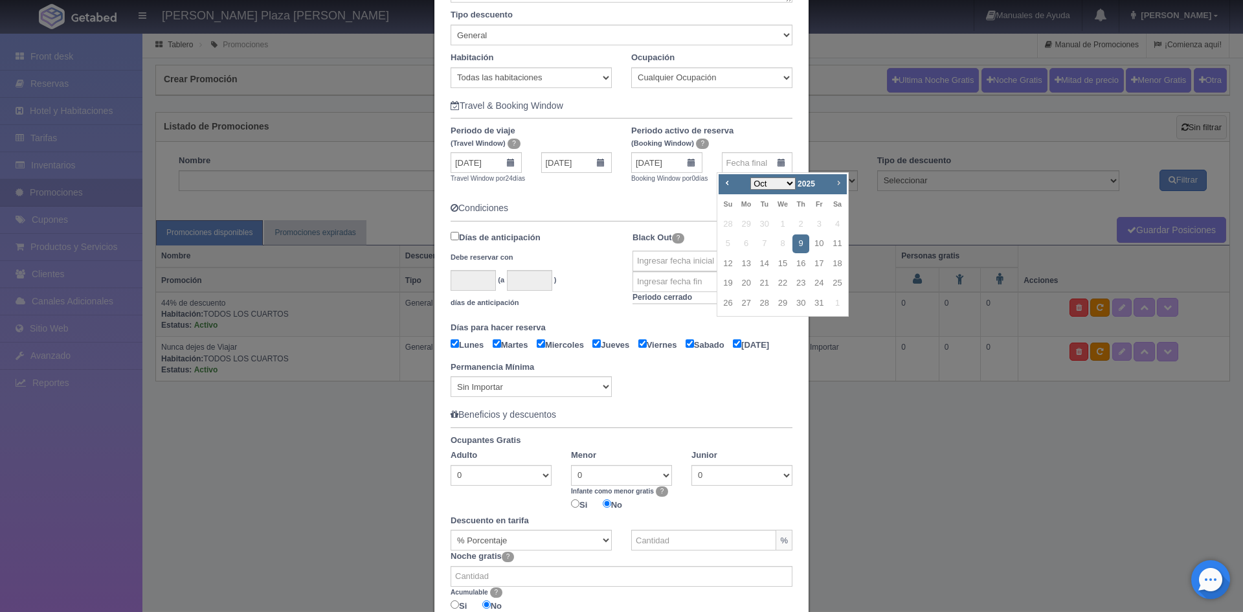
click at [840, 186] on span "Next" at bounding box center [838, 182] width 10 height 10
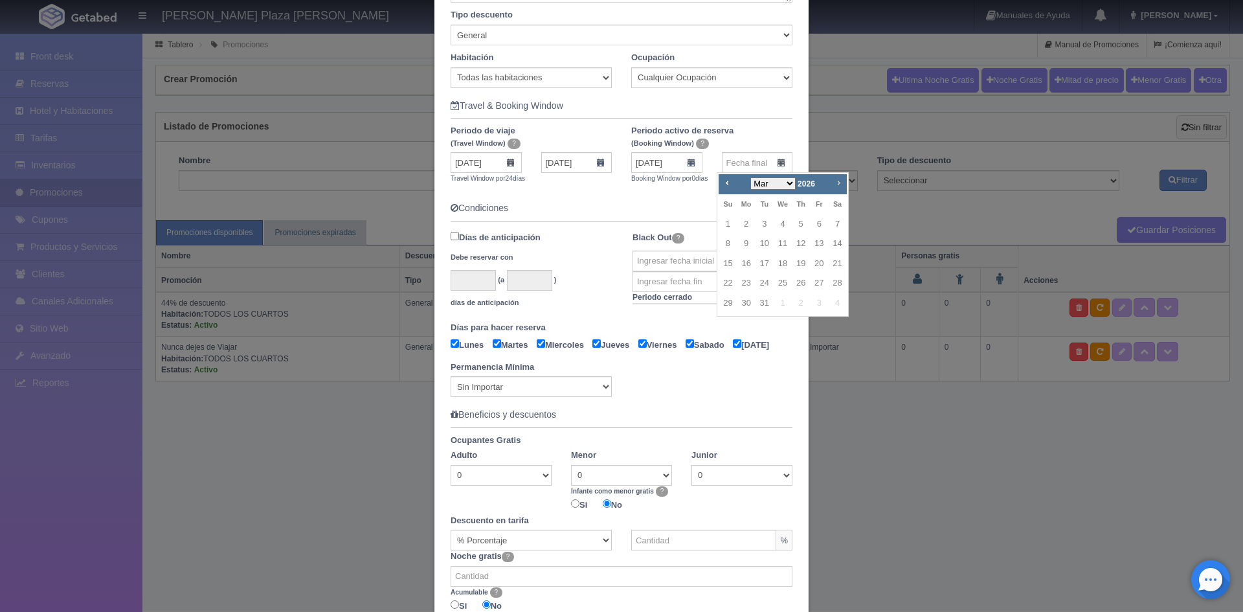
click at [840, 186] on span "Next" at bounding box center [838, 182] width 10 height 10
click at [732, 263] on link "10" at bounding box center [727, 263] width 17 height 19
type input "10-05-2026"
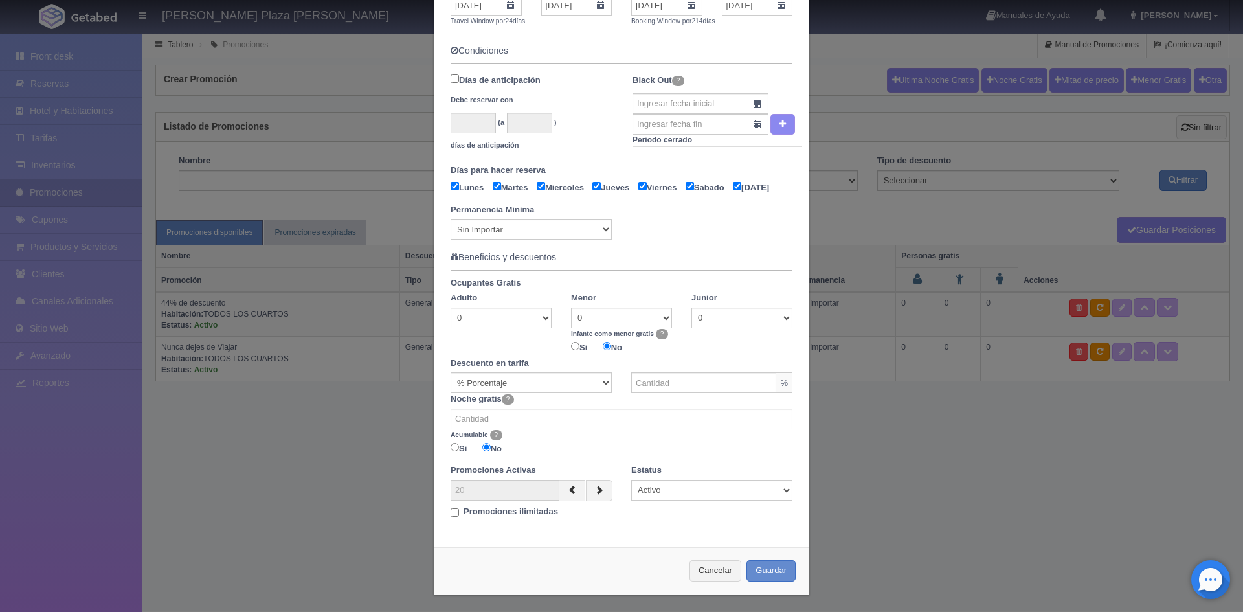
scroll to position [436, 0]
click at [667, 379] on input "text" at bounding box center [703, 380] width 145 height 21
type input "35"
click at [450, 510] on input "Promociones ilimitadas" at bounding box center [454, 509] width 8 height 8
checkbox input "true"
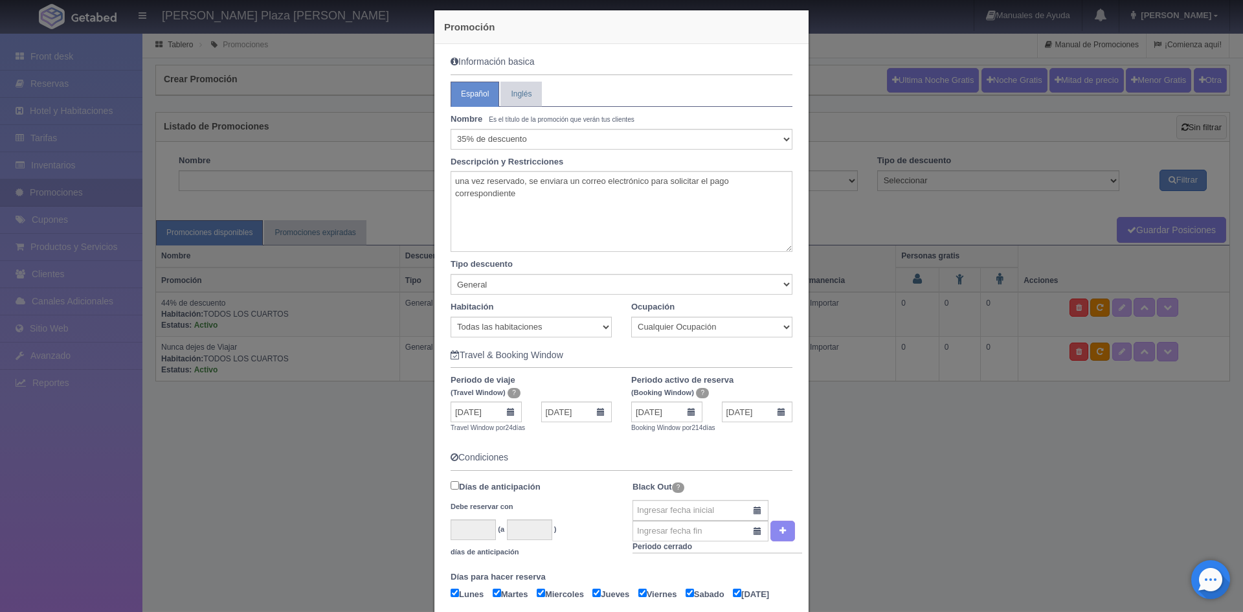
scroll to position [0, 0]
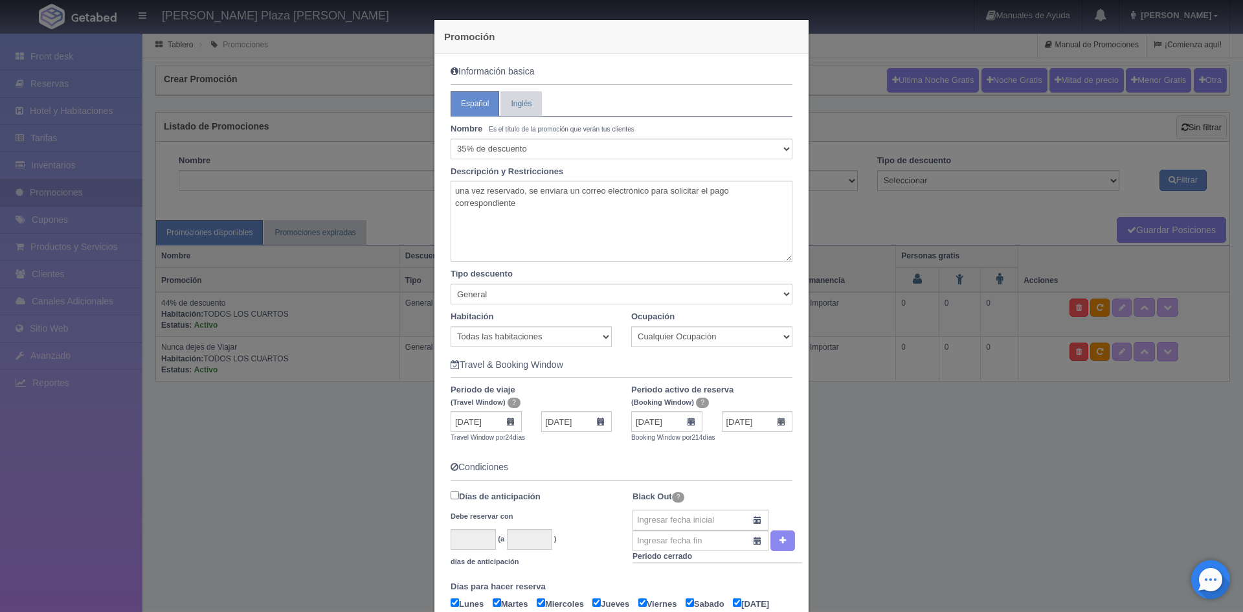
click at [467, 71] on h5 "Información basica" at bounding box center [621, 72] width 342 height 10
click at [643, 124] on div "Nombre Es el título de la promoción que verán tus clientes" at bounding box center [621, 131] width 361 height 16
click at [621, 147] on select "Seleccionar 10% de descuento 15% de descuento 15% de descuento y 2 menores grat…" at bounding box center [621, 148] width 342 height 21
select select "Venta especial"
click at [450, 138] on select "Seleccionar 10% de descuento 15% de descuento 15% de descuento y 2 menores grat…" at bounding box center [621, 148] width 342 height 21
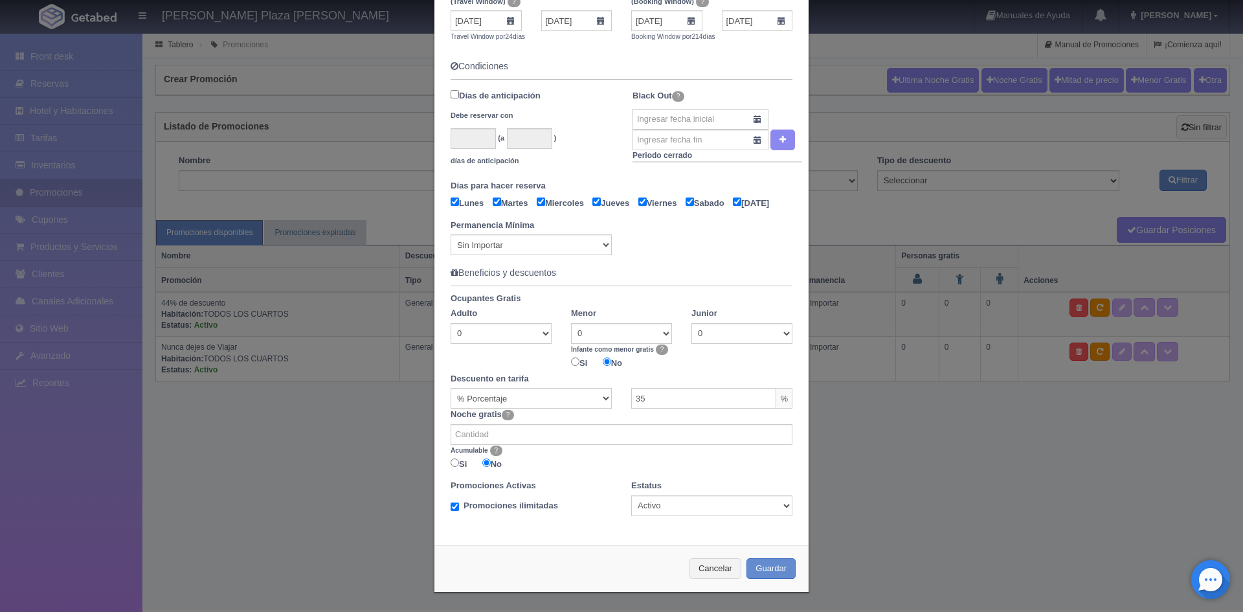
scroll to position [419, 0]
click at [773, 568] on button "Guardar" at bounding box center [770, 568] width 49 height 21
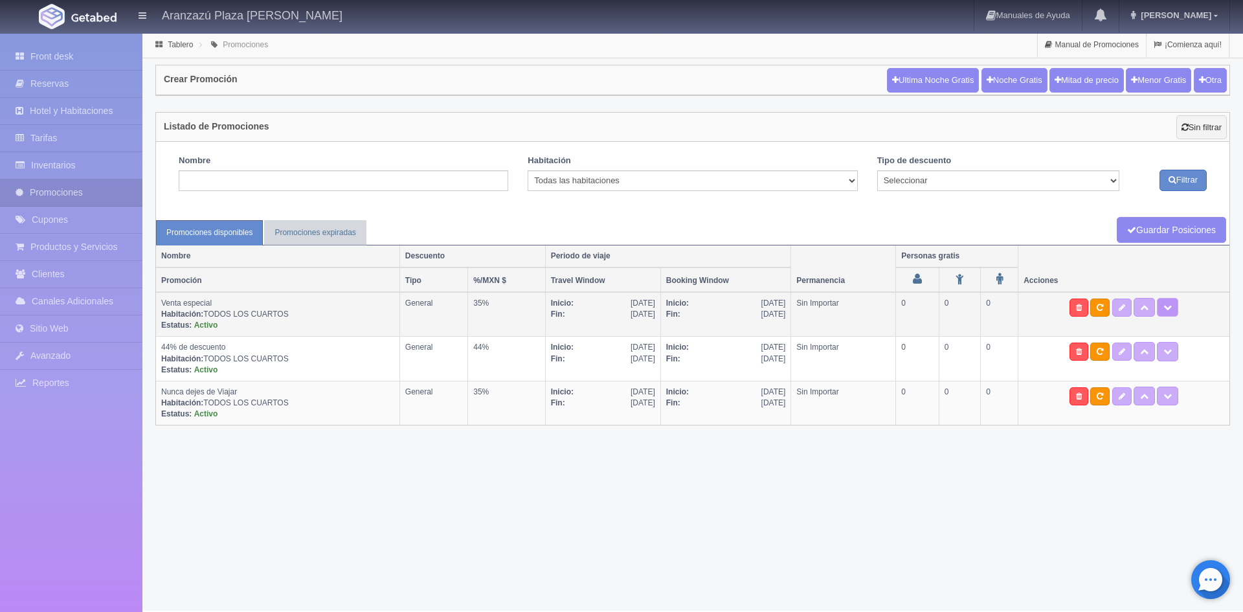
click at [1166, 309] on icon at bounding box center [1167, 307] width 8 height 8
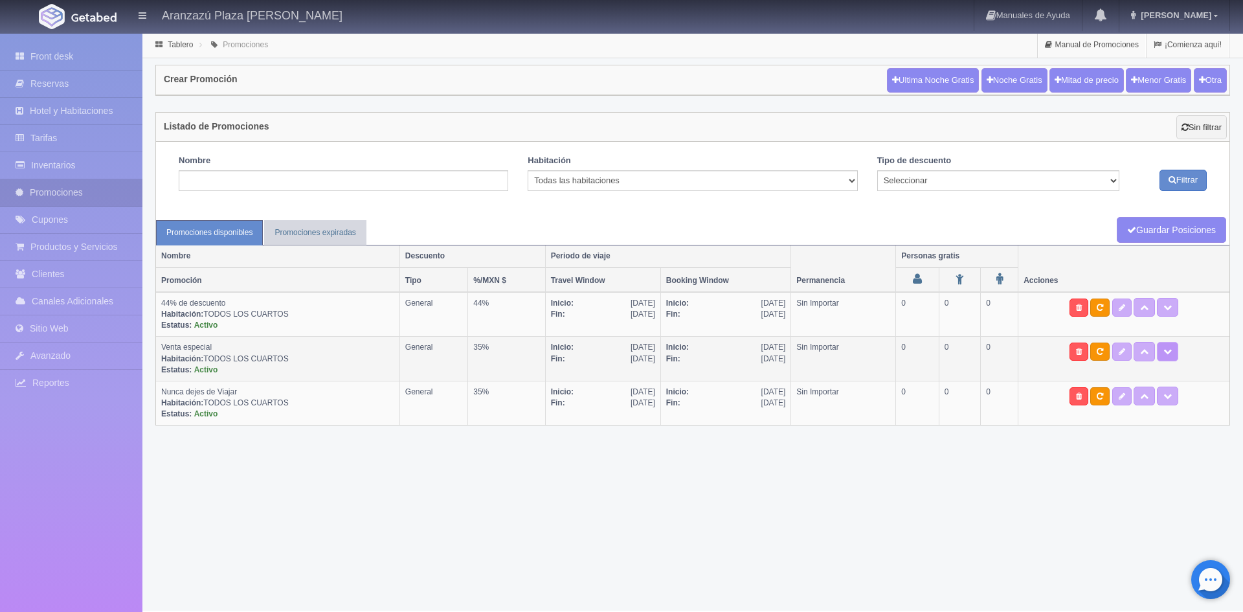
click at [1177, 354] on button at bounding box center [1167, 351] width 21 height 19
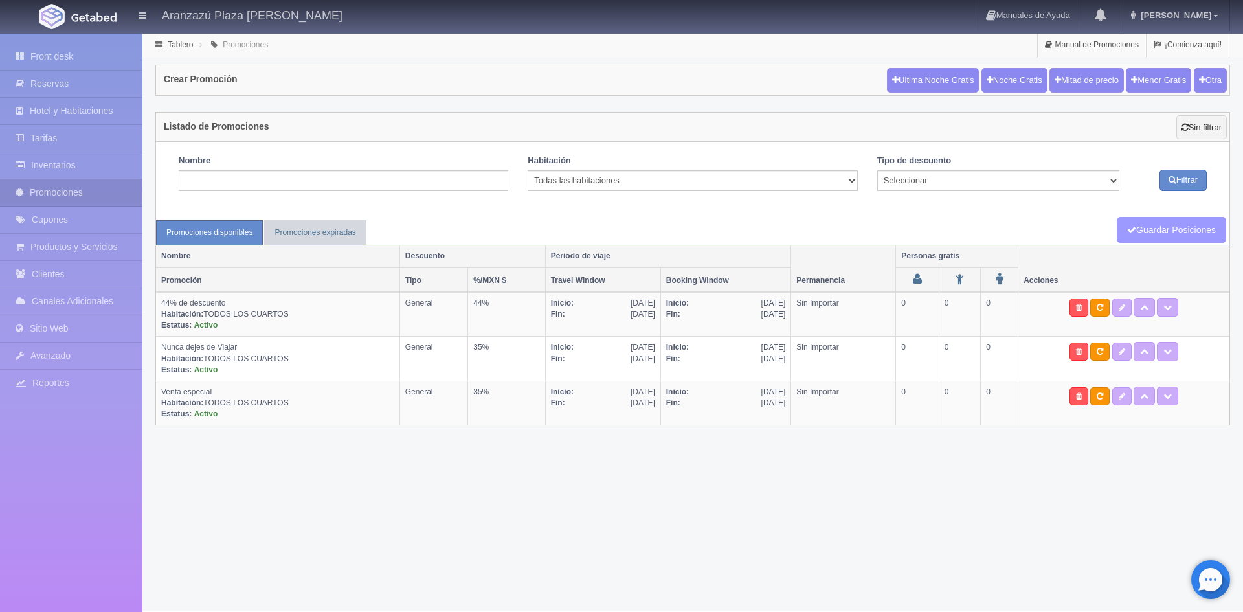
click at [1176, 227] on link "Guardar Posiciones" at bounding box center [1170, 230] width 109 height 27
click at [58, 162] on link "Inventarios" at bounding box center [71, 165] width 142 height 27
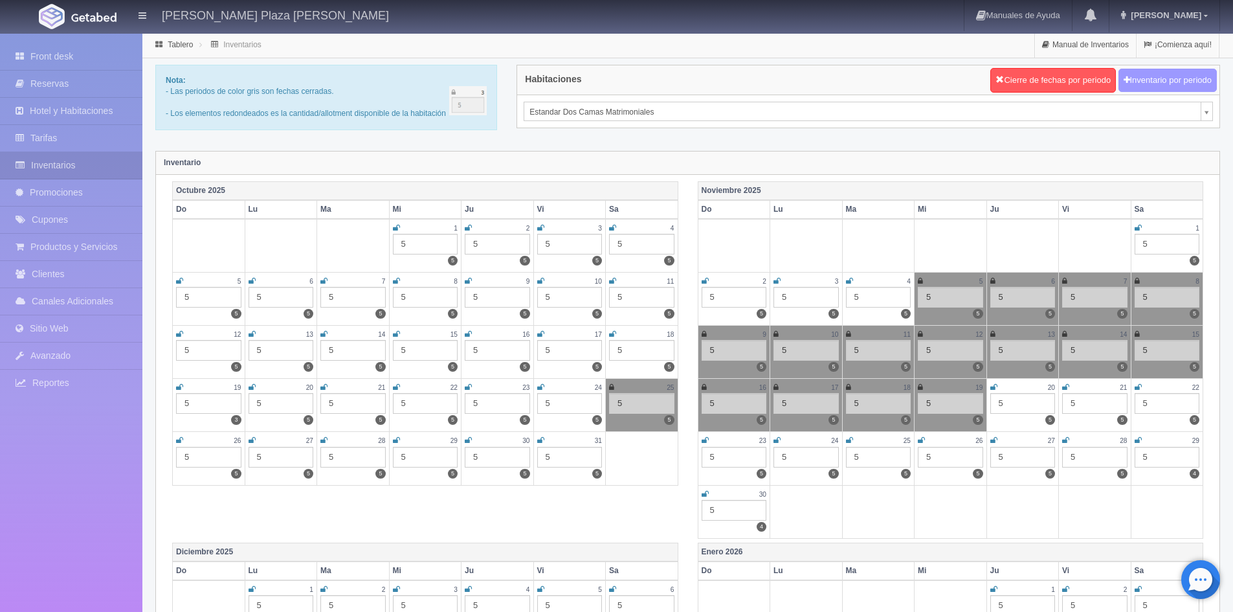
click at [1160, 85] on button "Inventario por periodo" at bounding box center [1167, 81] width 98 height 24
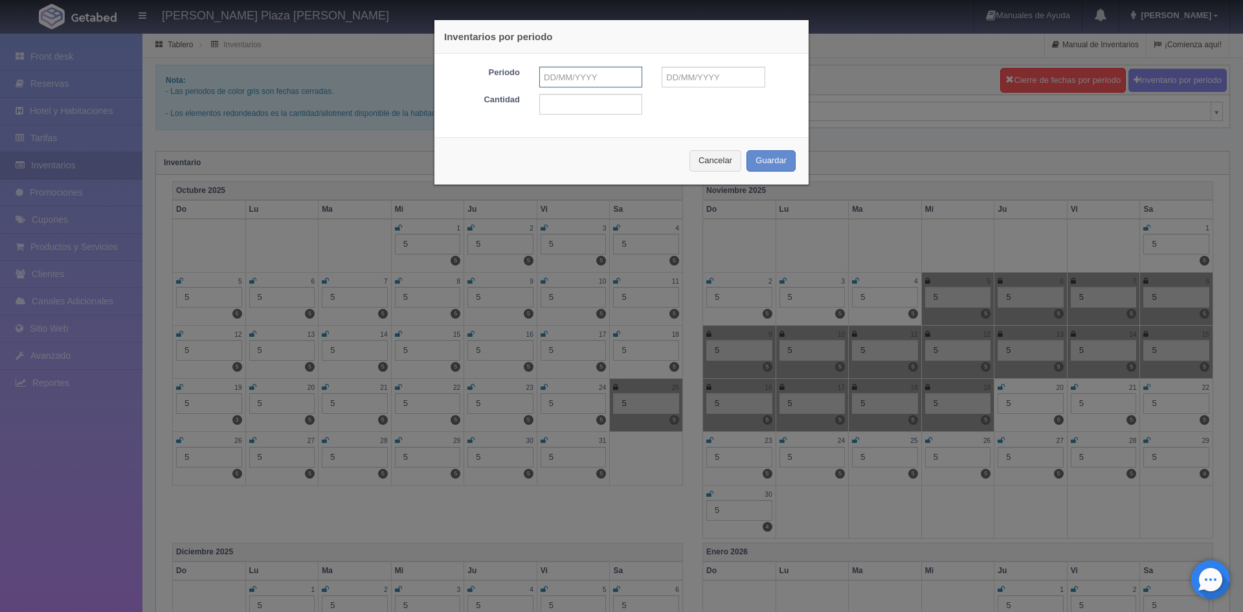
click at [606, 80] on input "text" at bounding box center [590, 77] width 103 height 21
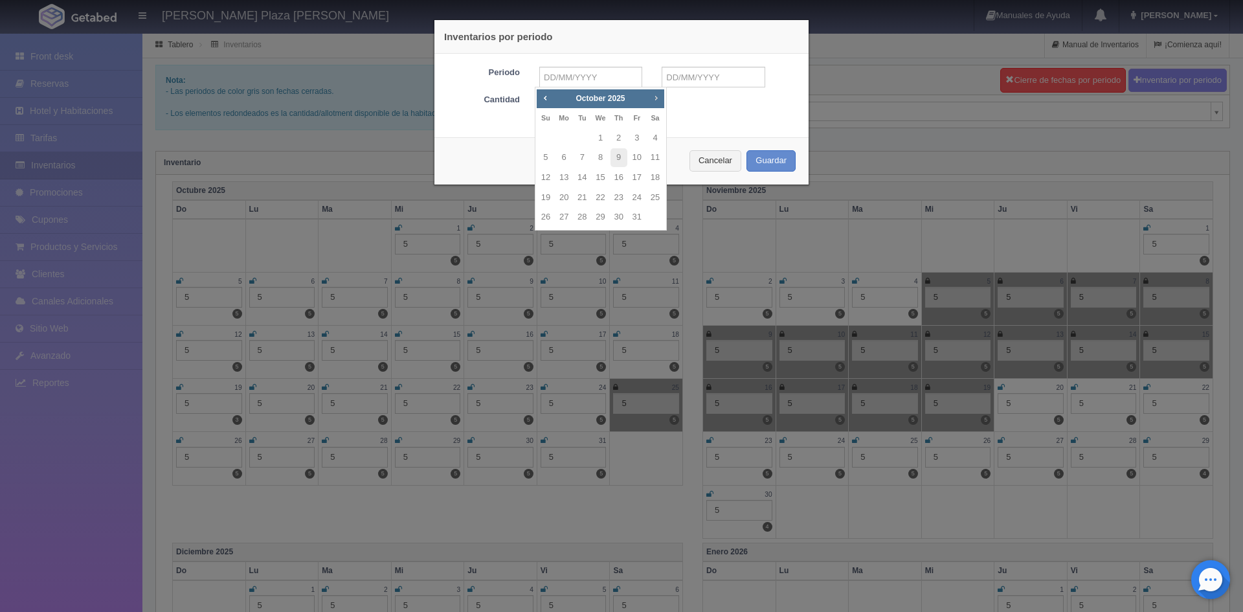
click at [656, 100] on span "Next" at bounding box center [655, 98] width 10 height 10
click at [546, 140] on link "1" at bounding box center [545, 138] width 17 height 19
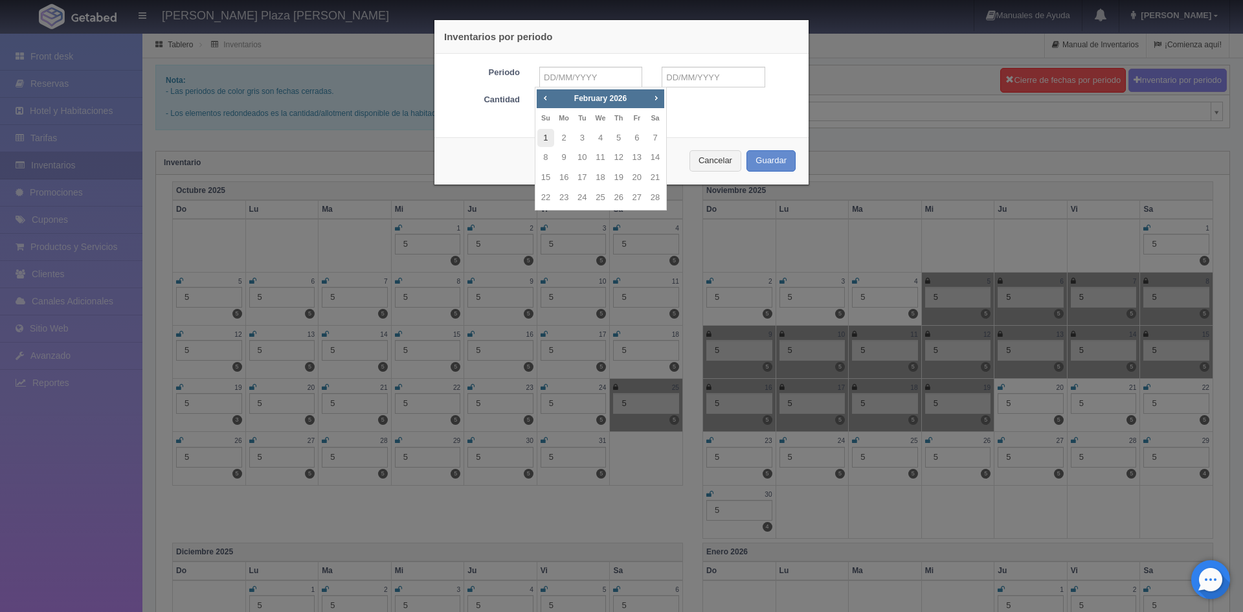
type input "[DATE]"
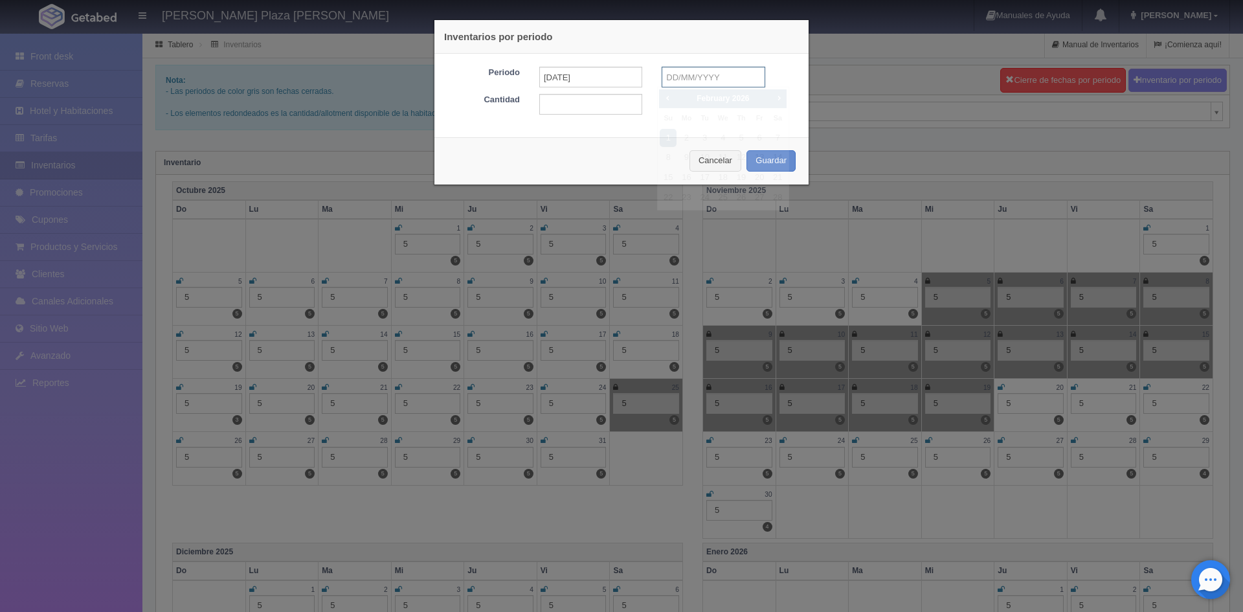
click at [741, 83] on input "text" at bounding box center [712, 77] width 103 height 21
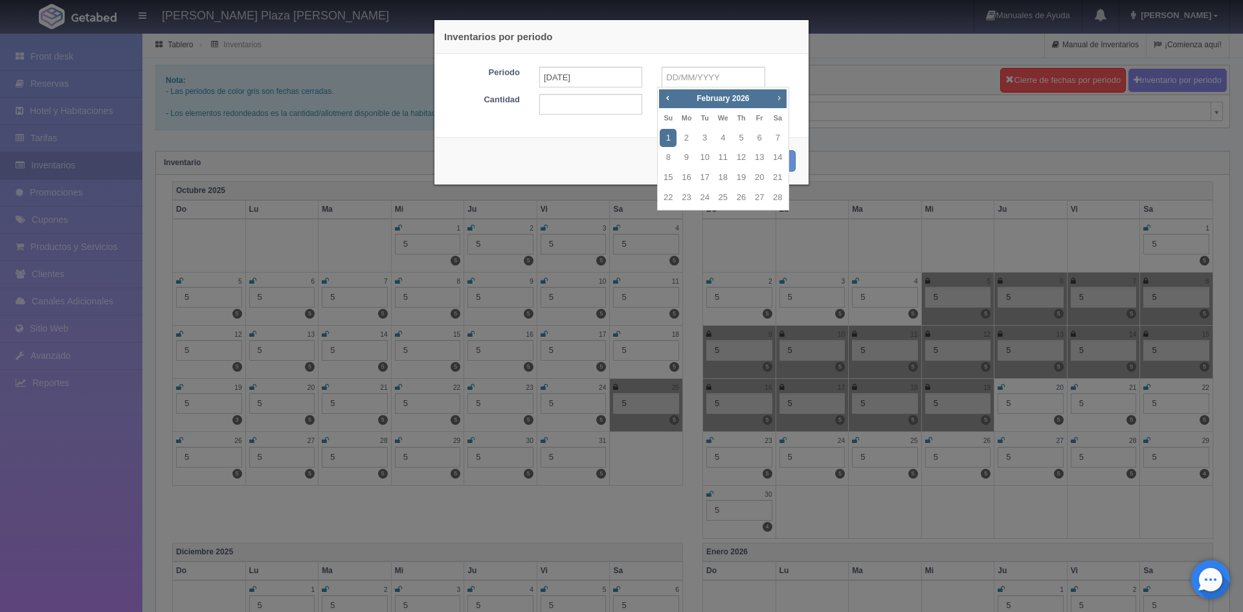
click at [777, 100] on span "Next" at bounding box center [778, 98] width 10 height 10
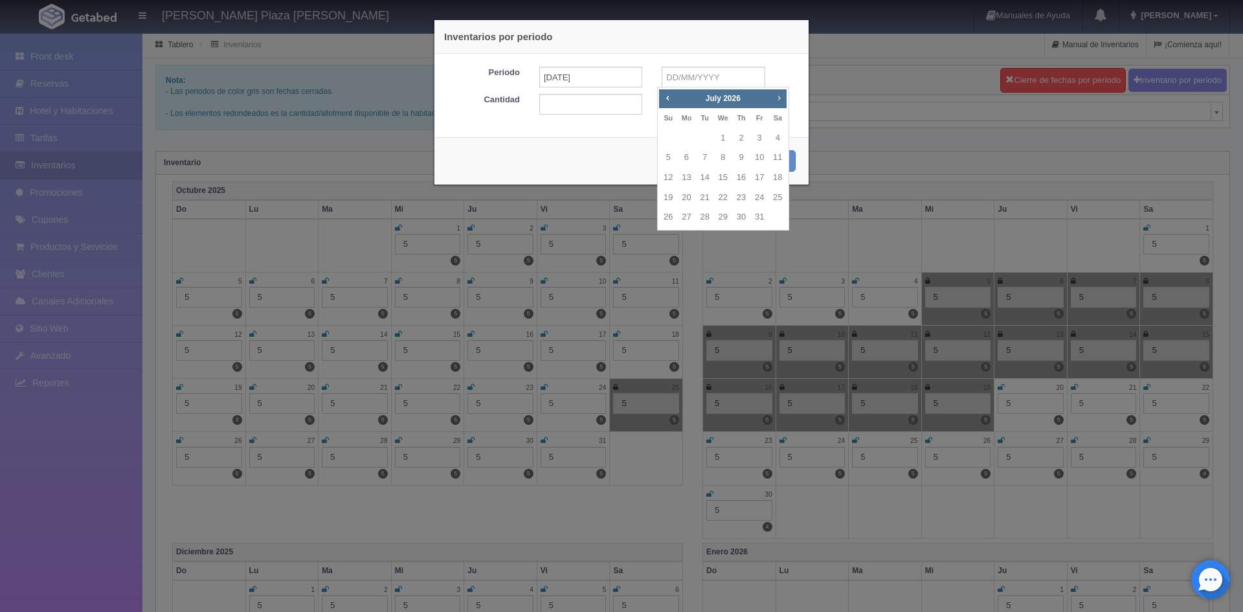
click at [777, 100] on span "Next" at bounding box center [778, 98] width 10 height 10
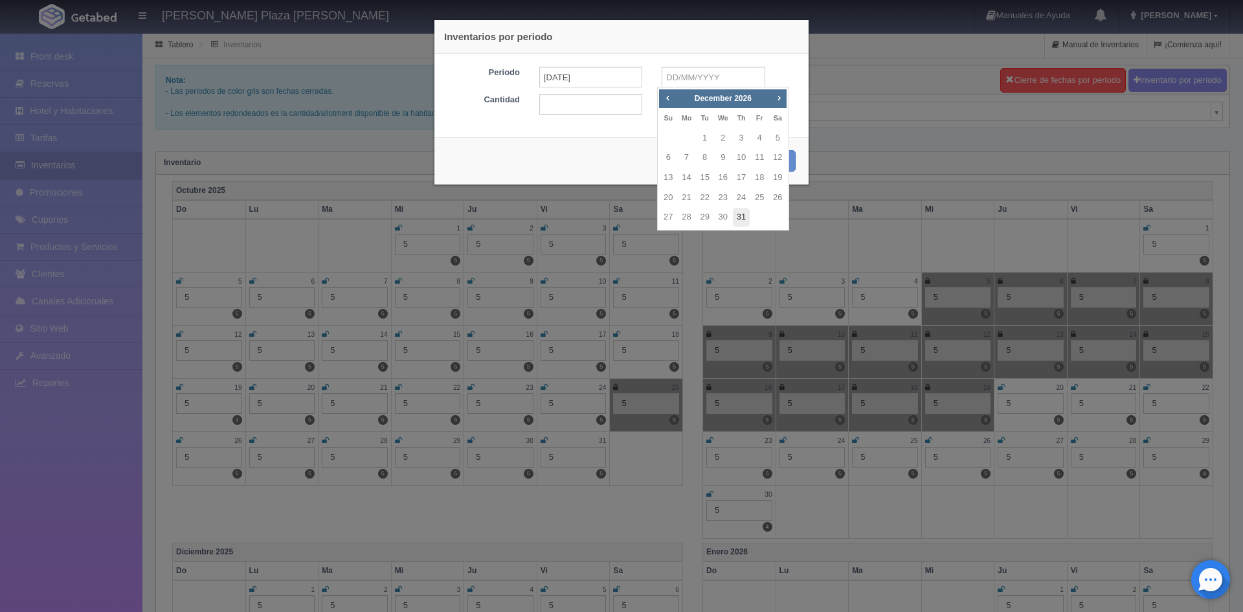
click at [746, 210] on link "31" at bounding box center [741, 217] width 17 height 19
type input "[DATE]"
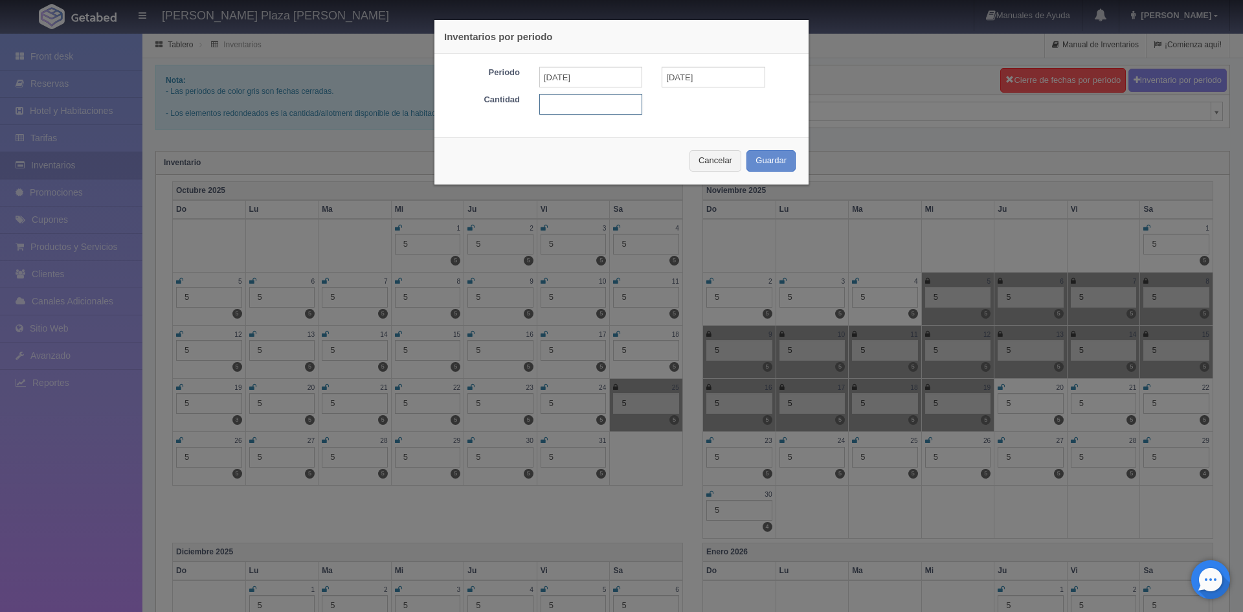
click at [588, 105] on input "text" at bounding box center [590, 104] width 103 height 21
type input "5"
click at [769, 165] on button "Guardar" at bounding box center [770, 160] width 49 height 21
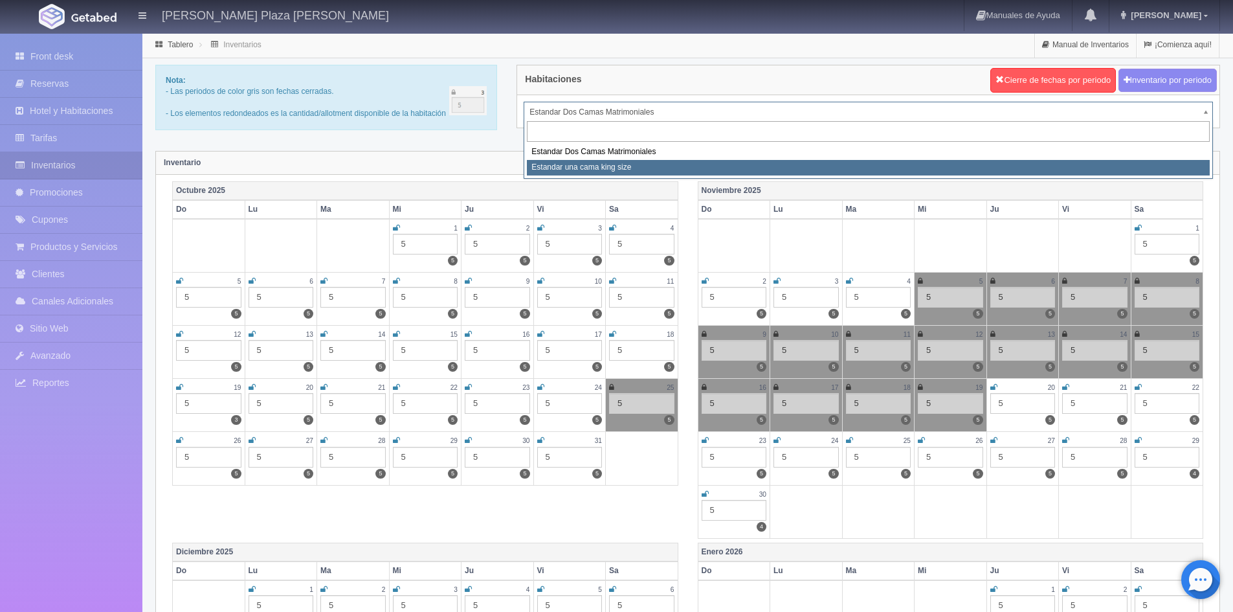
select select "324"
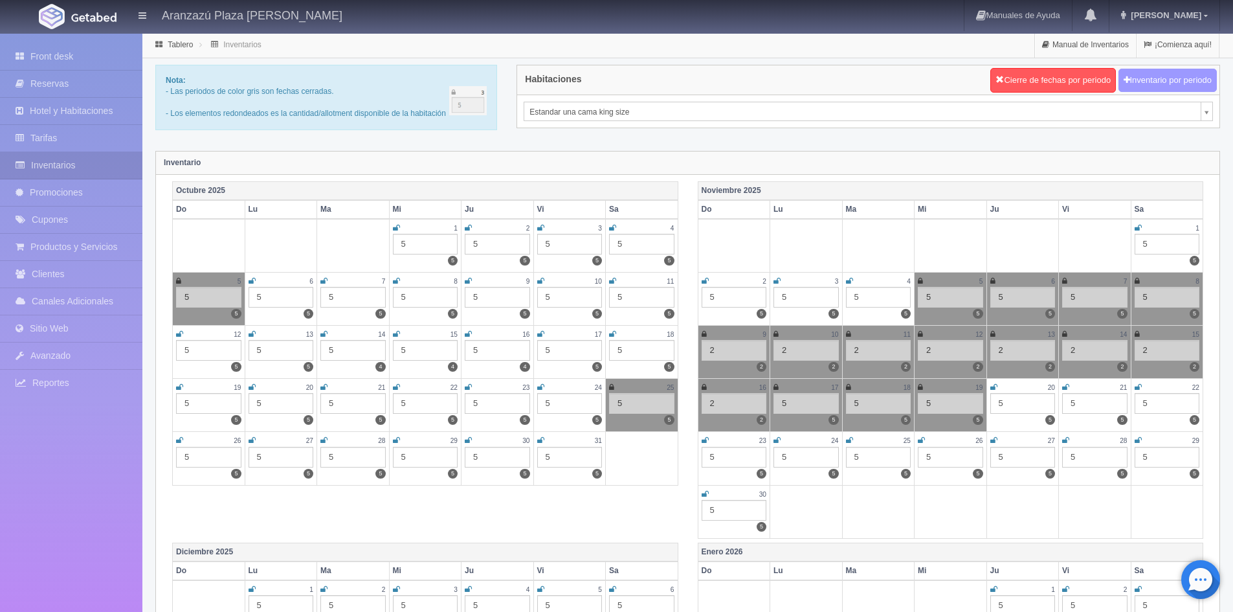
click at [1155, 86] on button "Inventario por periodo" at bounding box center [1167, 81] width 98 height 24
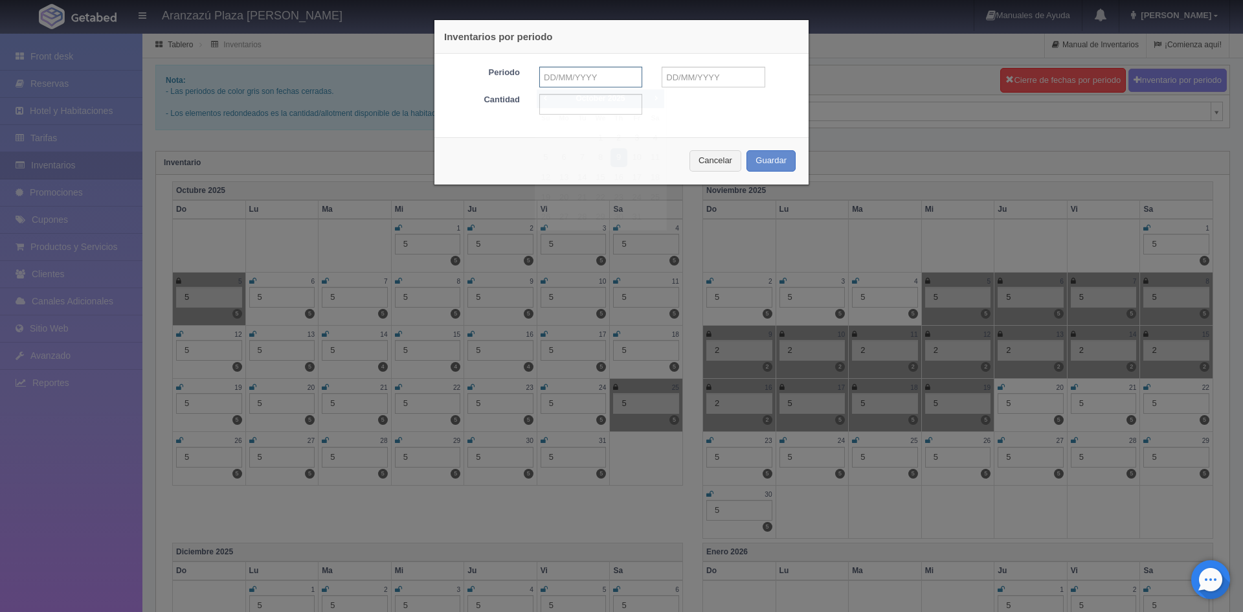
click at [608, 85] on input "text" at bounding box center [590, 77] width 103 height 21
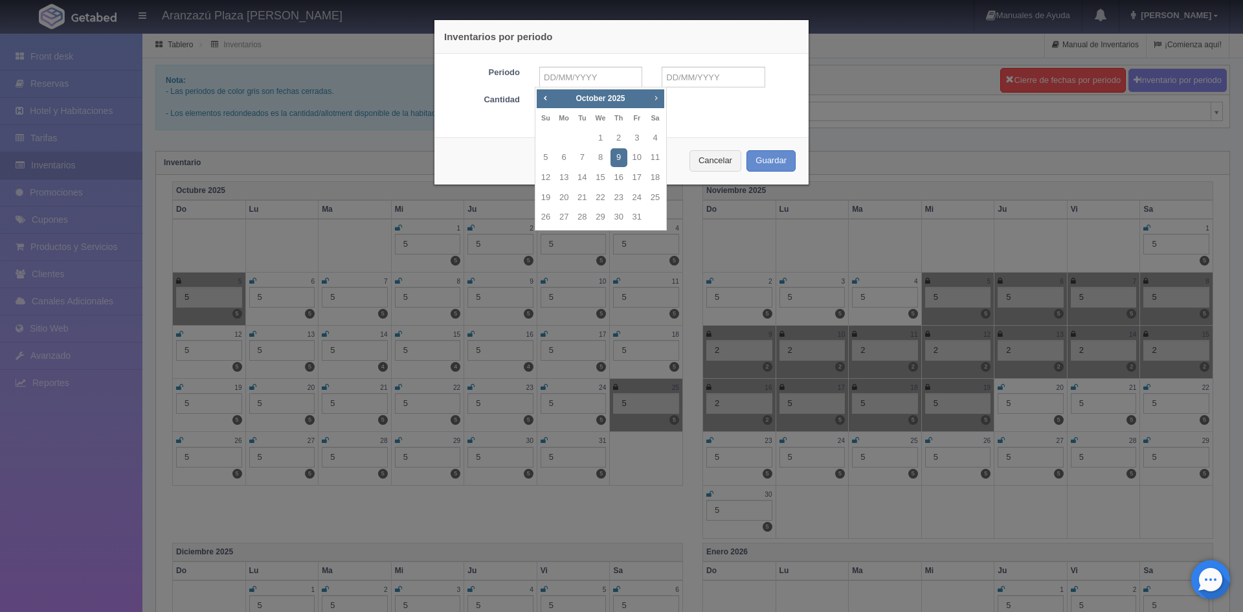
click at [653, 100] on span "Next" at bounding box center [655, 98] width 10 height 10
click at [542, 138] on link "1" at bounding box center [545, 138] width 17 height 19
type input "[DATE]"
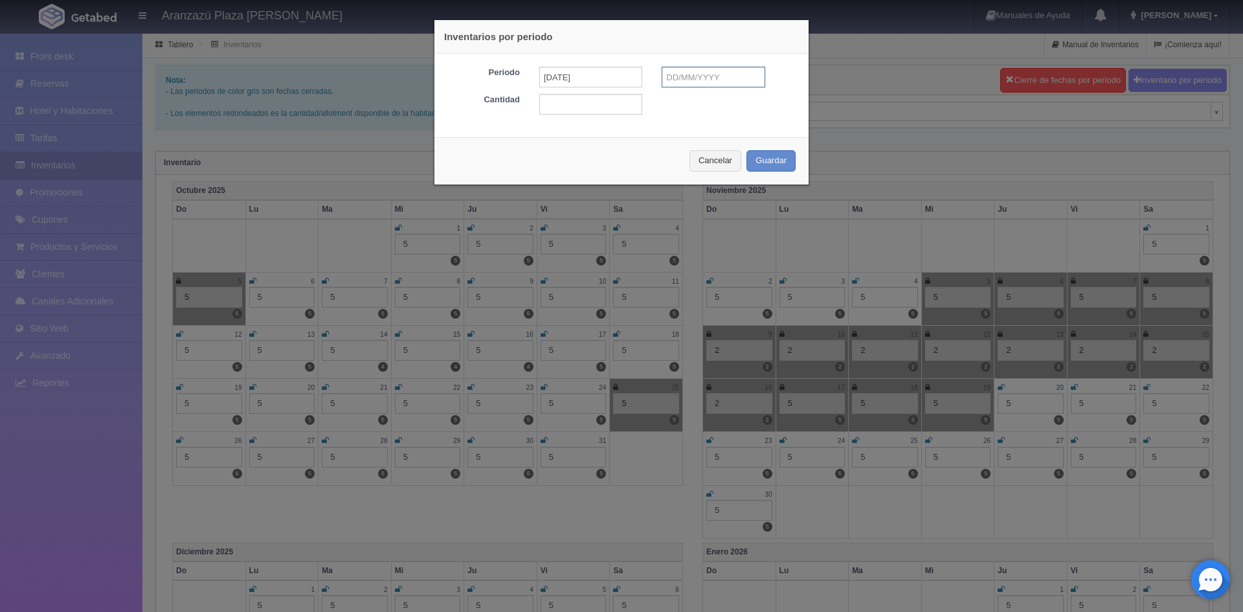
click at [723, 82] on input "text" at bounding box center [712, 77] width 103 height 21
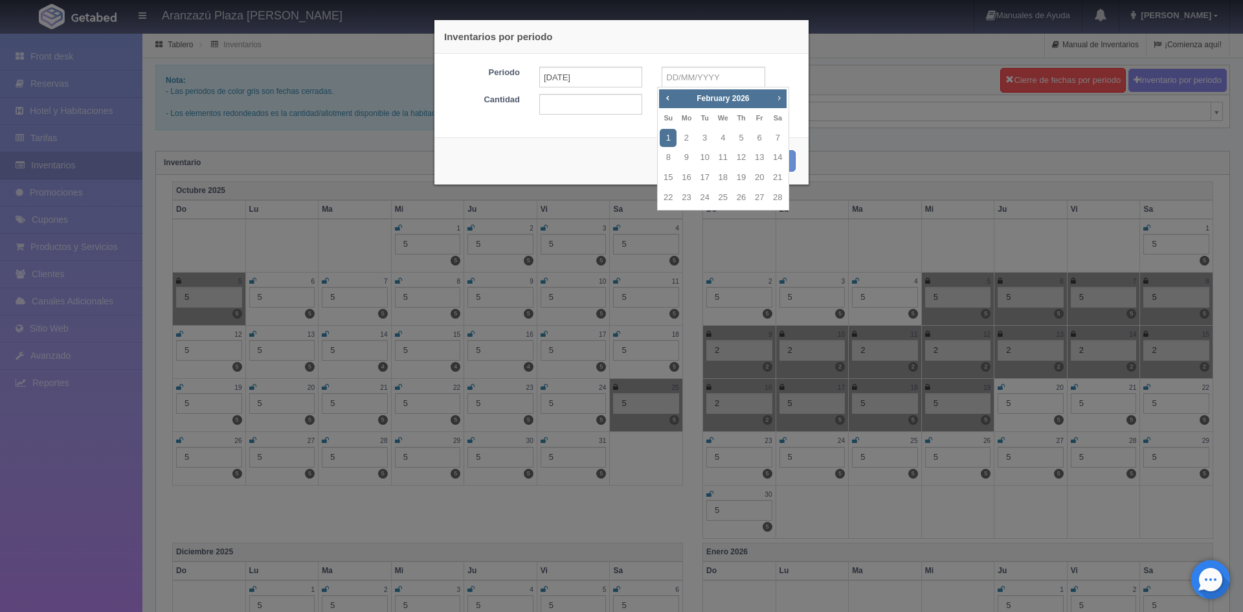
click at [779, 95] on span "Next" at bounding box center [778, 98] width 10 height 10
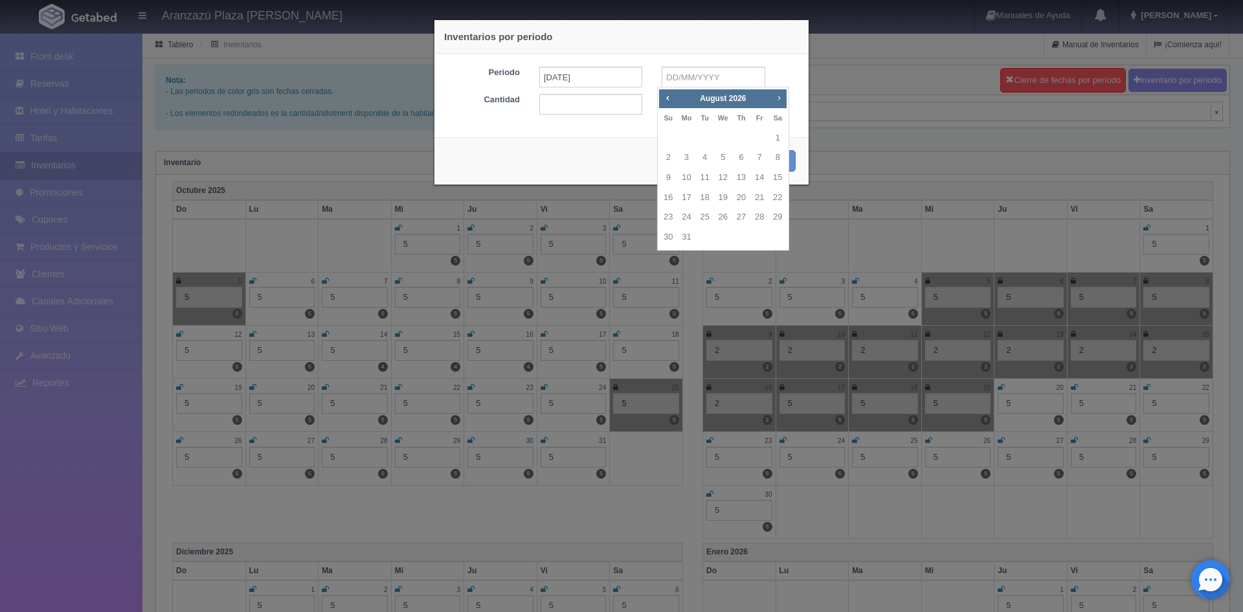
click at [779, 95] on span "Next" at bounding box center [778, 98] width 10 height 10
click at [740, 214] on link "31" at bounding box center [741, 217] width 17 height 19
type input "[DATE]"
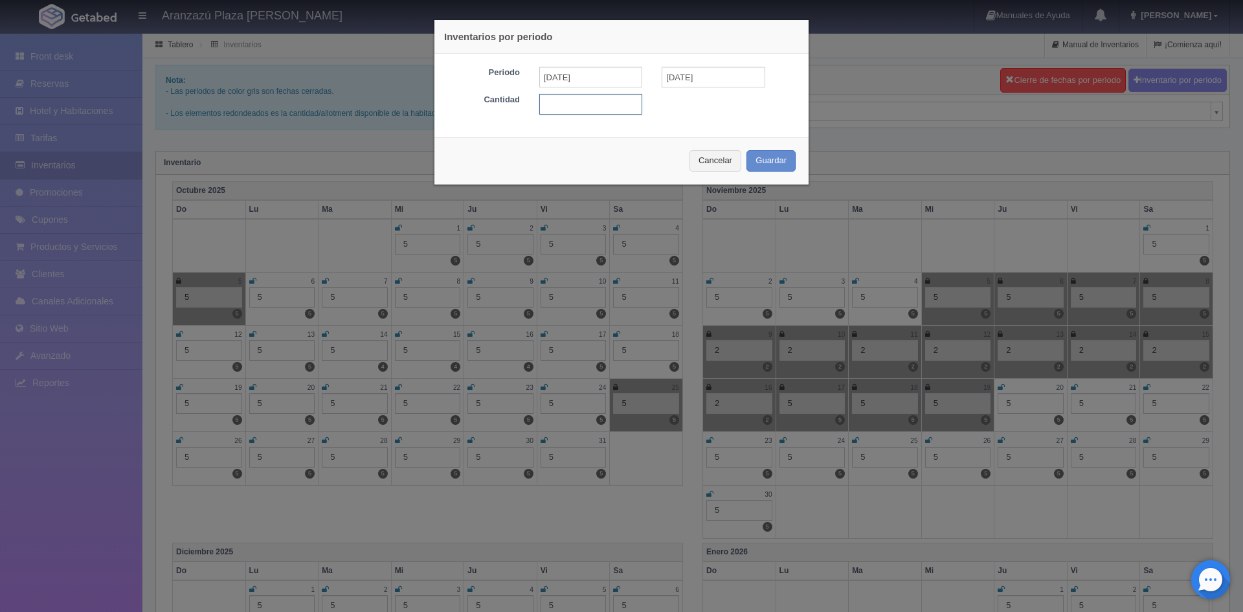
click at [588, 109] on input "text" at bounding box center [590, 104] width 103 height 21
type input "5"
click at [784, 170] on button "Guardar" at bounding box center [770, 160] width 49 height 21
